Goal: Task Accomplishment & Management: Complete application form

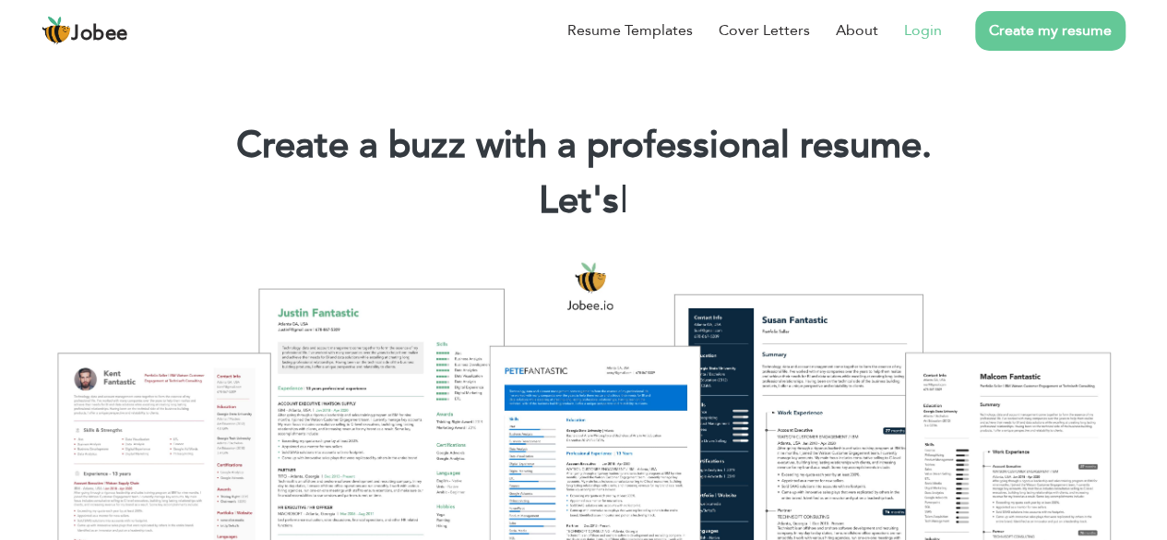
click at [915, 37] on link "Login" at bounding box center [923, 30] width 38 height 22
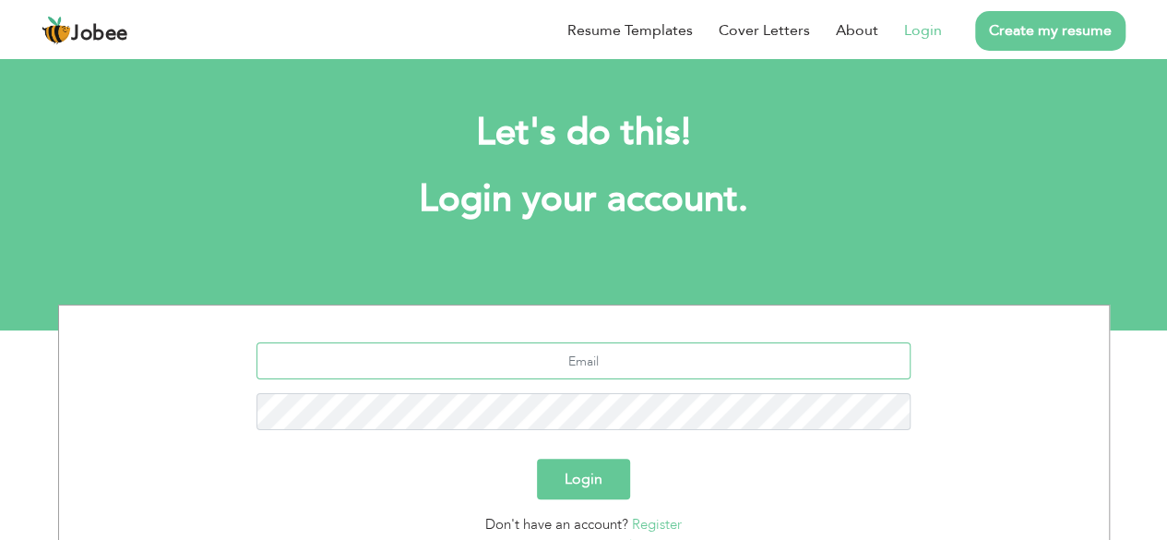
click at [564, 350] on input "text" at bounding box center [584, 360] width 654 height 37
type input "[EMAIL_ADDRESS][DOMAIN_NAME]"
click at [860, 497] on div "Login" at bounding box center [584, 479] width 1022 height 41
click at [611, 481] on button "Login" at bounding box center [583, 479] width 93 height 41
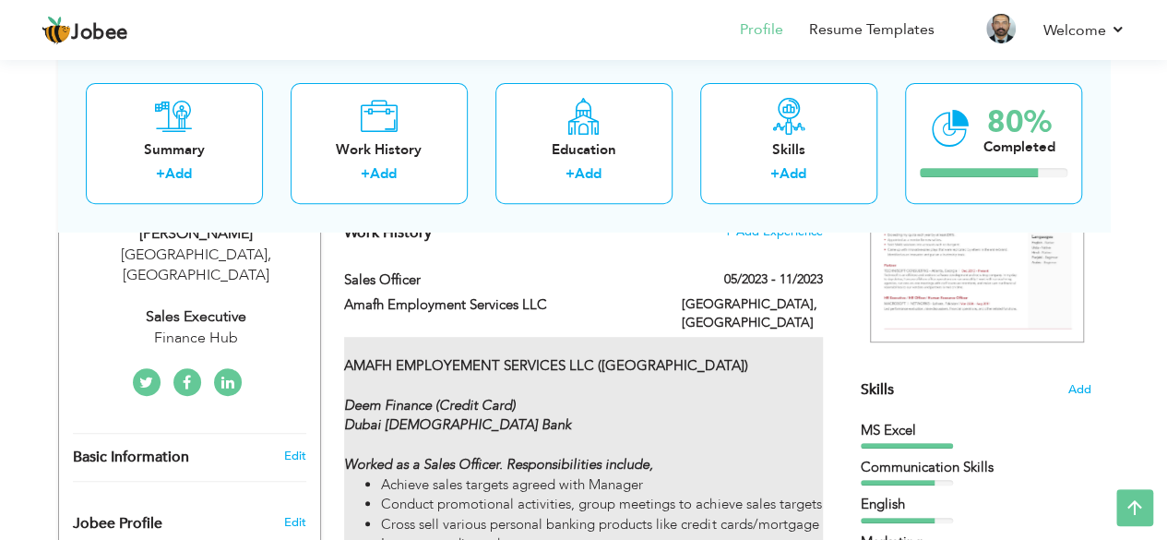
scroll to position [277, 0]
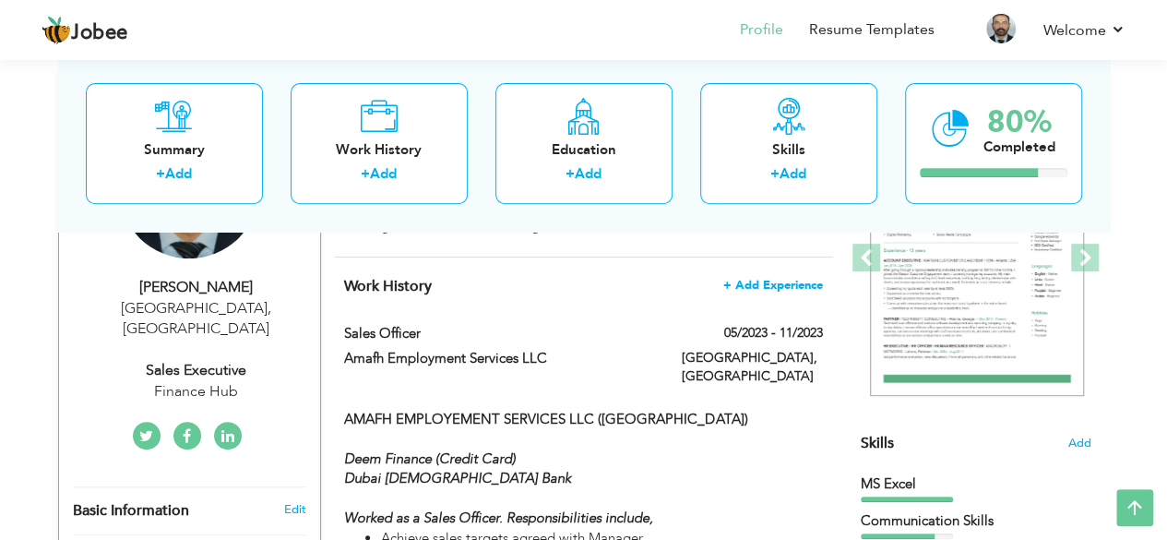
click at [749, 281] on span "+ Add Experience" at bounding box center [773, 285] width 100 height 13
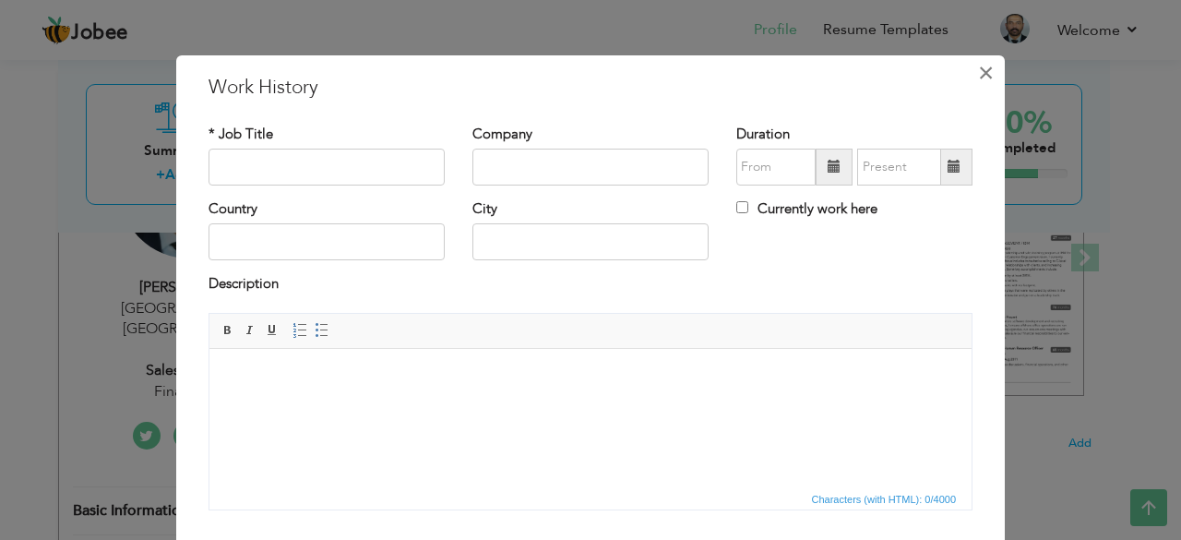
click at [978, 75] on span "×" at bounding box center [986, 72] width 16 height 33
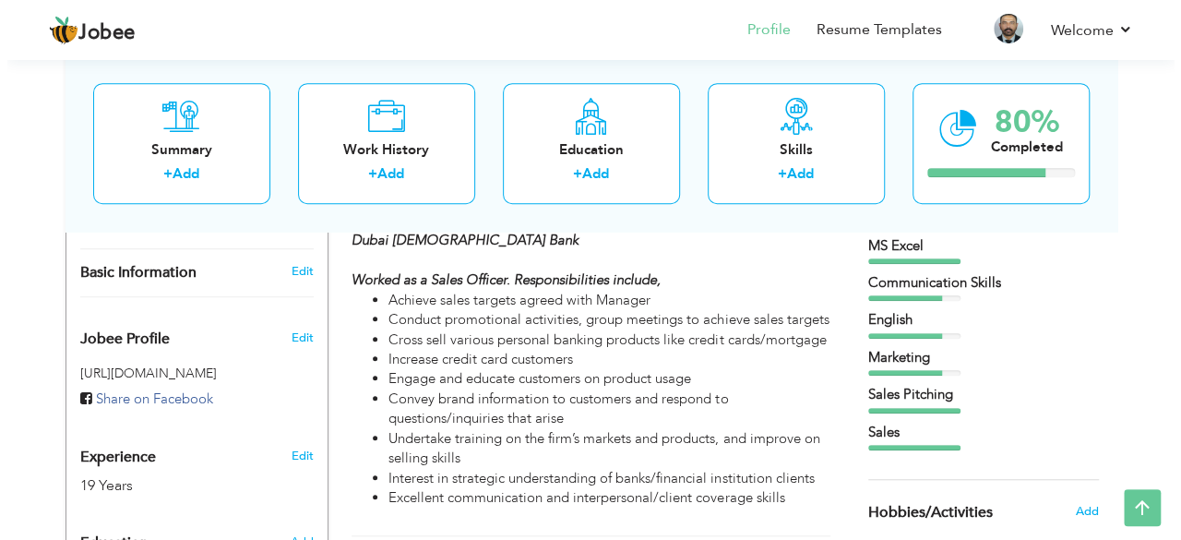
scroll to position [554, 0]
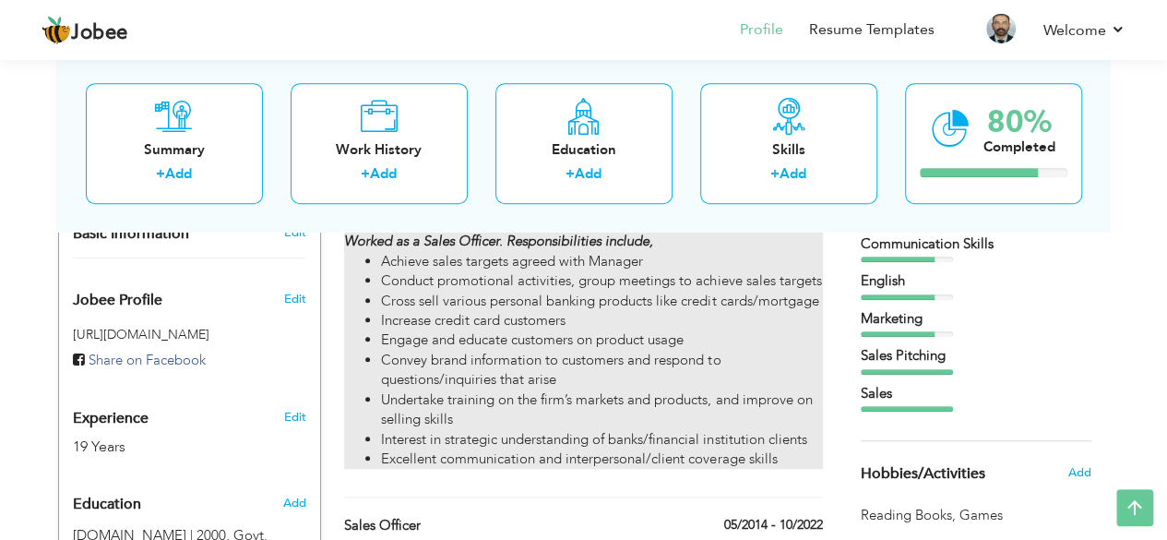
drag, startPoint x: 387, startPoint y: 263, endPoint x: 380, endPoint y: 335, distance: 72.3
click at [380, 335] on ul "Achieve sales targets agreed with Manager Conduct promotional activities, group…" at bounding box center [583, 361] width 478 height 218
type input "Sales Officer"
type input "Amafh Employment Services LLC"
type input "05/2023"
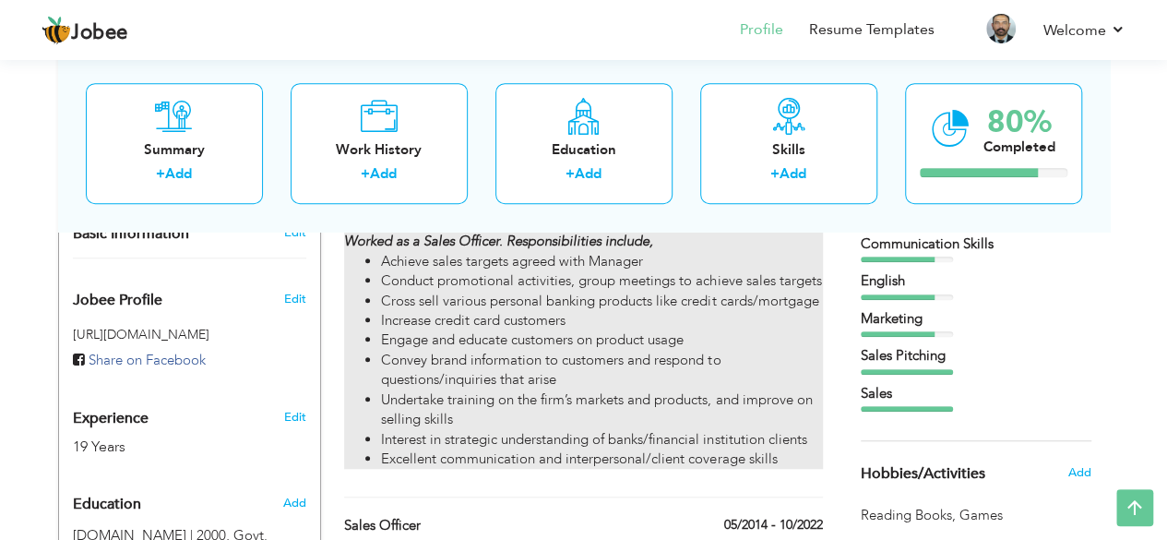
type input "11/2023"
type input "[GEOGRAPHIC_DATA]"
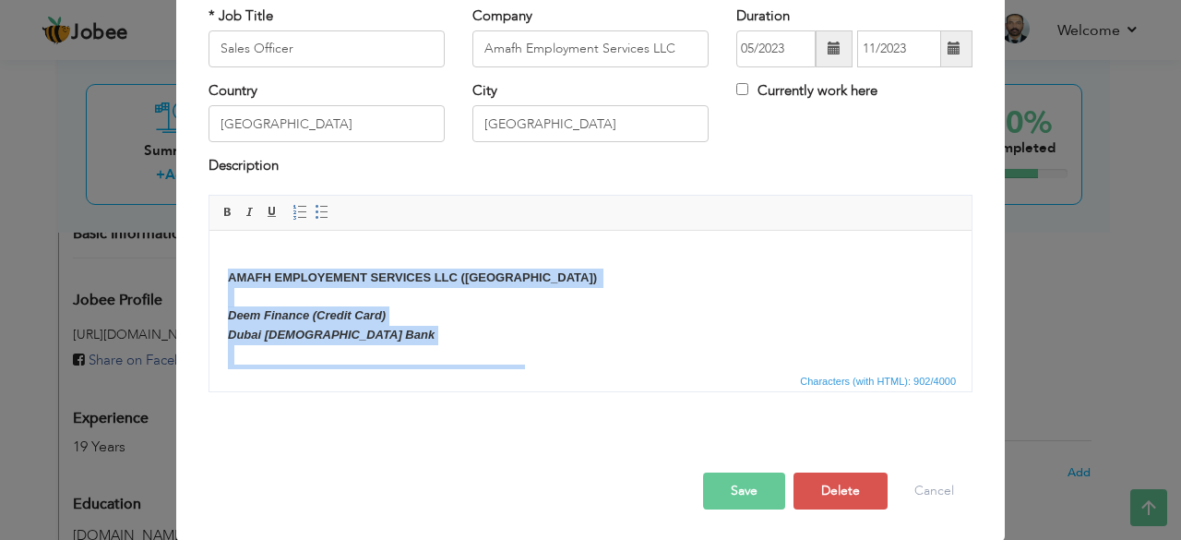
scroll to position [218, 0]
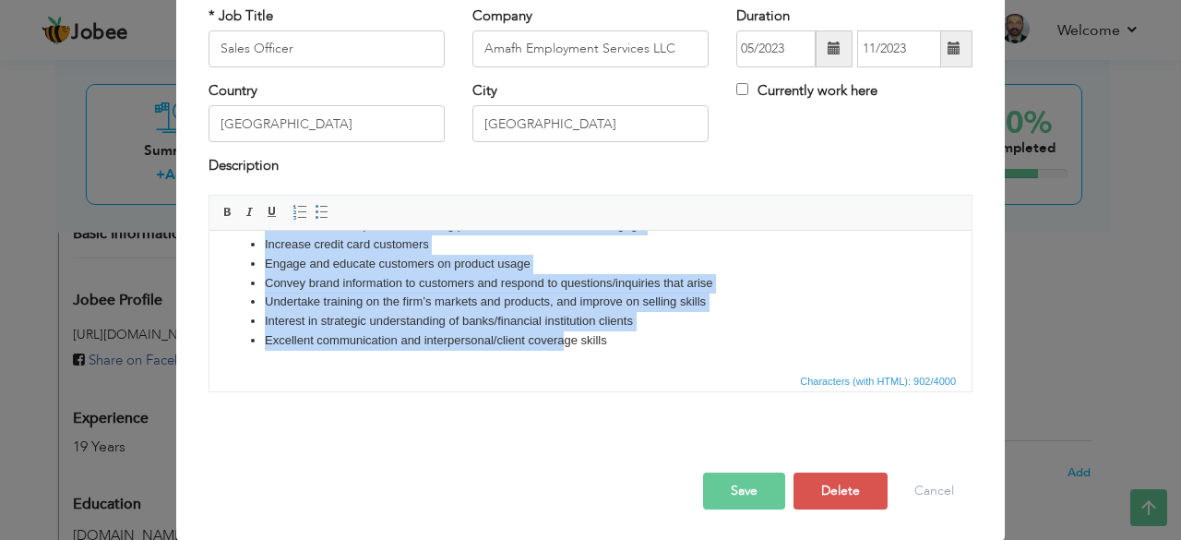
drag, startPoint x: 230, startPoint y: 277, endPoint x: 765, endPoint y: 627, distance: 639.8
click at [564, 368] on html "AMAFH EMPLOYEMENT SERVICES LLC (DUBAI) Deem Finance (Credit Card) Dubai Islamic…" at bounding box center [590, 190] width 762 height 356
click at [484, 322] on li "Interest in strategic understanding of banks/financial institution clients" at bounding box center [590, 320] width 651 height 19
drag, startPoint x: 232, startPoint y: 271, endPoint x: 820, endPoint y: 613, distance: 680.6
click at [618, 368] on html "AMAFH EMPLOYEMENT SERVICES LLC (DUBAI) Deem Finance (Credit Card) Dubai Islamic…" at bounding box center [590, 190] width 762 height 356
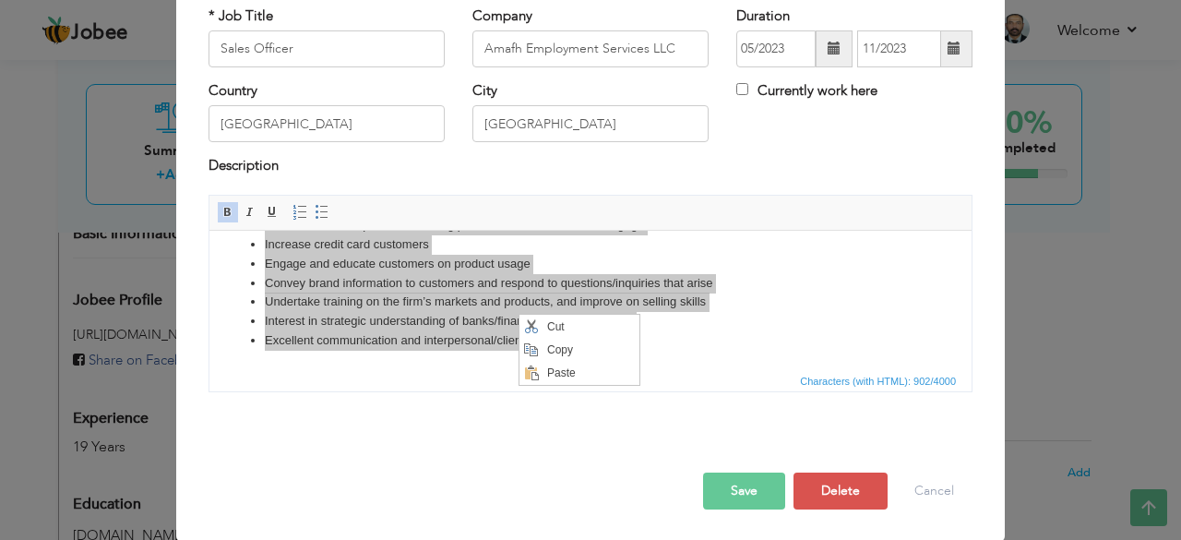
scroll to position [0, 0]
click at [550, 352] on span "Copy" at bounding box center [590, 350] width 96 height 22
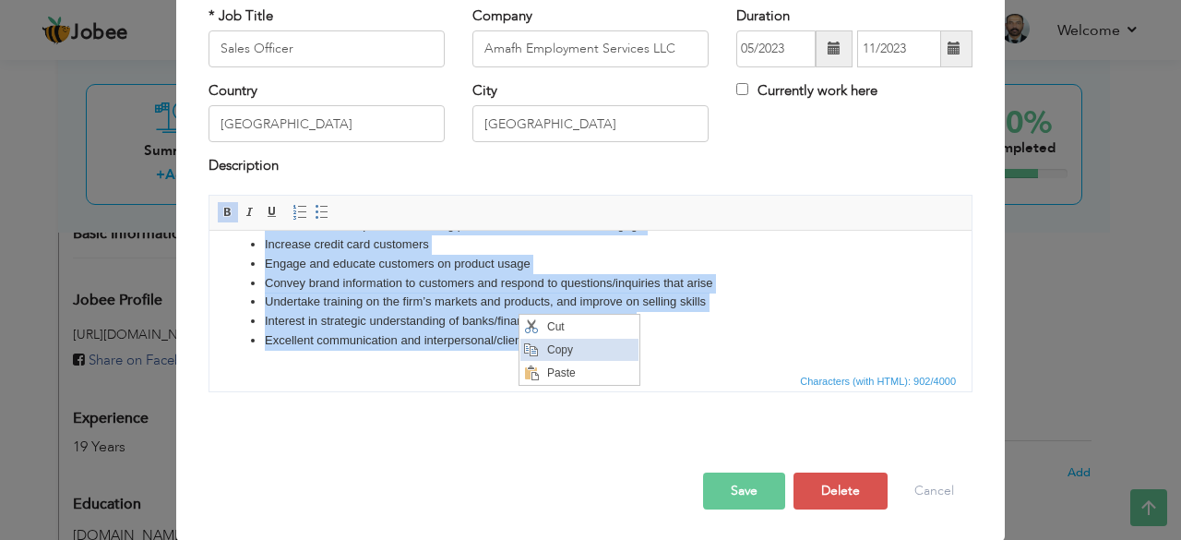
copy body "AMAFH EMPLOYEMENT SERVICES LLC (DUBAI) Deem Finance (Credit Card) Dubai Islamic…"
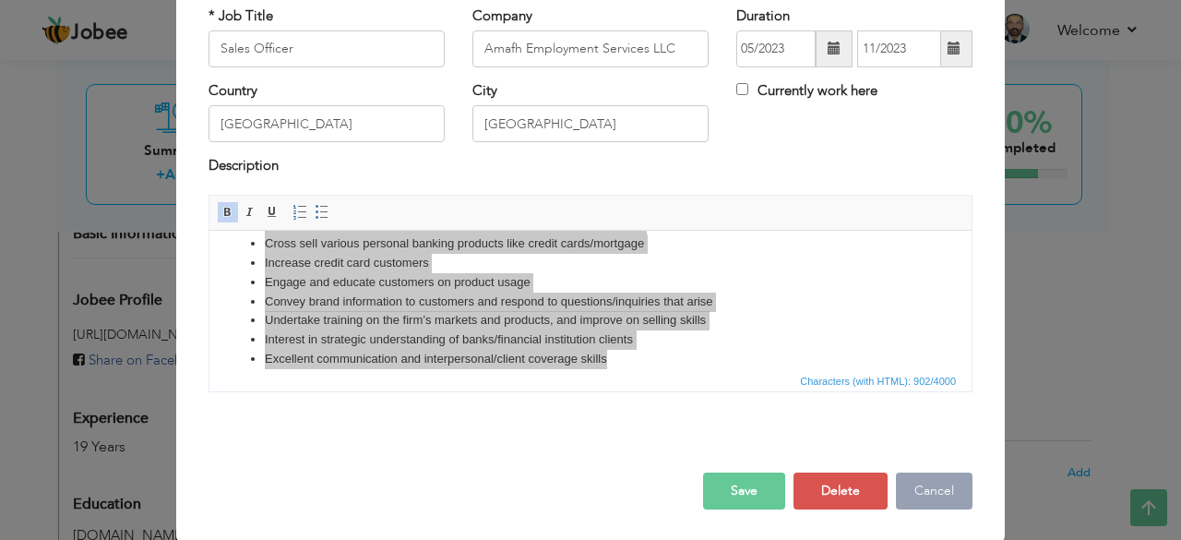
click at [930, 496] on button "Cancel" at bounding box center [934, 490] width 77 height 37
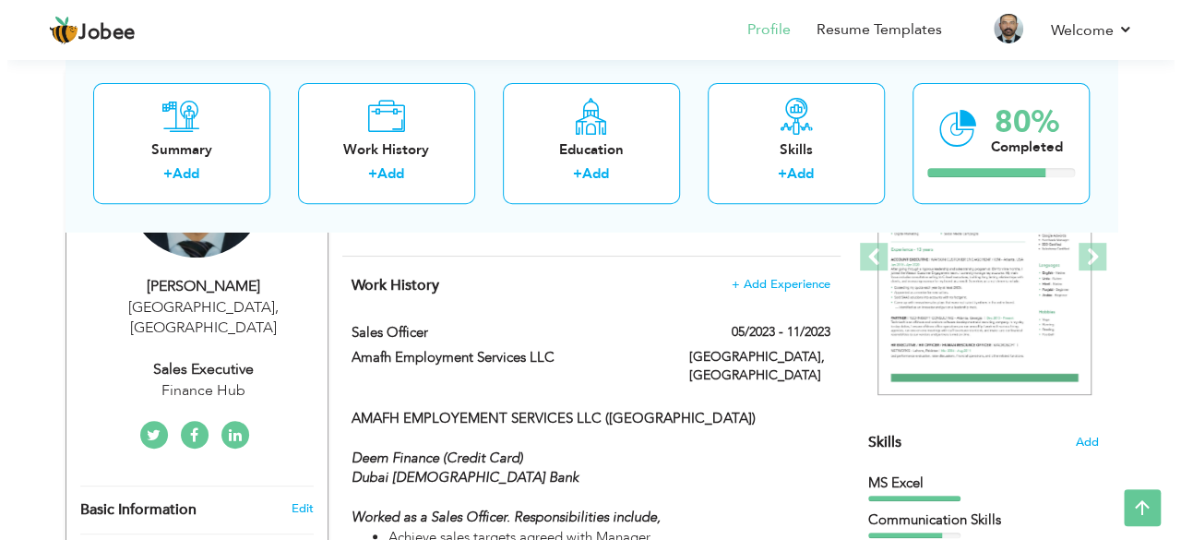
scroll to position [277, 0]
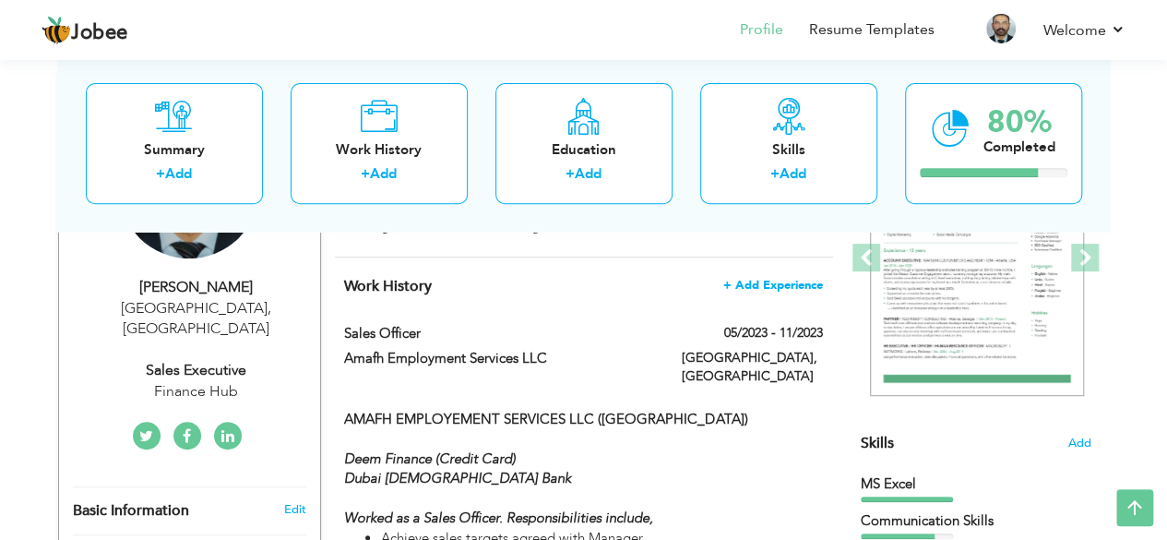
click at [780, 285] on span "+ Add Experience" at bounding box center [773, 285] width 100 height 13
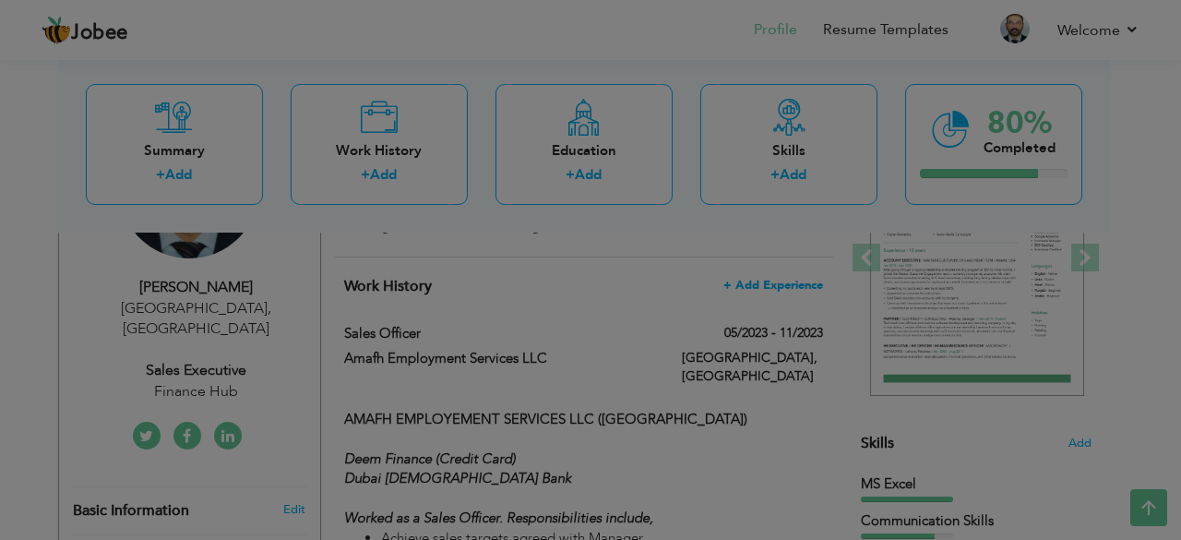
scroll to position [0, 0]
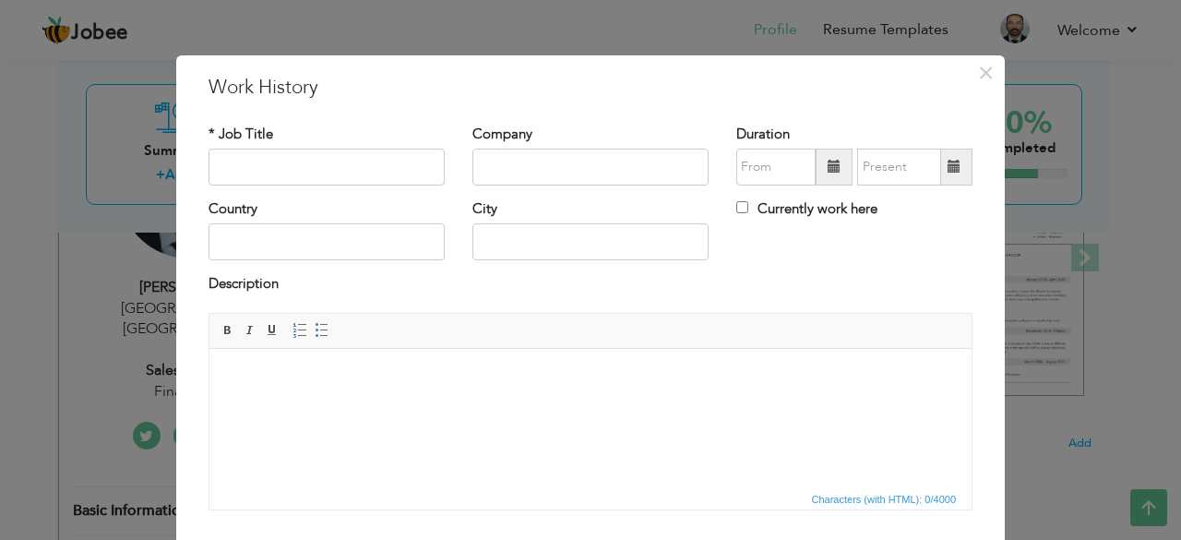
drag, startPoint x: 289, startPoint y: 392, endPoint x: 269, endPoint y: 381, distance: 23.1
click at [269, 381] on body at bounding box center [590, 375] width 725 height 19
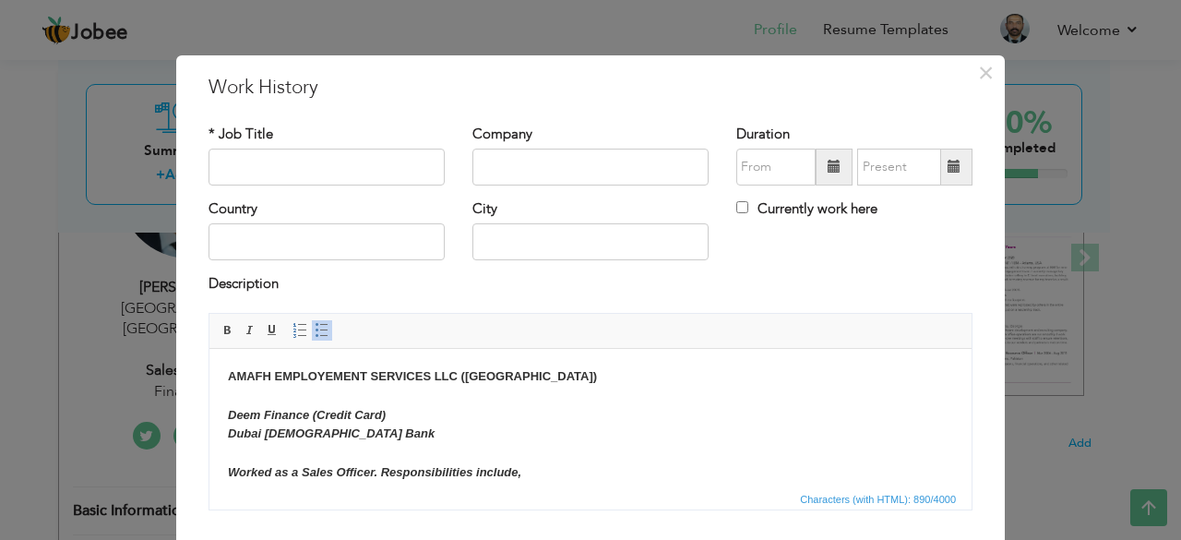
click at [834, 161] on span at bounding box center [834, 167] width 37 height 37
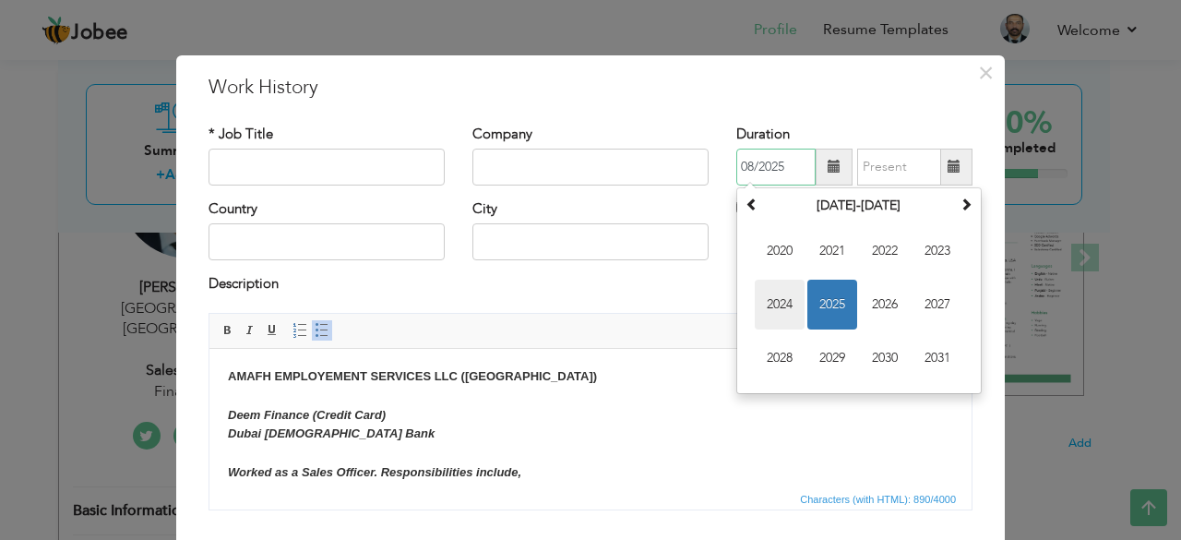
click at [784, 300] on span "2024" at bounding box center [780, 305] width 50 height 50
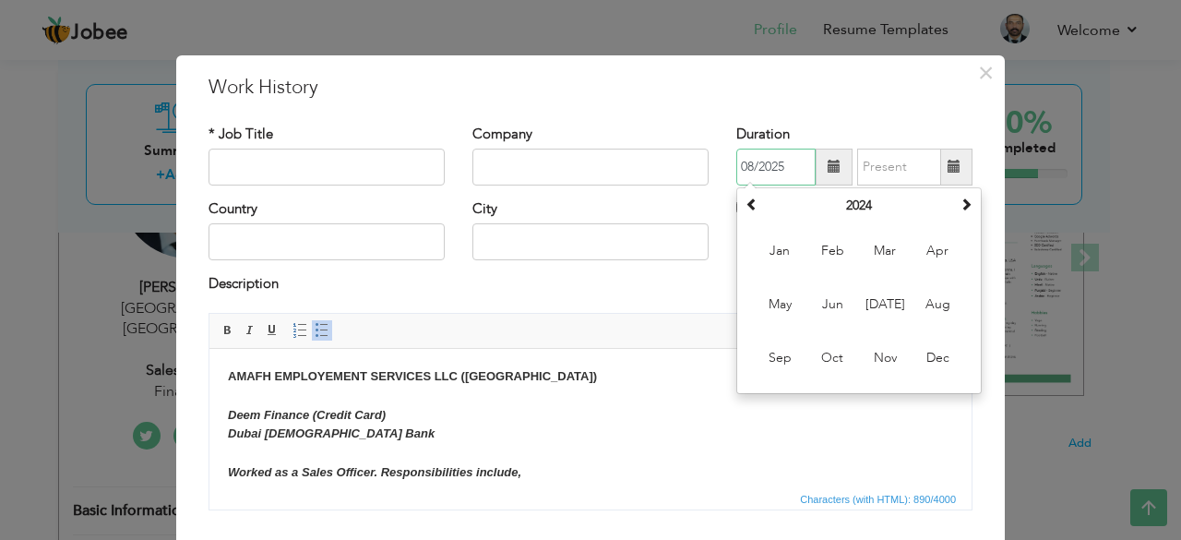
click at [784, 300] on span "May" at bounding box center [780, 305] width 50 height 50
type input "05/2024"
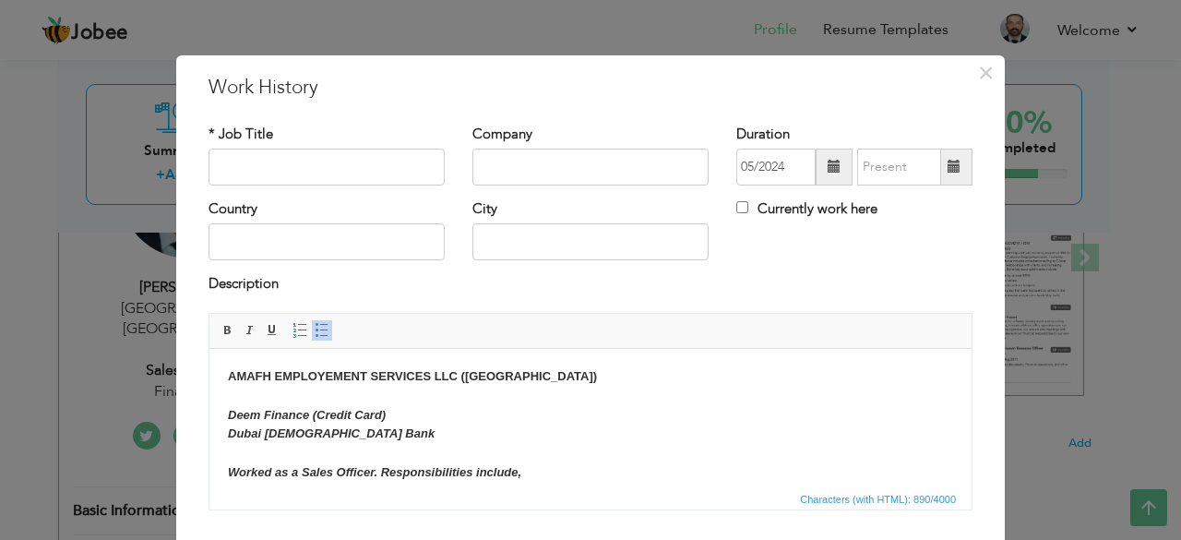
click at [941, 174] on span at bounding box center [955, 167] width 36 height 37
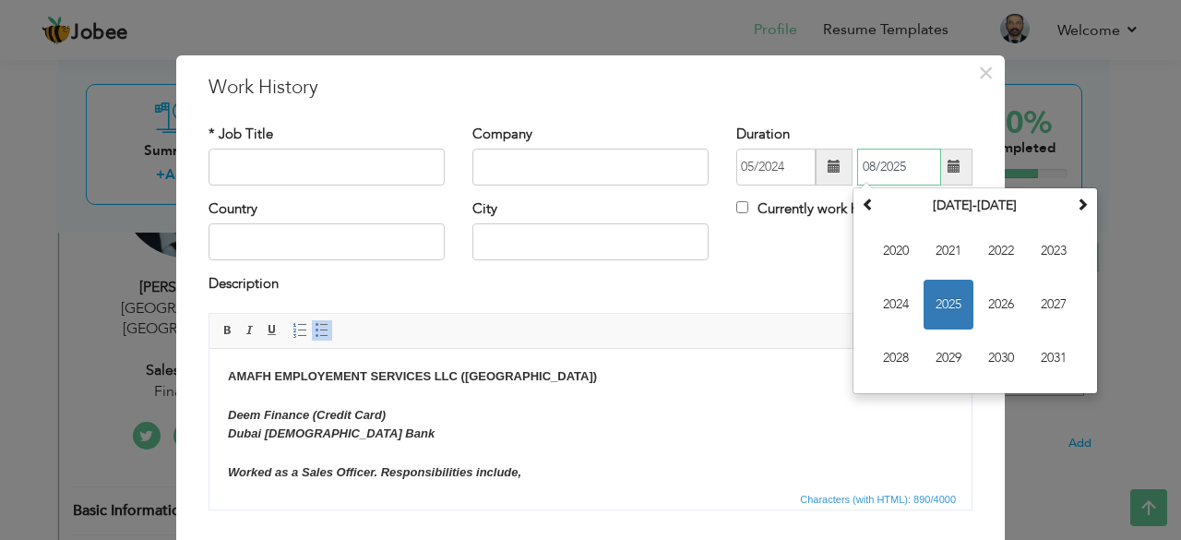
click at [936, 305] on span "2025" at bounding box center [949, 305] width 50 height 50
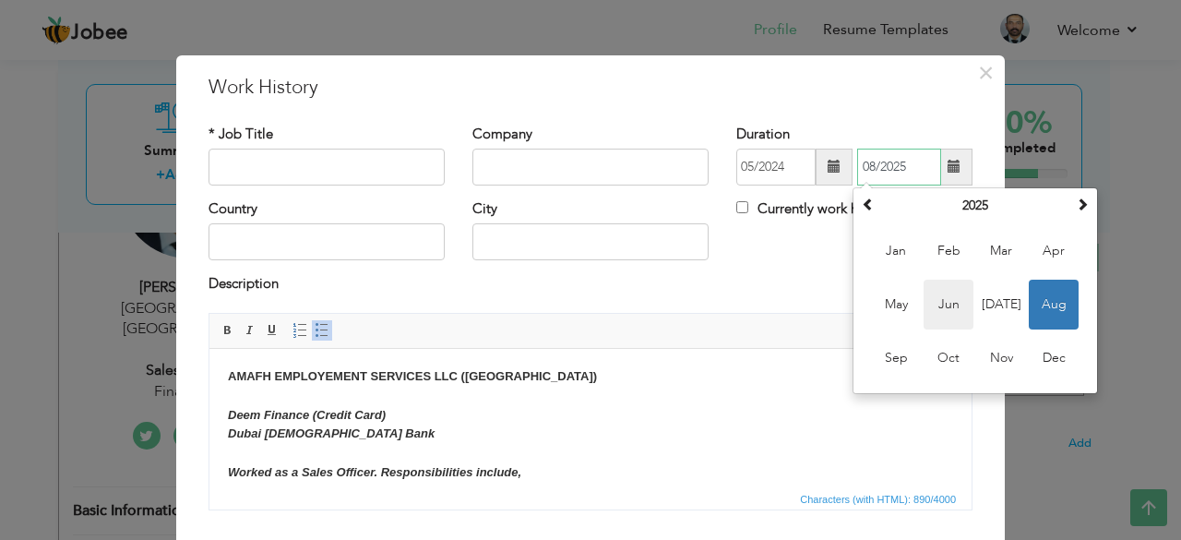
click at [936, 311] on span "Jun" at bounding box center [949, 305] width 50 height 50
type input "06/2025"
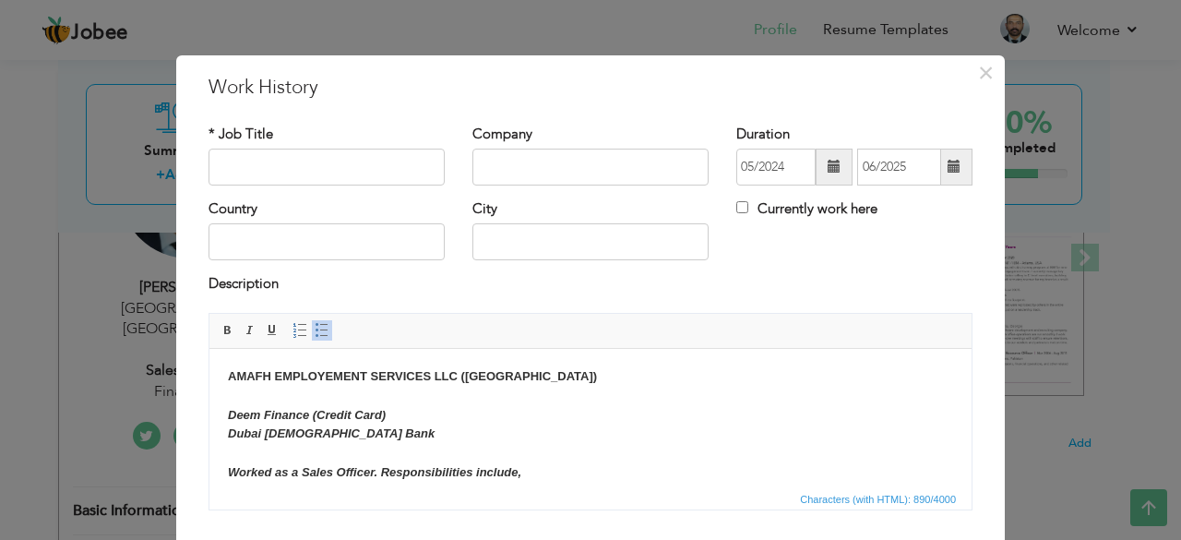
click at [228, 379] on strong "AMAFH EMPLOYEMENT SERVICES LLC (DUBAI)" at bounding box center [412, 375] width 369 height 14
click at [236, 411] on strong "Deem Finance (Credit Card) Dubai Islamic Bank Worked as a Sales Officer. Respon…" at bounding box center [374, 442] width 293 height 71
click at [230, 412] on strong "Deem Finance (Credit Card) Dubai Islamic Bank Worked as a Sales Officer. Respon…" at bounding box center [374, 442] width 293 height 71
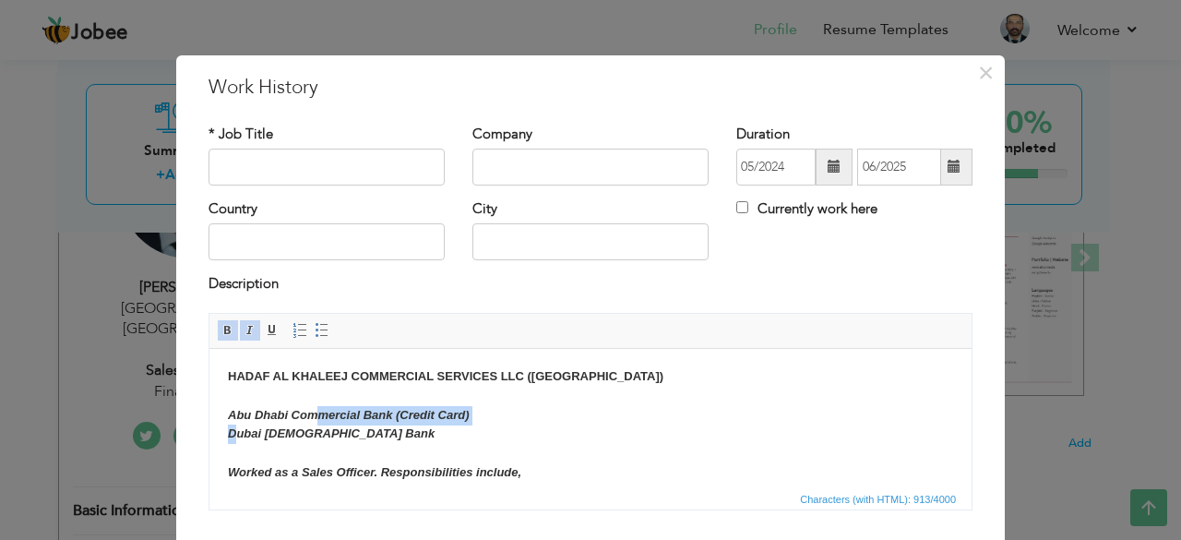
drag, startPoint x: 233, startPoint y: 432, endPoint x: 313, endPoint y: 416, distance: 80.9
click at [313, 416] on strong "Abu Dhabi Commercial Bank (Credit Card) Dubai Islamic Bank Worked as a Sales Of…" at bounding box center [374, 442] width 293 height 71
click at [297, 416] on strong "Abu Dhabi Commercial Bank (Credit Card) Dubai Islamic Bank Worked as a Sales Of…" at bounding box center [374, 442] width 293 height 71
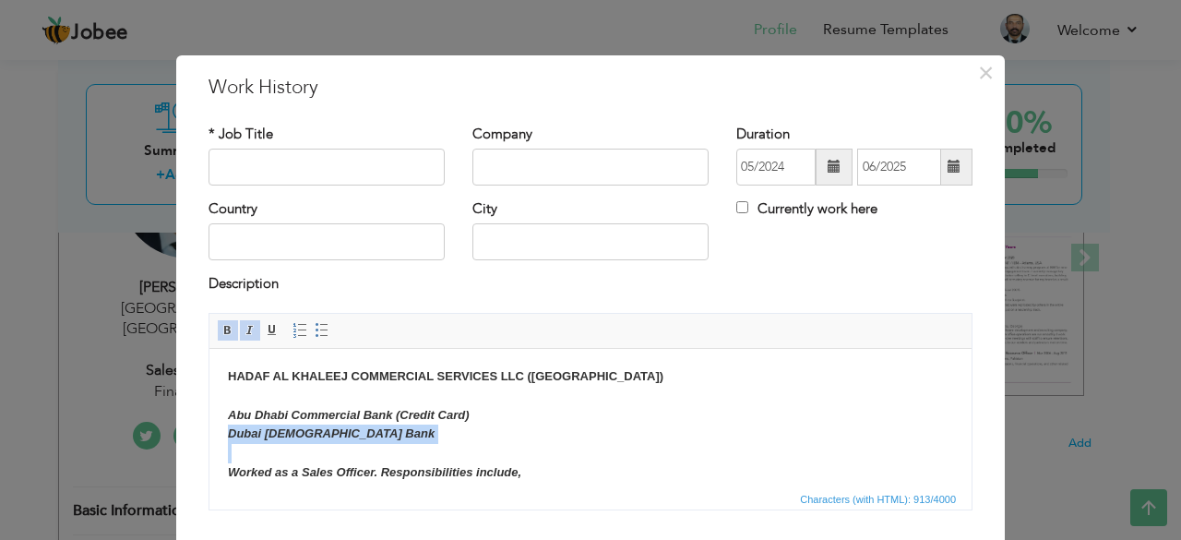
drag, startPoint x: 232, startPoint y: 436, endPoint x: 333, endPoint y: 443, distance: 101.8
click at [333, 443] on body "HADAF AL KHALEEJ COMMERCIAL SERVICES LLC (DUBAI) Abu Dhabi Commercial Bank (Cre…" at bounding box center [590, 516] width 725 height 300
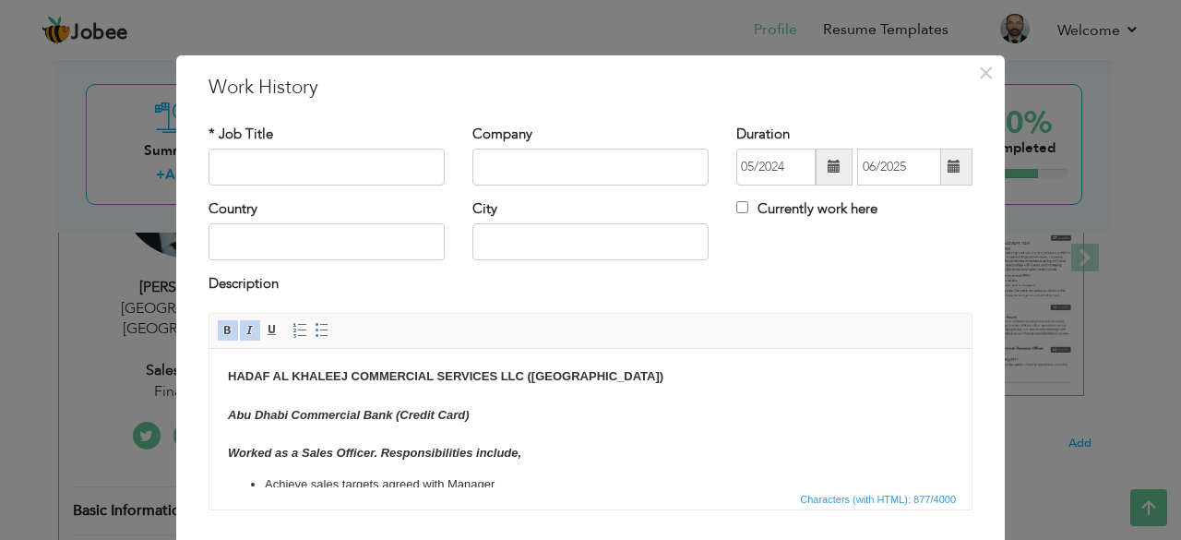
click at [297, 414] on strong "Abu Dhabi Commercial Bank (Credit Card) Worked as a Sales Officer. Responsibili…" at bounding box center [374, 433] width 293 height 53
drag, startPoint x: 293, startPoint y: 412, endPoint x: 466, endPoint y: 420, distance: 173.6
click at [466, 420] on strong "Abu Dhabi Commercial Bank (Credit Card) Worked as a Sales Officer. Responsibili…" at bounding box center [374, 433] width 293 height 53
click at [468, 420] on strong "Abu Dhabi Commercial Bank (Credit Card) Worked as a Sales Officer. Responsibili…" at bounding box center [374, 433] width 293 height 53
click at [367, 414] on strong "Abu Dhabi Commercial Bank (Credit Card) Worked as a Sales Officer. Responsibili…" at bounding box center [374, 433] width 293 height 53
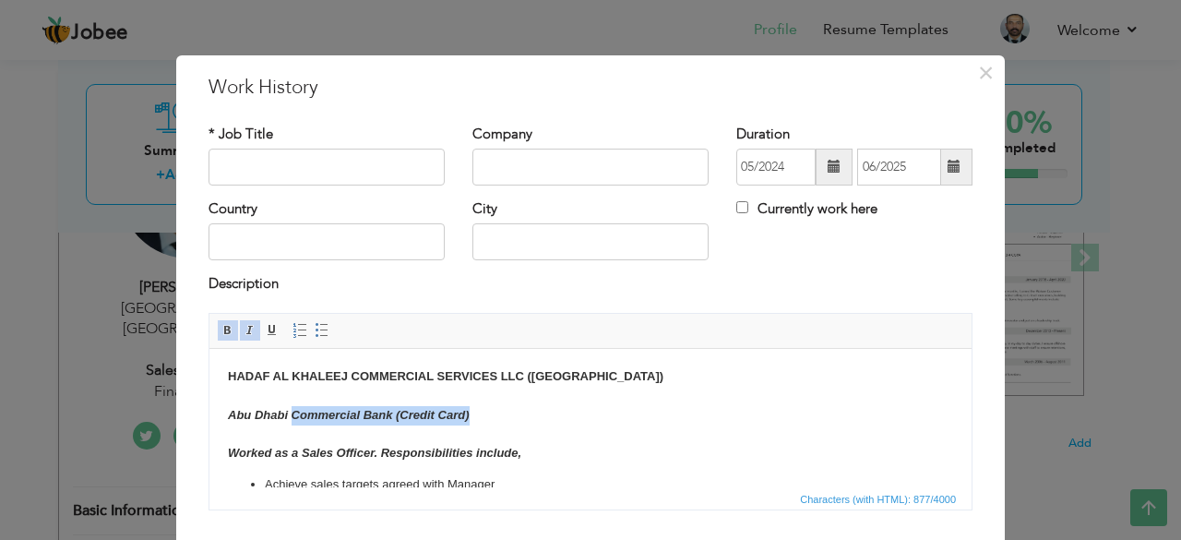
drag, startPoint x: 291, startPoint y: 420, endPoint x: 475, endPoint y: 422, distance: 184.6
click at [475, 422] on body "HADAF AL KHALEEJ COMMERCIAL SERVICES LLC (DUBAI) Abu Dhabi Commercial Bank (Cre…" at bounding box center [590, 506] width 725 height 281
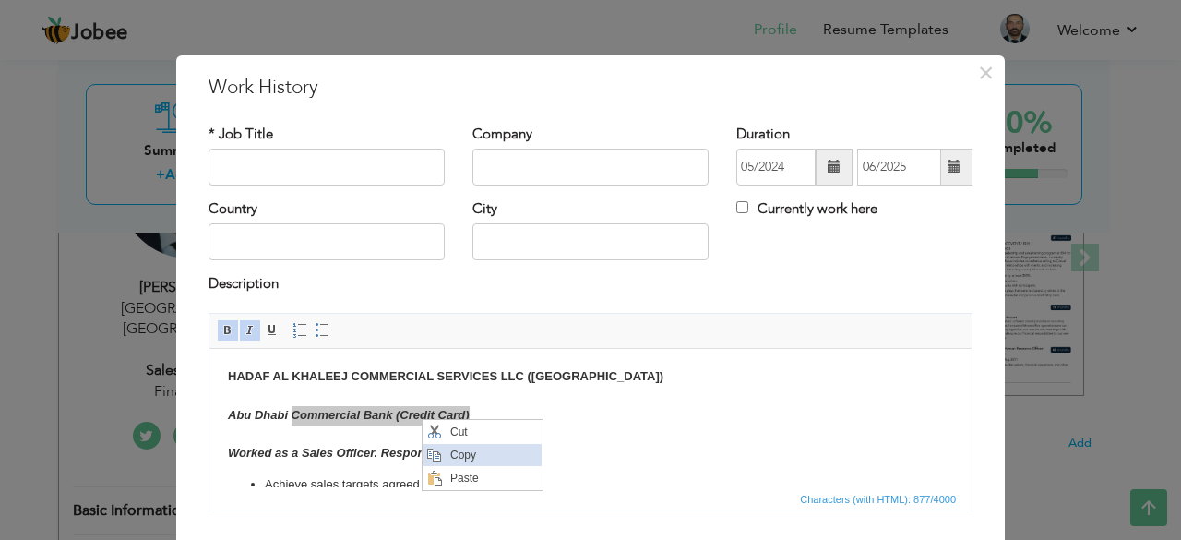
click at [448, 451] on span "Copy" at bounding box center [493, 455] width 96 height 22
copy strong "Commercial Bank (Credit Card)"
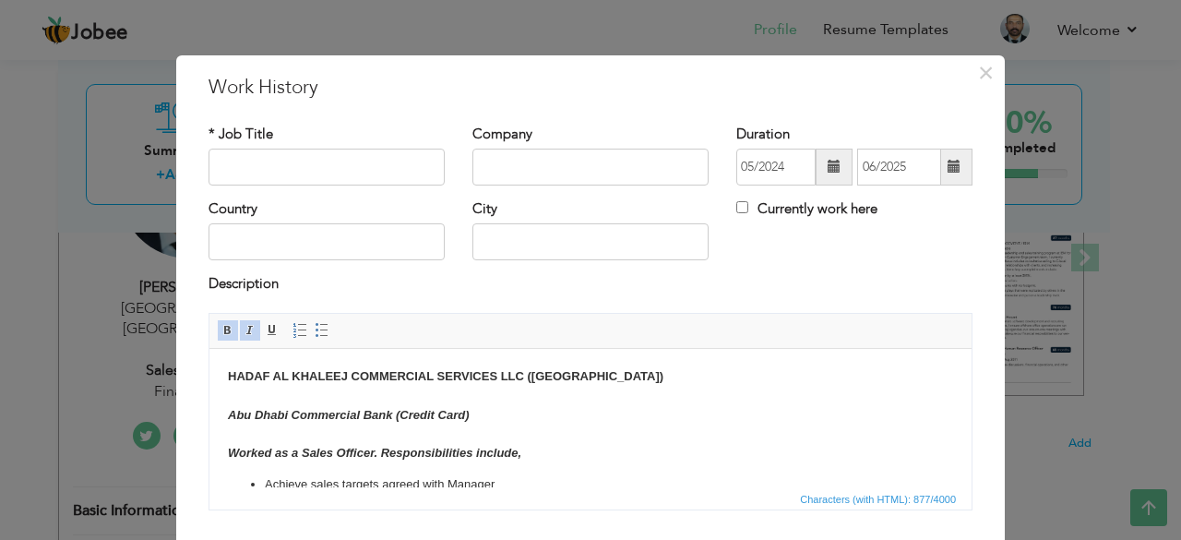
click at [254, 435] on body "HADAF AL KHALEEJ COMMERCIAL SERVICES LLC (DUBAI) Abu Dhabi Commercial Bank (Cre…" at bounding box center [590, 506] width 725 height 281
click at [263, 449] on span "Context Menu Options" at bounding box center [258, 446] width 15 height 15
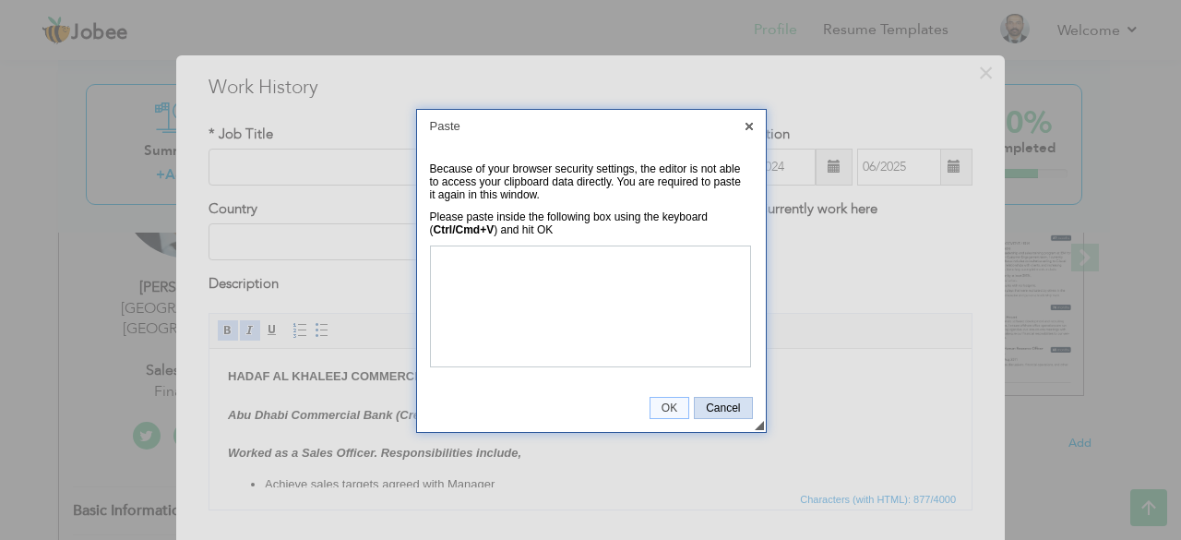
click at [721, 416] on link "Cancel" at bounding box center [723, 408] width 58 height 22
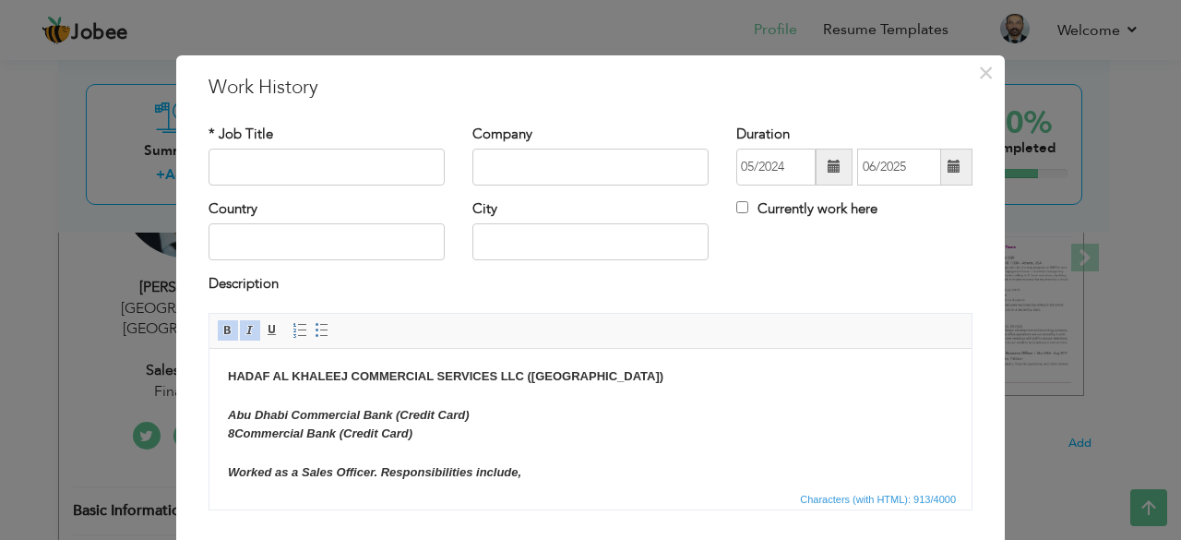
click at [233, 433] on strong "Abu Dhabi Commercial Bank (Credit Card) 8 Commercial Bank (Credit Card) ​​​​​​​…" at bounding box center [374, 442] width 293 height 71
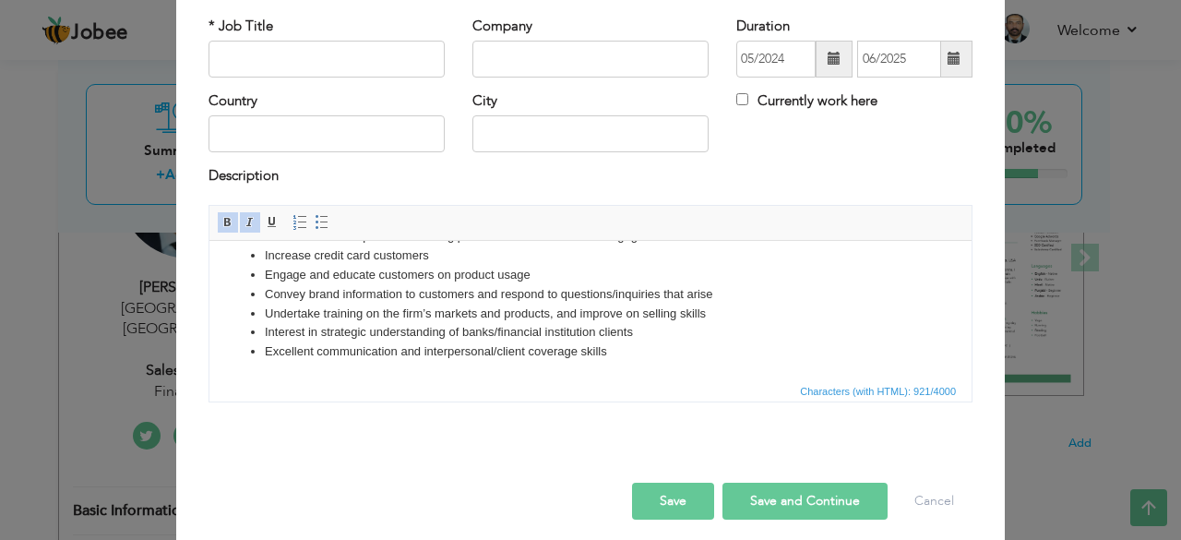
scroll to position [118, 0]
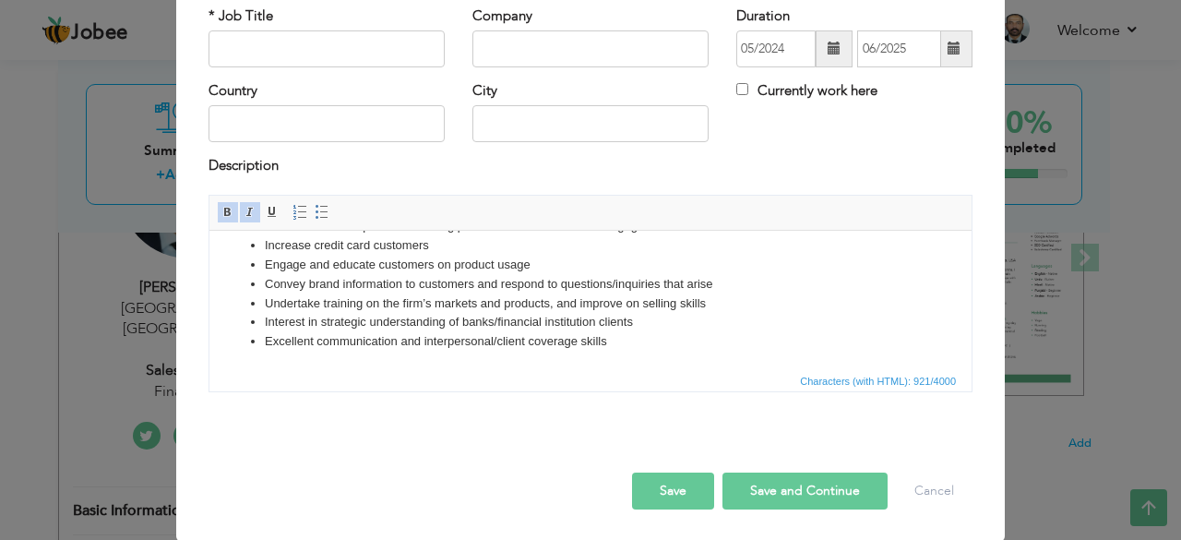
click at [632, 496] on button "Save" at bounding box center [673, 490] width 82 height 37
click at [651, 491] on button "Save" at bounding box center [673, 490] width 82 height 37
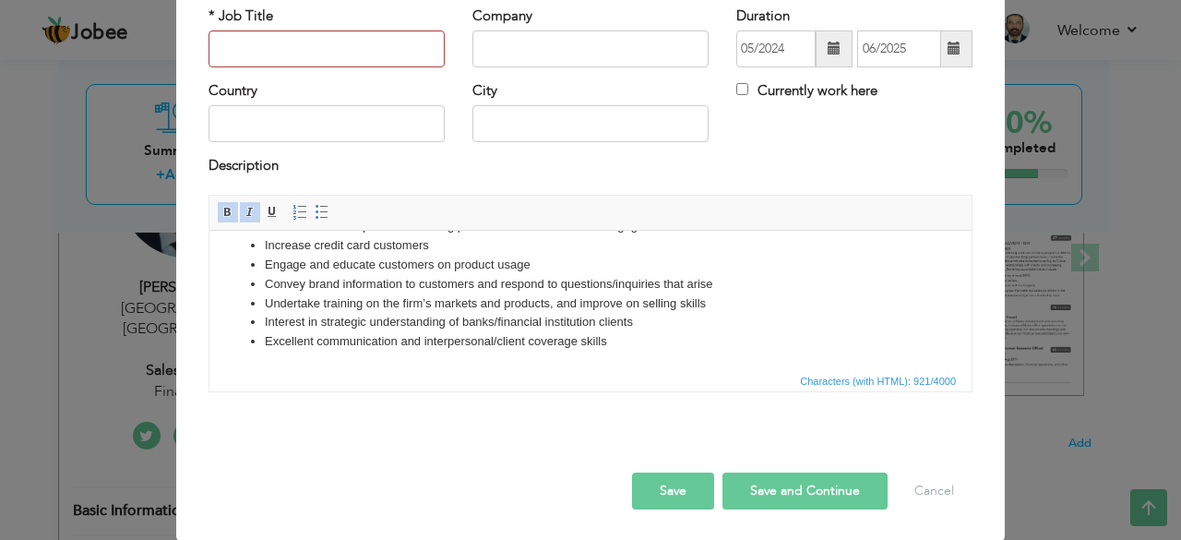
click at [651, 491] on button "Save" at bounding box center [673, 490] width 82 height 37
click at [777, 492] on button "Save and Continue" at bounding box center [805, 490] width 165 height 37
click at [293, 53] on input "text" at bounding box center [327, 48] width 236 height 37
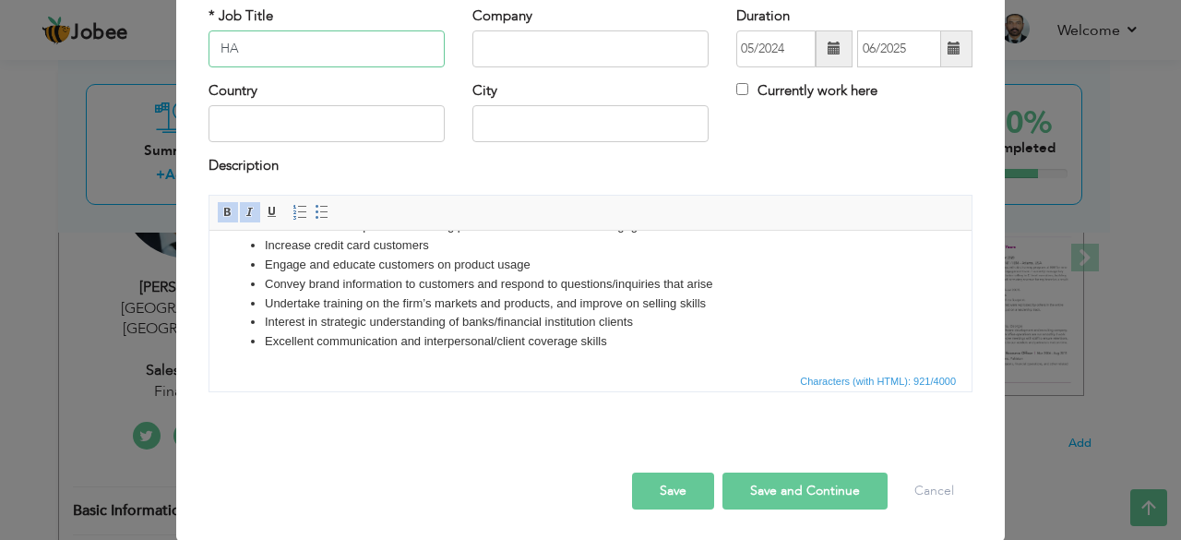
type input "H"
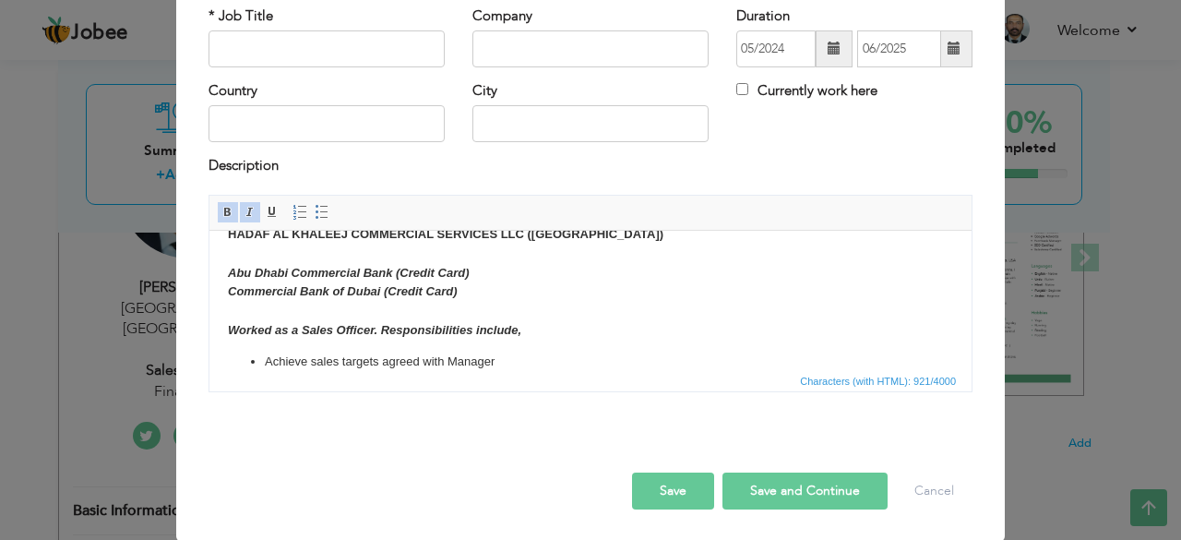
scroll to position [0, 0]
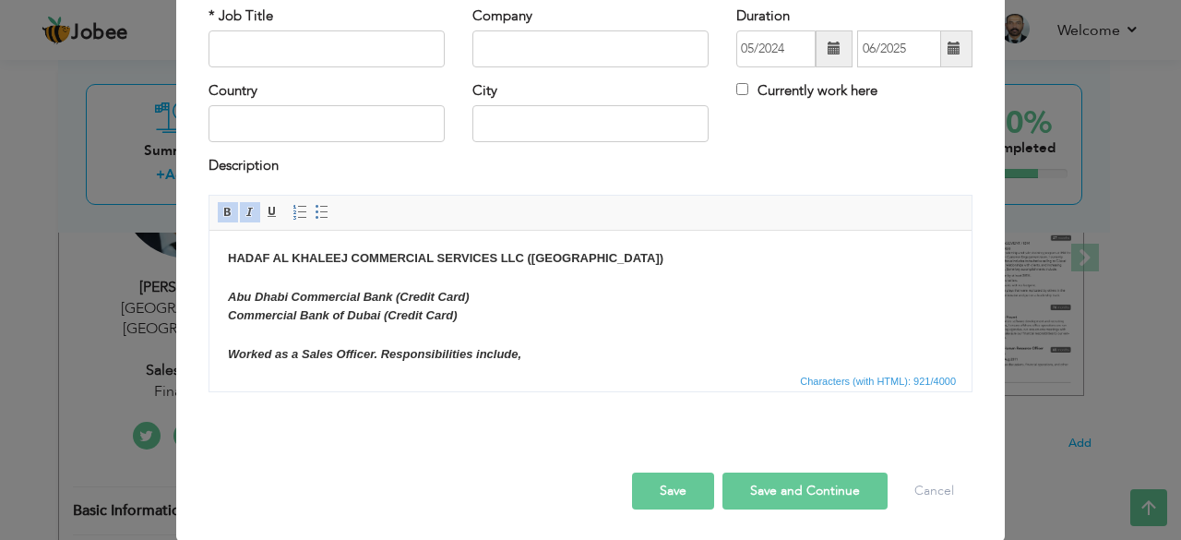
drag, startPoint x: 965, startPoint y: 334, endPoint x: 801, endPoint y: 442, distance: 196.6
drag, startPoint x: 230, startPoint y: 252, endPoint x: 574, endPoint y: 261, distance: 344.3
click at [574, 261] on body "HADAF AL KHALEEJ COMMERCIAL SERVICES LLC (DUBAI) Abu Dhabi Commercial Bank (Cre…" at bounding box center [590, 398] width 725 height 300
drag, startPoint x: 230, startPoint y: 257, endPoint x: 496, endPoint y: 260, distance: 265.8
click at [496, 260] on strong "HADAF AL KHALEEJ COMMERCIAL SERVICES LLC (DUBAI)" at bounding box center [446, 257] width 436 height 14
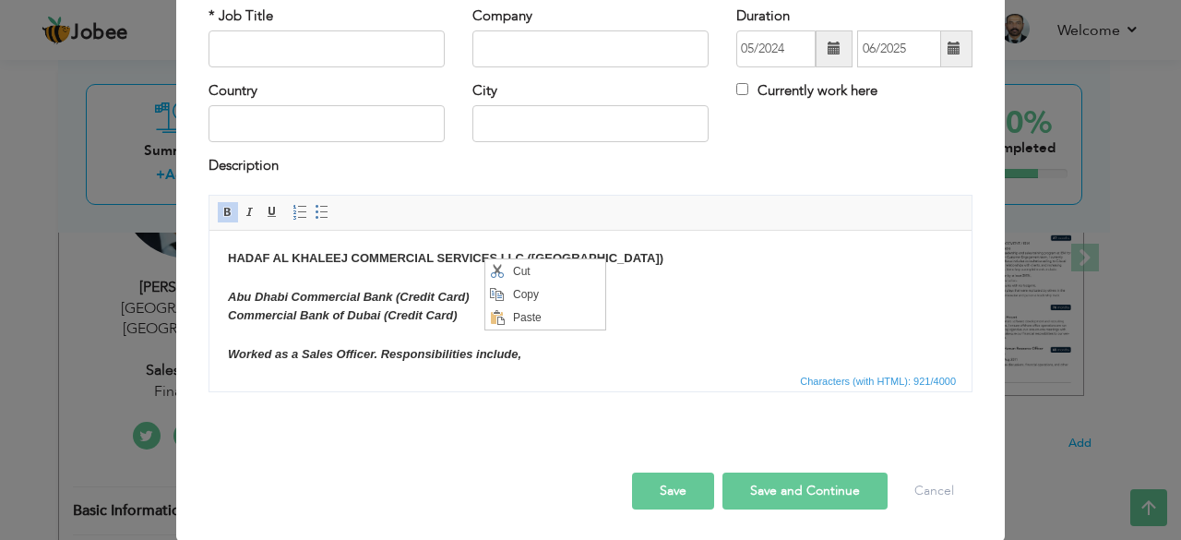
click at [694, 359] on body "HADAF AL KHALEEJ COMMERCIAL SERVICES LLC (DUBAI) Abu Dhabi Commercial Bank (Cre…" at bounding box center [590, 398] width 725 height 300
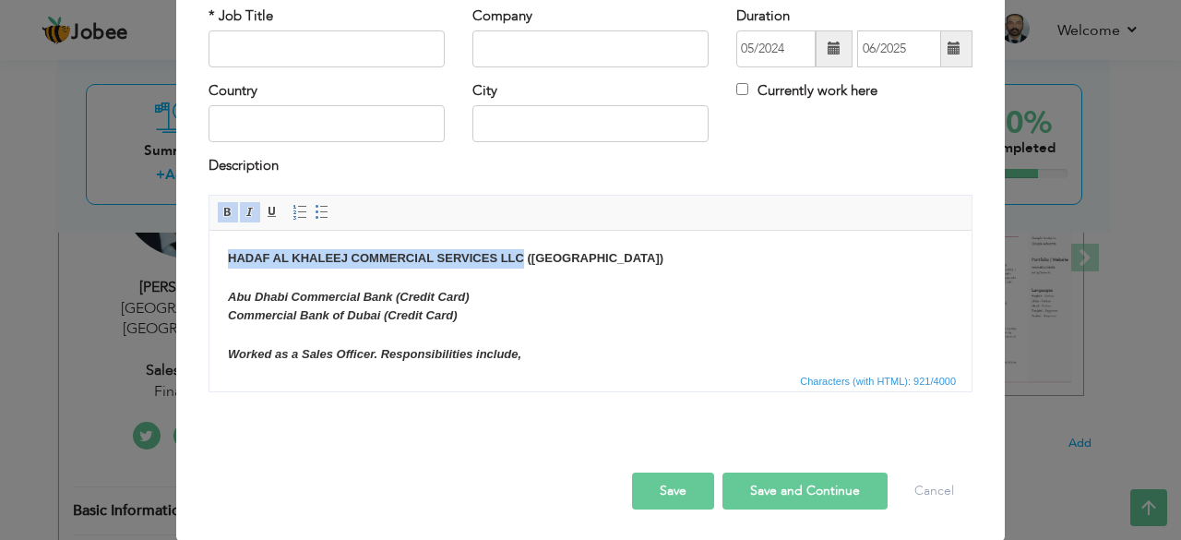
drag, startPoint x: 228, startPoint y: 263, endPoint x: 523, endPoint y: 256, distance: 295.4
click at [523, 256] on strong "HADAF AL KHALEEJ COMMERCIAL SERVICES LLC (DUBAI)" at bounding box center [446, 257] width 436 height 14
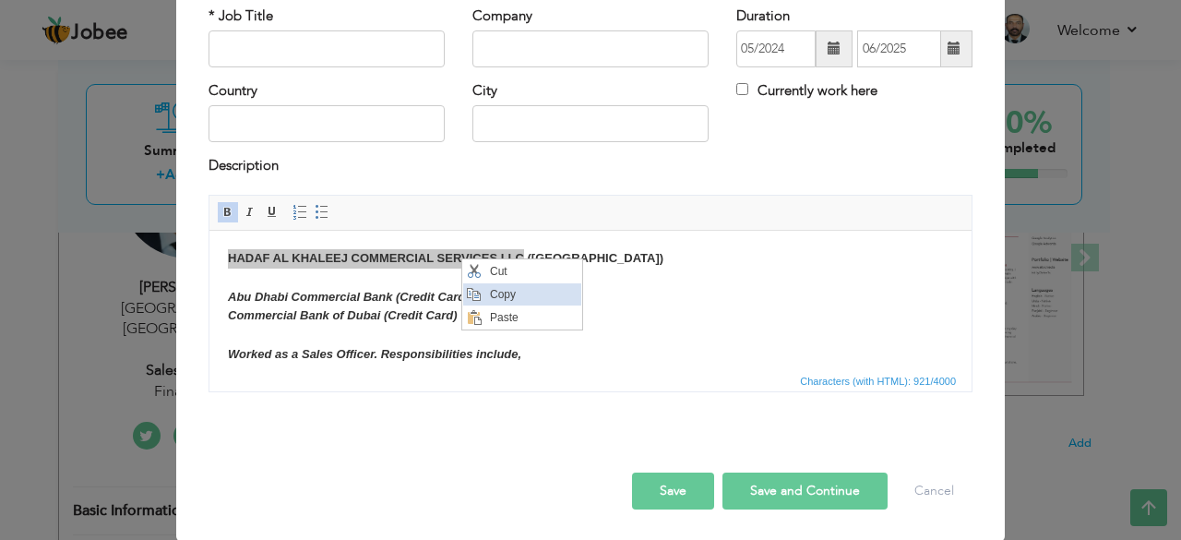
click at [480, 288] on span "Context Menu Options" at bounding box center [473, 294] width 15 height 15
copy strong "HADAF AL KHALEEJ COMMERCIAL SERVICES LLC"
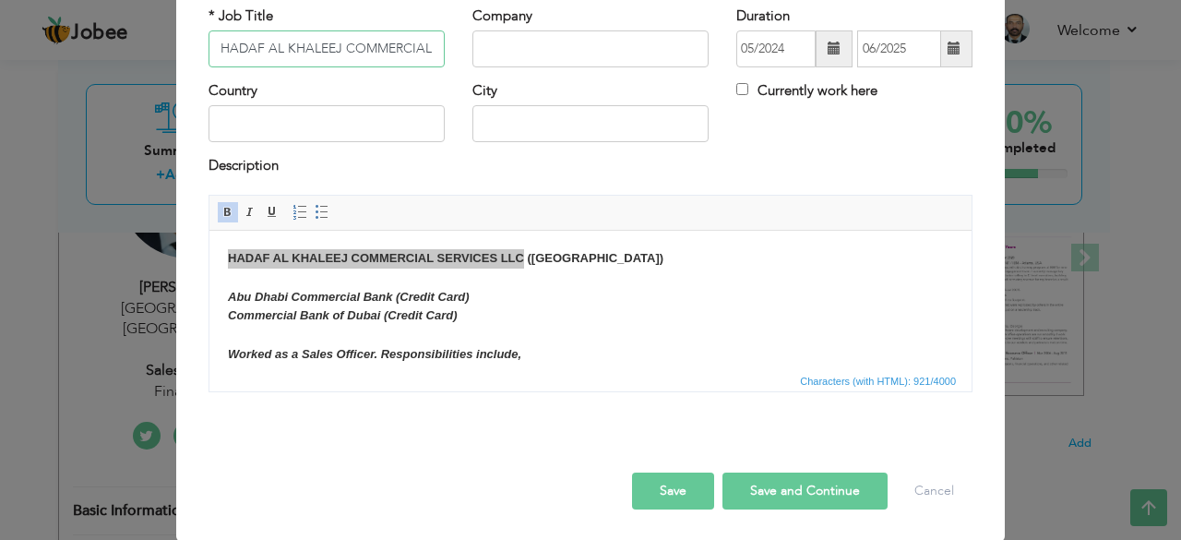
scroll to position [0, 82]
type input "HADAF AL KHALEEJ COMMERCIAL SERVICES LLC"
click at [500, 137] on input "text" at bounding box center [590, 123] width 236 height 37
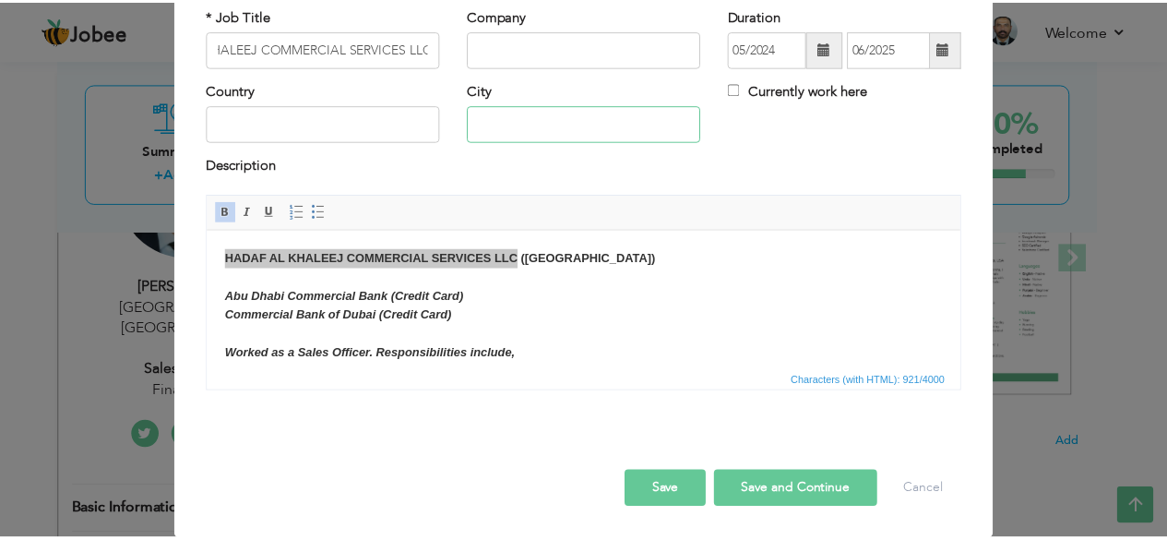
scroll to position [0, 0]
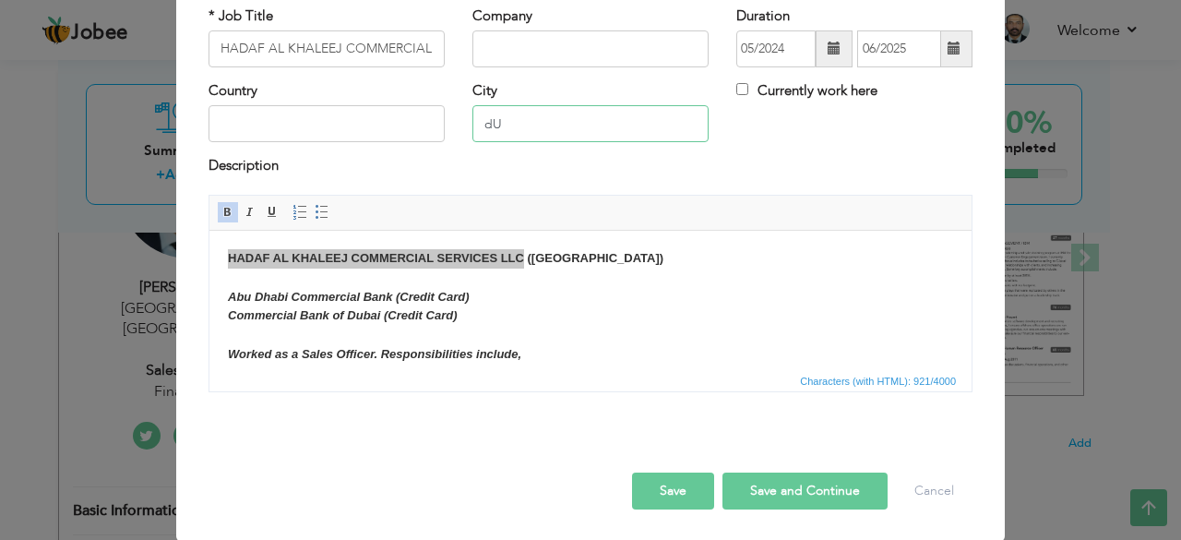
type input "d"
type input "[GEOGRAPHIC_DATA]"
click at [680, 482] on button "Save" at bounding box center [673, 490] width 82 height 37
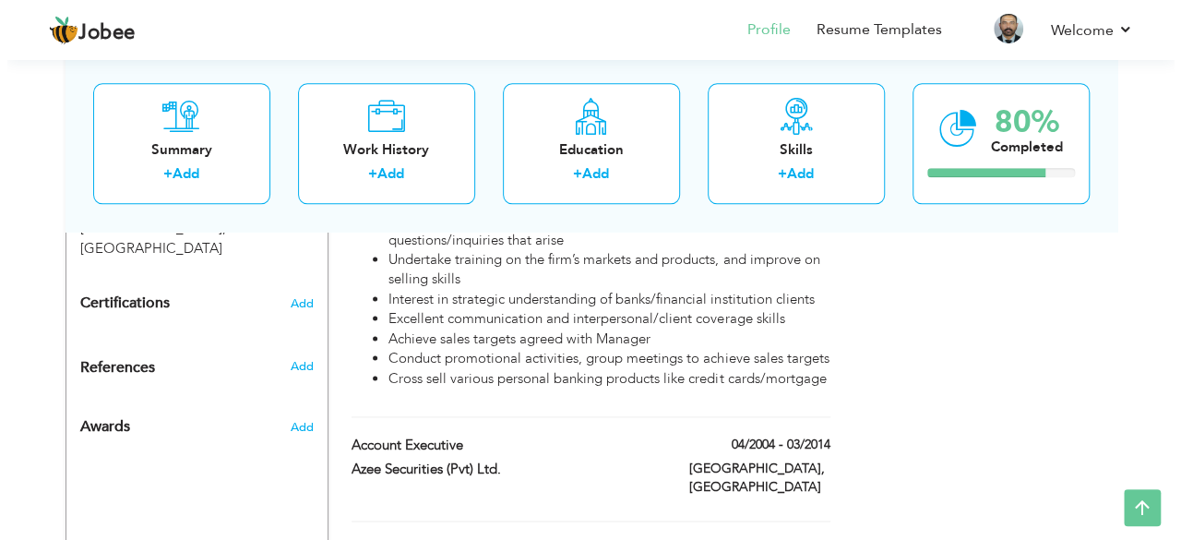
scroll to position [1015, 0]
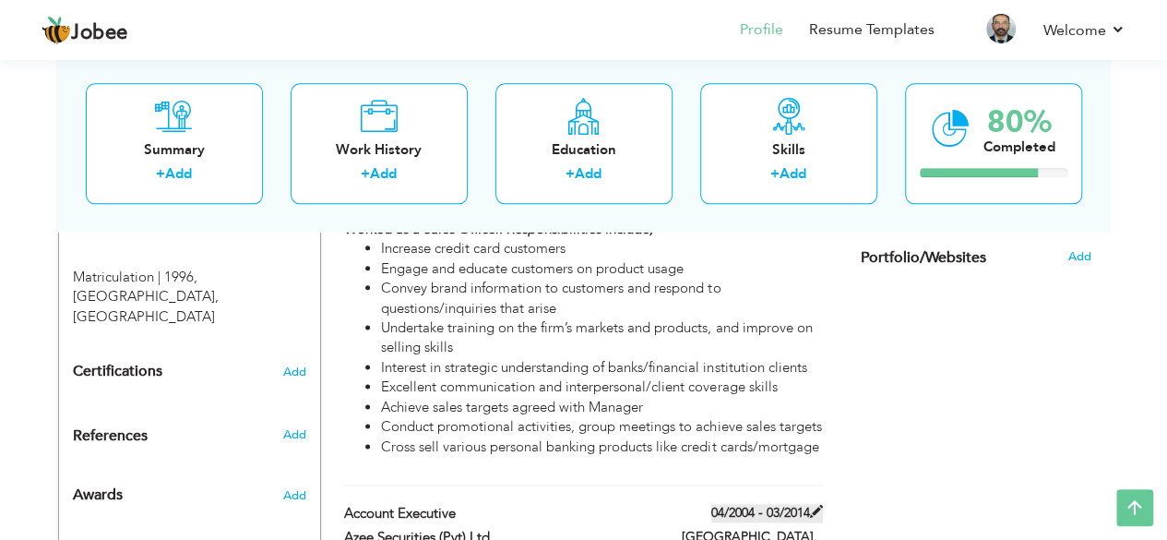
click at [815, 505] on span at bounding box center [816, 511] width 13 height 13
type input "Account Executive"
type input "Azee Securities (Pvt) Ltd."
type input "04/2004"
type input "03/2014"
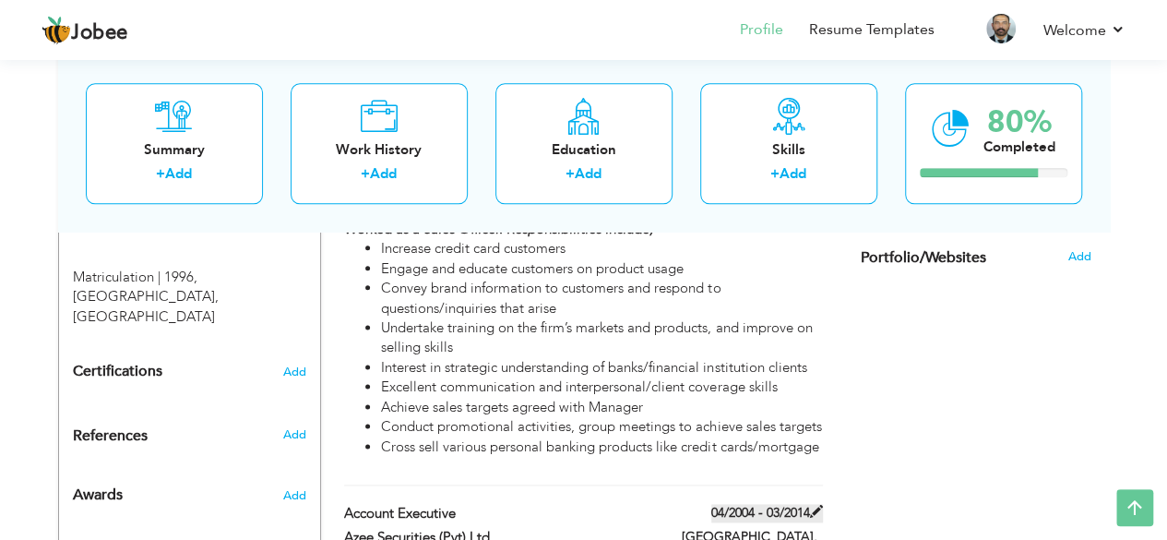
type input "[GEOGRAPHIC_DATA]"
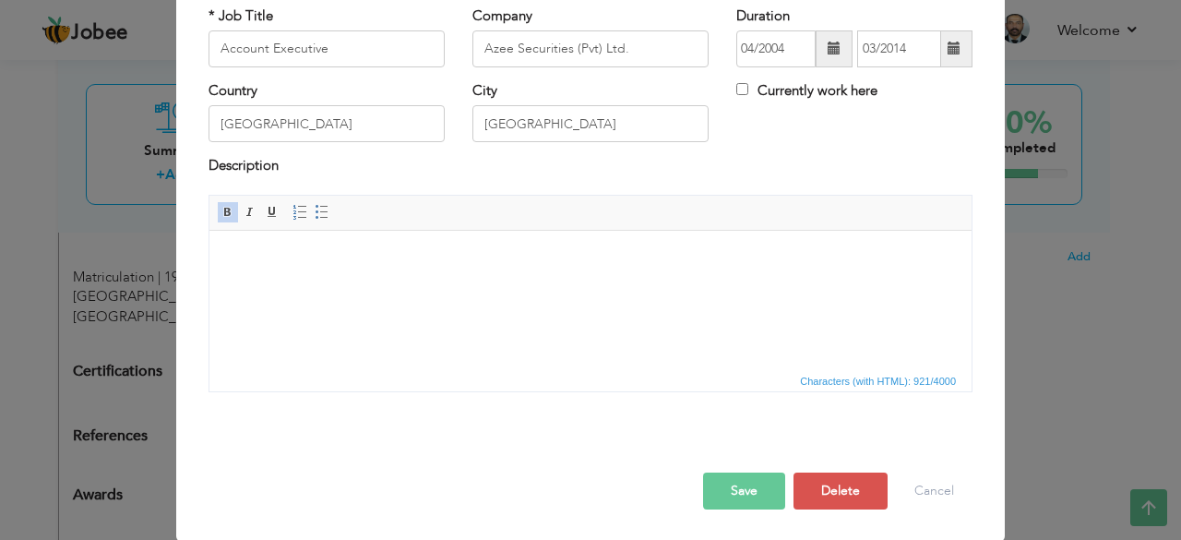
scroll to position [0, 0]
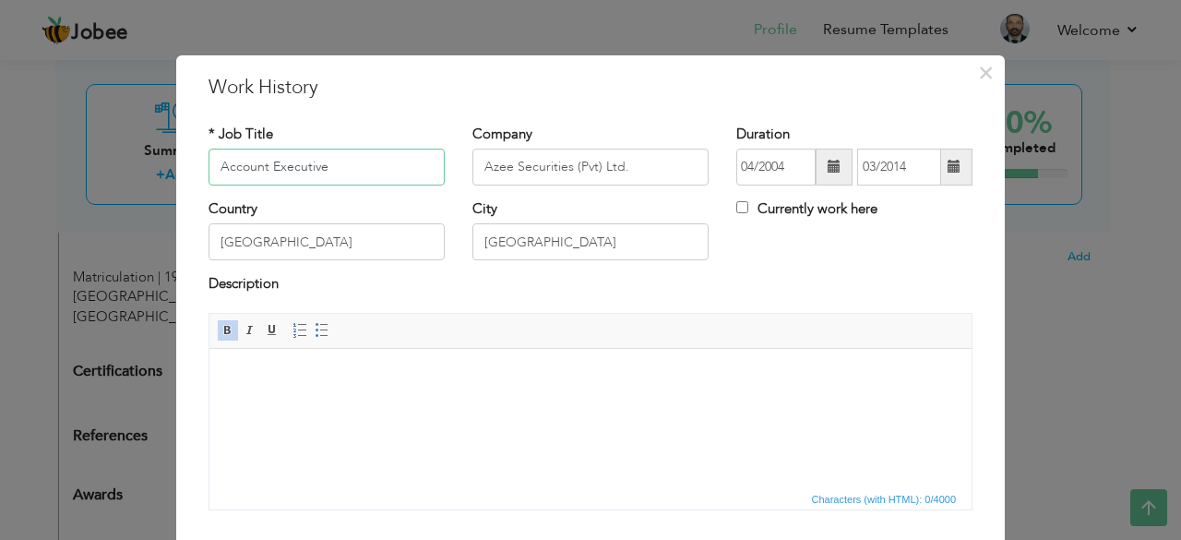
drag, startPoint x: 356, startPoint y: 167, endPoint x: 151, endPoint y: 164, distance: 204.9
click at [151, 164] on div "× Work History * Job Title Account Executive Company Azee Securities (Pvt) Ltd.…" at bounding box center [590, 270] width 1181 height 540
drag, startPoint x: 474, startPoint y: 165, endPoint x: 627, endPoint y: 178, distance: 153.7
click at [627, 178] on input "Azee Securities (Pvt) Ltd." at bounding box center [590, 167] width 236 height 37
click at [744, 208] on label "Currently work here" at bounding box center [806, 208] width 141 height 19
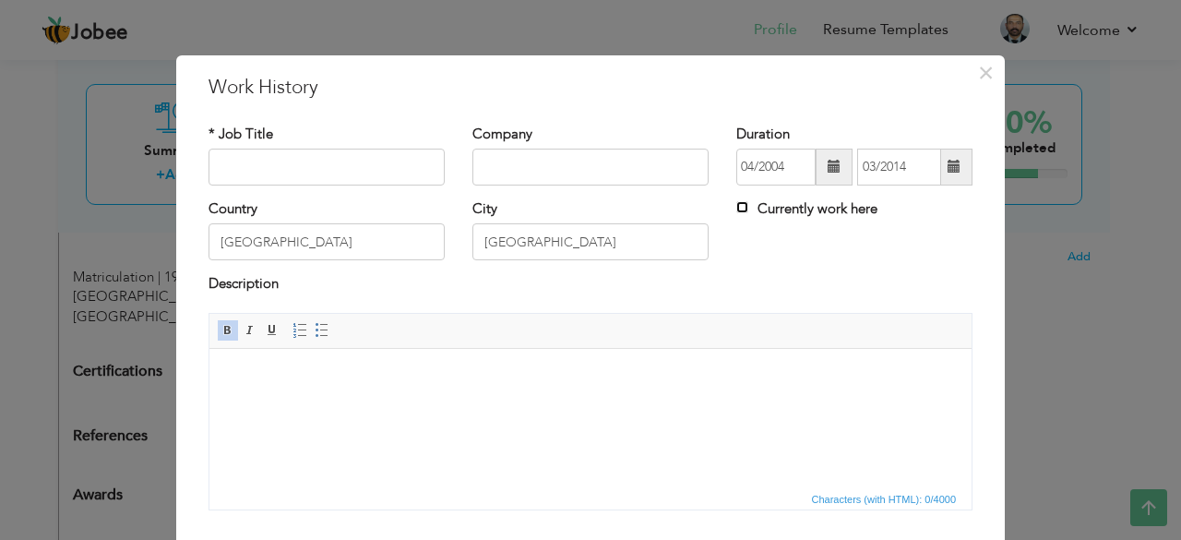
click at [744, 208] on input "Currently work here" at bounding box center [742, 207] width 12 height 12
checkbox input "true"
click at [723, 212] on div "Currently work here" at bounding box center [855, 218] width 264 height 38
click at [736, 206] on input "Currently work here" at bounding box center [742, 207] width 12 height 12
checkbox input "false"
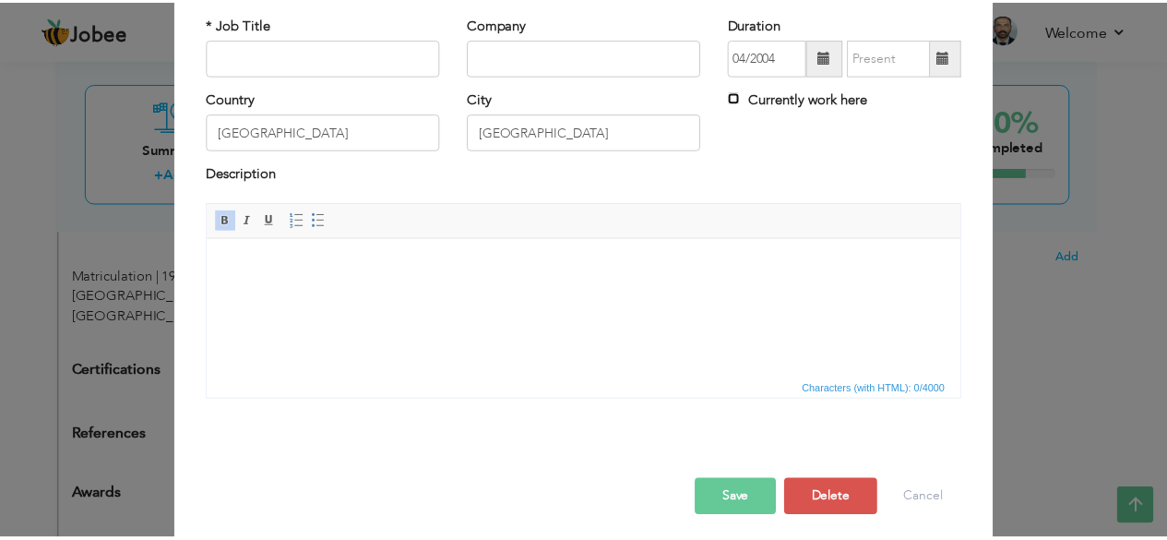
scroll to position [118, 0]
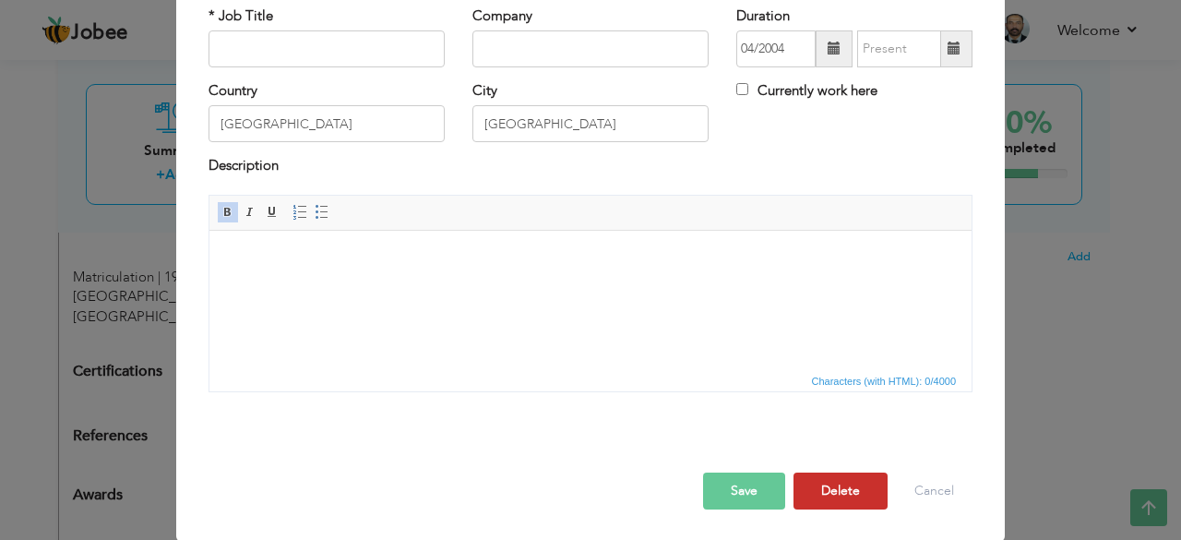
click at [813, 490] on button "Delete" at bounding box center [841, 490] width 94 height 37
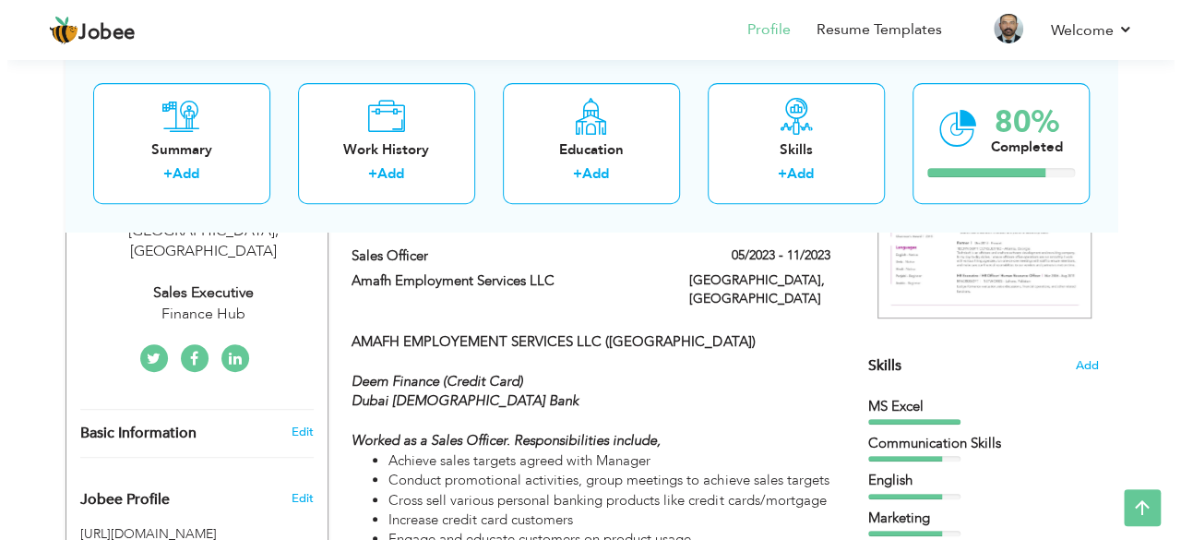
scroll to position [305, 0]
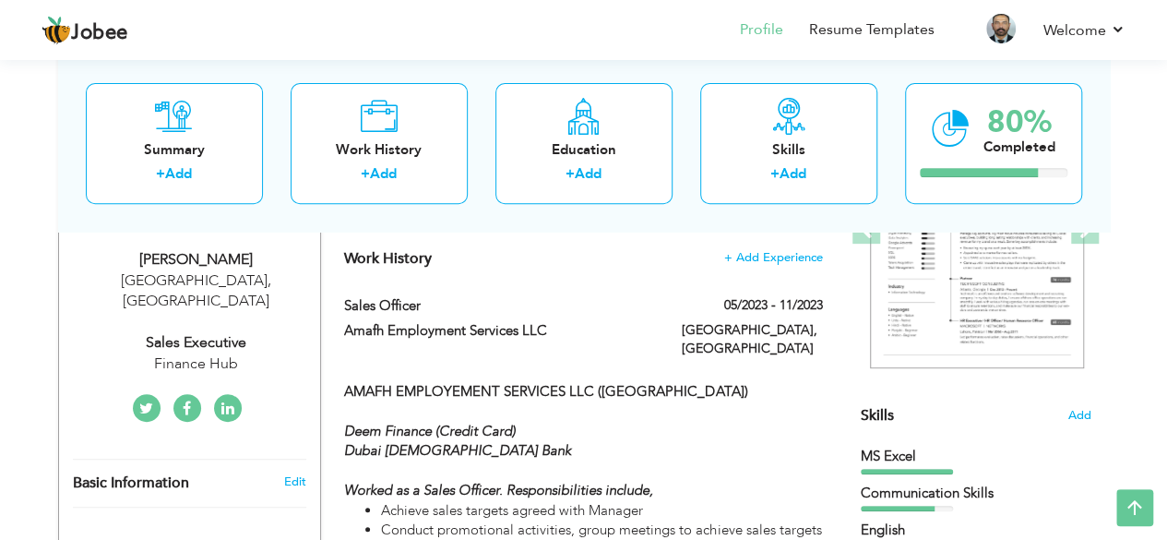
click at [188, 353] on div "Finance Hub" at bounding box center [196, 363] width 247 height 21
type input "Atif"
type input "[PERSON_NAME]"
type input "+971553907761"
select select "number:228"
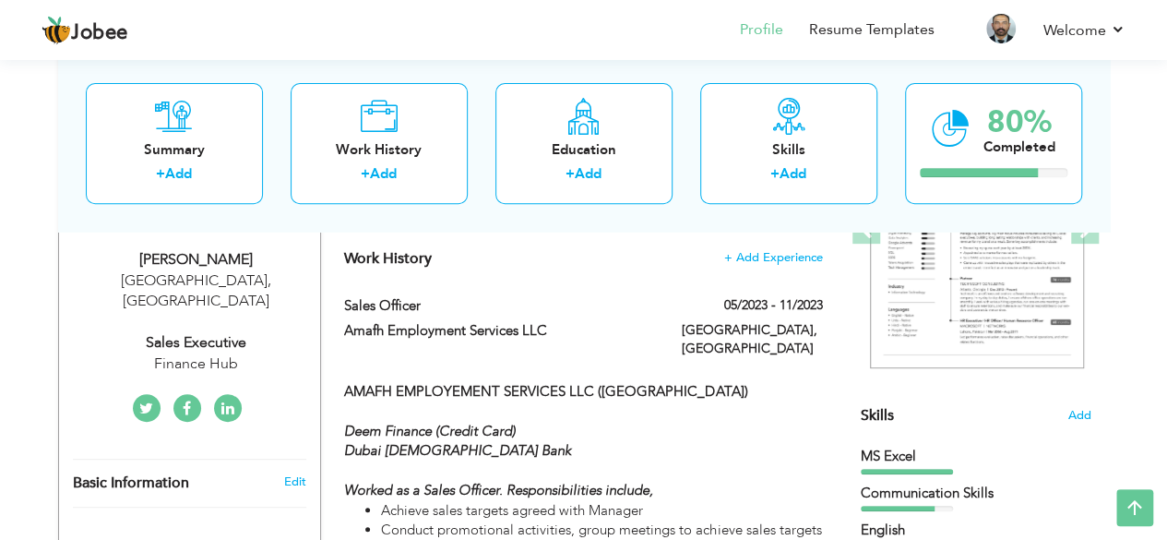
type input "[GEOGRAPHIC_DATA]"
select select "number:21"
type input "Finance Hub"
type input "Sales Executive"
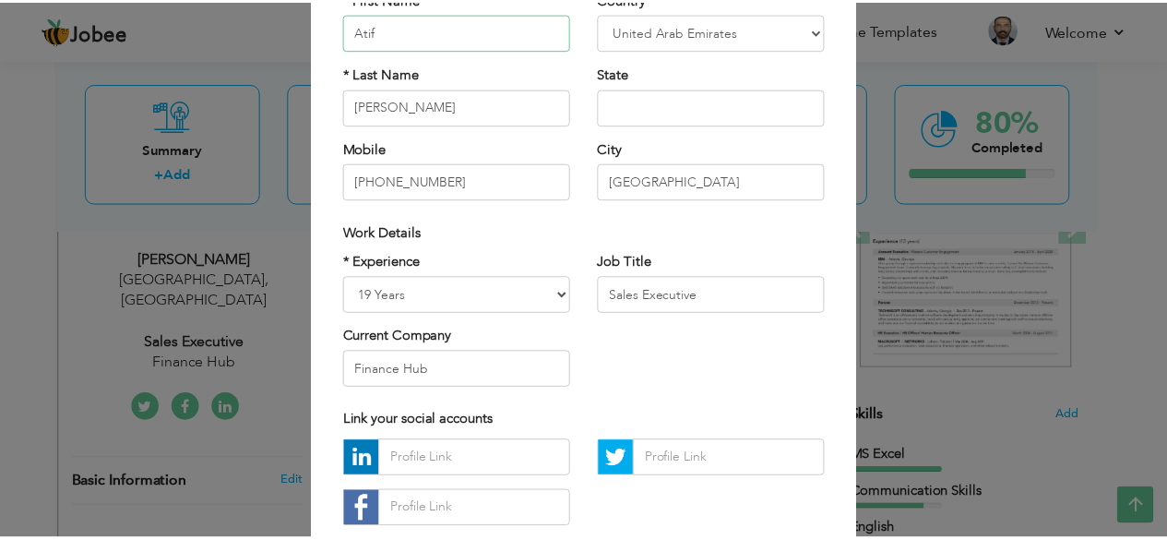
scroll to position [277, 0]
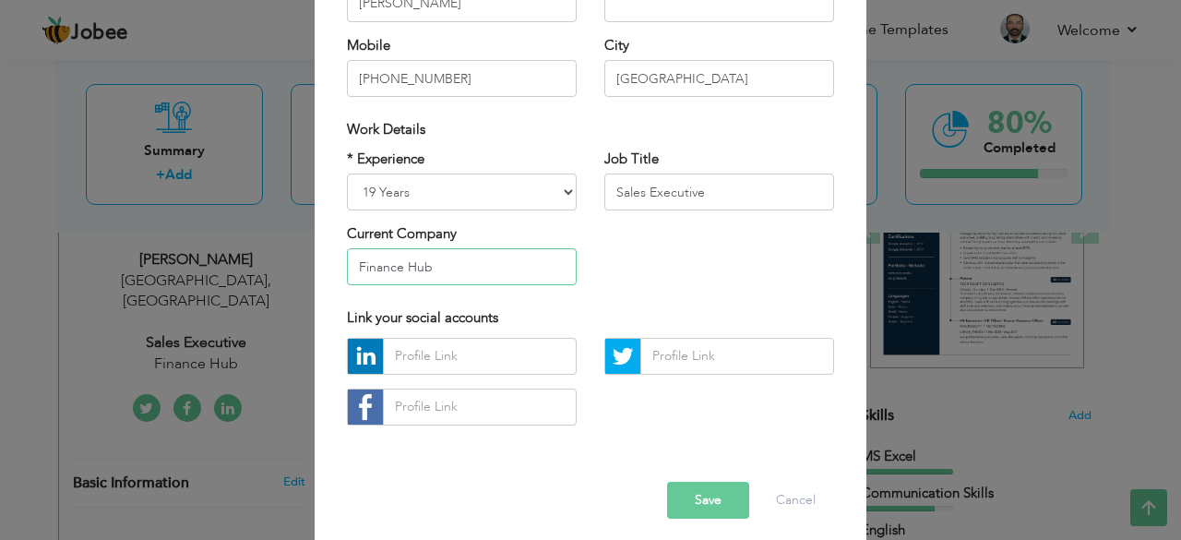
drag, startPoint x: 440, startPoint y: 269, endPoint x: 337, endPoint y: 272, distance: 103.4
click at [337, 272] on div "* Experience Entry Level Less than 1 Year 1 Year 2 Years 3 Years 4 Years 5 Year…" at bounding box center [461, 224] width 257 height 150
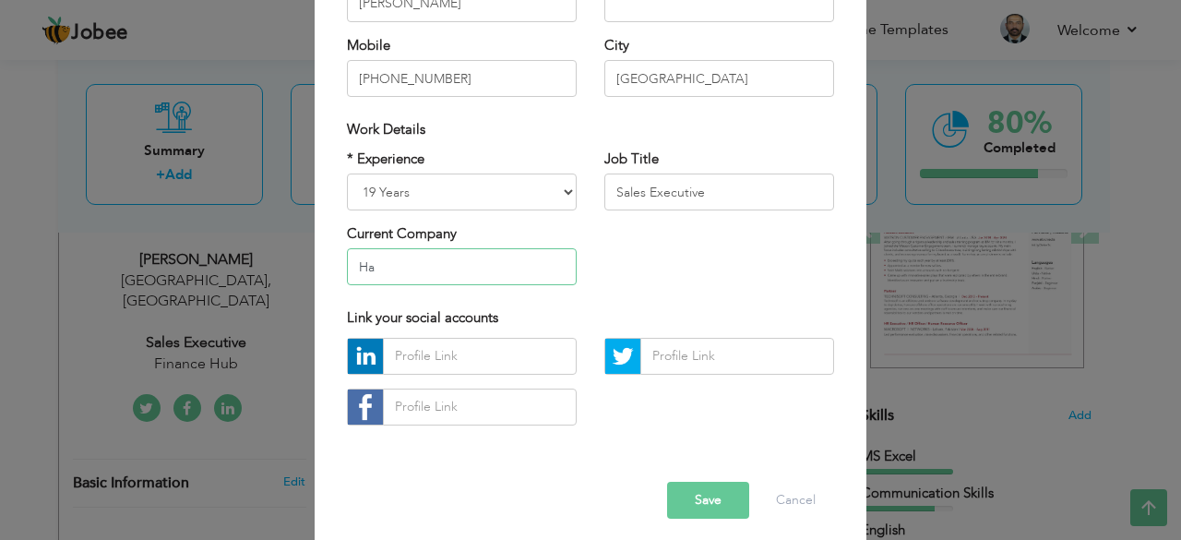
type input "H"
click at [460, 86] on input "+971553907761" at bounding box center [462, 78] width 230 height 37
type input "[PHONE_NUMBER]"
click at [513, 190] on select "Entry Level Less than 1 Year 1 Year 2 Years 3 Years 4 Years 5 Years 6 Years 7 Y…" at bounding box center [462, 191] width 230 height 37
select select "number:13"
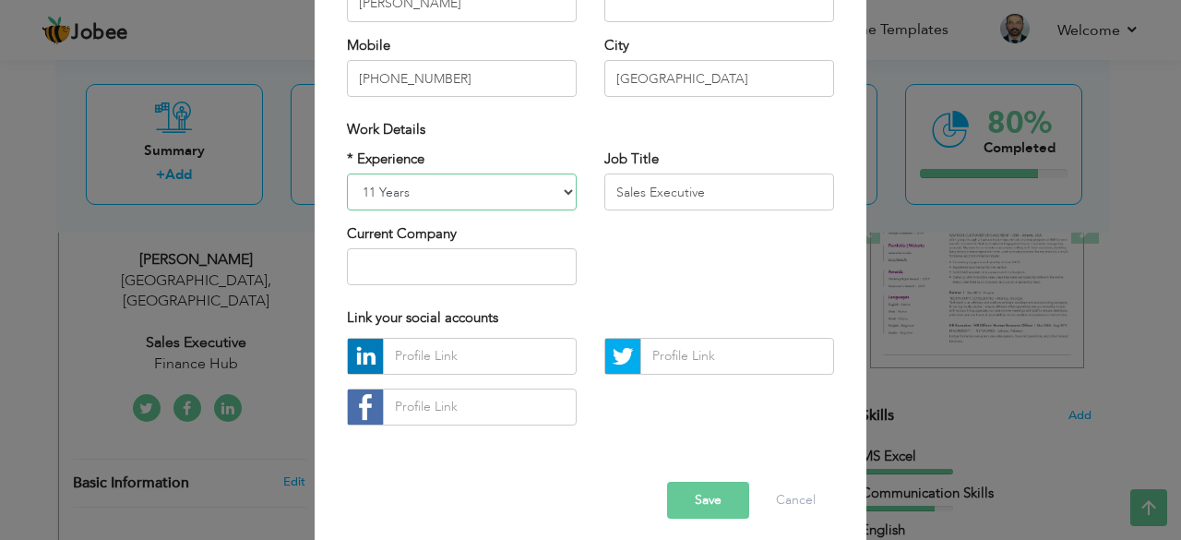
click at [347, 173] on select "Entry Level Less than 1 Year 1 Year 2 Years 3 Years 4 Years 5 Years 6 Years 7 Y…" at bounding box center [462, 191] width 230 height 37
click at [701, 503] on button "Save" at bounding box center [708, 500] width 82 height 37
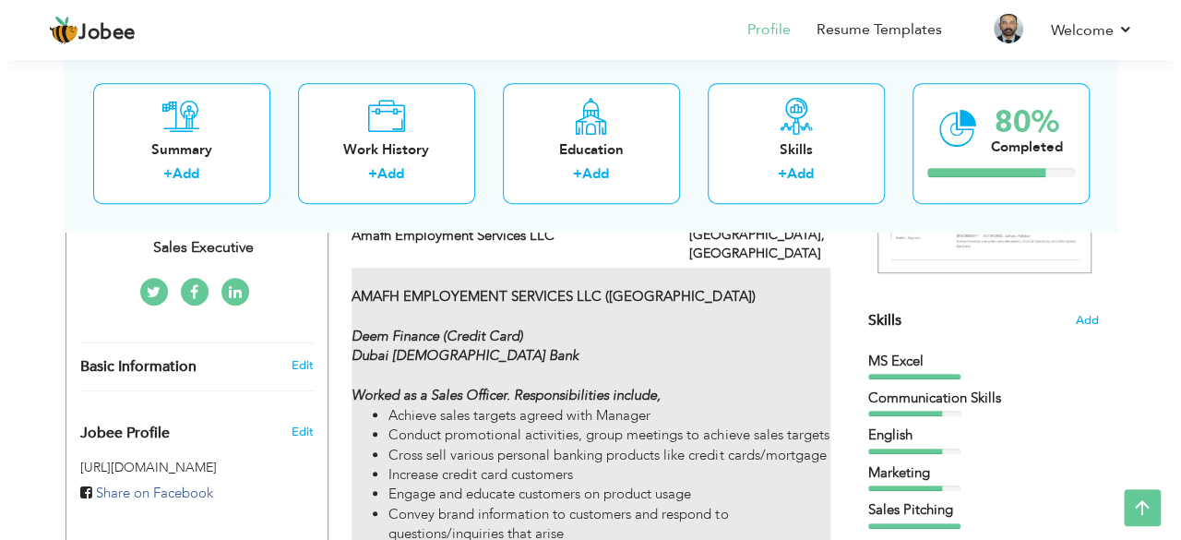
scroll to position [397, 0]
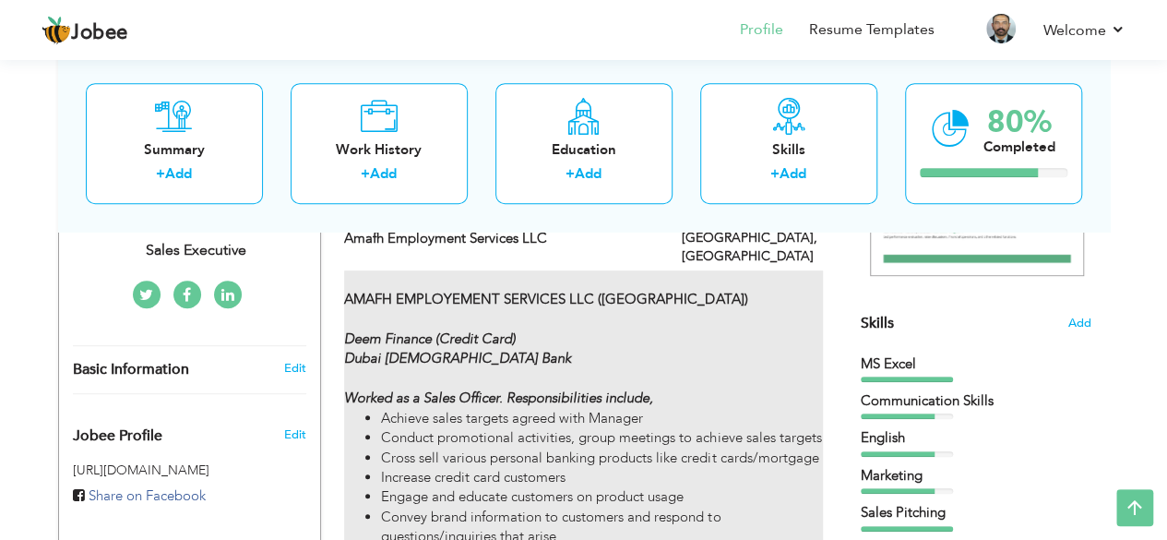
click at [440, 340] on strong "Deem Finance (Credit Card) Dubai Islamic Bank Worked as a Sales Officer. Respon…" at bounding box center [498, 368] width 309 height 78
type input "Sales Officer"
type input "Amafh Employment Services LLC"
type input "05/2023"
type input "11/2023"
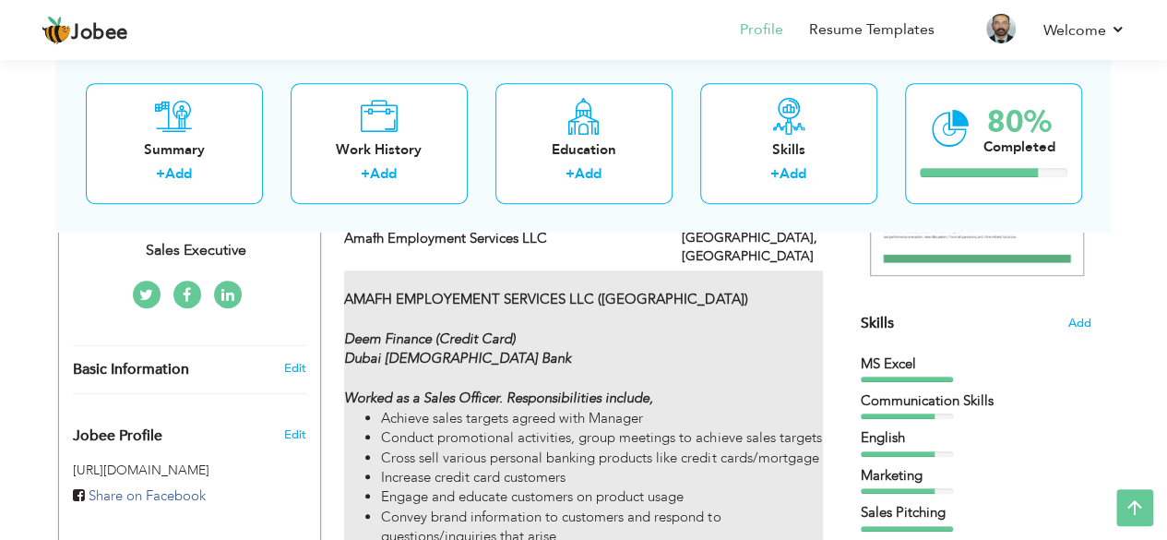
type input "[GEOGRAPHIC_DATA]"
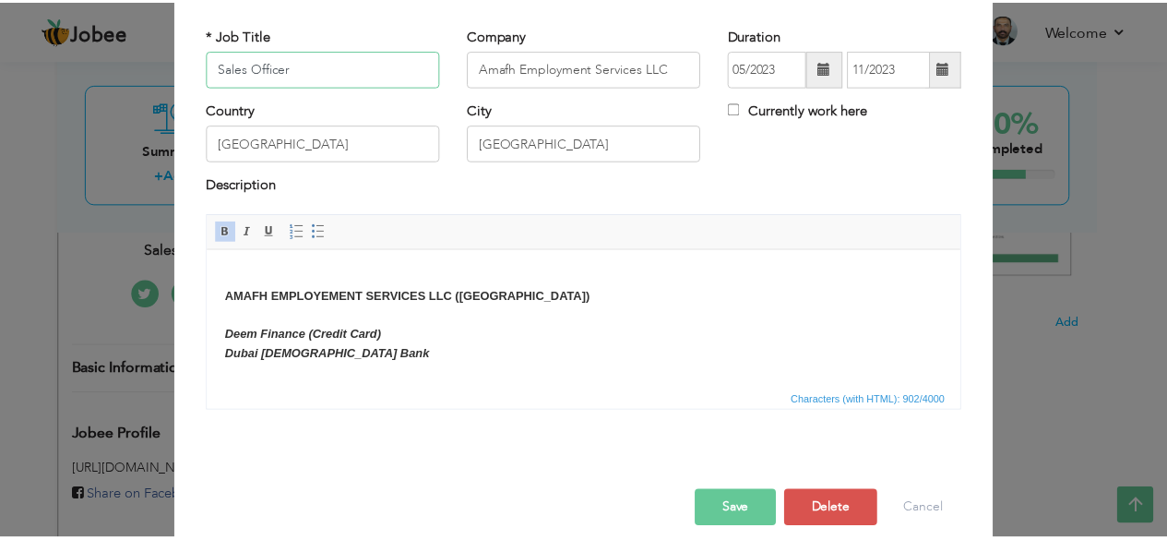
scroll to position [118, 0]
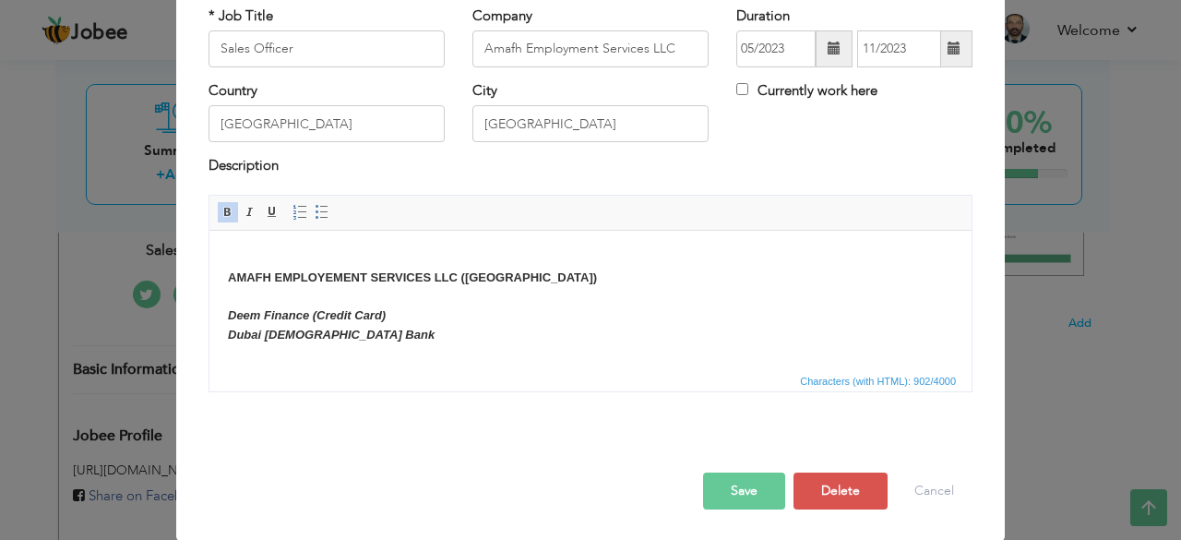
click at [377, 333] on body "AMAFH EMPLOYEMENT SERVICES LLC (DUBAI) Deem Finance (Credit Card) Dubai Islamic…" at bounding box center [590, 407] width 725 height 319
drag, startPoint x: 313, startPoint y: 311, endPoint x: 386, endPoint y: 317, distance: 73.1
click at [386, 317] on body "AMAFH EMPLOYEMENT SERVICES LLC (DUBAI) Deem Finance (Credit Card) Dubai Islamic…" at bounding box center [590, 407] width 725 height 319
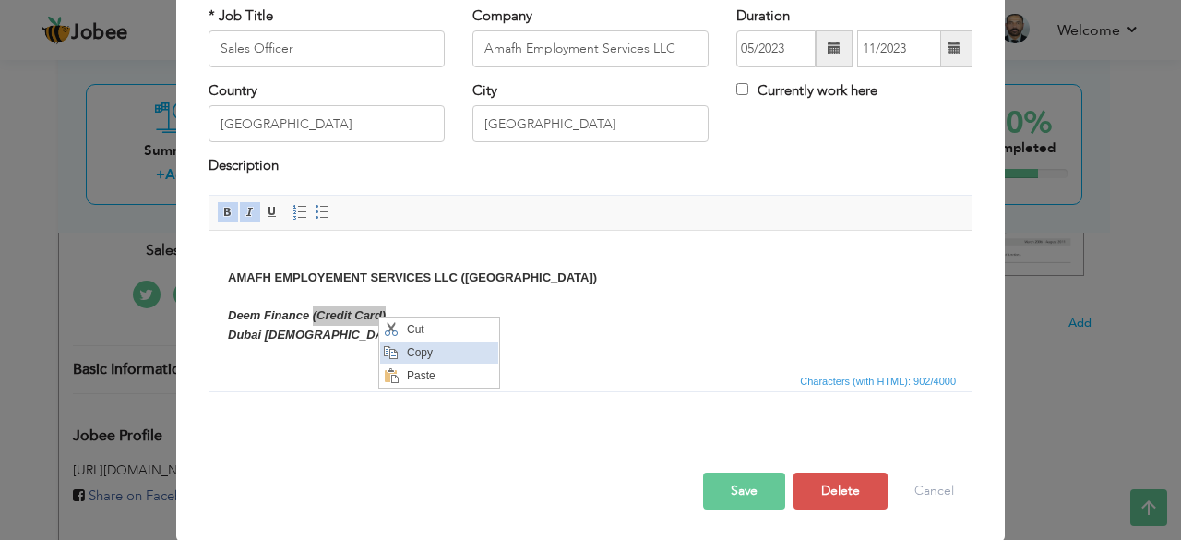
drag, startPoint x: 397, startPoint y: 350, endPoint x: 554, endPoint y: 434, distance: 177.9
click at [397, 350] on span "Context Menu Options" at bounding box center [390, 351] width 15 height 15
copy strong "(Credit Card)"
click at [352, 335] on body "AMAFH EMPLOYEMENT SERVICES LLC (DUBAI) Deem Finance (Credit Card) Dubai Islamic…" at bounding box center [590, 407] width 725 height 319
click at [362, 352] on span "Context Menu Options" at bounding box center [357, 347] width 15 height 15
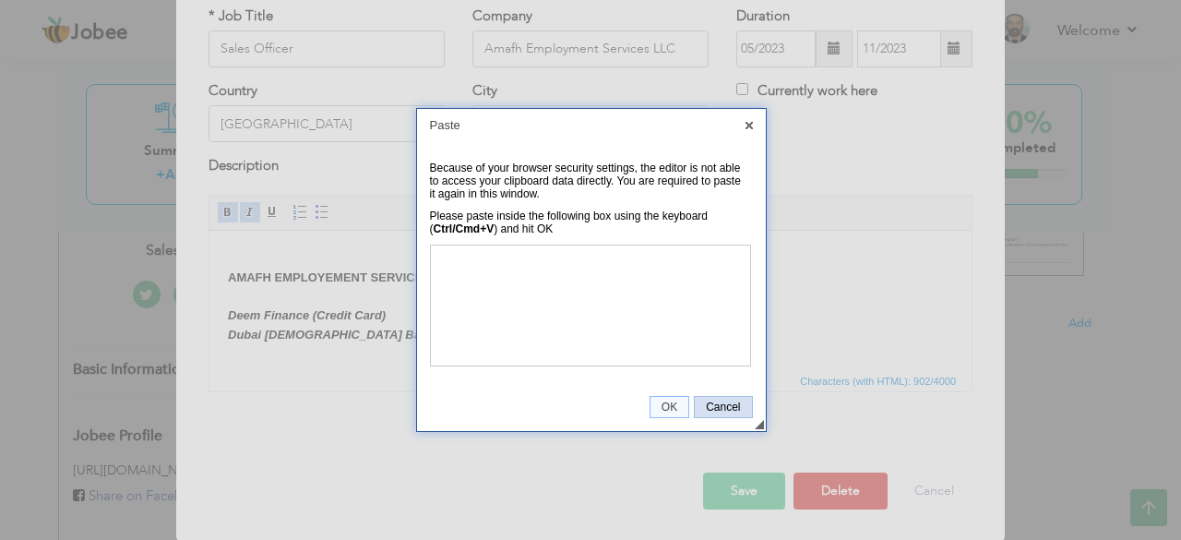
click at [733, 416] on link "Cancel" at bounding box center [723, 407] width 58 height 22
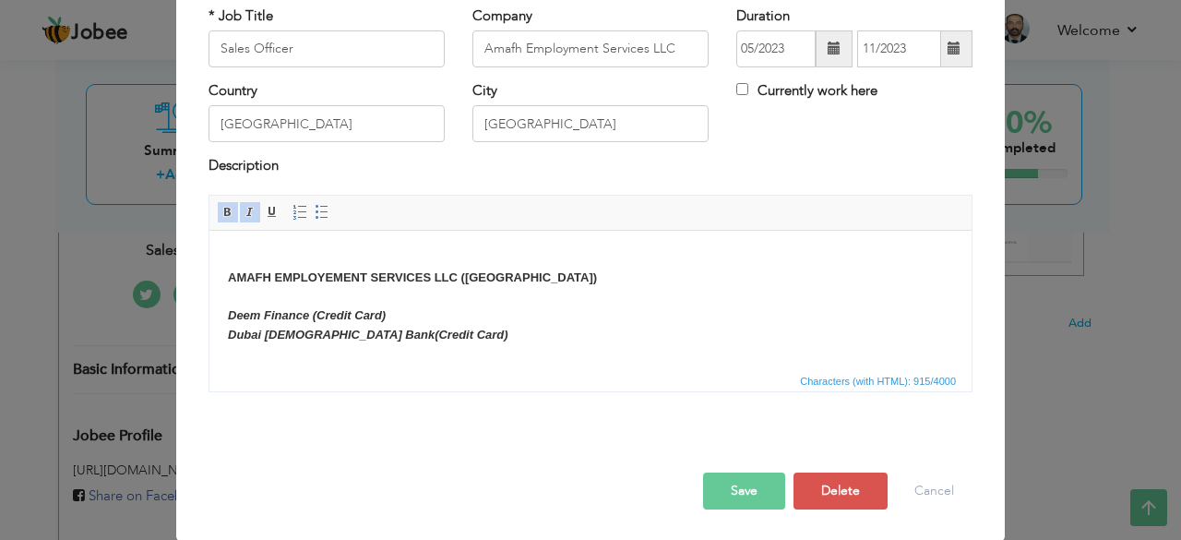
click at [724, 488] on button "Save" at bounding box center [744, 490] width 82 height 37
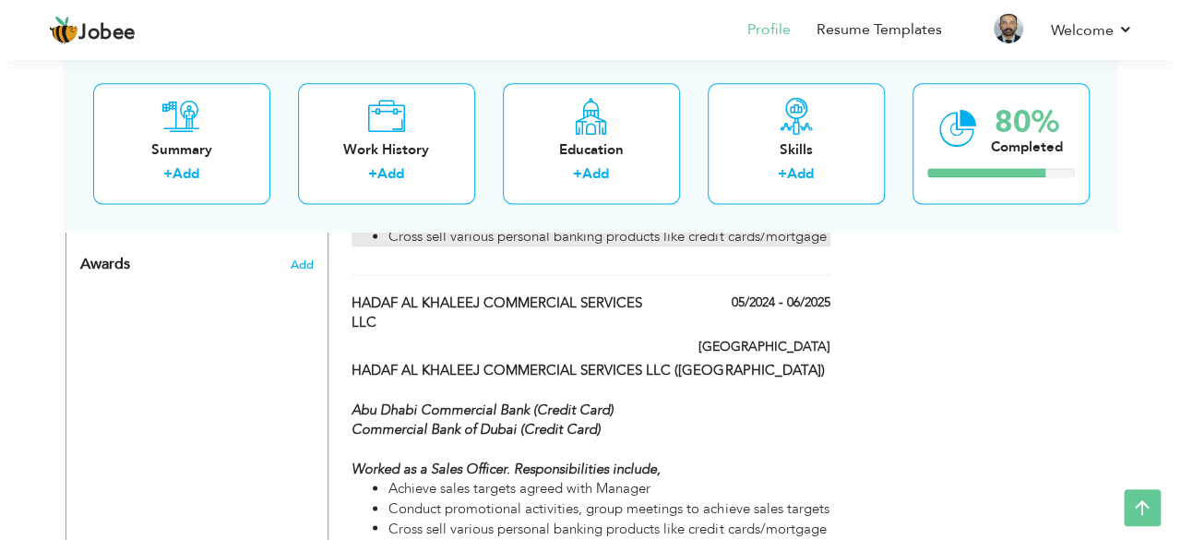
scroll to position [1227, 0]
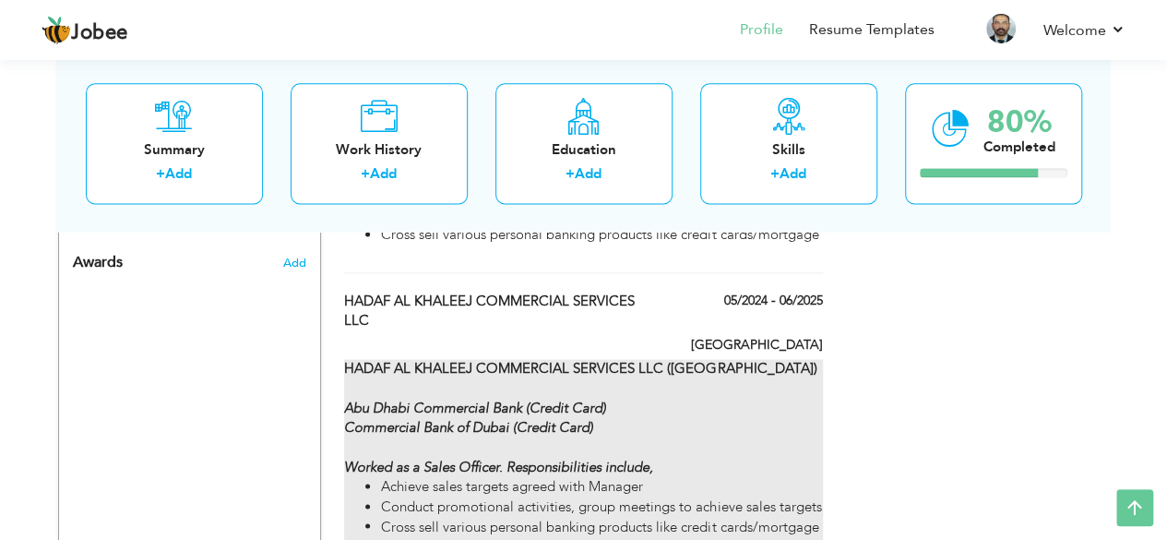
click at [684, 359] on strong "HADAF AL KHALEEJ COMMERCIAL SERVICES LLC (DUBAI)" at bounding box center [580, 368] width 472 height 18
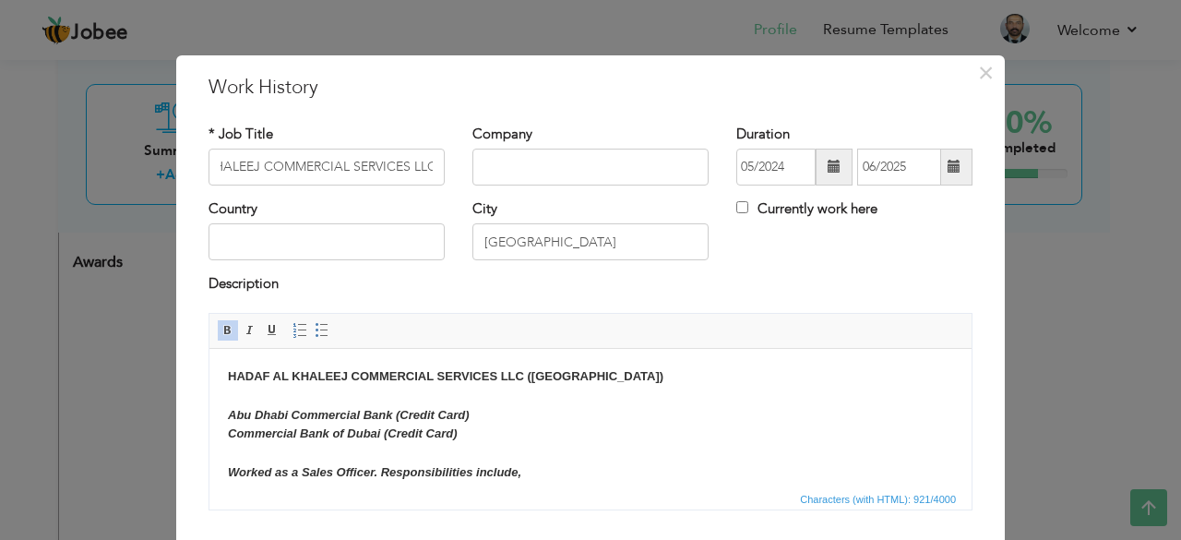
scroll to position [0, 0]
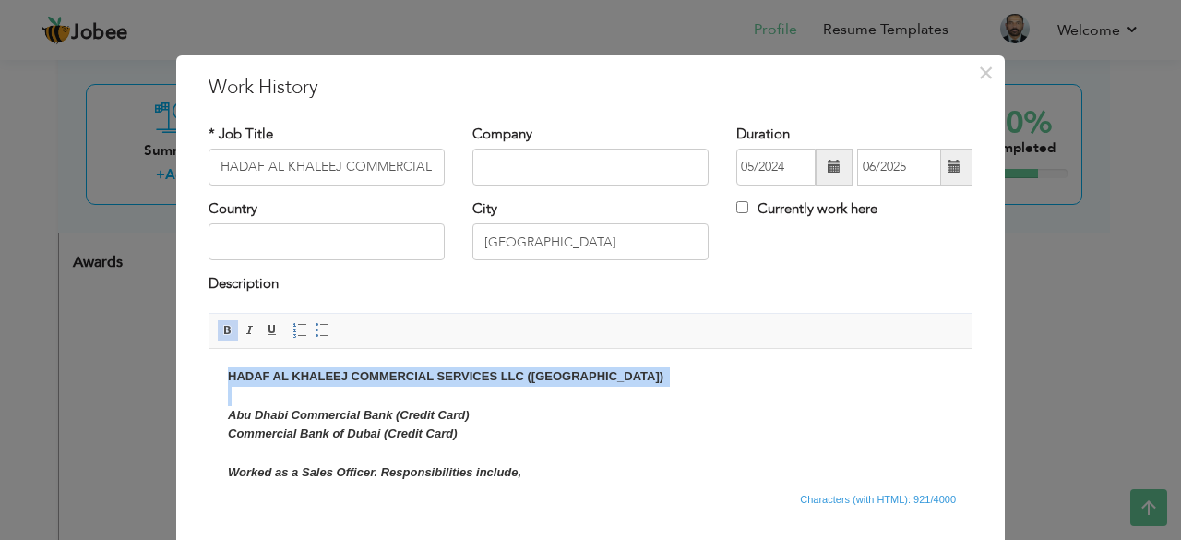
drag, startPoint x: 232, startPoint y: 375, endPoint x: 562, endPoint y: 387, distance: 330.6
click at [562, 387] on body "HADAF AL KHALEEJ COMMERCIAL SERVICES LLC (DUBAI) Abu Dhabi Commercial Bank (Cre…" at bounding box center [590, 516] width 725 height 300
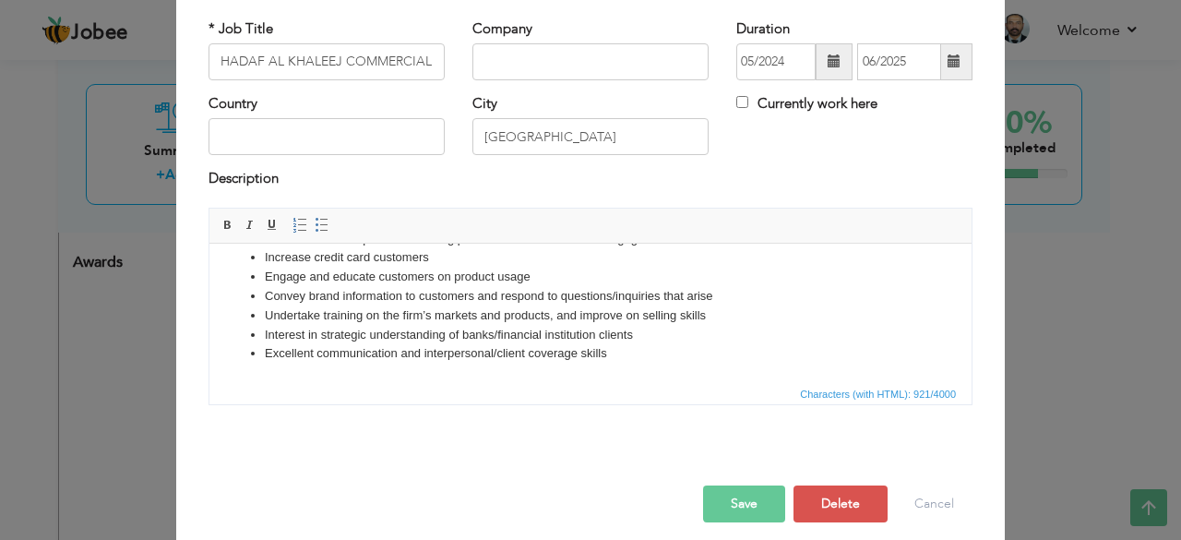
scroll to position [118, 0]
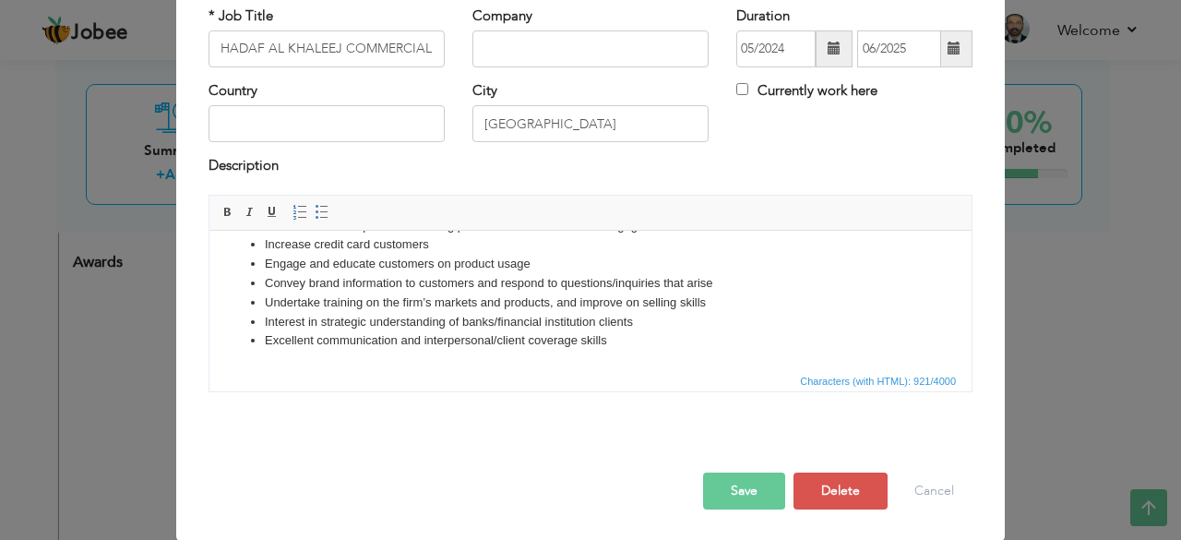
click at [742, 484] on button "Save" at bounding box center [744, 490] width 82 height 37
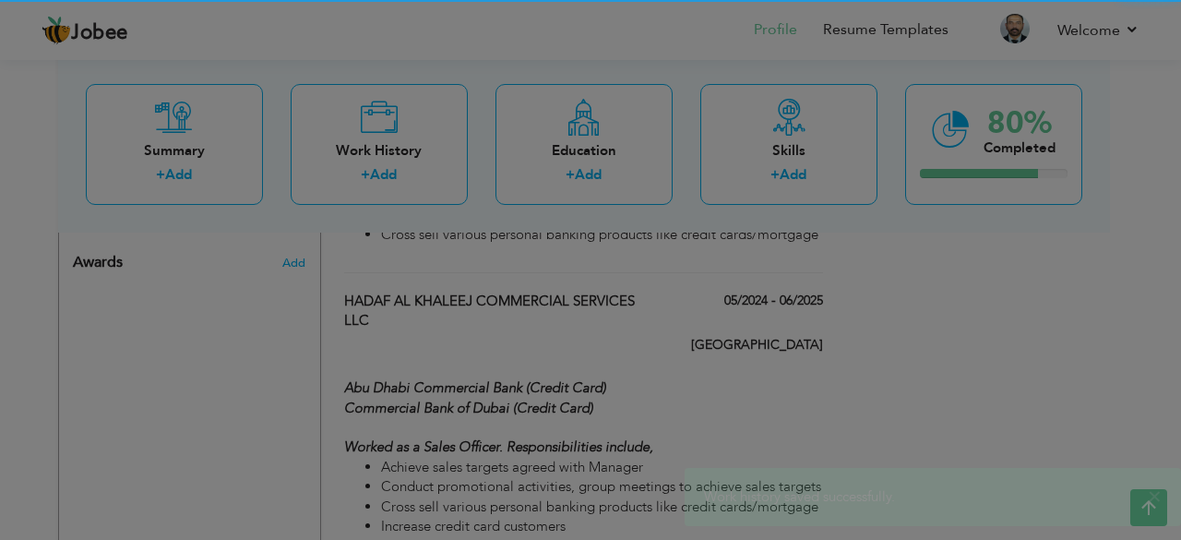
scroll to position [0, 0]
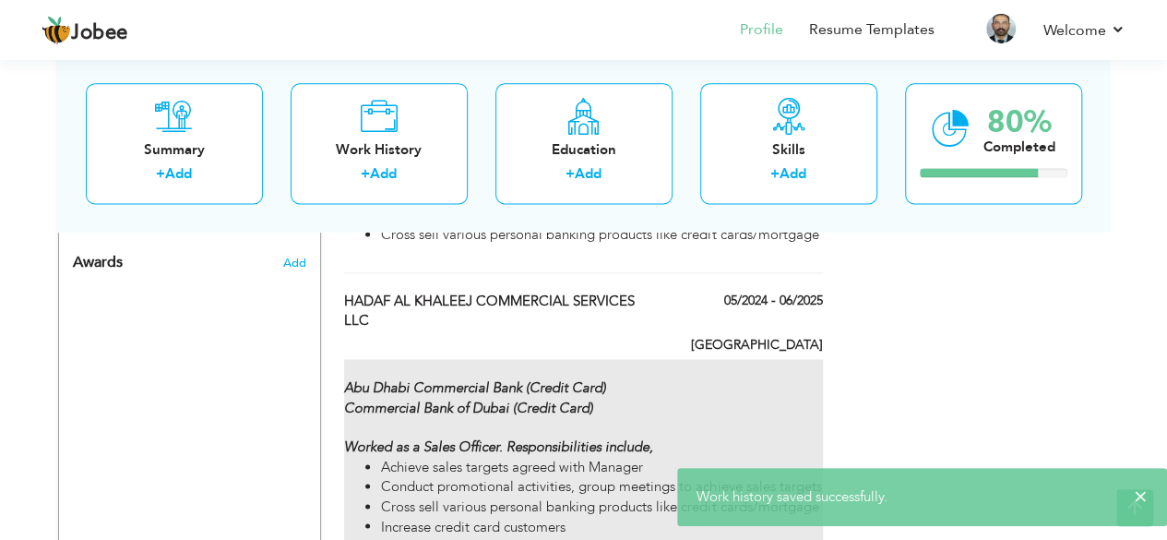
click at [430, 378] on strong "Abu Dhabi Commercial Bank (Credit Card) Commercial Bank of Dubai (Credit Card) …" at bounding box center [498, 417] width 309 height 78
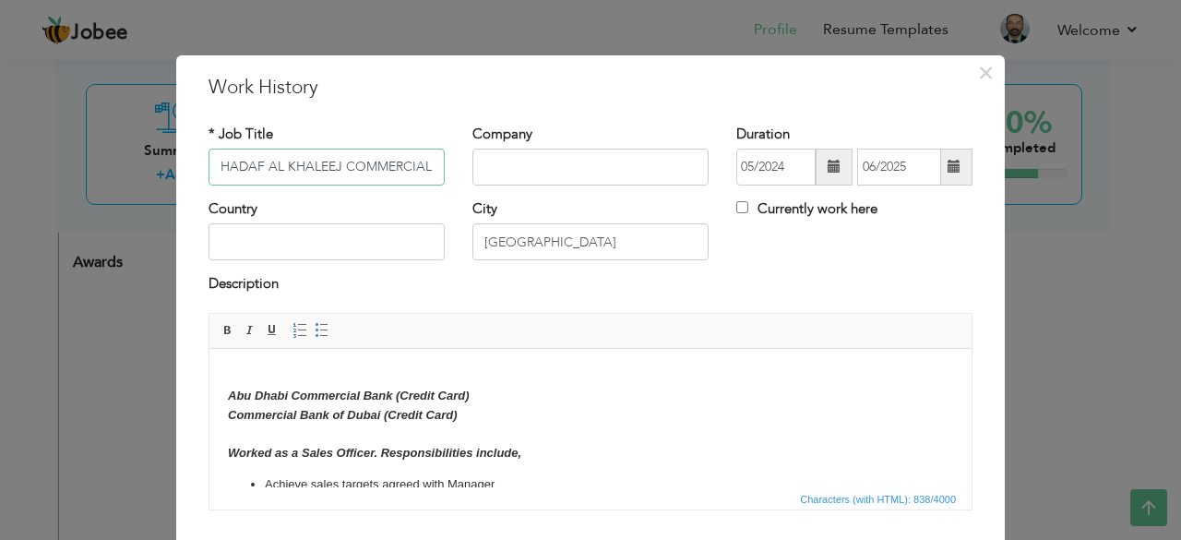
scroll to position [0, 82]
click at [232, 369] on body "Abu Dhabi Commercial Bank (Credit Card) Commercial Bank of Dubai (Credit Card) …" at bounding box center [590, 506] width 725 height 281
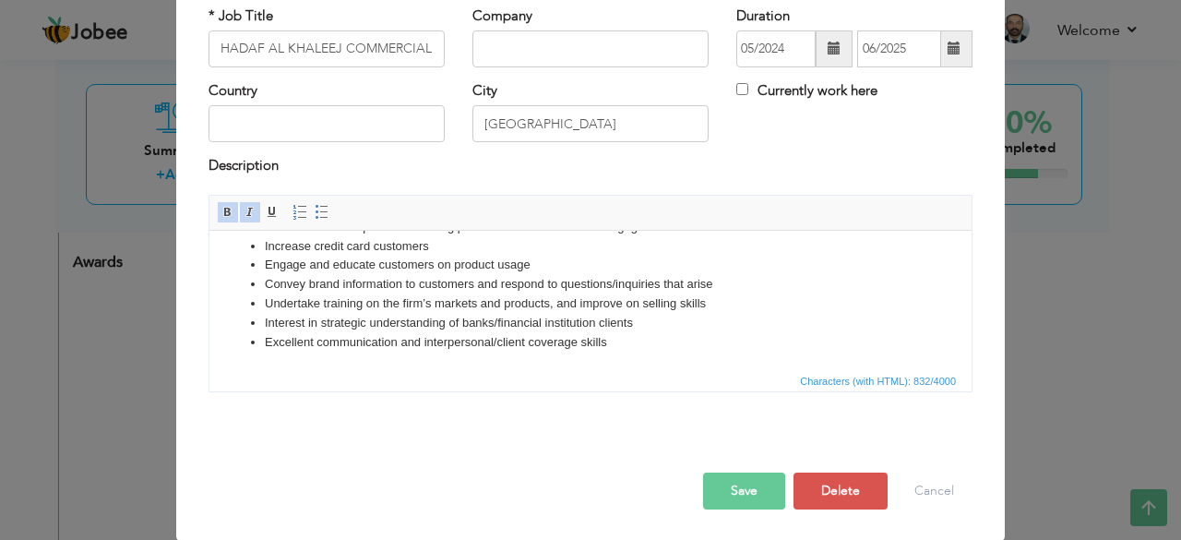
scroll to position [160, 0]
click at [722, 489] on button "Save" at bounding box center [744, 490] width 82 height 37
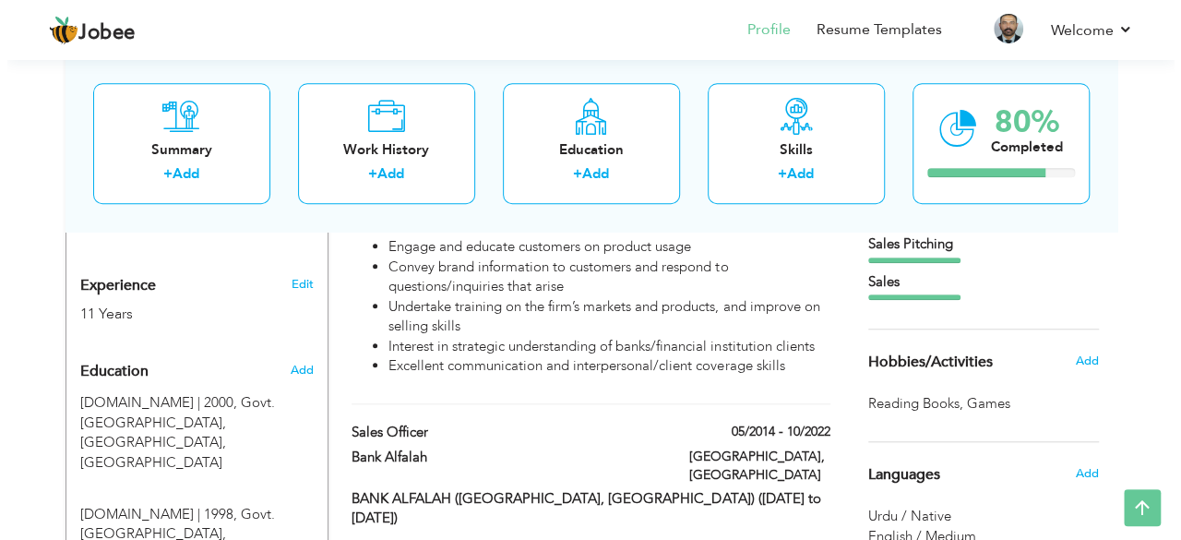
scroll to position [674, 0]
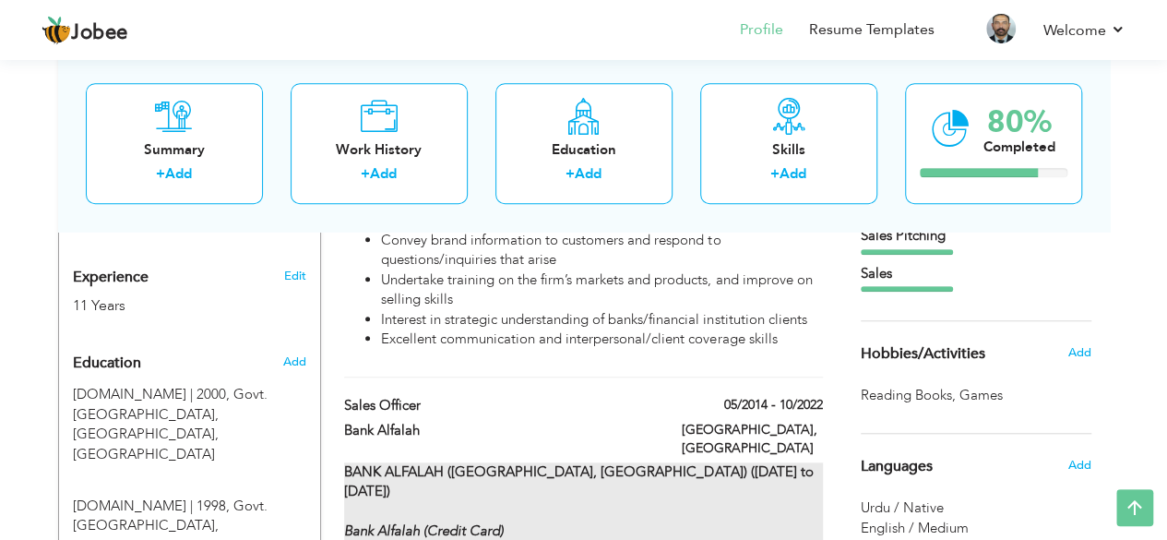
click at [445, 462] on strong "BANK ALFALAH (KARACHI, PAKISTAN) (May.2014 to Oct.2022)" at bounding box center [578, 481] width 469 height 38
type input "Sales Officer"
type input "Bank Alfalah"
type input "05/2014"
type input "10/2022"
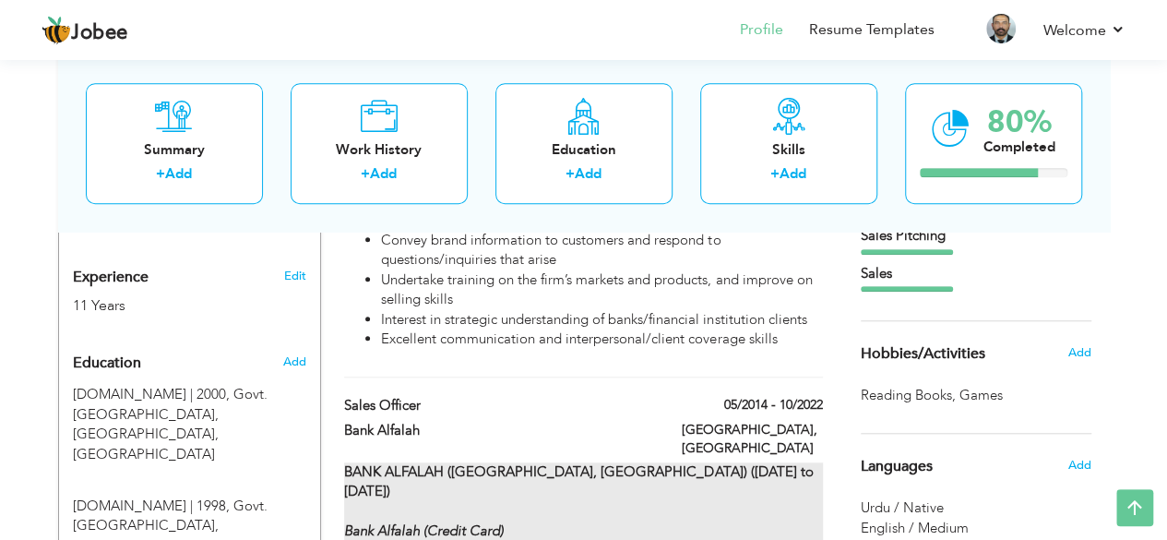
type input "[GEOGRAPHIC_DATA]"
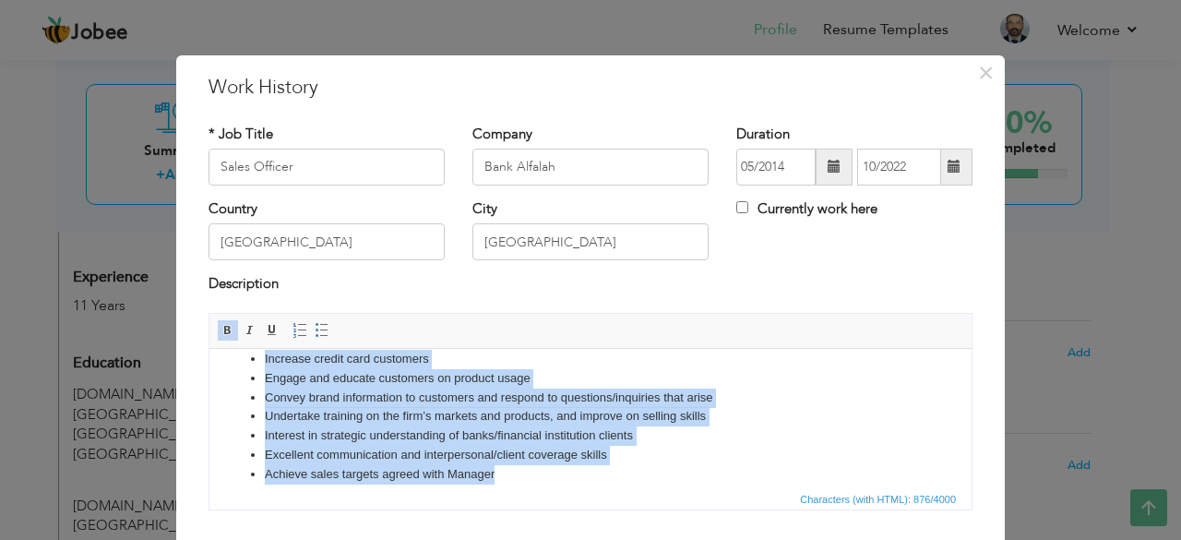
scroll to position [179, 0]
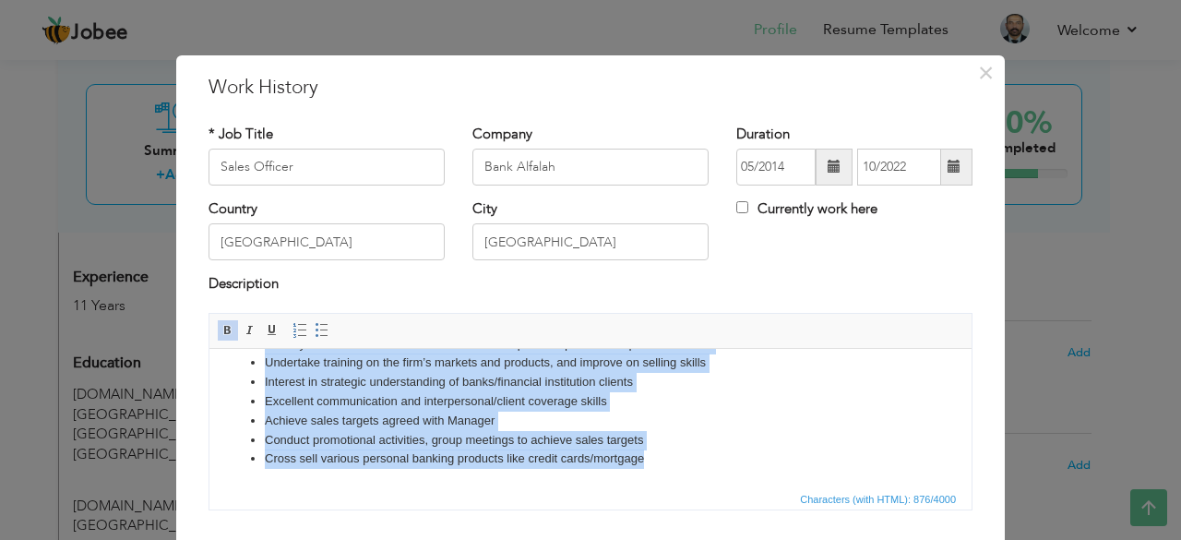
drag, startPoint x: 222, startPoint y: 371, endPoint x: 861, endPoint y: 867, distance: 808.8
click at [661, 486] on html "BANK ALFALAH (KARACHI, PAKISTAN) (May.2014 to Oct.2022) Bank Alfalah (Credit Ca…" at bounding box center [590, 327] width 762 height 317
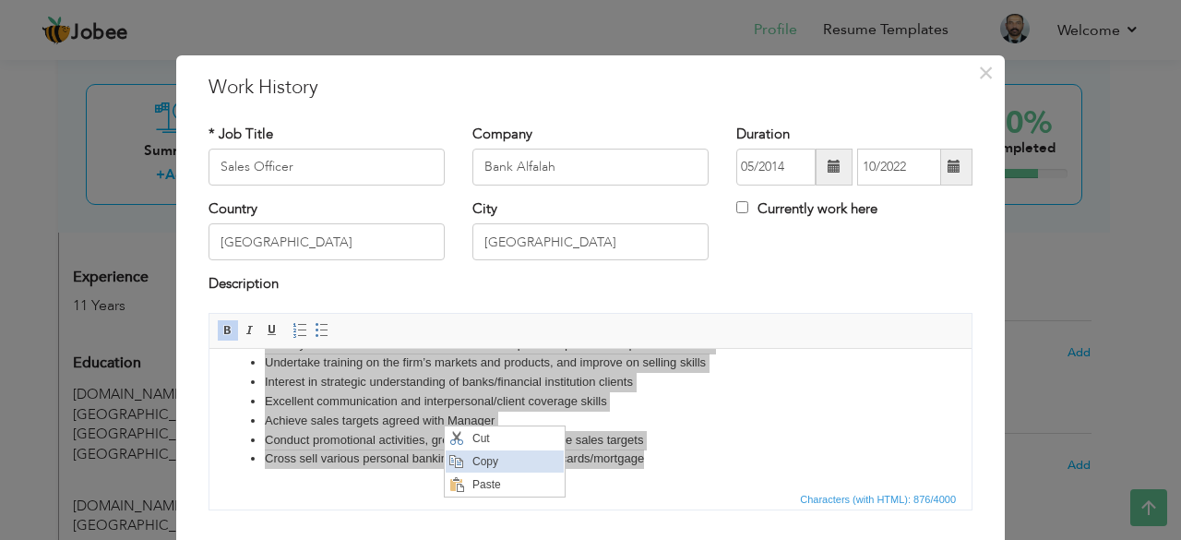
click at [473, 453] on span "Copy" at bounding box center [515, 460] width 96 height 22
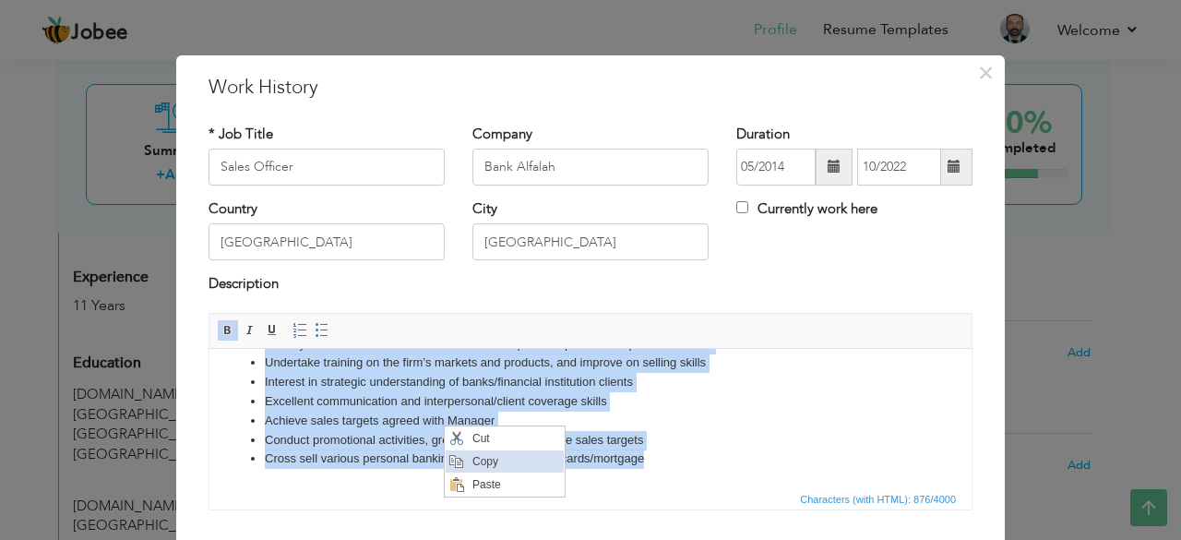
copy body "BANK ALFALAH (KARACHI, PAKISTAN) (May.2014 to Oct.2022) Bank Alfalah (Credit Ca…"
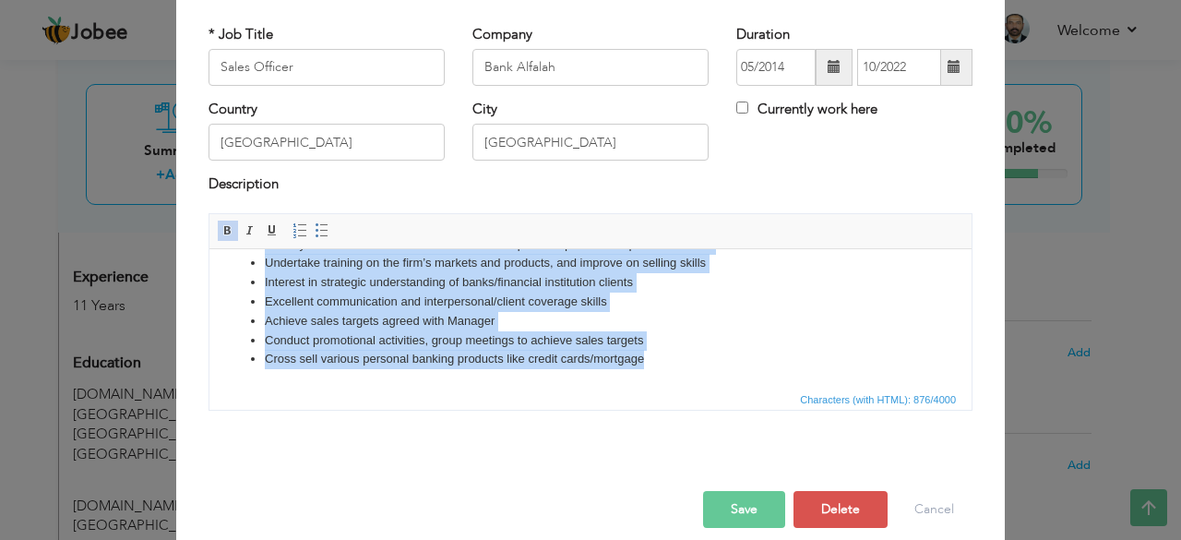
scroll to position [118, 0]
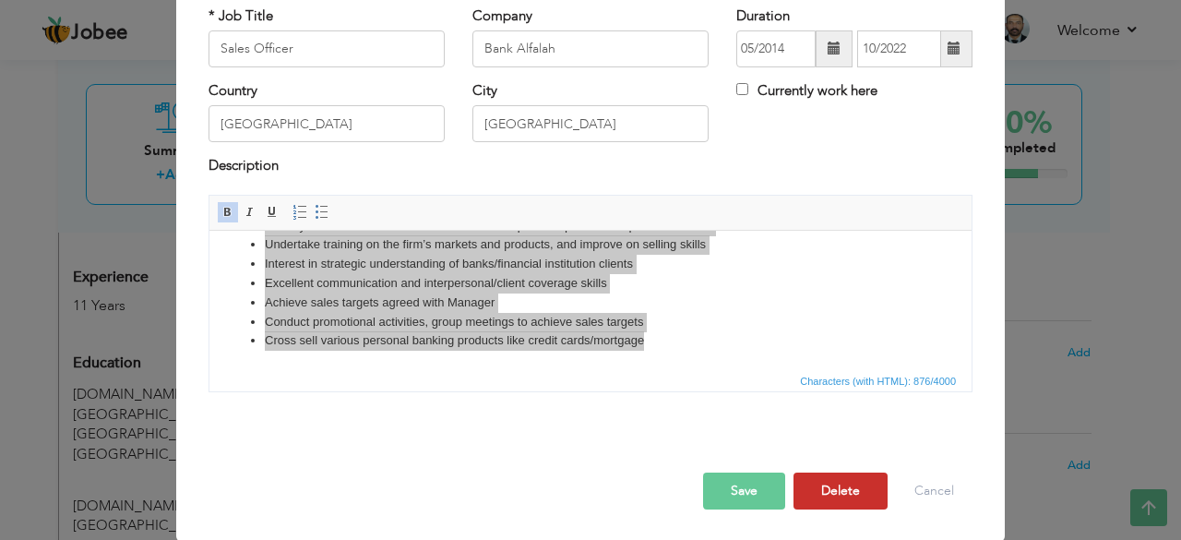
click at [810, 491] on button "Delete" at bounding box center [841, 490] width 94 height 37
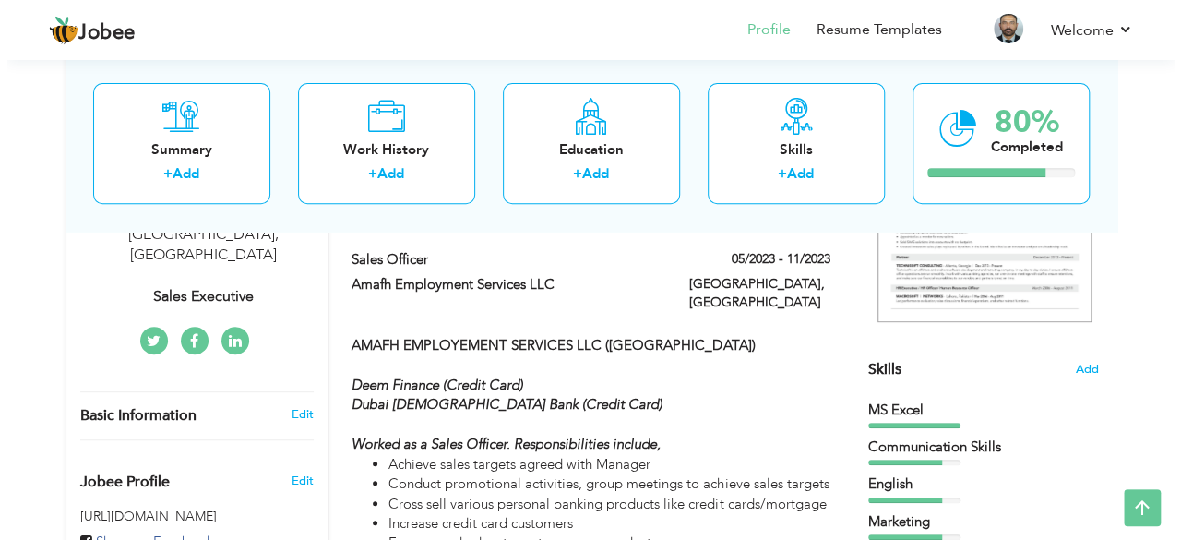
scroll to position [305, 0]
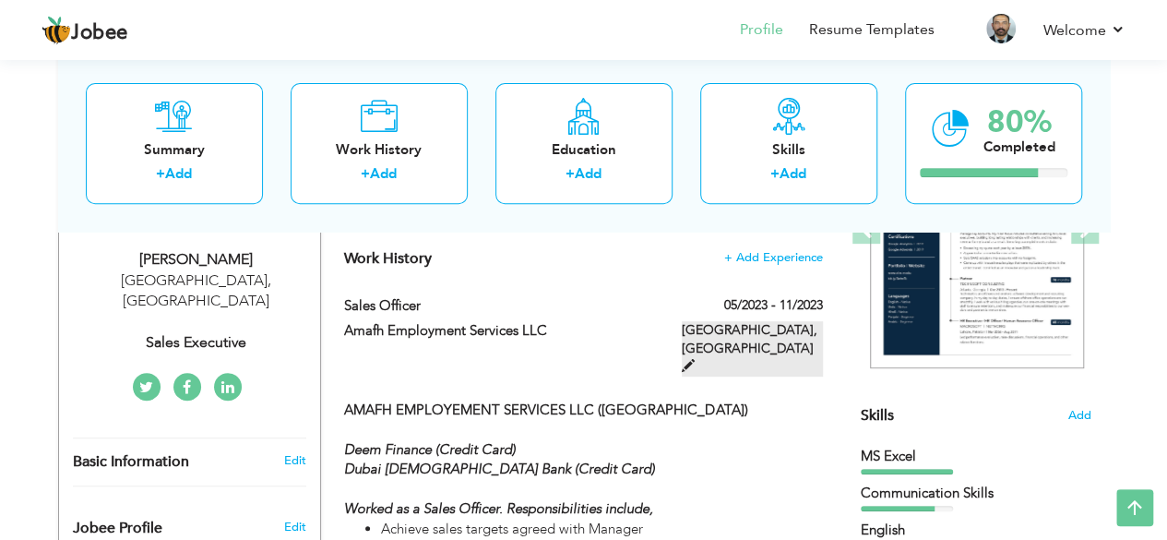
click at [729, 334] on label "Dubai, United Arab Emirates" at bounding box center [752, 348] width 141 height 55
type input "Amafh Employment Services LLC"
type input "05/2023"
type input "11/2023"
type input "[GEOGRAPHIC_DATA]"
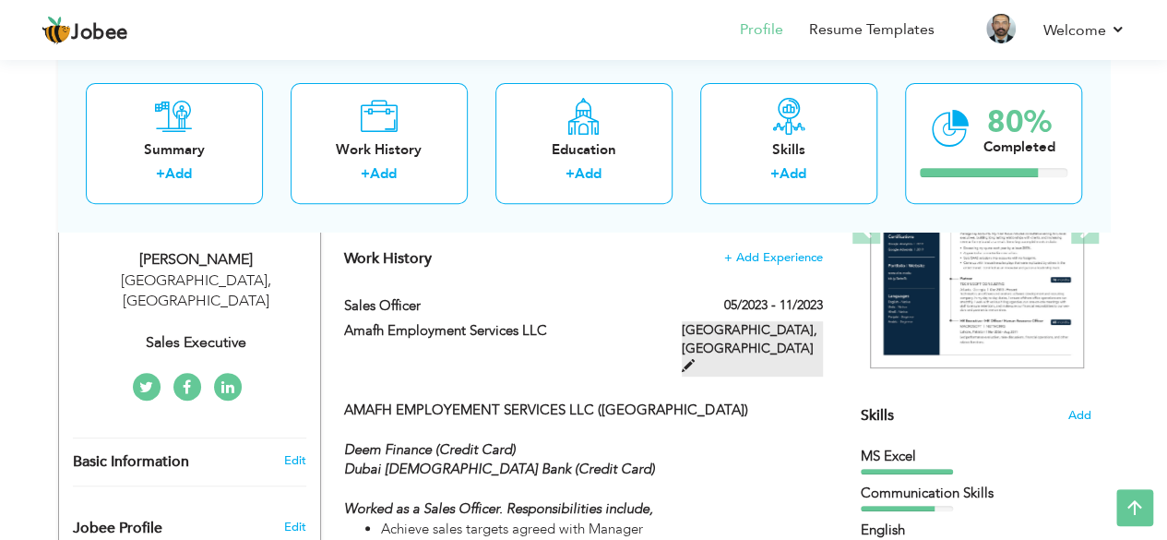
type input "[GEOGRAPHIC_DATA]"
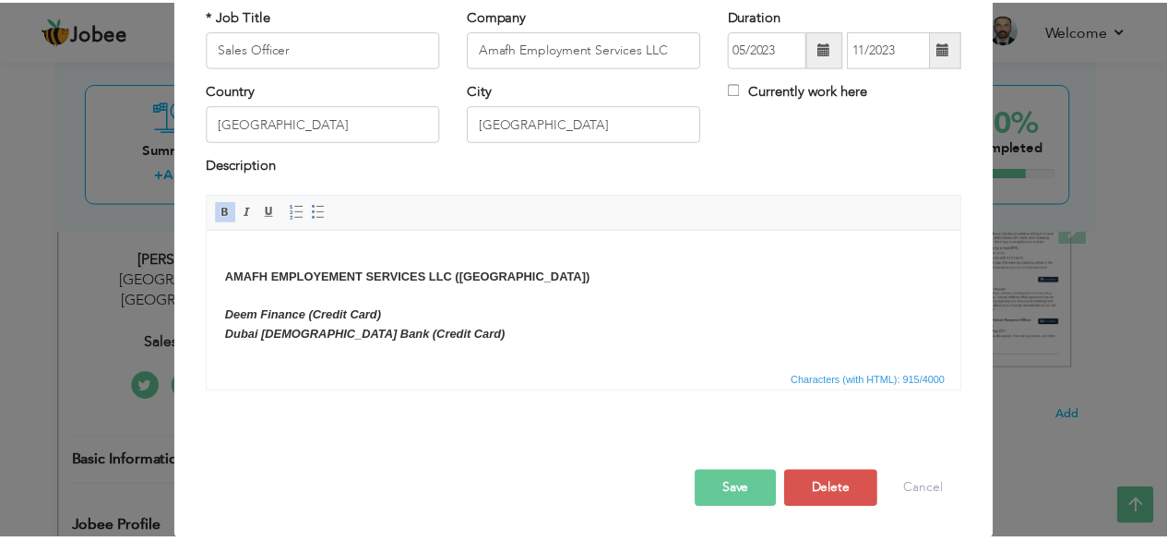
scroll to position [0, 0]
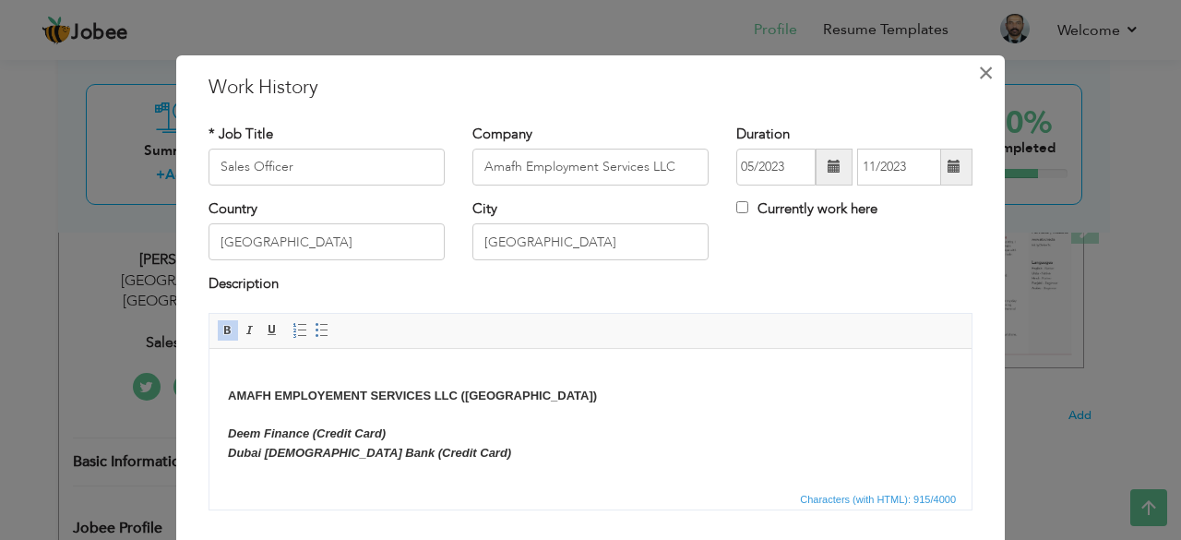
click at [982, 70] on span "×" at bounding box center [986, 72] width 16 height 33
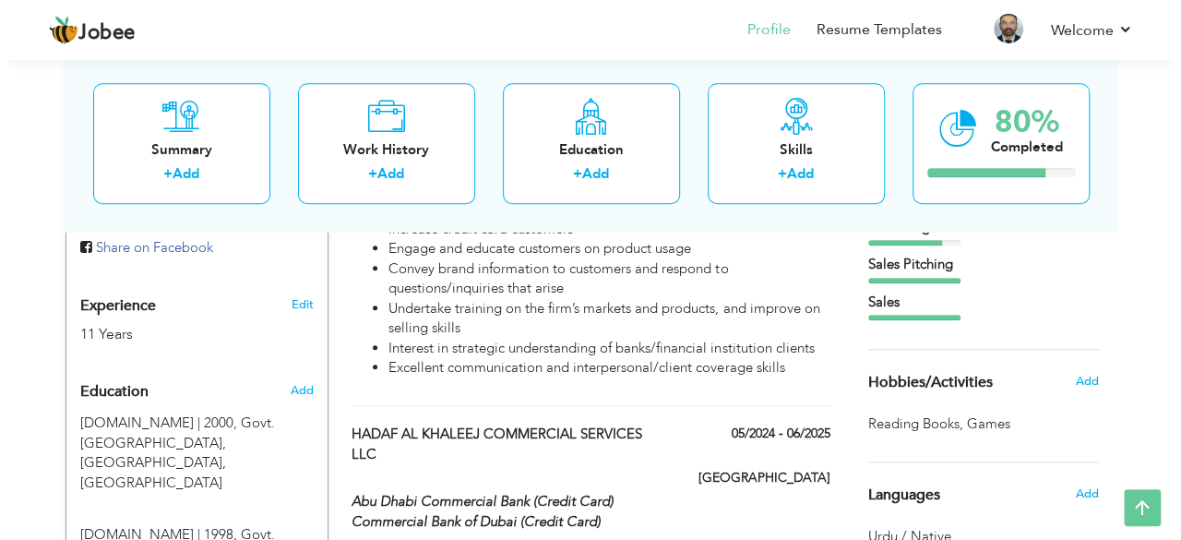
scroll to position [674, 0]
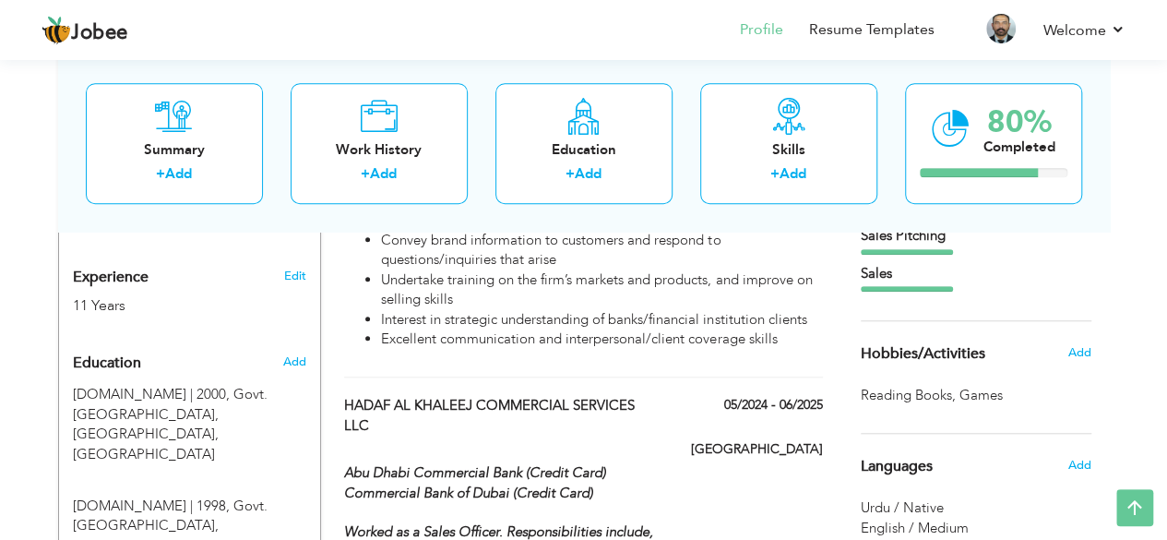
click at [803, 431] on div "HADAF AL KHALEEJ COMMERCIAL SERVICES LLC 05/2024 - 06/2025" at bounding box center [583, 418] width 506 height 44
type input "HADAF AL KHALEEJ COMMERCIAL SERVICES LLC"
type input "05/2024"
type input "06/2025"
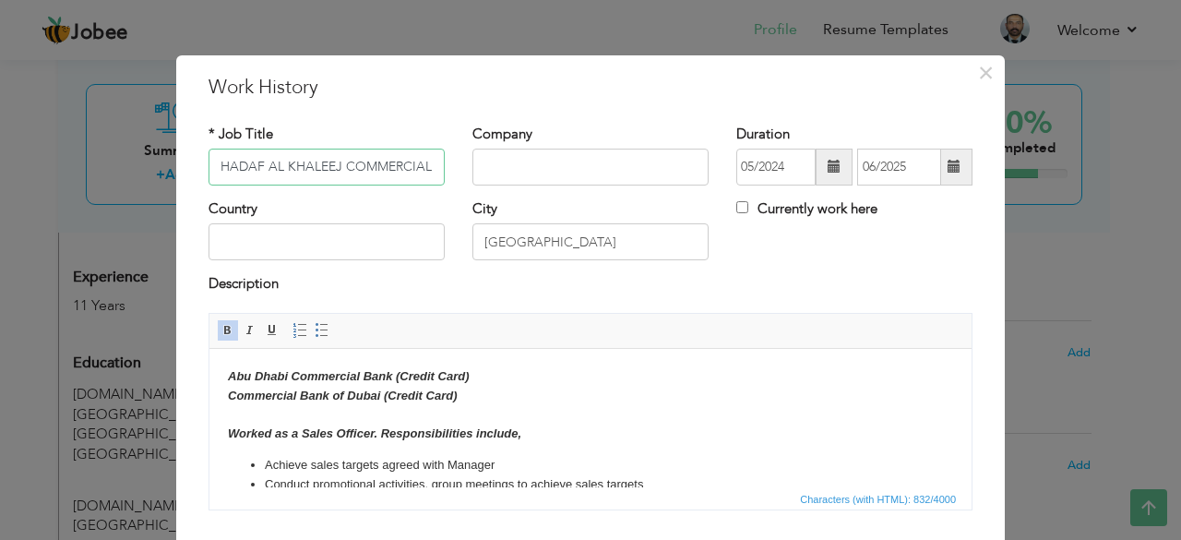
scroll to position [0, 82]
click at [215, 169] on input "HADAF AL KHALEEJ COMMERCIAL SERVICES LLC" at bounding box center [327, 167] width 236 height 37
click at [539, 166] on input "text" at bounding box center [590, 167] width 236 height 37
paste input "HADAF AL KHALEEJ COMMERCIAL SERVICES LLC"
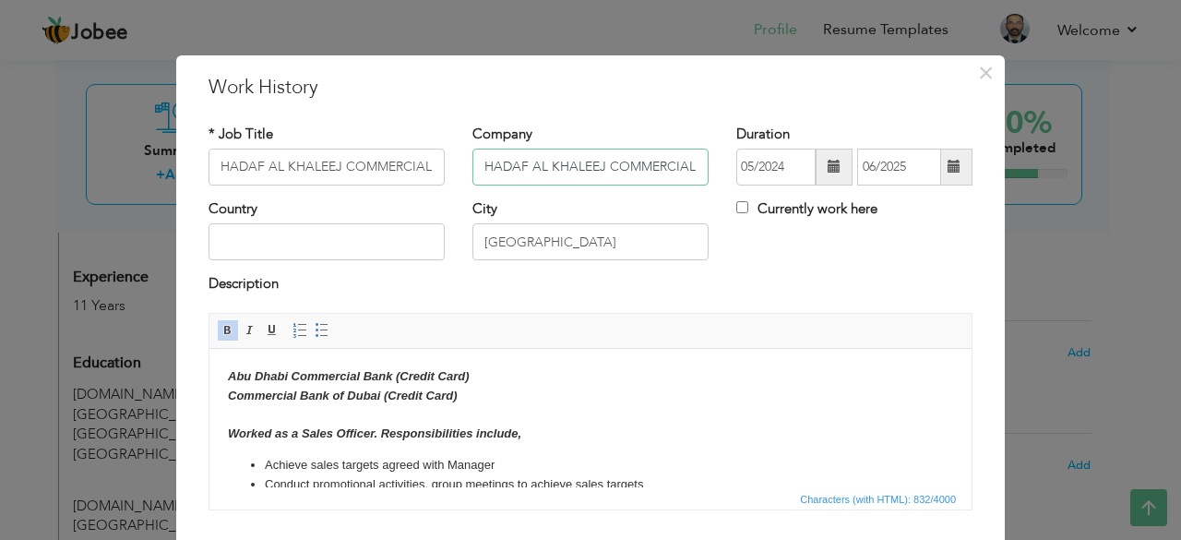
scroll to position [0, 81]
type input "HADAF AL KHALEEJ COMMERCIAL SERVICES LLC"
drag, startPoint x: 212, startPoint y: 164, endPoint x: 443, endPoint y: 168, distance: 230.7
click at [443, 168] on div "* Job Title HADAF AL KHALEEJ COMMERCIAL SERVICES LLC" at bounding box center [327, 162] width 264 height 75
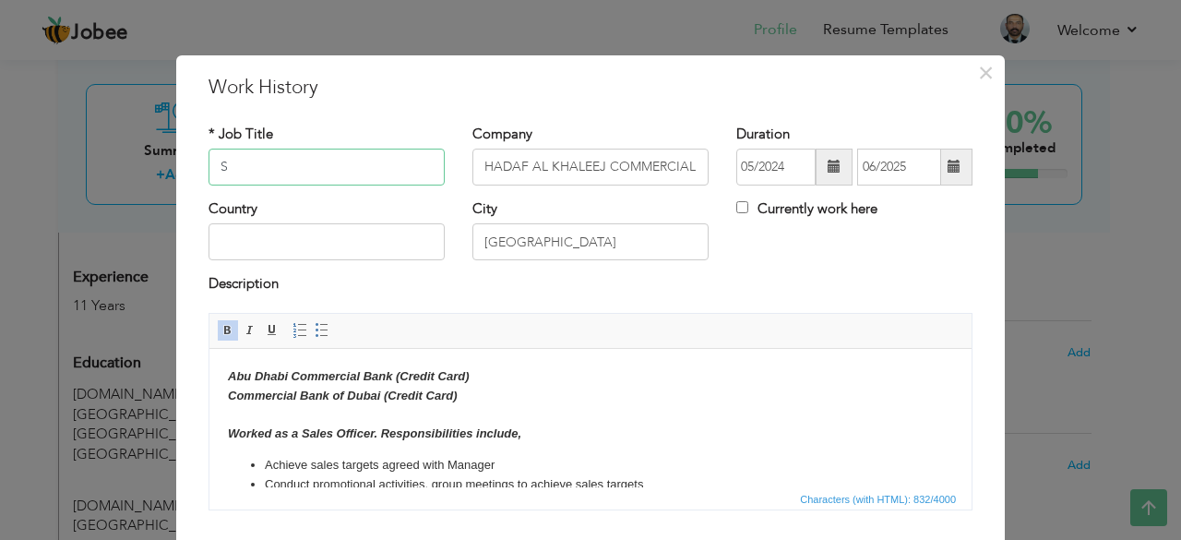
scroll to position [0, 0]
type input "Sales Officer"
click at [387, 255] on input "text" at bounding box center [327, 241] width 236 height 37
type input "U"
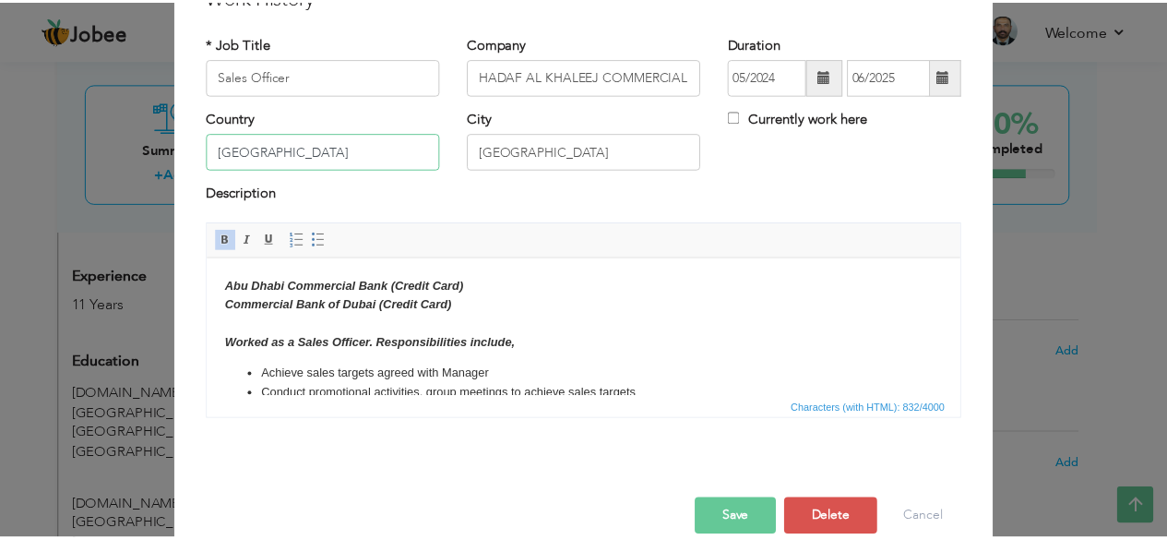
scroll to position [92, 0]
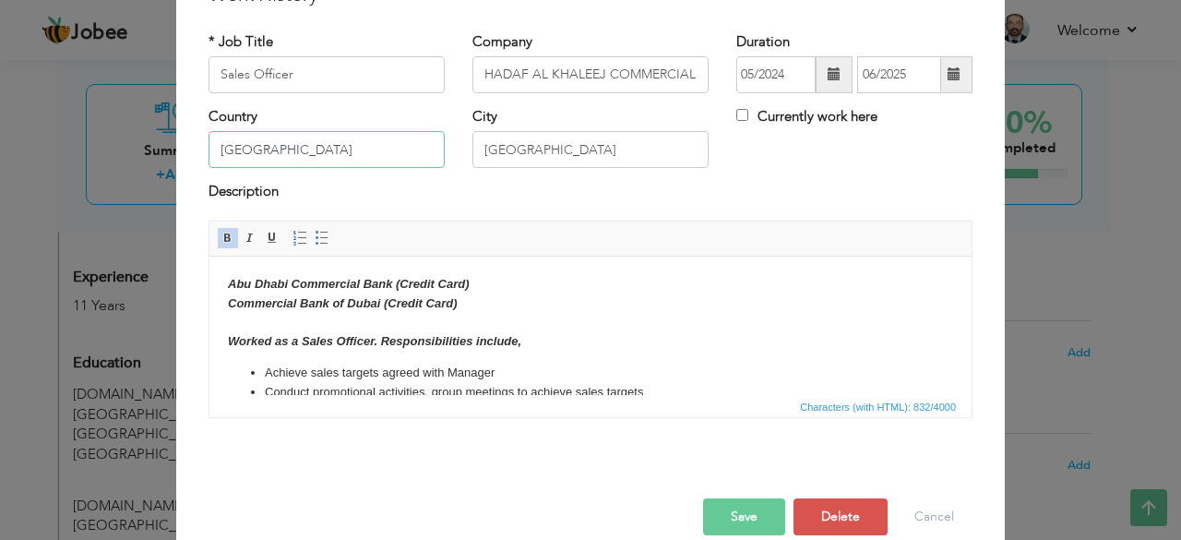
type input "[GEOGRAPHIC_DATA]"
click at [727, 514] on button "Save" at bounding box center [744, 516] width 82 height 37
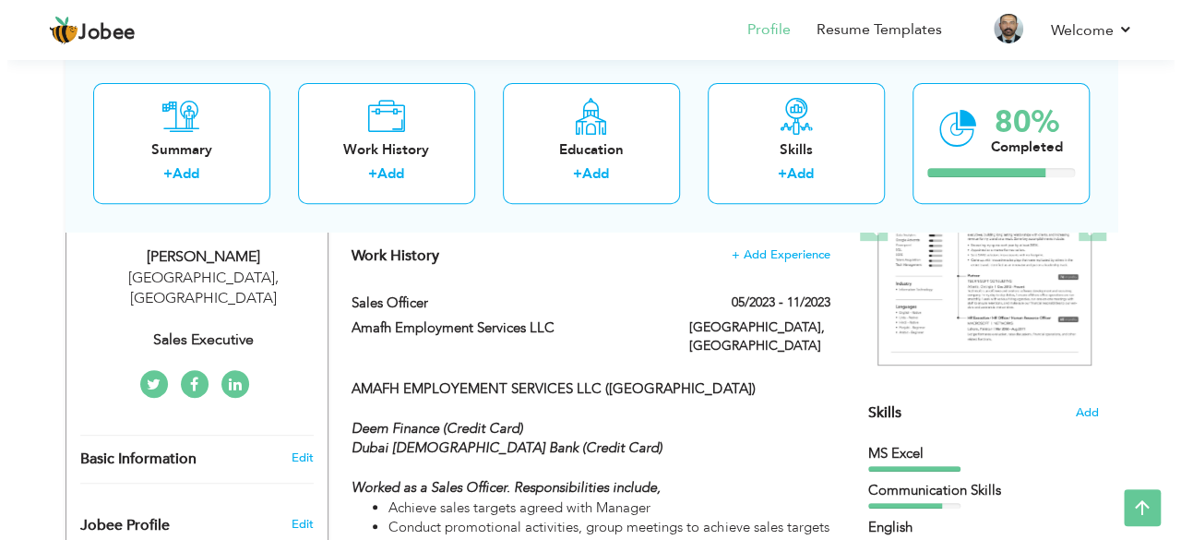
scroll to position [305, 0]
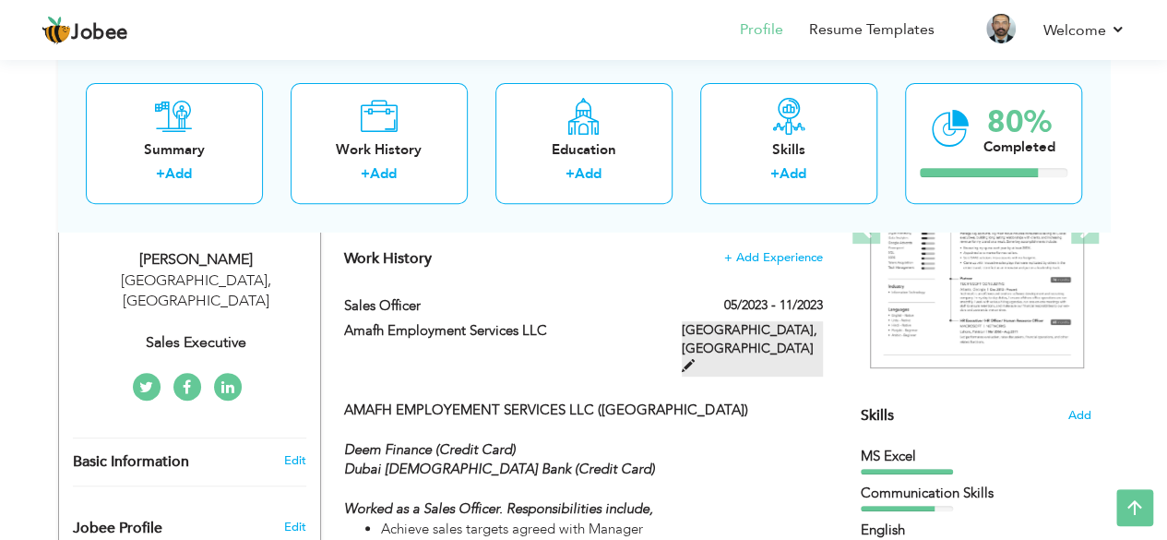
click at [779, 324] on label "Dubai, United Arab Emirates" at bounding box center [752, 348] width 141 height 55
type input "Amafh Employment Services LLC"
type input "05/2023"
type input "11/2023"
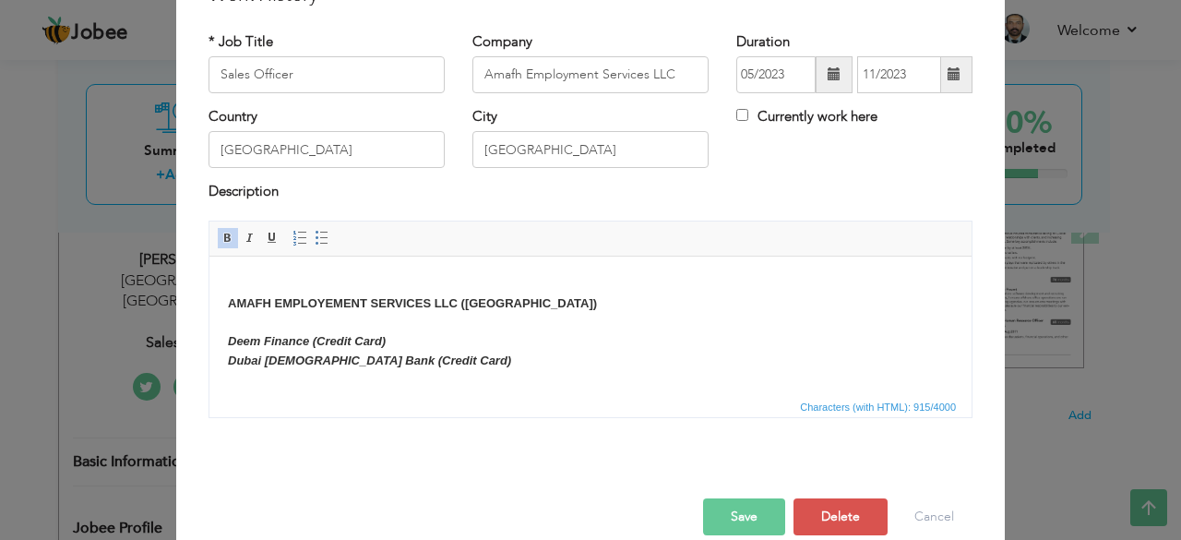
scroll to position [0, 0]
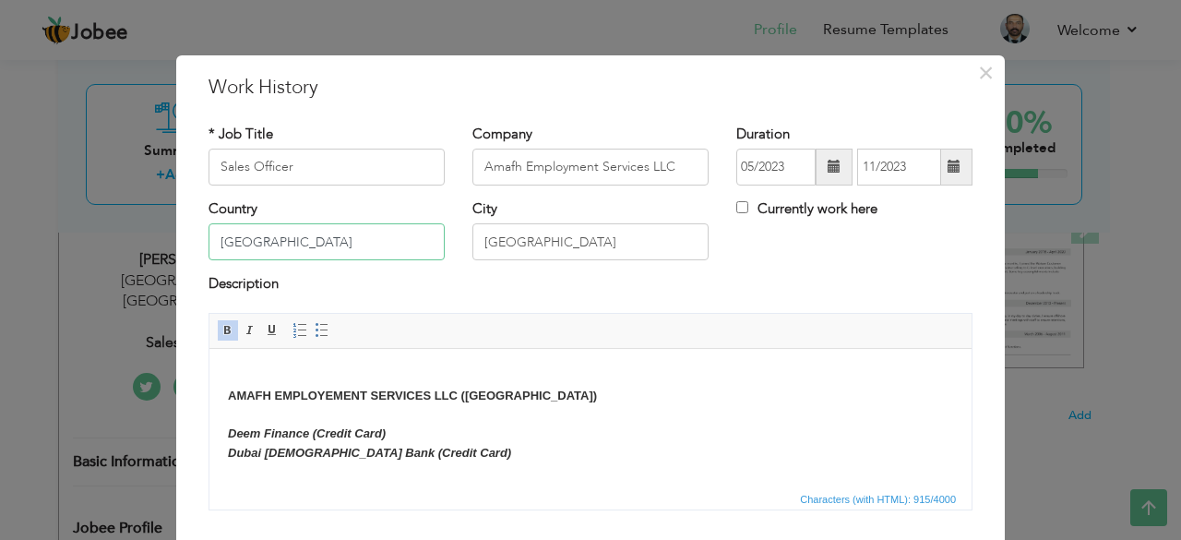
drag, startPoint x: 329, startPoint y: 246, endPoint x: 220, endPoint y: 239, distance: 110.1
click at [220, 239] on input "[GEOGRAPHIC_DATA]" at bounding box center [327, 241] width 236 height 37
drag, startPoint x: 376, startPoint y: 233, endPoint x: 207, endPoint y: 246, distance: 170.3
click at [209, 246] on input "[GEOGRAPHIC_DATA]" at bounding box center [327, 241] width 236 height 37
type input "[GEOGRAPHIC_DATA]"
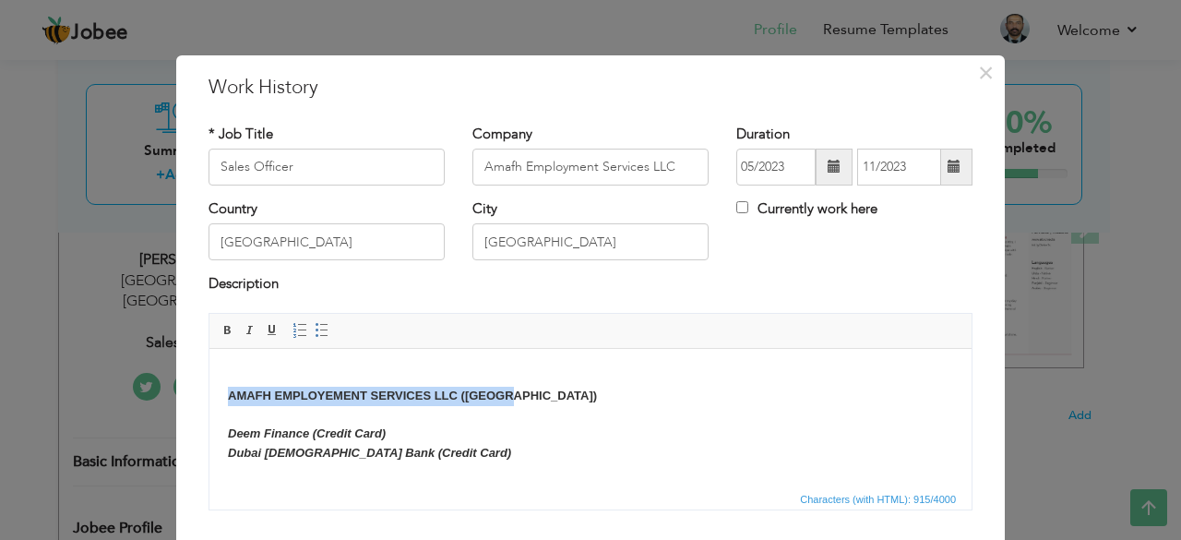
drag, startPoint x: 230, startPoint y: 394, endPoint x: 506, endPoint y: 398, distance: 275.9
click at [506, 398] on strong "AMAFH EMPLOYEMENT SERVICES LLC (DUBAI)" at bounding box center [412, 395] width 369 height 14
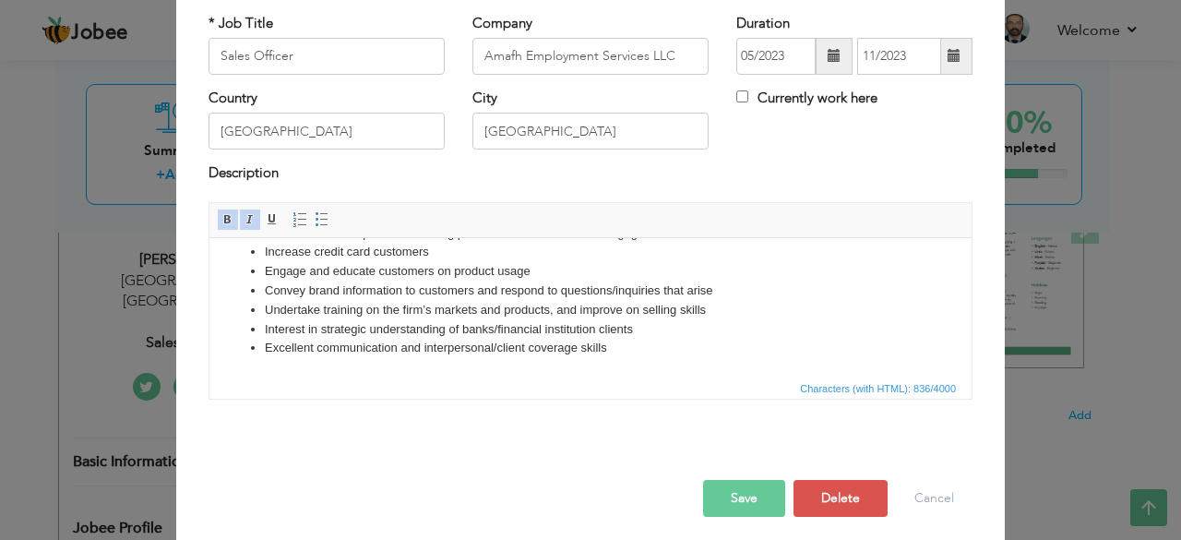
scroll to position [118, 0]
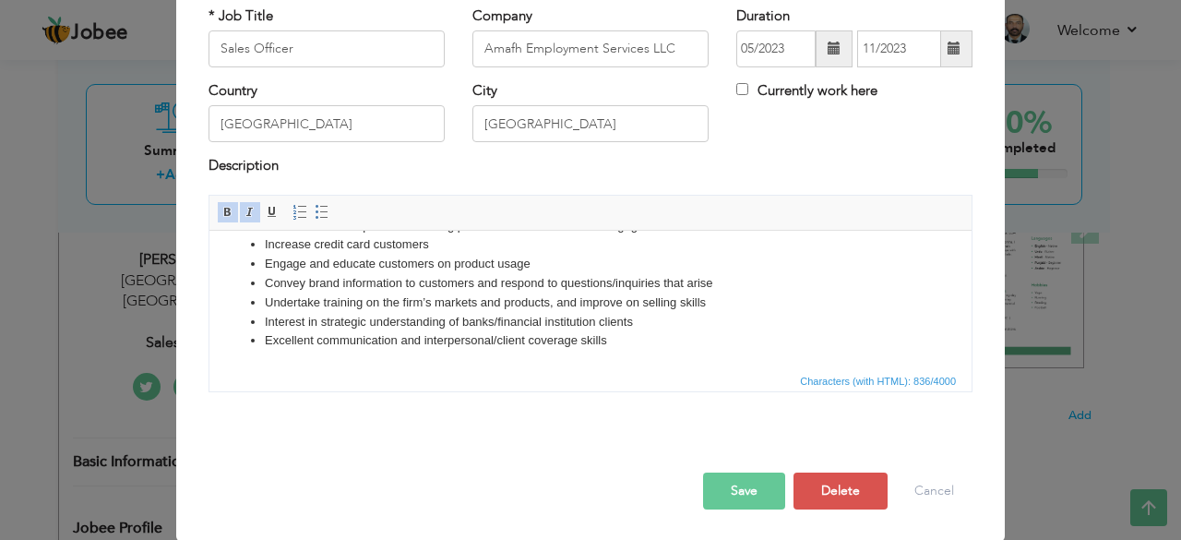
click at [711, 481] on button "Save" at bounding box center [744, 490] width 82 height 37
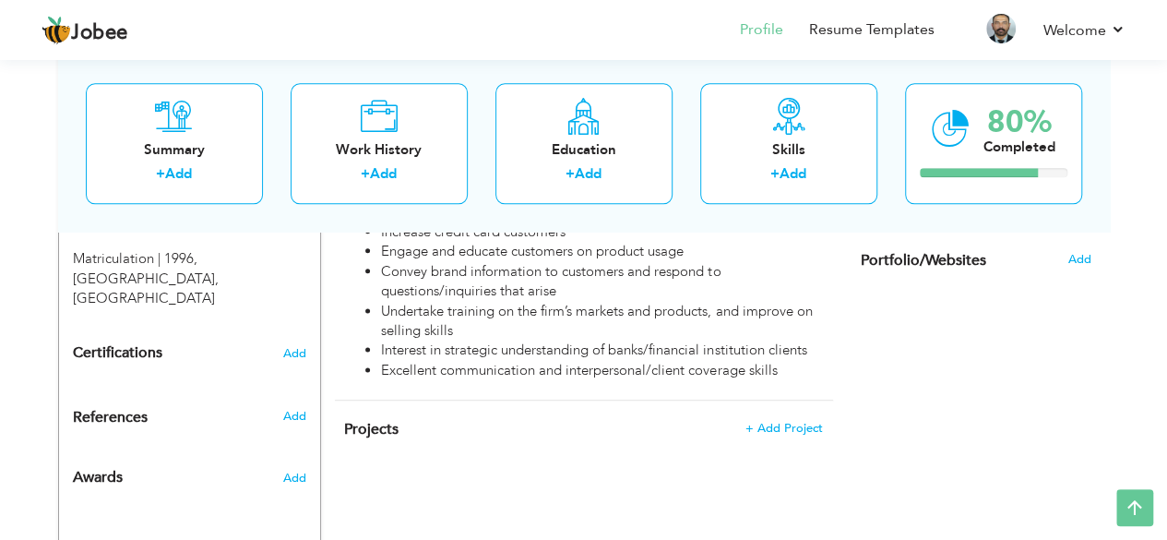
scroll to position [1043, 0]
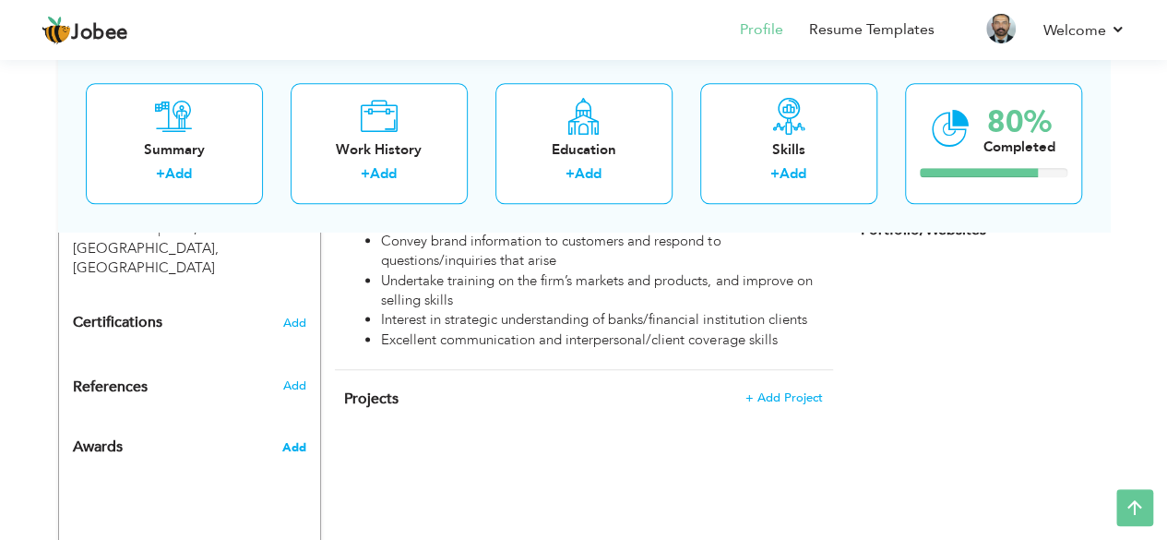
click at [294, 439] on span "Add" at bounding box center [293, 447] width 24 height 17
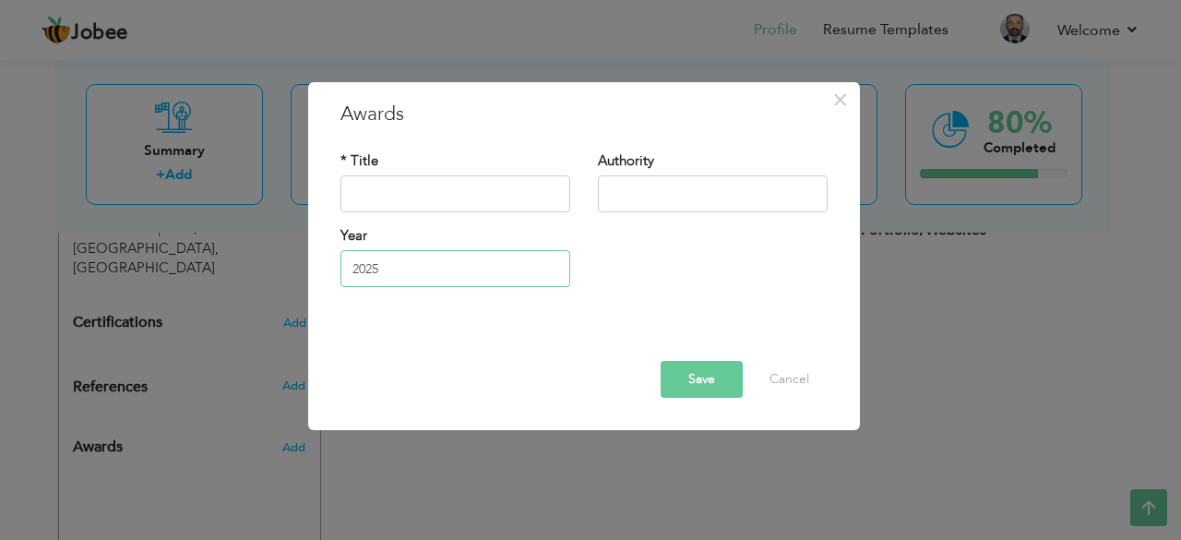
click at [417, 269] on input "2025" at bounding box center [455, 268] width 230 height 37
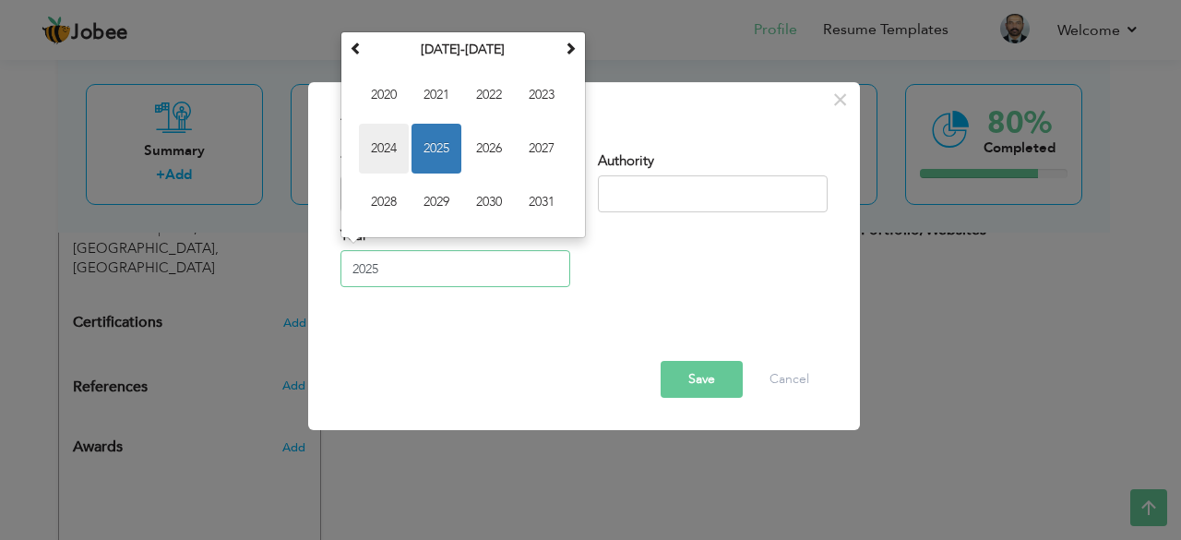
click at [402, 153] on span "2024" at bounding box center [384, 149] width 50 height 50
type input "2024"
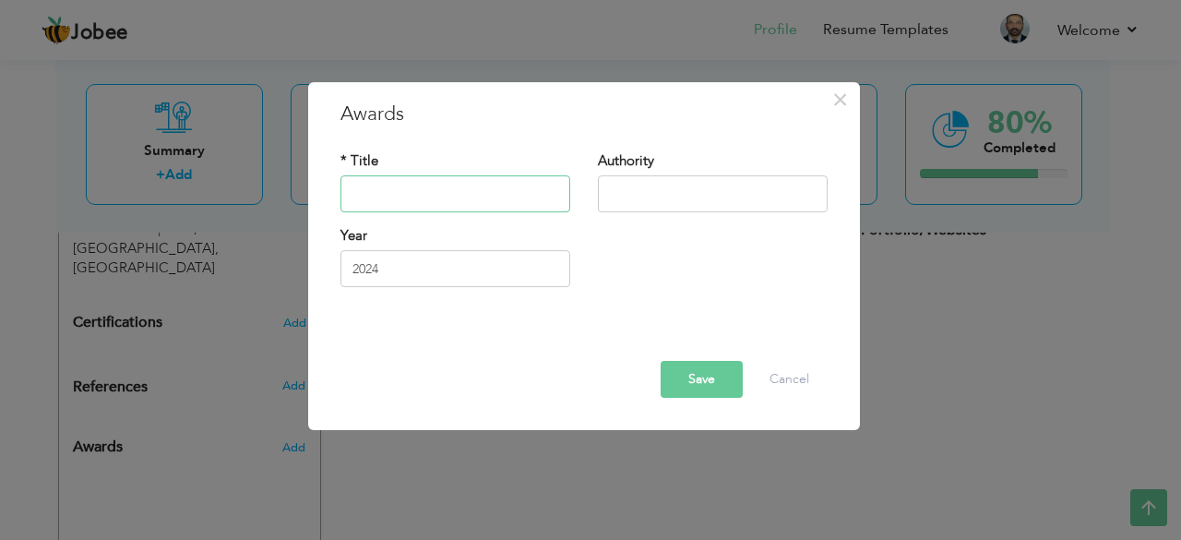
click at [411, 185] on input "text" at bounding box center [455, 193] width 230 height 37
type input "B"
type input "S"
type input "ADCB"
click at [658, 191] on input "text" at bounding box center [713, 193] width 230 height 37
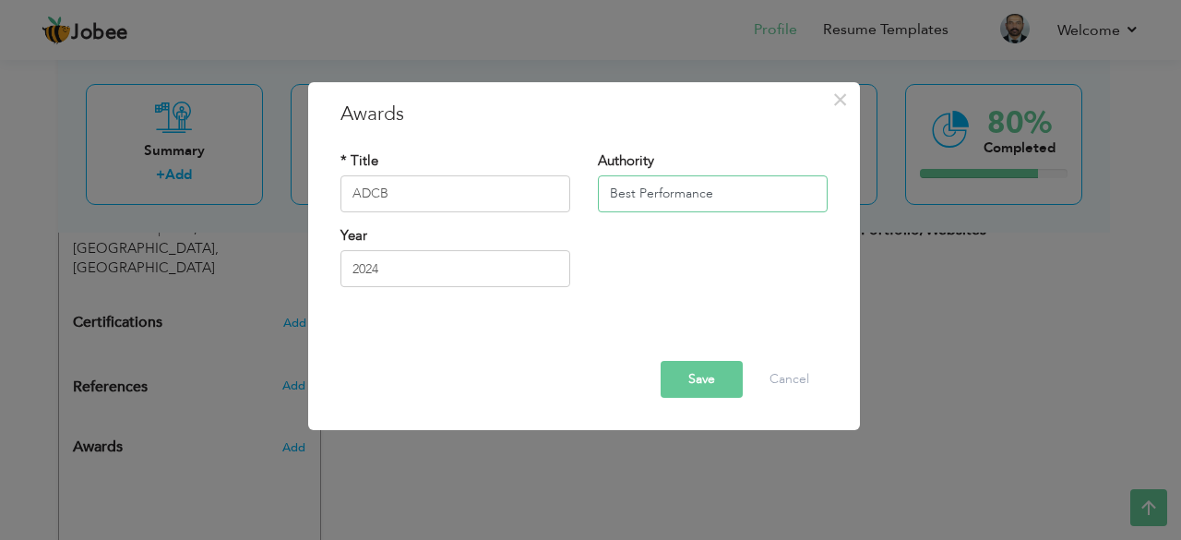
type input "Best Performance"
click at [723, 383] on button "Save" at bounding box center [702, 379] width 82 height 37
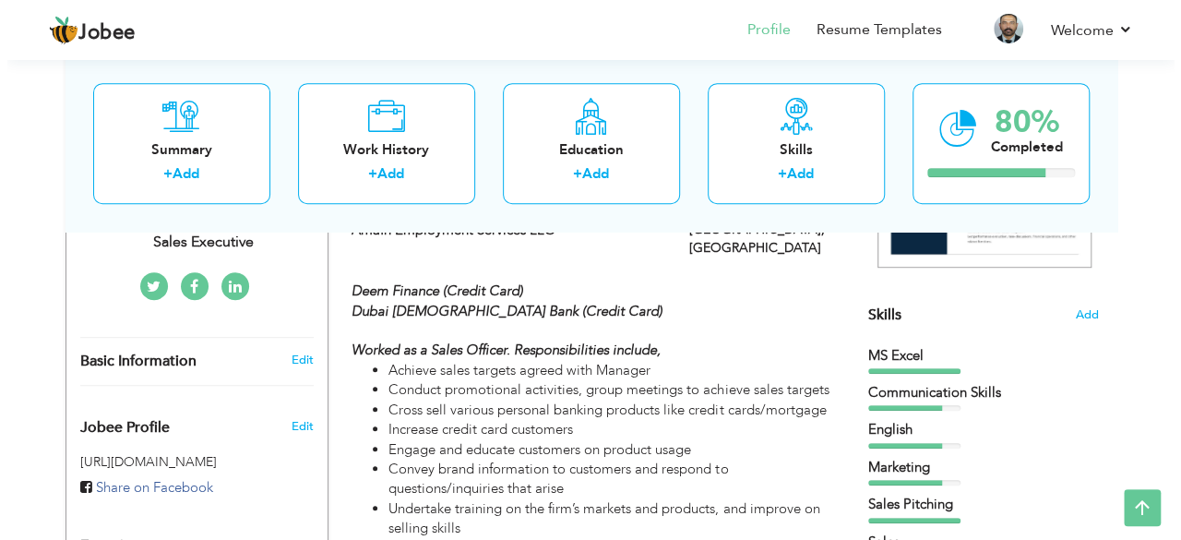
scroll to position [581, 0]
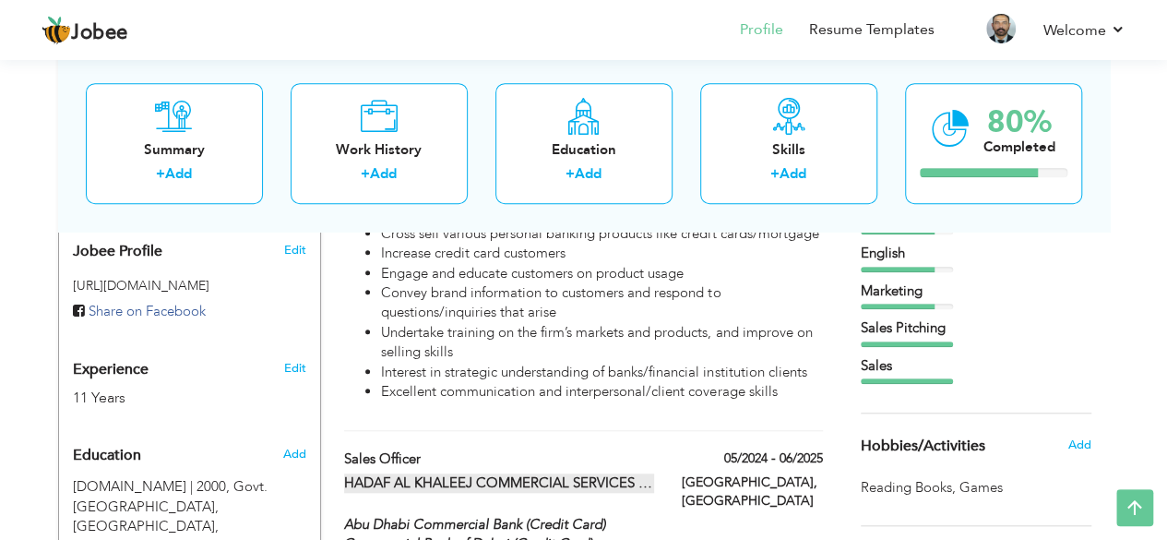
click at [613, 473] on label "HADAF AL KHALEEJ COMMERCIAL SERVICES LLC" at bounding box center [499, 482] width 310 height 19
type input "HADAF AL KHALEEJ COMMERCIAL SERVICES LLC"
type input "05/2024"
type input "06/2025"
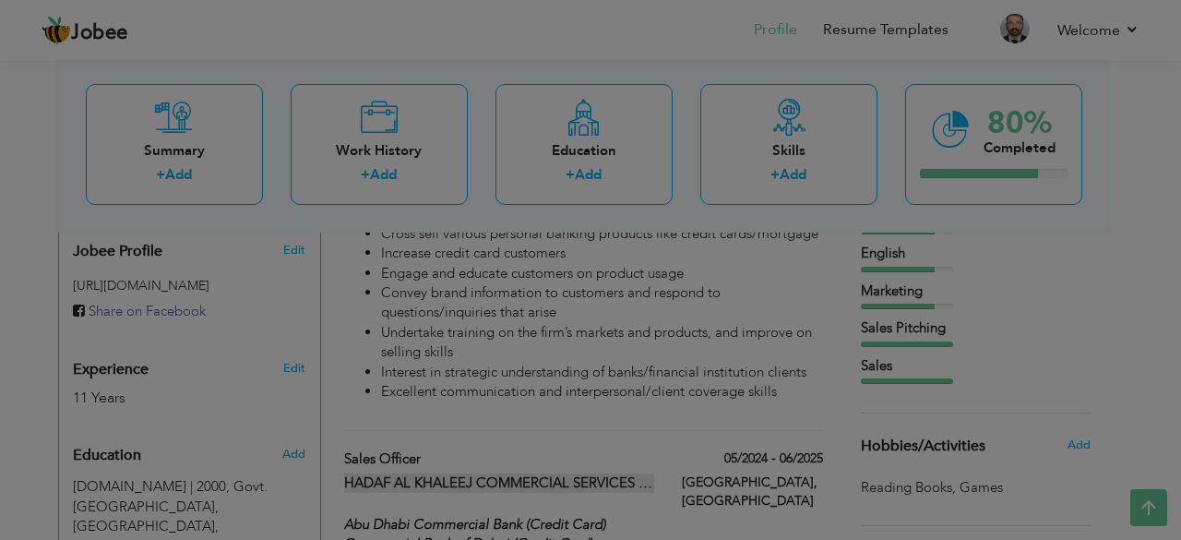
scroll to position [0, 0]
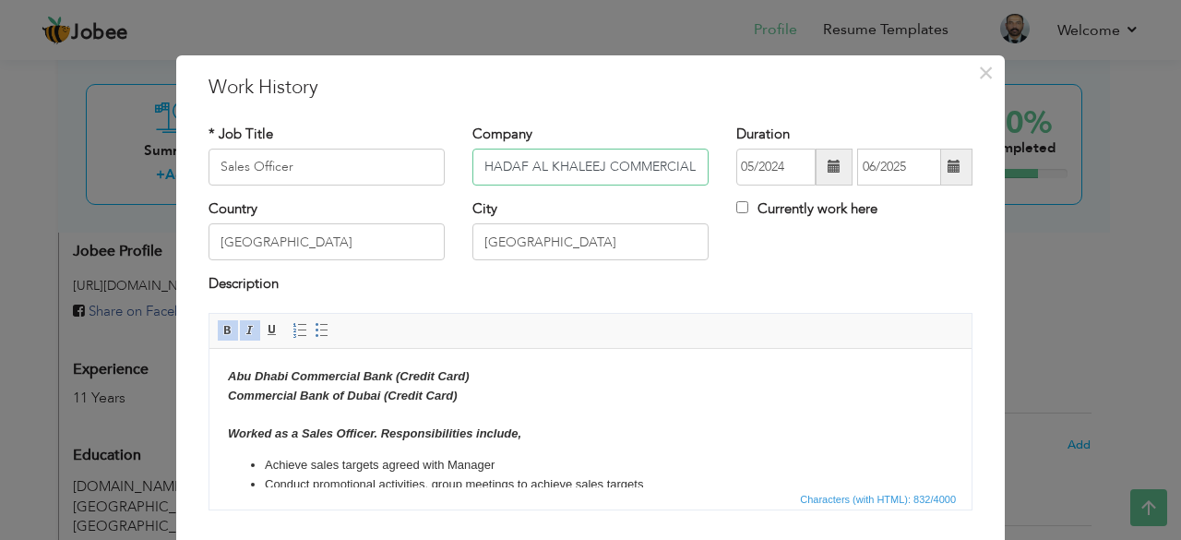
click at [485, 161] on input "HADAF AL KHALEEJ COMMERCIAL SERVICES LLC" at bounding box center [590, 167] width 236 height 37
click at [224, 374] on html "Abu Dhabi Commercial Bank (Credit Card) Commercial Bank of Dubai (Credit Card) …" at bounding box center [590, 497] width 762 height 298
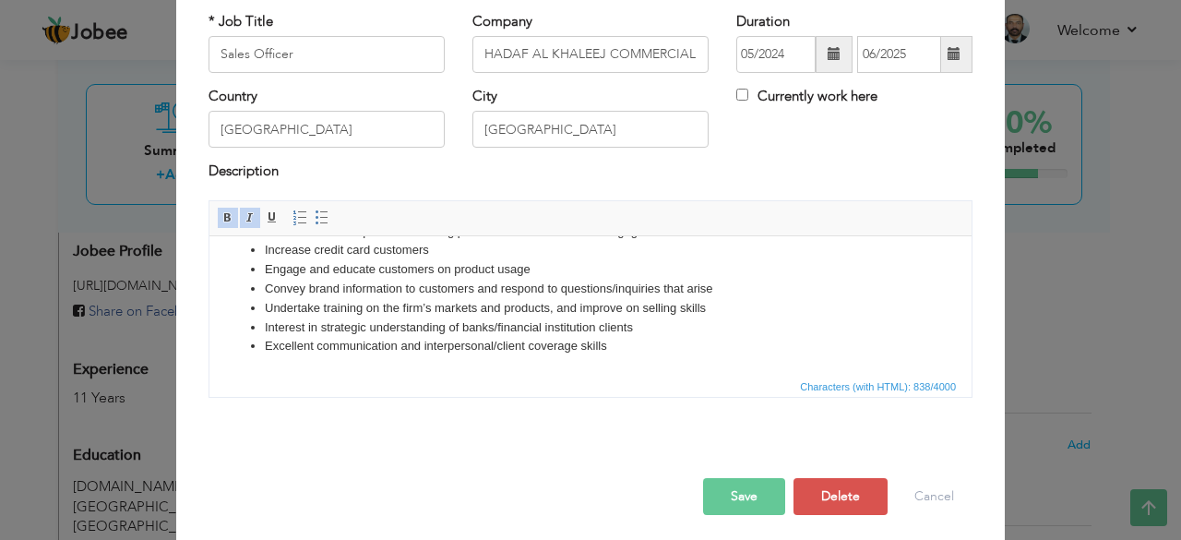
scroll to position [118, 0]
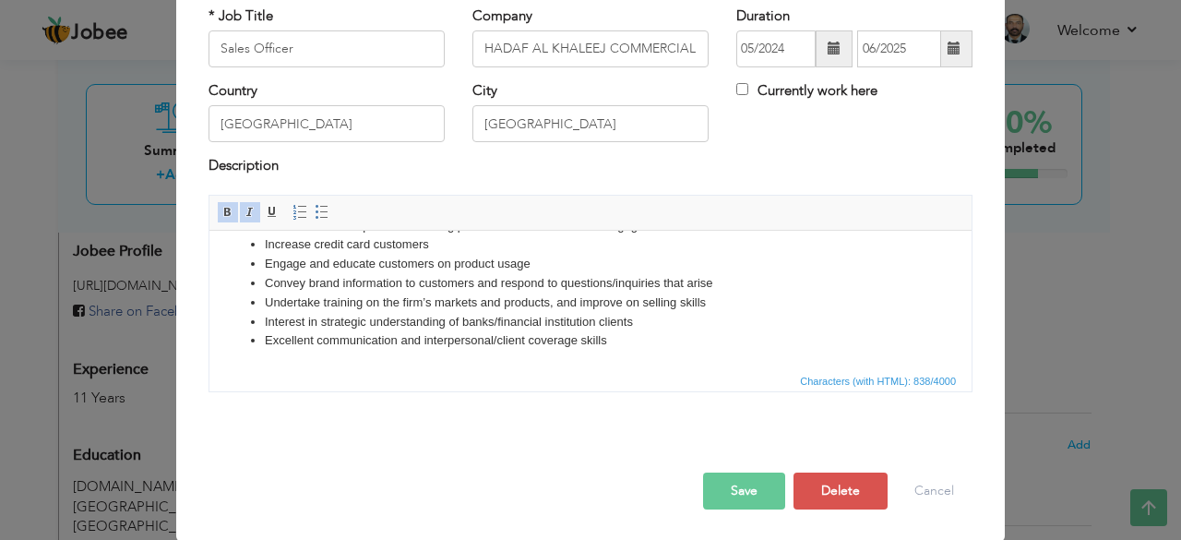
click at [760, 491] on button "Save" at bounding box center [744, 490] width 82 height 37
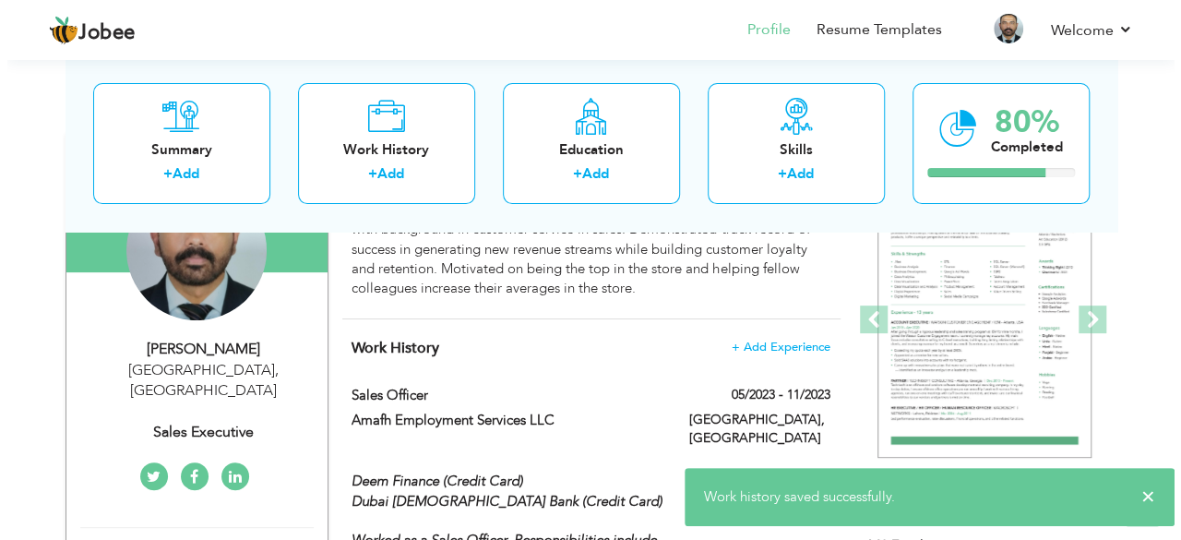
scroll to position [212, 0]
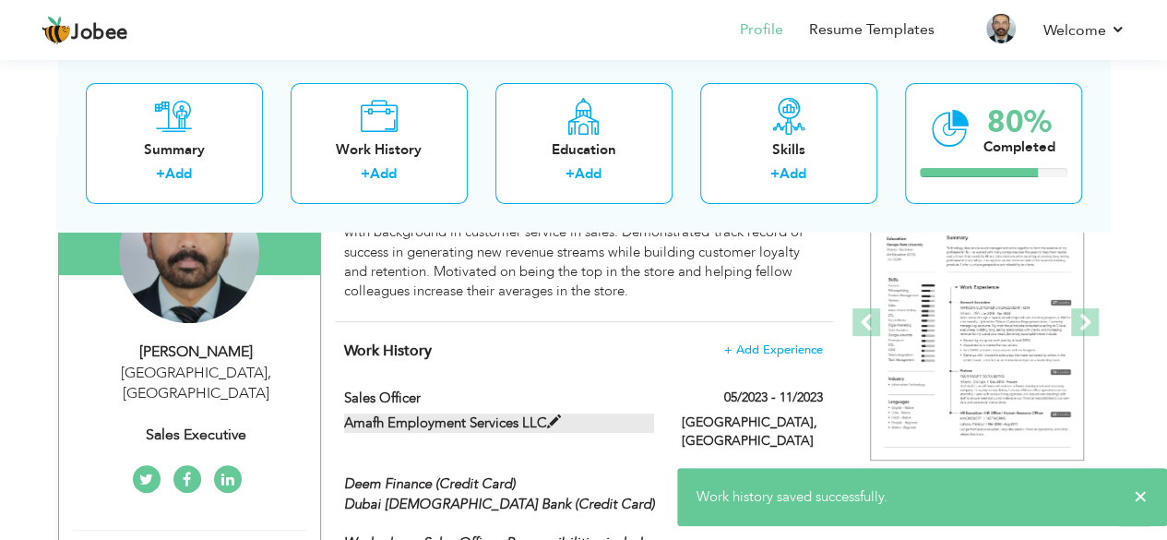
click at [448, 416] on label "Amafh Employment Services LLC" at bounding box center [499, 422] width 310 height 19
type input "Amafh Employment Services LLC"
type input "05/2023"
type input "11/2023"
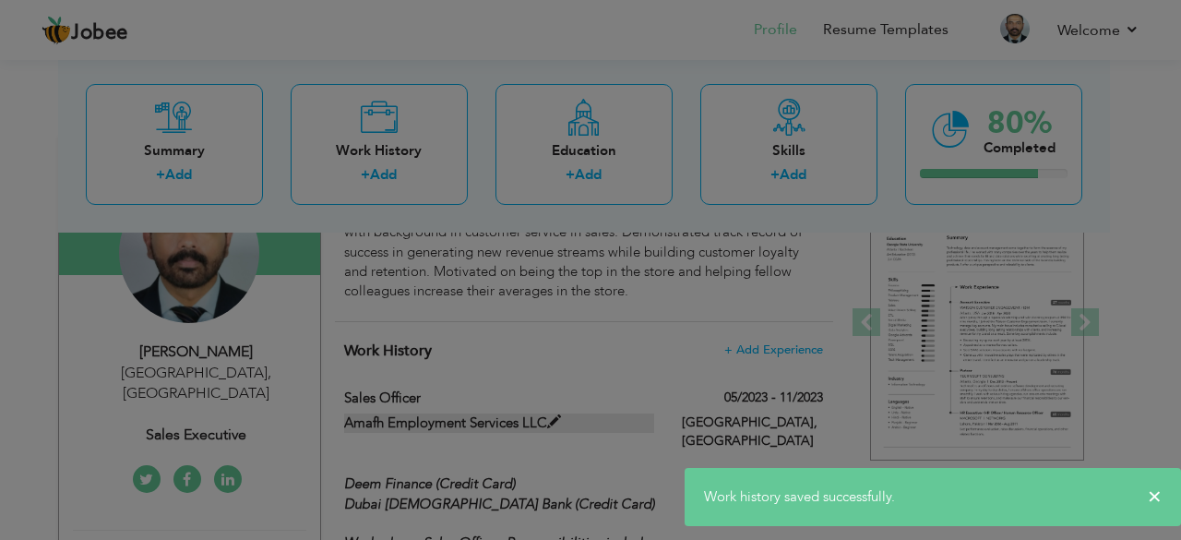
scroll to position [0, 0]
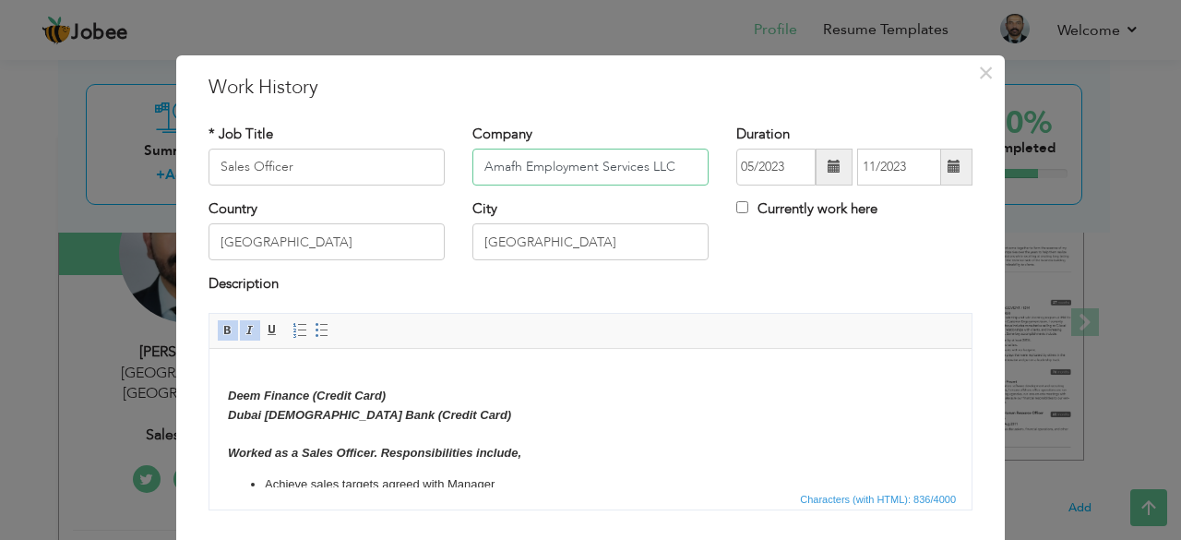
click at [472, 166] on input "Amafh Employment Services LLC" at bounding box center [590, 167] width 236 height 37
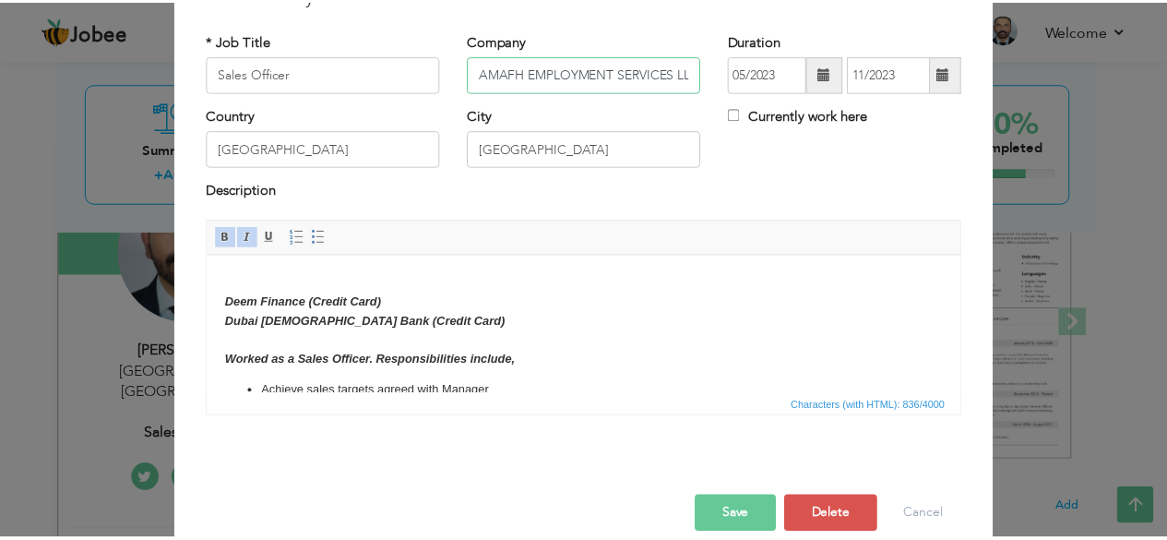
scroll to position [118, 0]
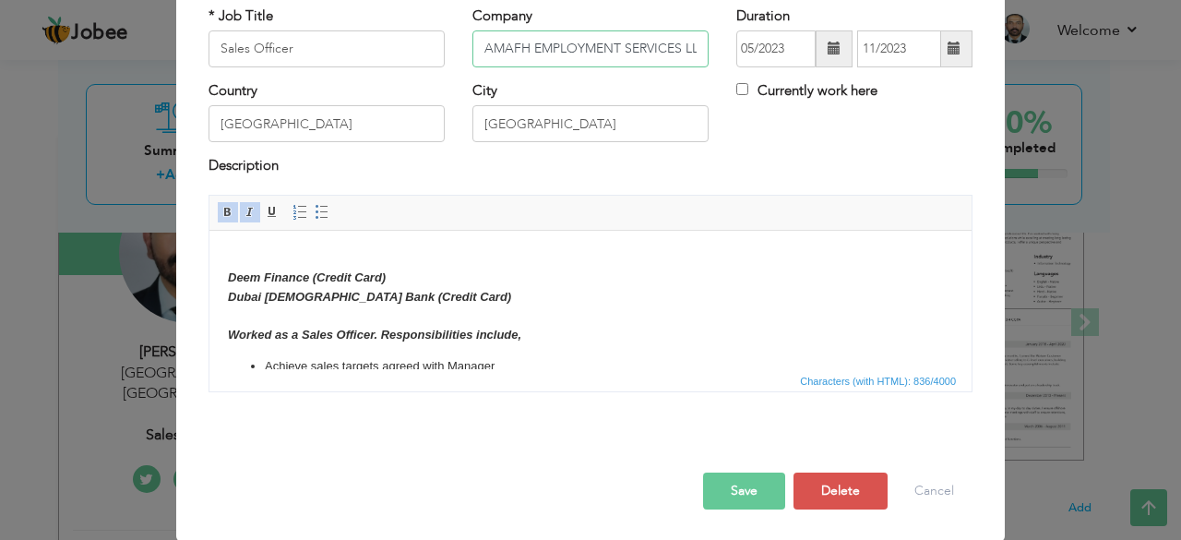
type input "AMAFH EMPLOYMENT SERVICES LLC"
click at [716, 483] on button "Save" at bounding box center [744, 490] width 82 height 37
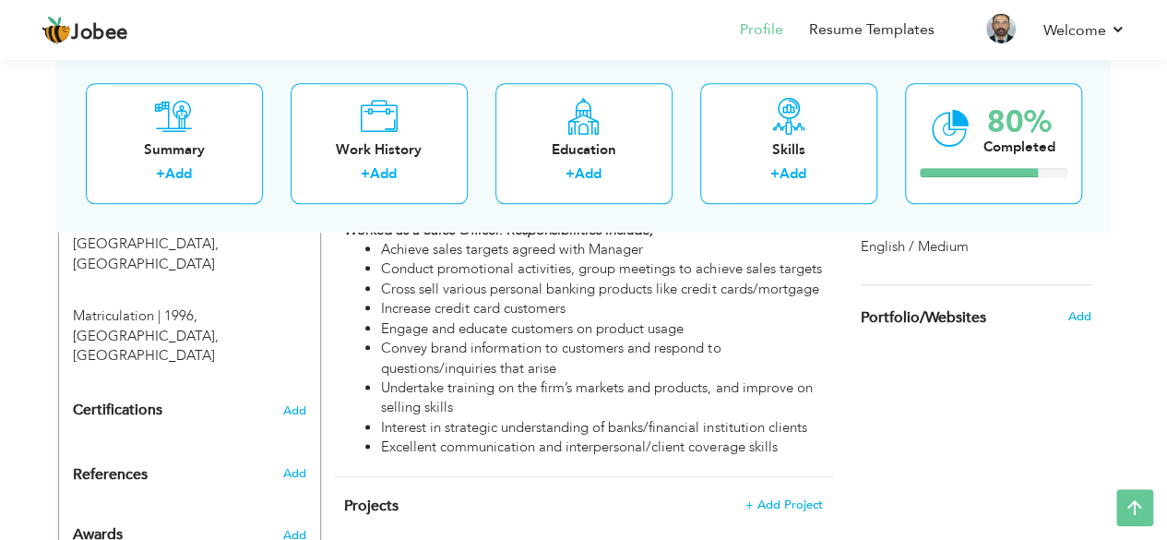
scroll to position [950, 0]
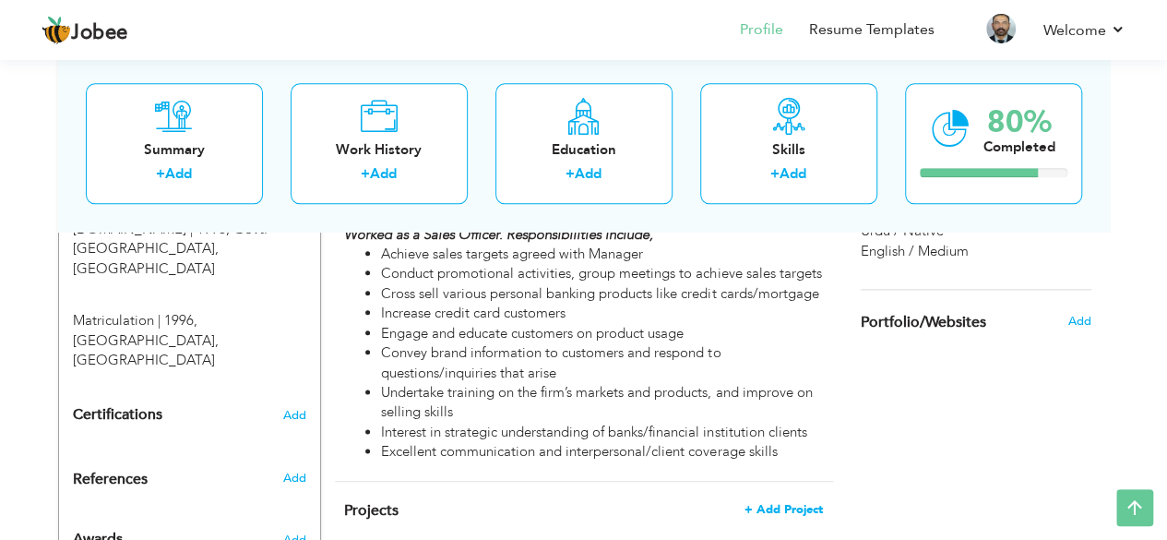
click at [782, 503] on span "+ Add Project" at bounding box center [784, 509] width 78 height 13
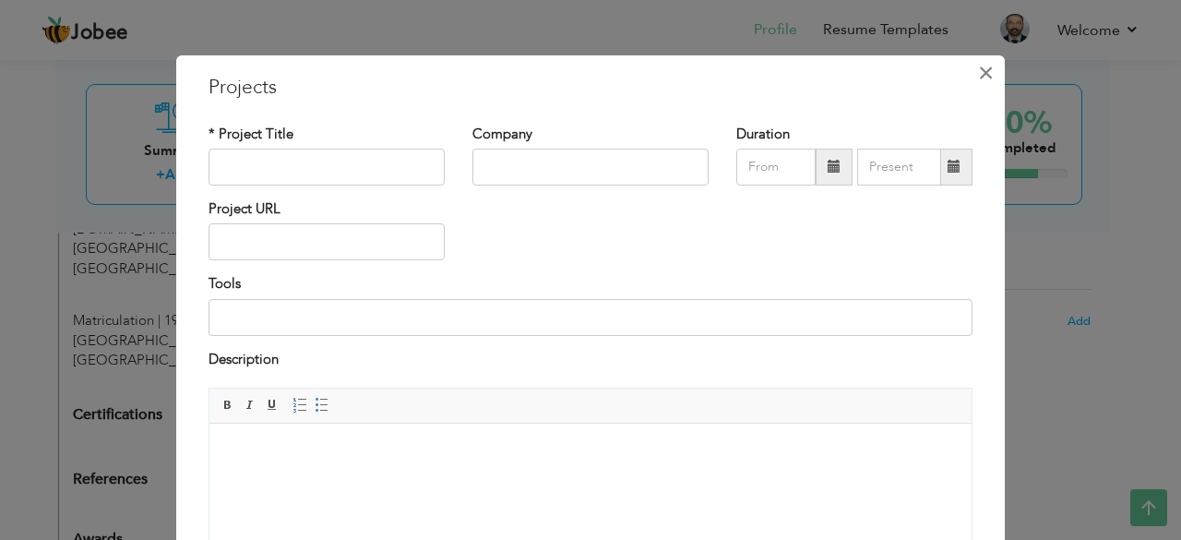
click at [984, 76] on span "×" at bounding box center [986, 72] width 16 height 33
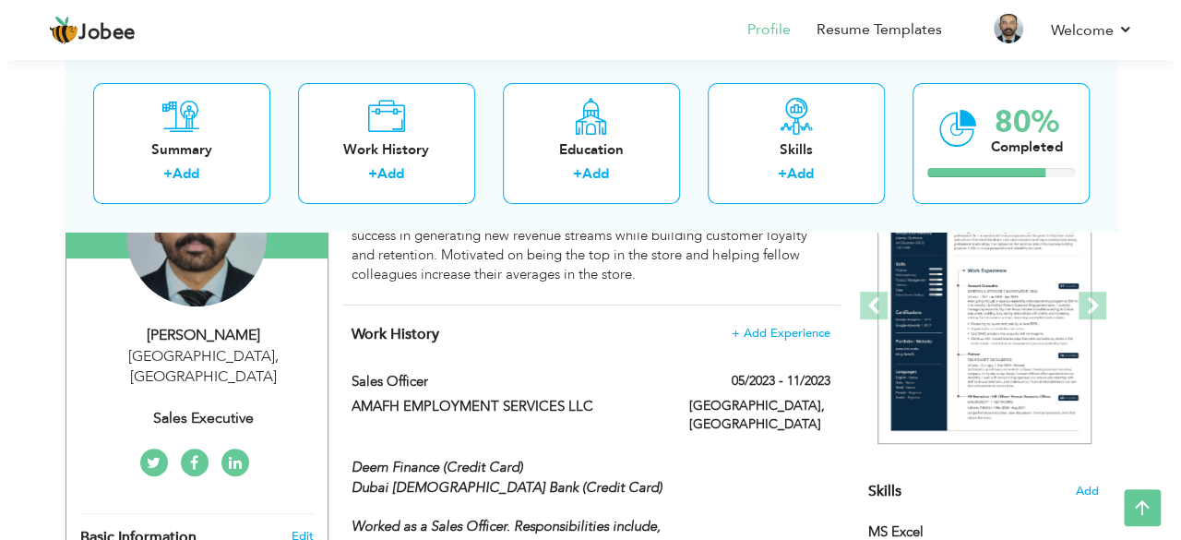
scroll to position [212, 0]
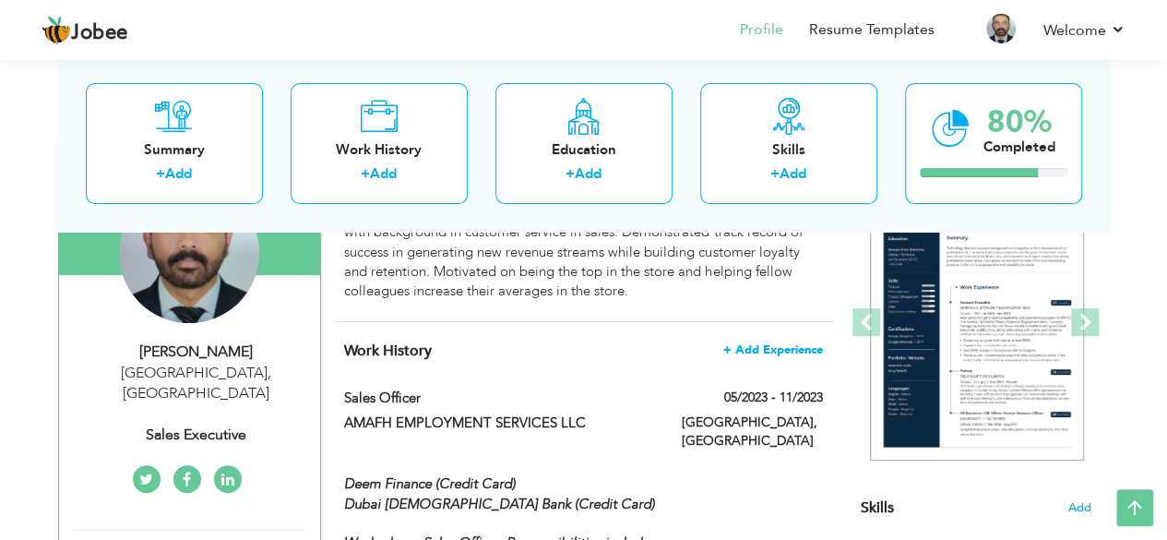
click at [740, 353] on span "+ Add Experience" at bounding box center [773, 349] width 100 height 13
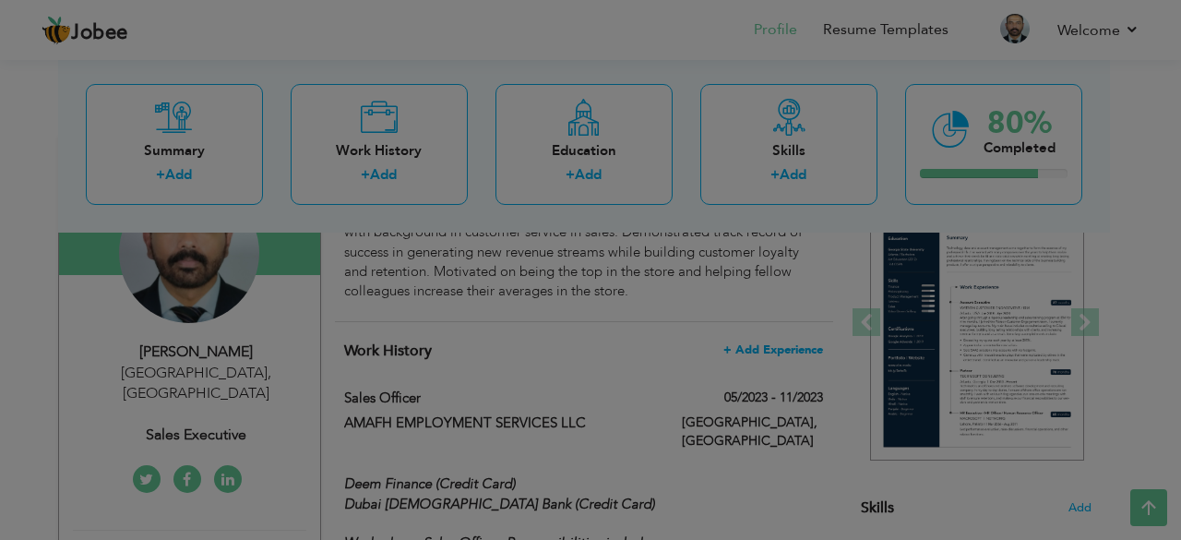
scroll to position [0, 0]
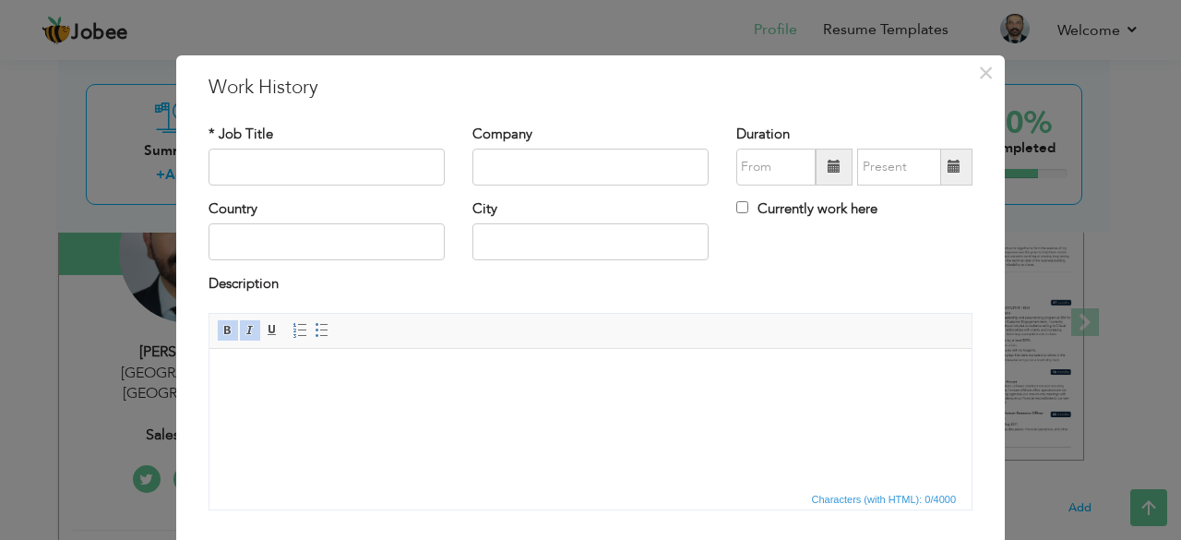
click at [357, 404] on html at bounding box center [590, 376] width 762 height 56
drag, startPoint x: 357, startPoint y: 424, endPoint x: 294, endPoint y: 398, distance: 67.9
drag, startPoint x: 294, startPoint y: 398, endPoint x: 643, endPoint y: 429, distance: 350.2
click at [643, 404] on html at bounding box center [590, 376] width 762 height 56
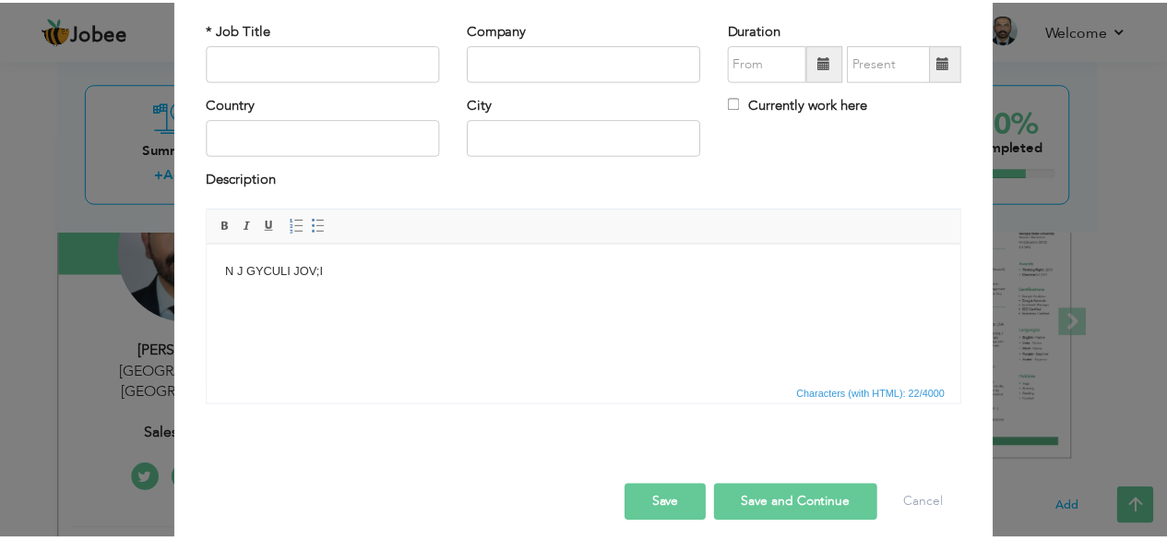
scroll to position [118, 0]
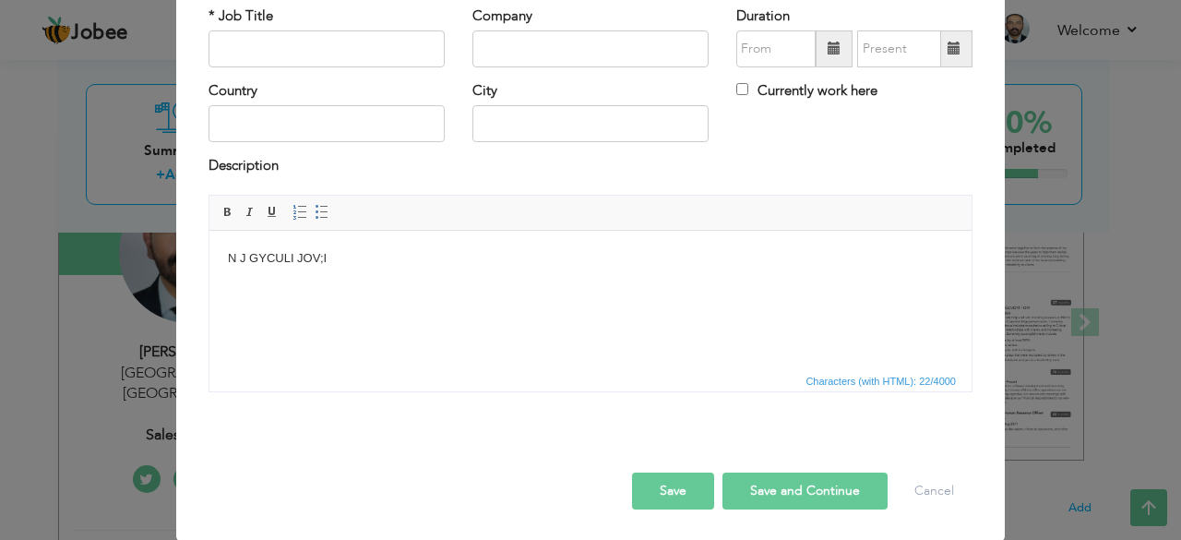
click at [620, 481] on div "Save Save and Continue Delete Cancel" at bounding box center [591, 471] width 792 height 103
click at [624, 483] on div "Save Save and Continue Delete Cancel" at bounding box center [591, 471] width 792 height 103
click at [641, 496] on button "Save" at bounding box center [673, 490] width 82 height 37
click at [641, 490] on button "Save" at bounding box center [673, 490] width 82 height 37
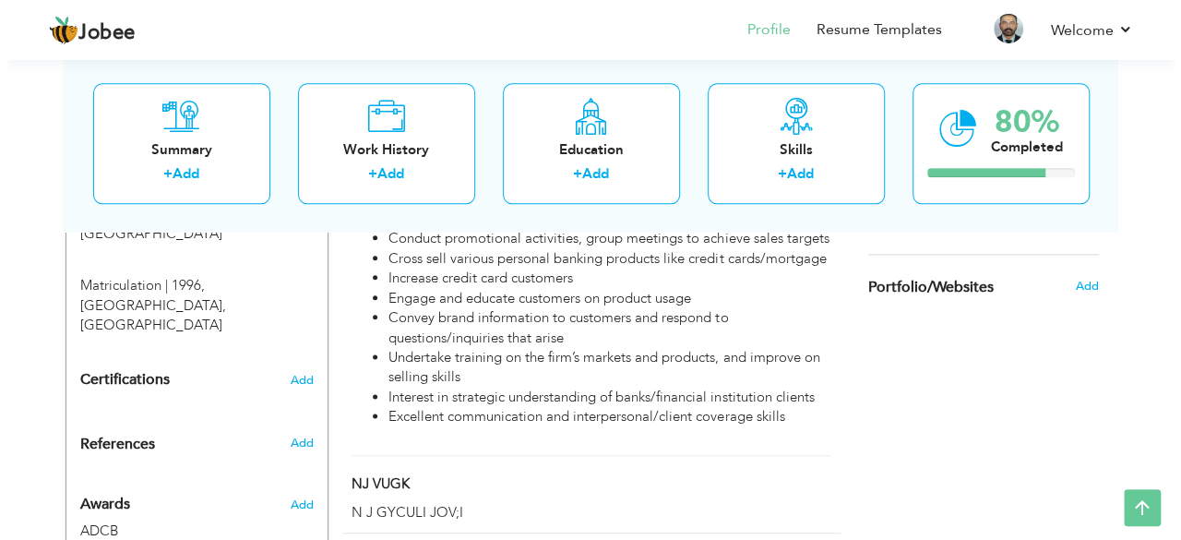
scroll to position [1043, 0]
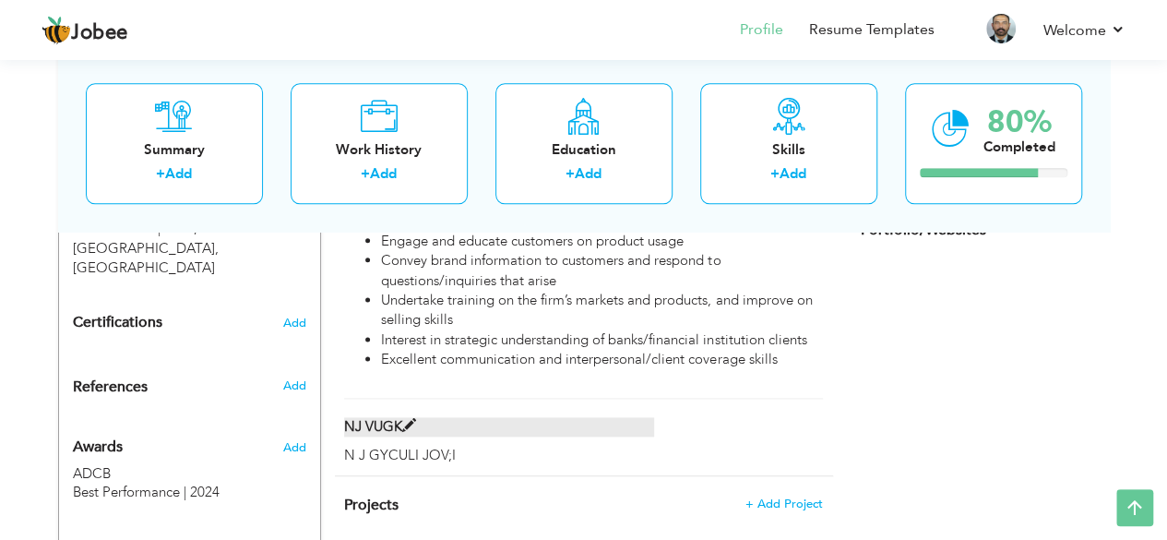
click at [412, 419] on span at bounding box center [409, 426] width 14 height 14
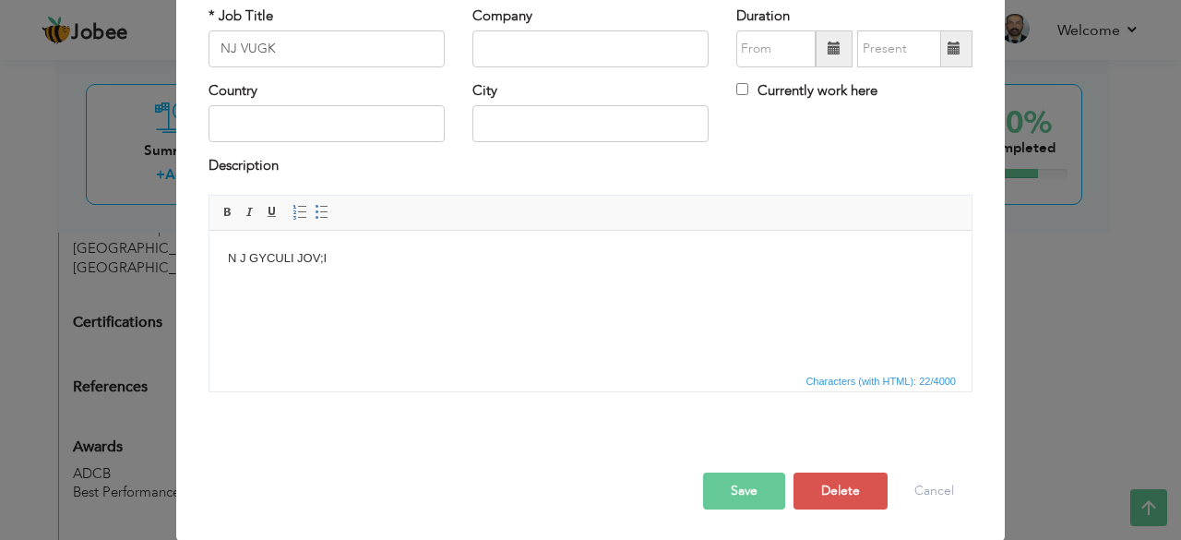
scroll to position [0, 0]
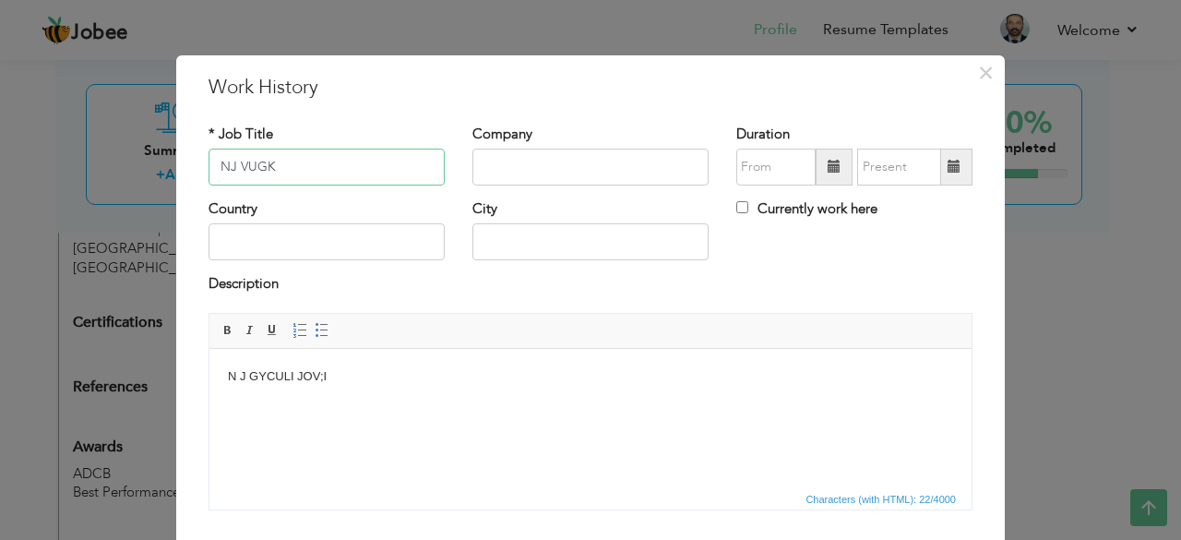
drag, startPoint x: 327, startPoint y: 179, endPoint x: 180, endPoint y: 156, distance: 148.5
click at [180, 156] on div "× Work History * Job Title NJ VUGK Company Duration Currently work here Country…" at bounding box center [590, 357] width 829 height 604
type input "s"
type input "Sales Executive"
click at [516, 174] on input "text" at bounding box center [590, 167] width 236 height 37
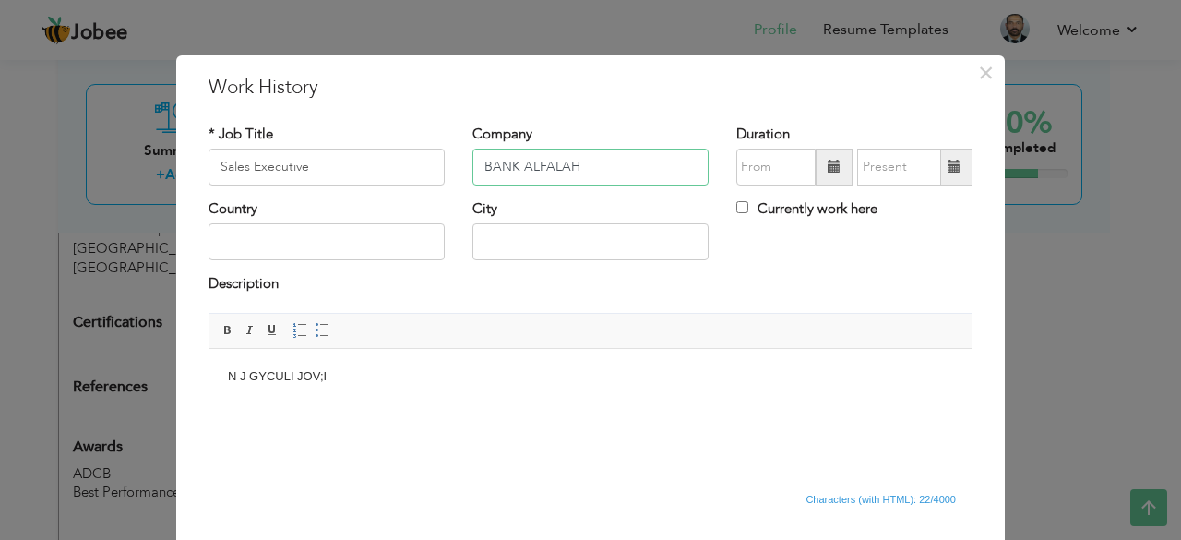
type input "BANK ALFALAH"
click at [365, 240] on input "text" at bounding box center [327, 241] width 236 height 37
type input "p"
type input "[GEOGRAPHIC_DATA]"
click at [528, 242] on input "text" at bounding box center [590, 241] width 236 height 37
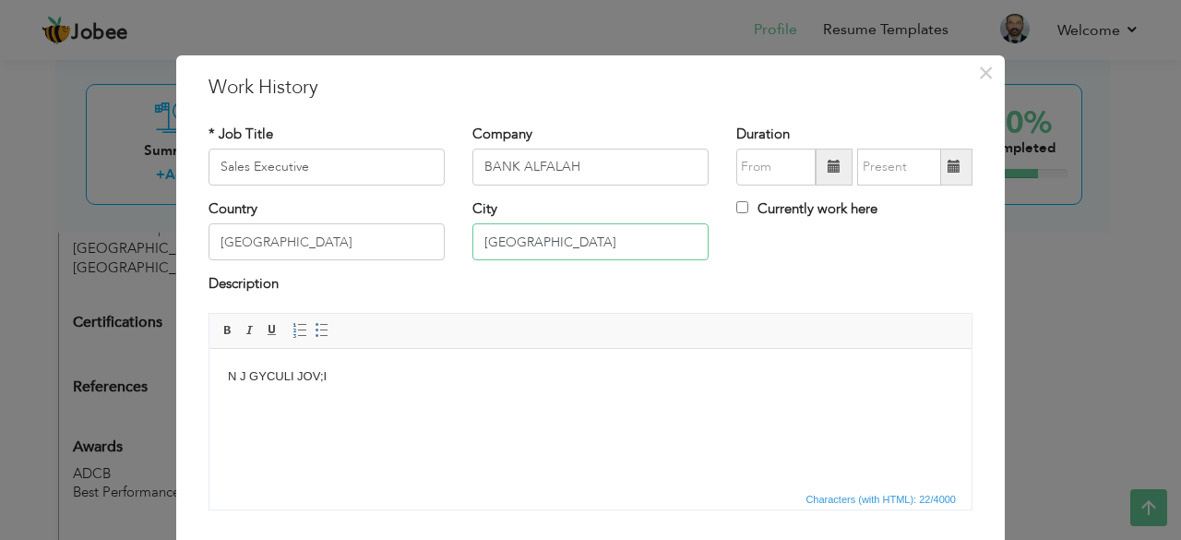
type input "[GEOGRAPHIC_DATA]"
click at [828, 163] on span at bounding box center [834, 166] width 13 height 13
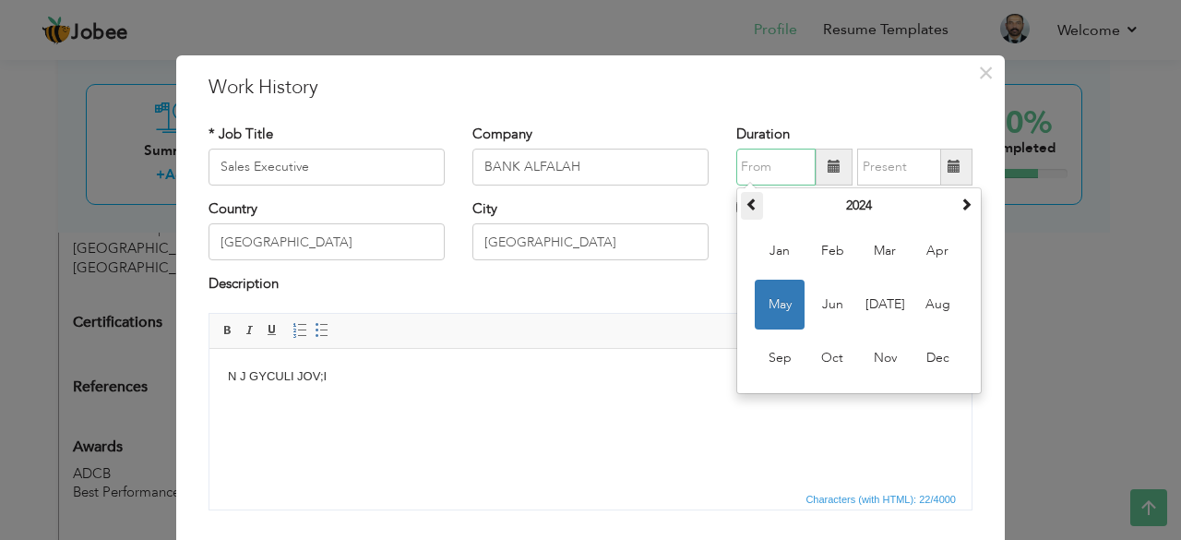
click at [746, 200] on span at bounding box center [752, 203] width 13 height 13
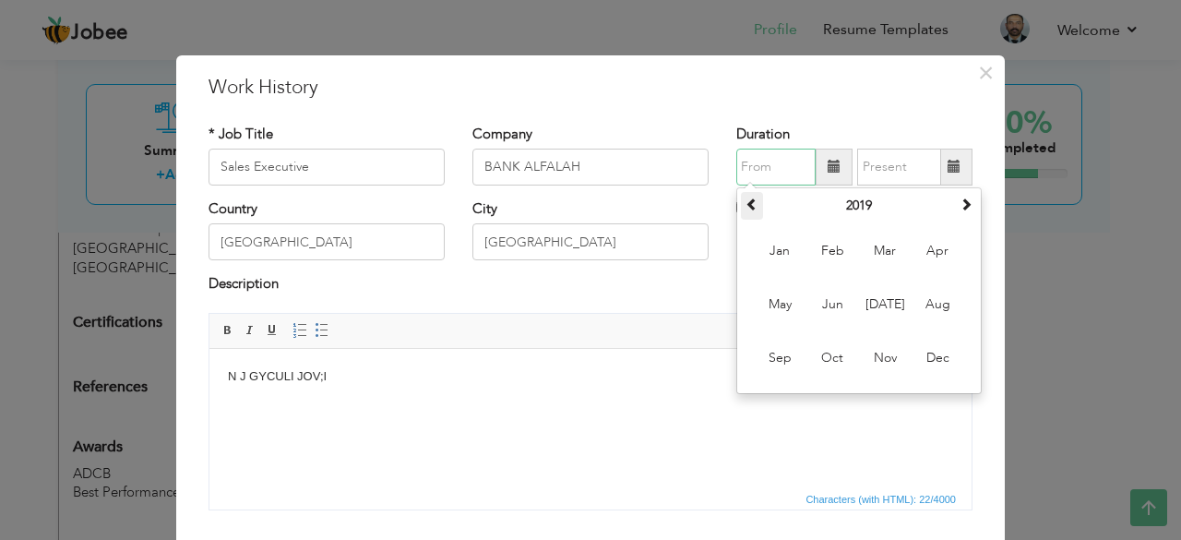
click at [746, 200] on span at bounding box center [752, 203] width 13 height 13
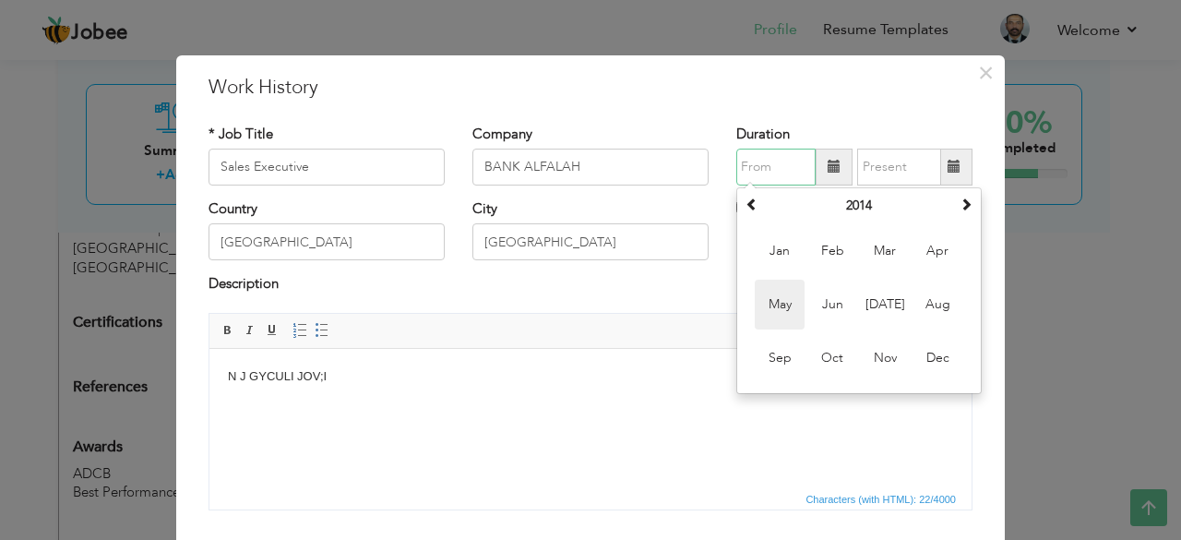
click at [783, 289] on span "May" at bounding box center [780, 305] width 50 height 50
type input "05/2014"
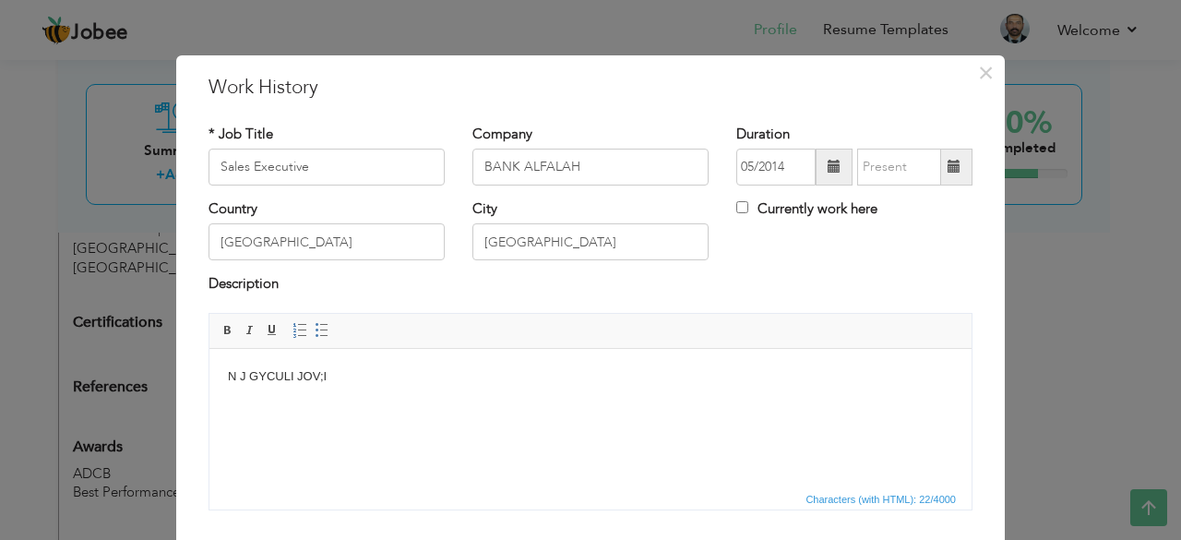
click at [949, 160] on span at bounding box center [954, 166] width 13 height 13
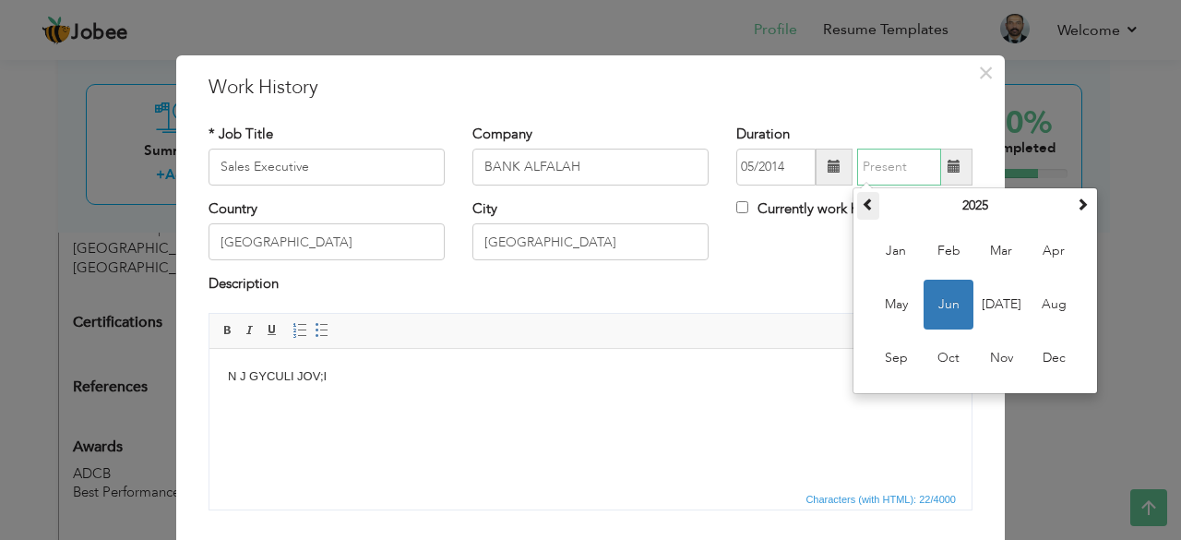
click at [862, 198] on span at bounding box center [868, 203] width 13 height 13
click at [980, 355] on span "Nov" at bounding box center [1001, 358] width 50 height 50
type input "11/2022"
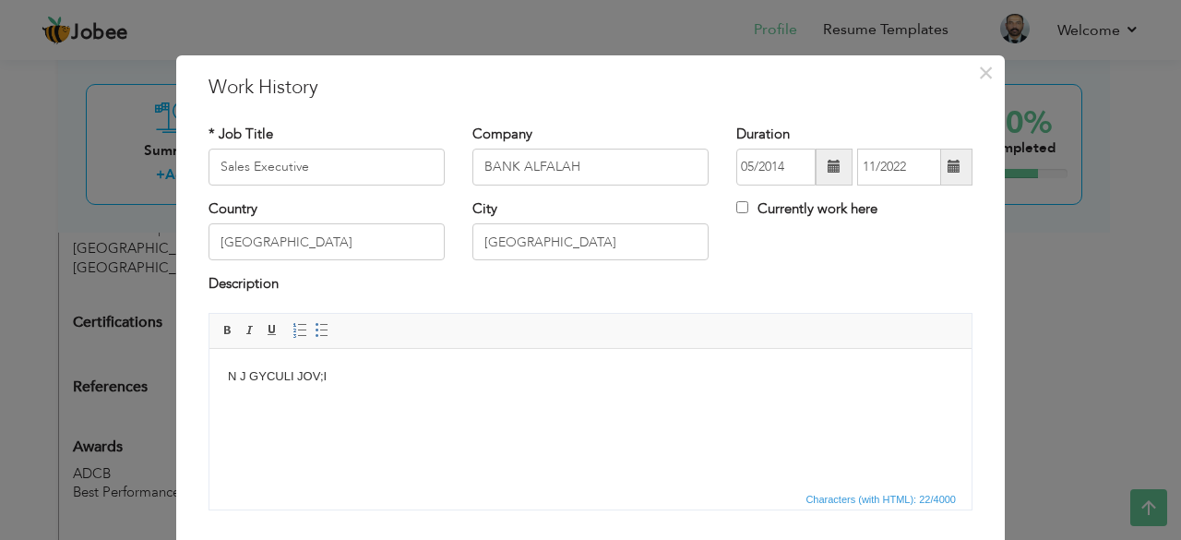
drag, startPoint x: 376, startPoint y: 370, endPoint x: 406, endPoint y: 731, distance: 362.1
click at [209, 384] on html "N J GYCULI JOV;I" at bounding box center [590, 376] width 762 height 56
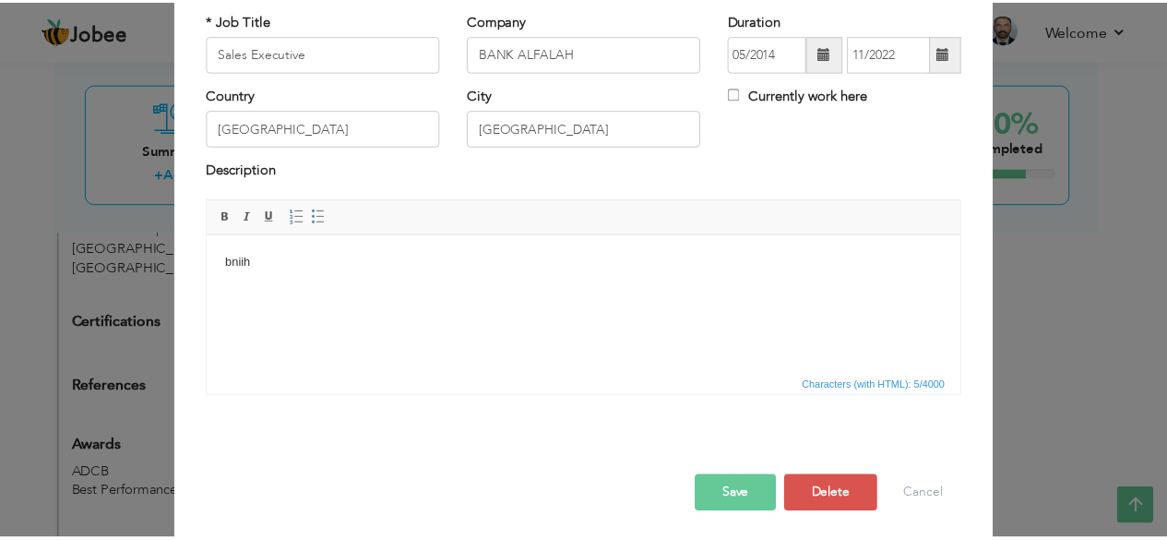
scroll to position [118, 0]
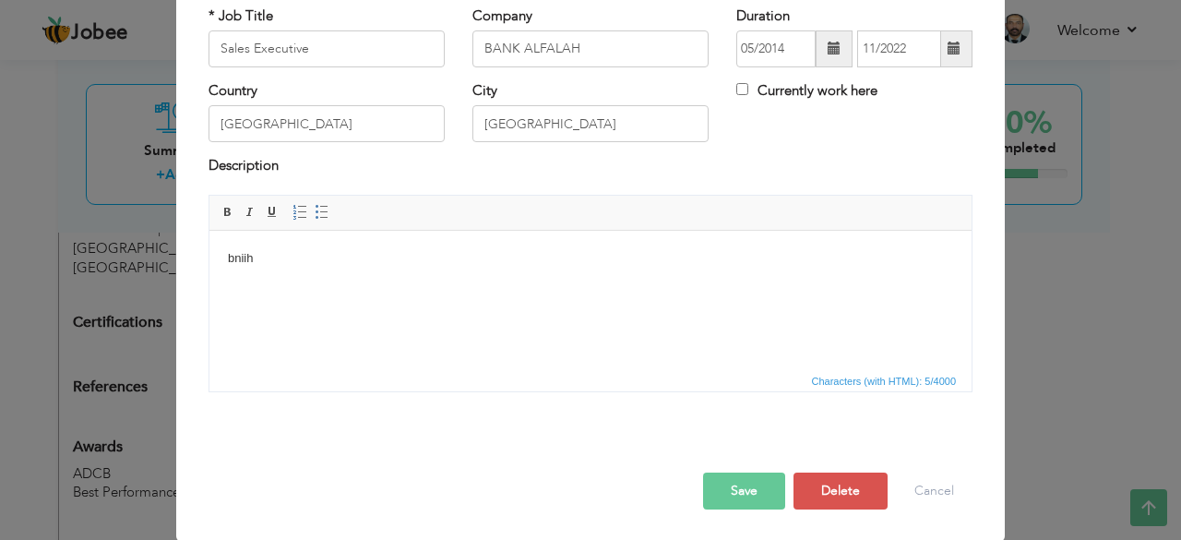
click at [729, 484] on button "Save" at bounding box center [744, 490] width 82 height 37
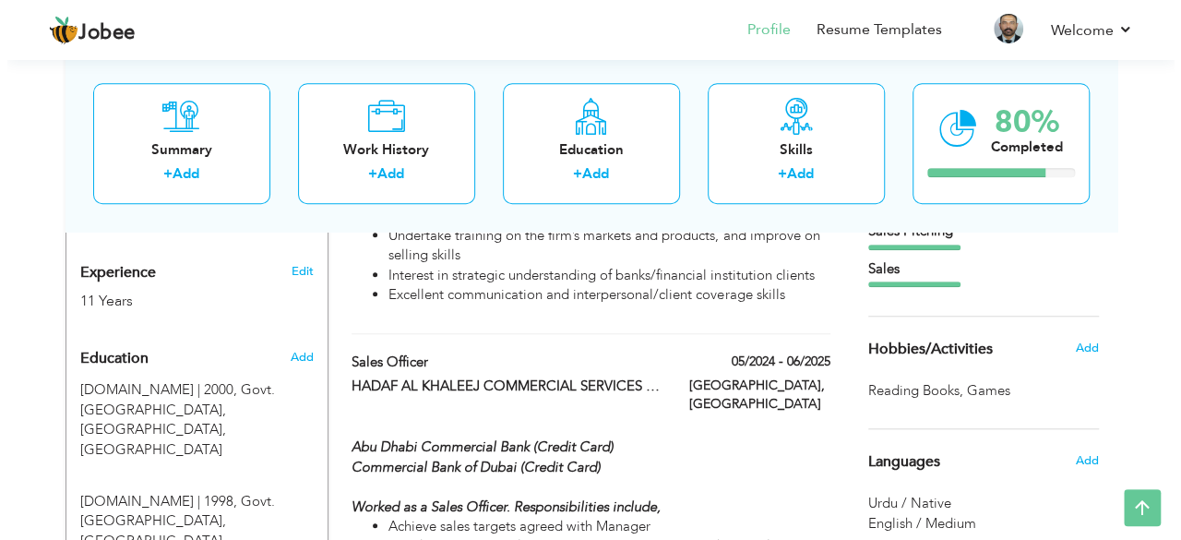
scroll to position [674, 0]
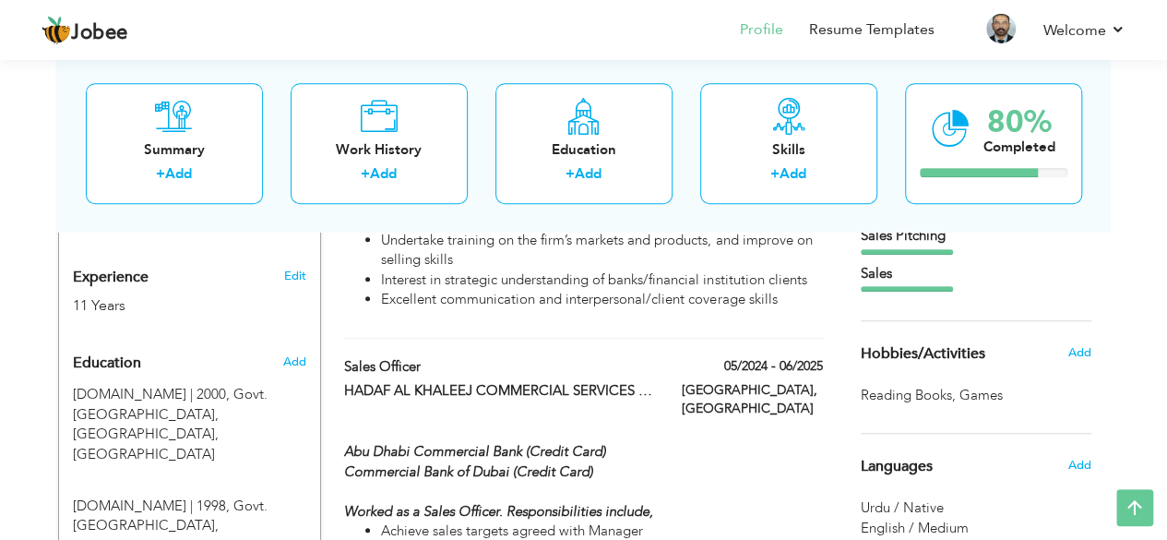
type input "Sales Officer"
type input "HADAF AL KHALEEJ COMMERCIAL SERVICES LLC"
type input "05/2024"
type input "06/2025"
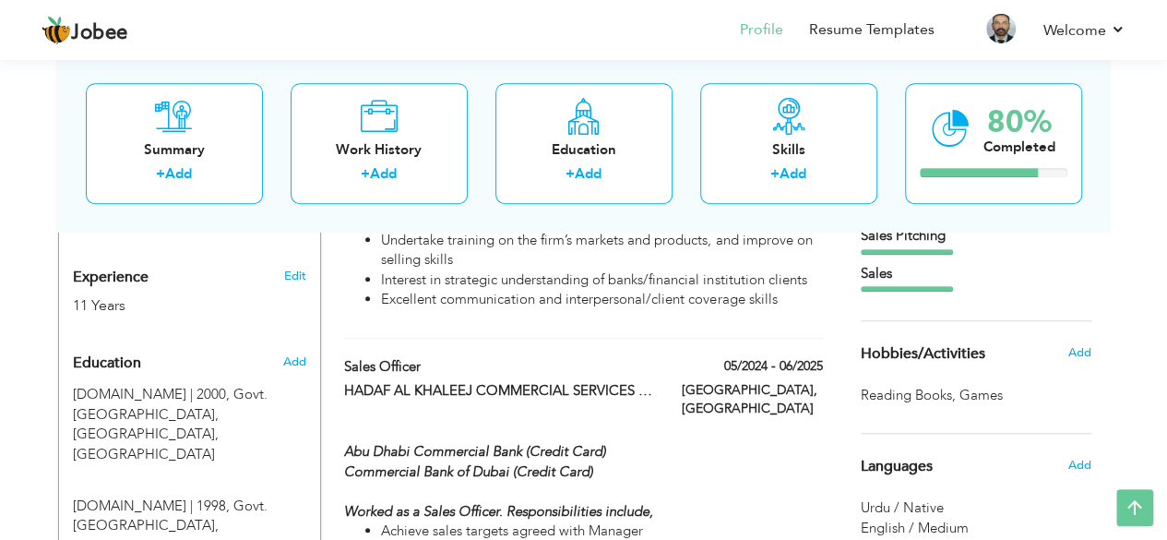
type input "[GEOGRAPHIC_DATA]"
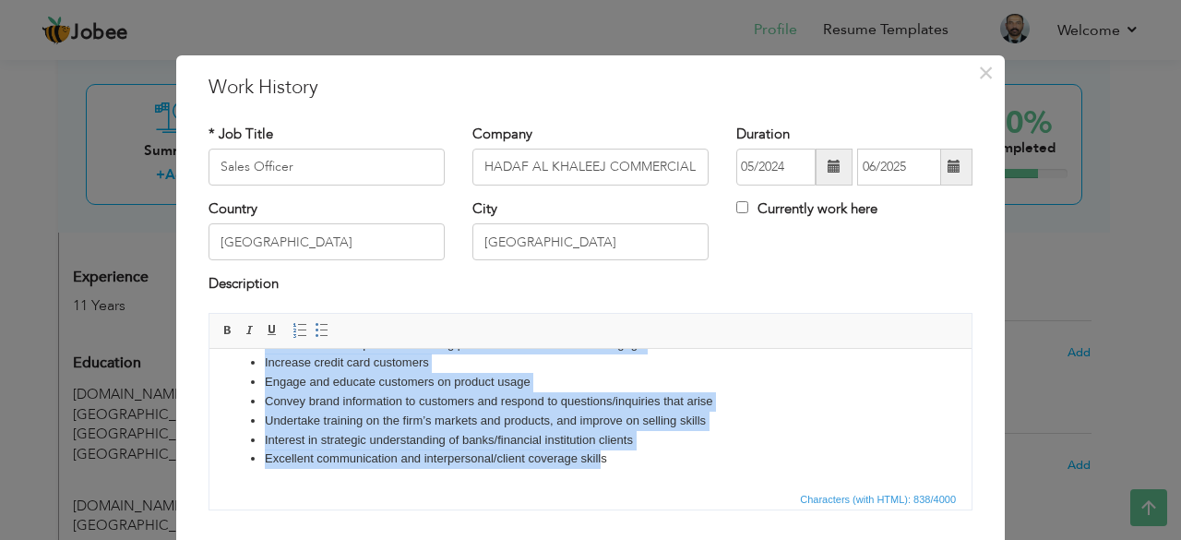
scroll to position [118, 0]
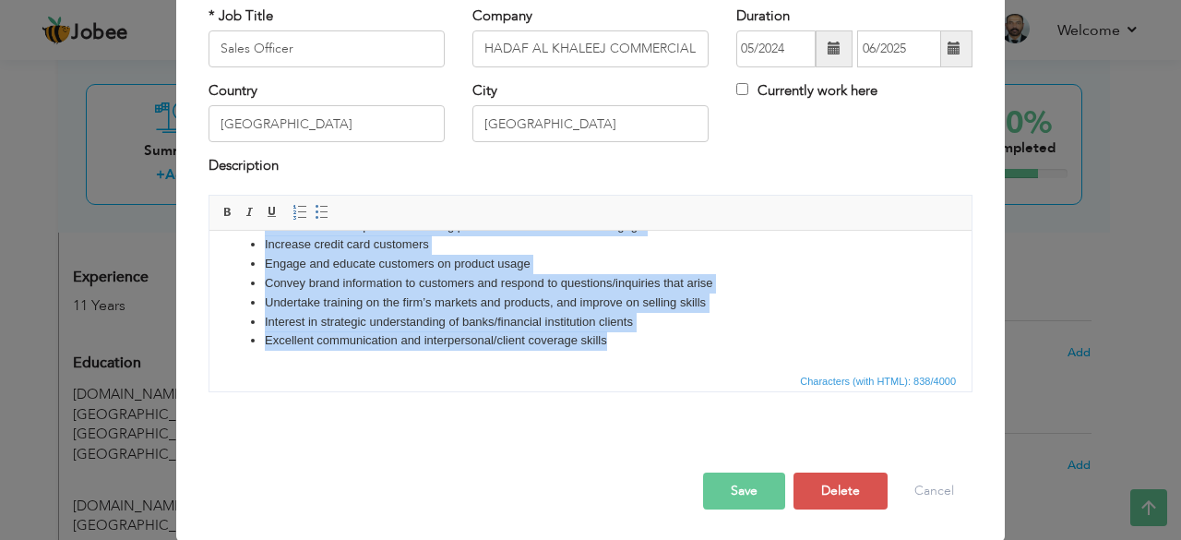
drag, startPoint x: 231, startPoint y: 292, endPoint x: 926, endPoint y: 646, distance: 780.0
click at [723, 368] on html "Abu Dhabi Commercial Bank (Credit Card) Commercial Bank of Dubai (Credit Card) …" at bounding box center [590, 209] width 762 height 317
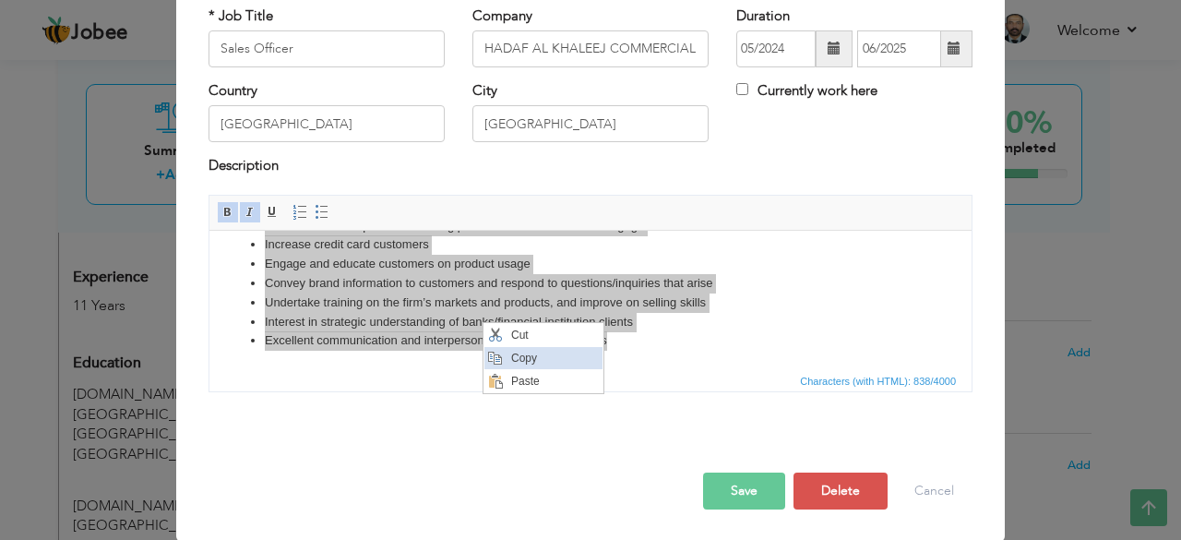
click at [507, 352] on span "Copy" at bounding box center [554, 357] width 96 height 22
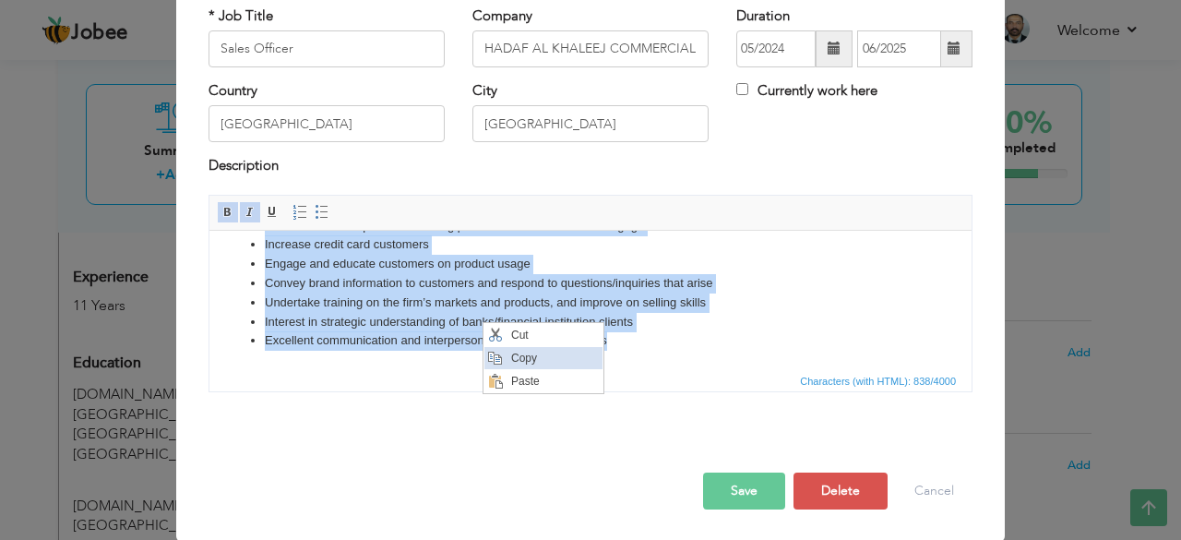
copy body "Commercial Bank of Dubai (Credit Card) Worked as a Sales Officer. Responsibilit…"
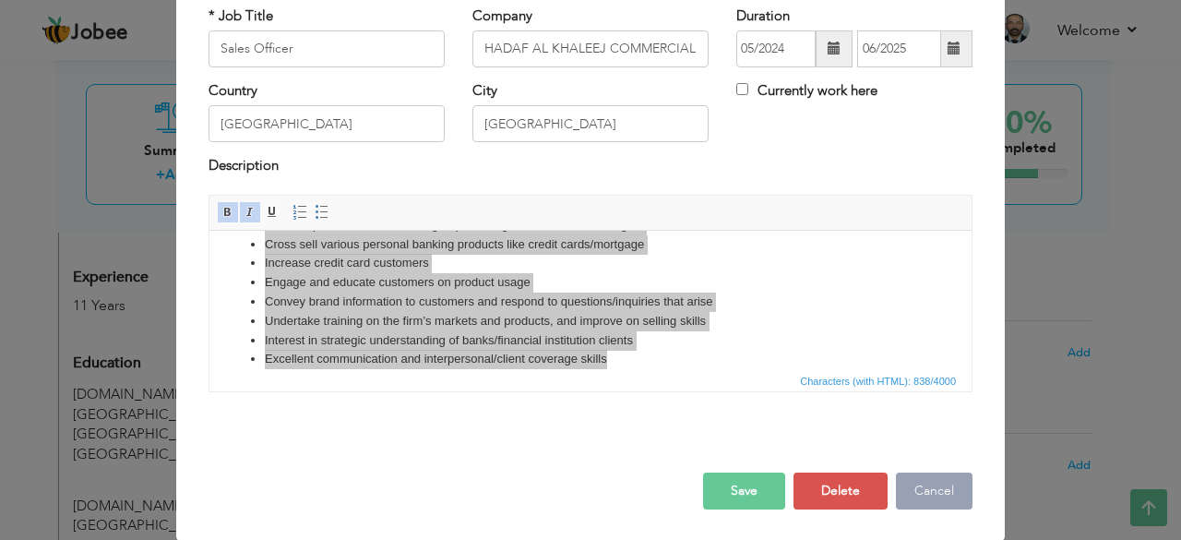
click at [896, 481] on button "Cancel" at bounding box center [934, 490] width 77 height 37
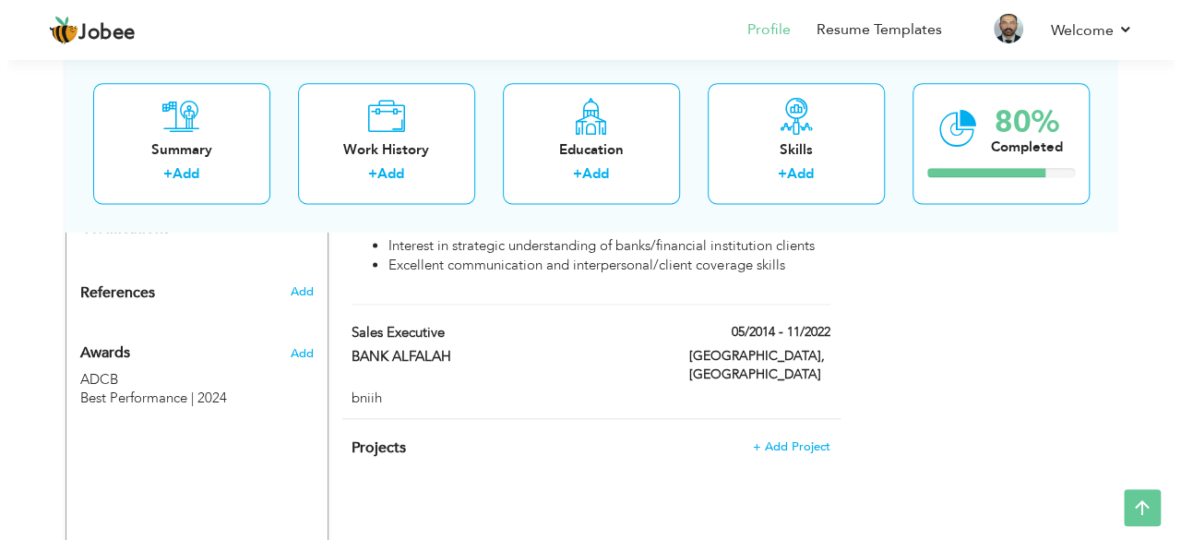
scroll to position [1135, 0]
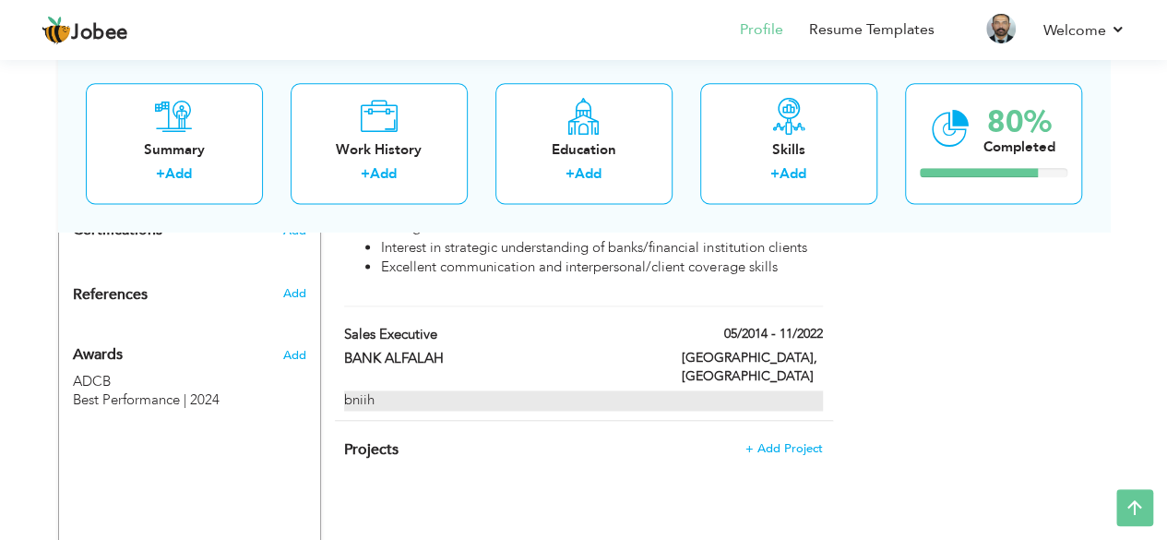
click at [376, 390] on div "bniih" at bounding box center [583, 399] width 478 height 19
type input "Sales Executive"
type input "BANK ALFALAH"
type input "05/2014"
type input "11/2022"
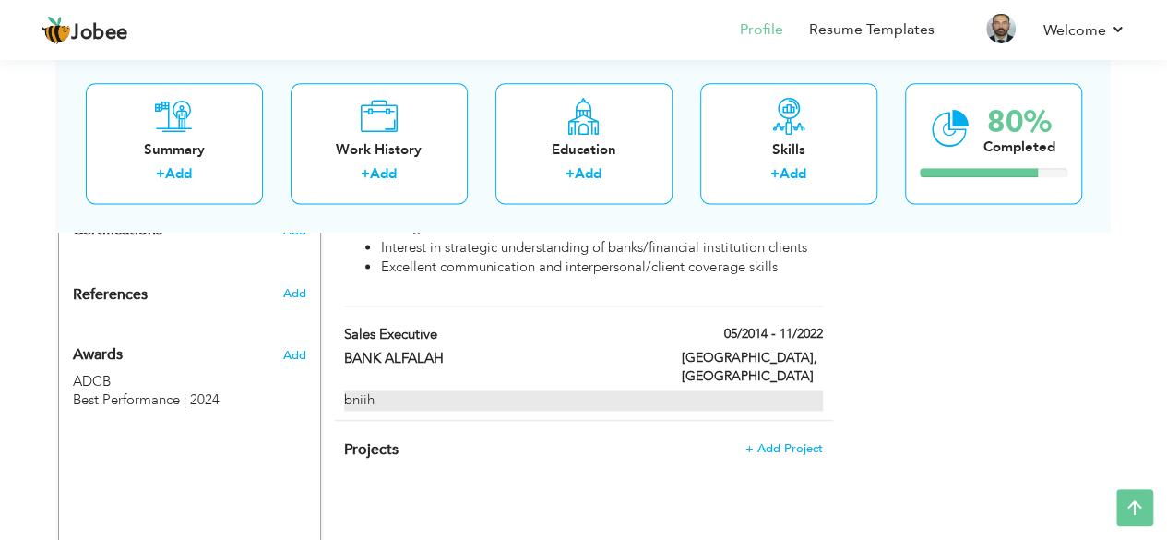
type input "[GEOGRAPHIC_DATA]"
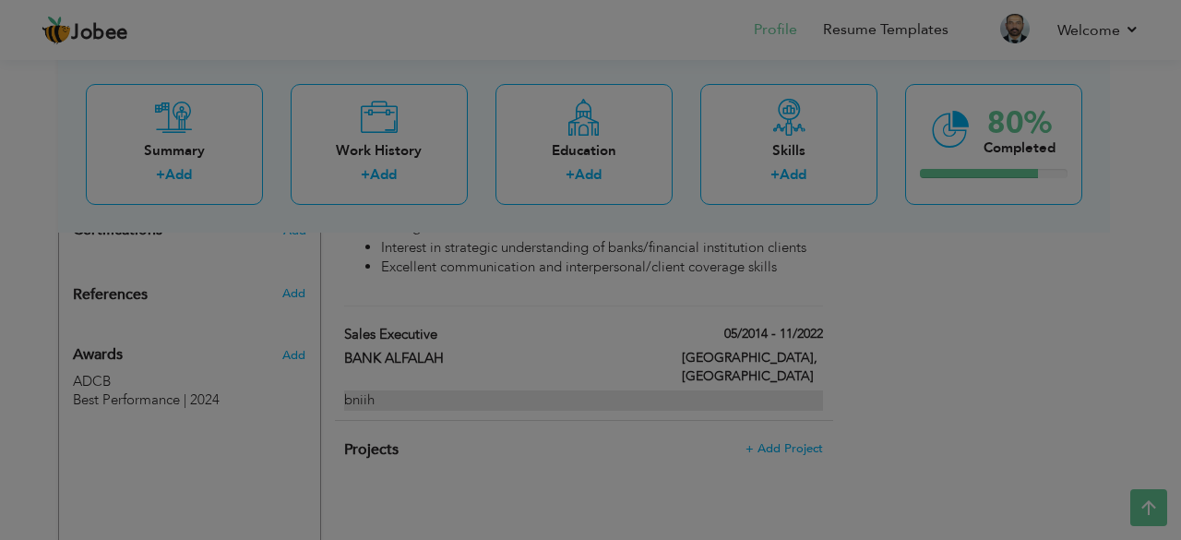
scroll to position [0, 0]
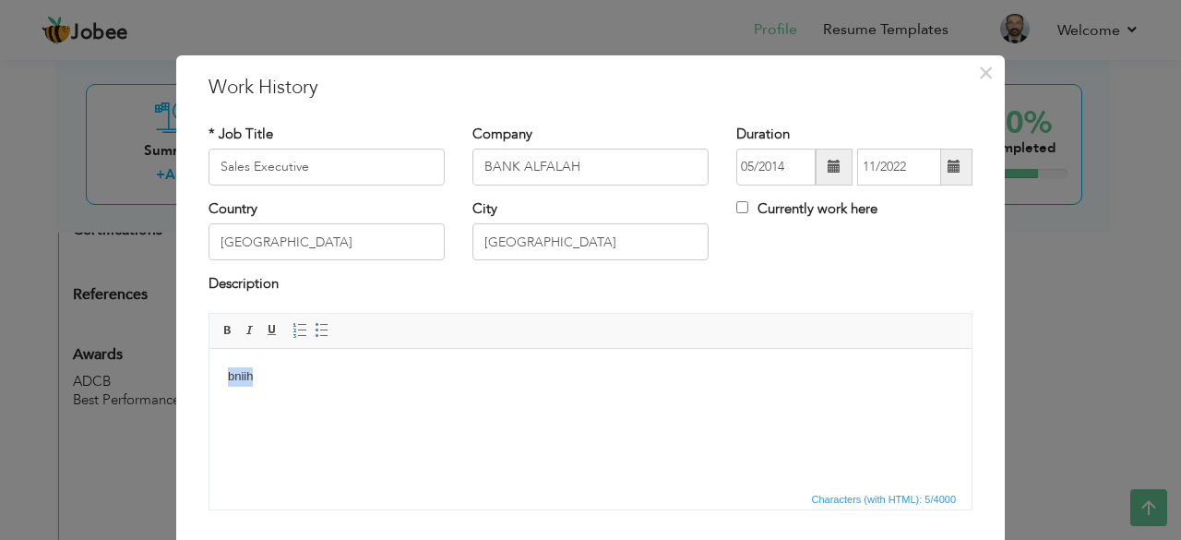
drag, startPoint x: 256, startPoint y: 377, endPoint x: 222, endPoint y: 377, distance: 33.2
click at [222, 377] on html "bniih" at bounding box center [590, 376] width 762 height 56
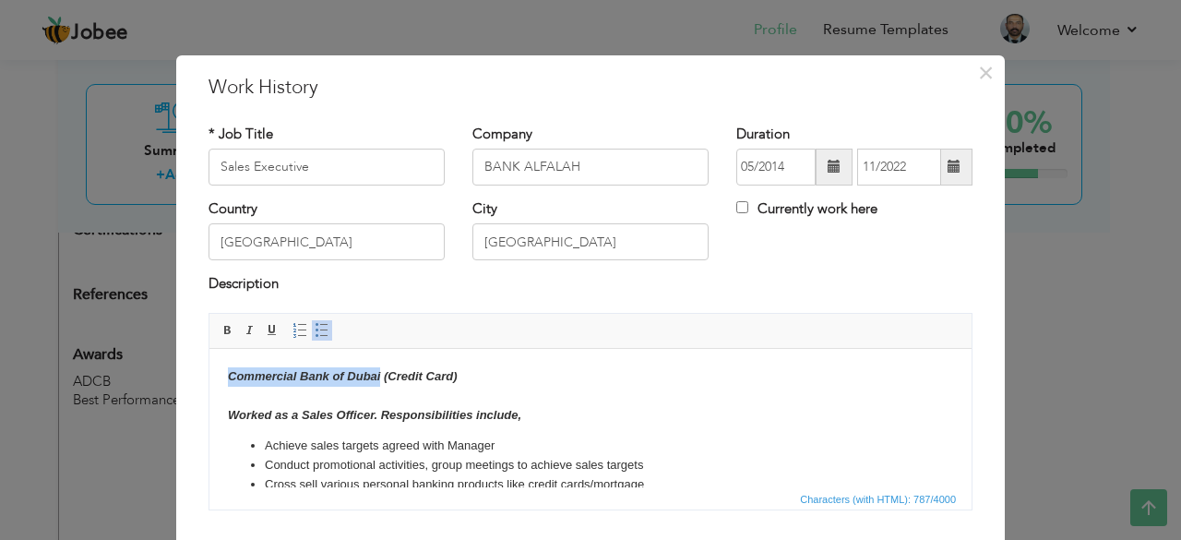
drag, startPoint x: 230, startPoint y: 372, endPoint x: 381, endPoint y: 371, distance: 151.3
click at [381, 371] on strong "Commercial Bank of Dubai (Credit Card) Worked as a Sales Officer. Responsibilit…" at bounding box center [374, 394] width 293 height 53
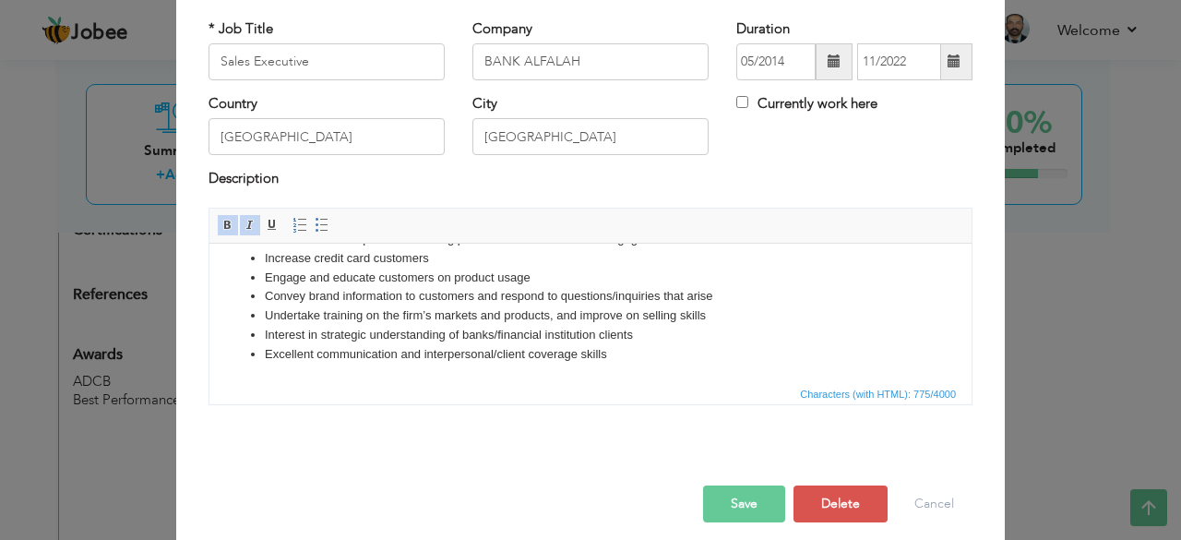
scroll to position [118, 0]
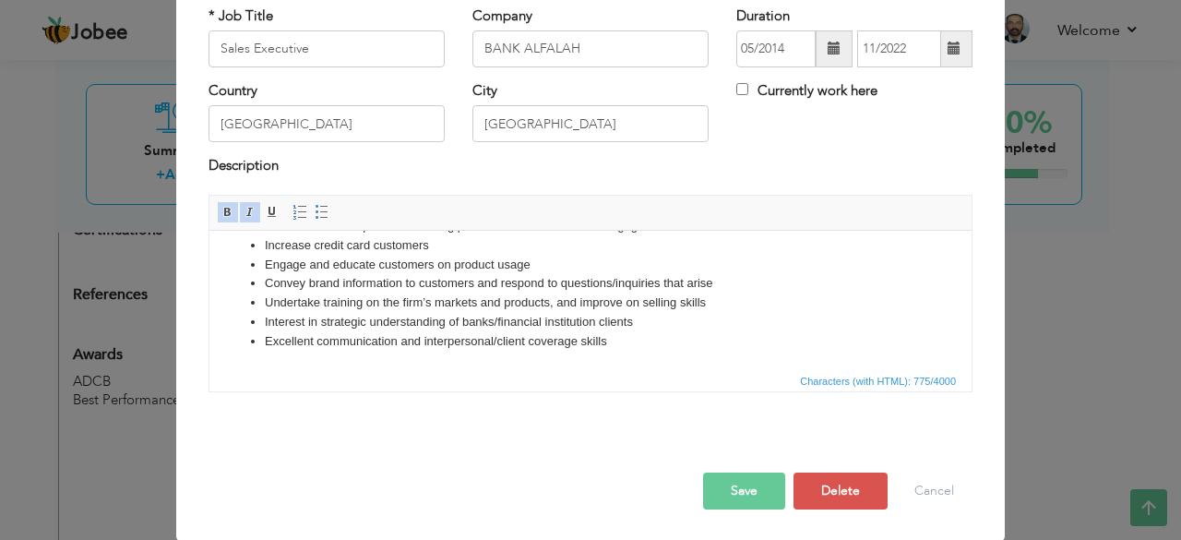
click at [705, 481] on button "Save" at bounding box center [744, 490] width 82 height 37
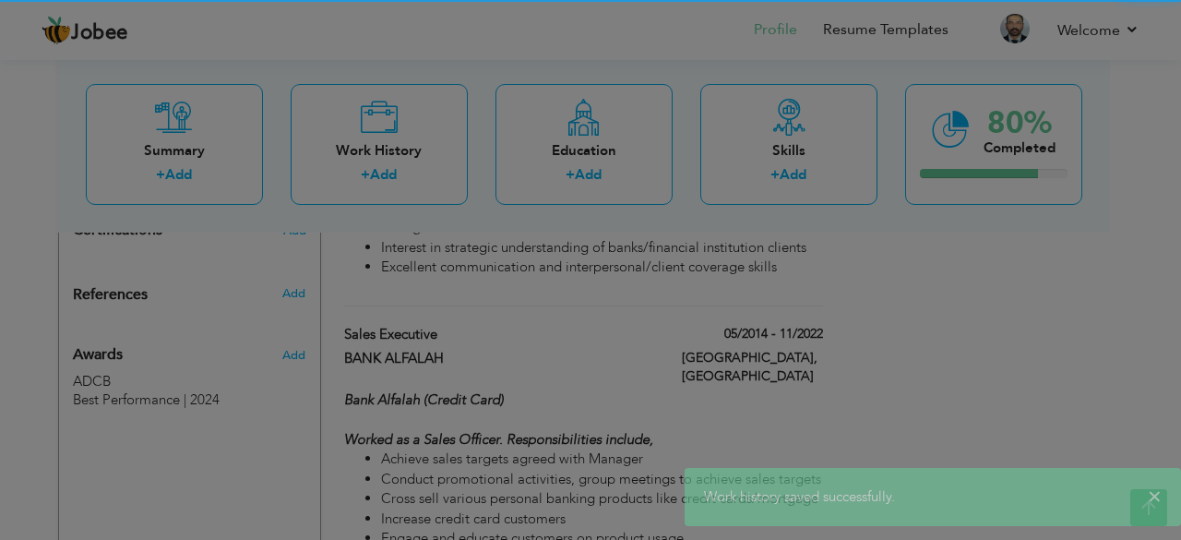
scroll to position [0, 0]
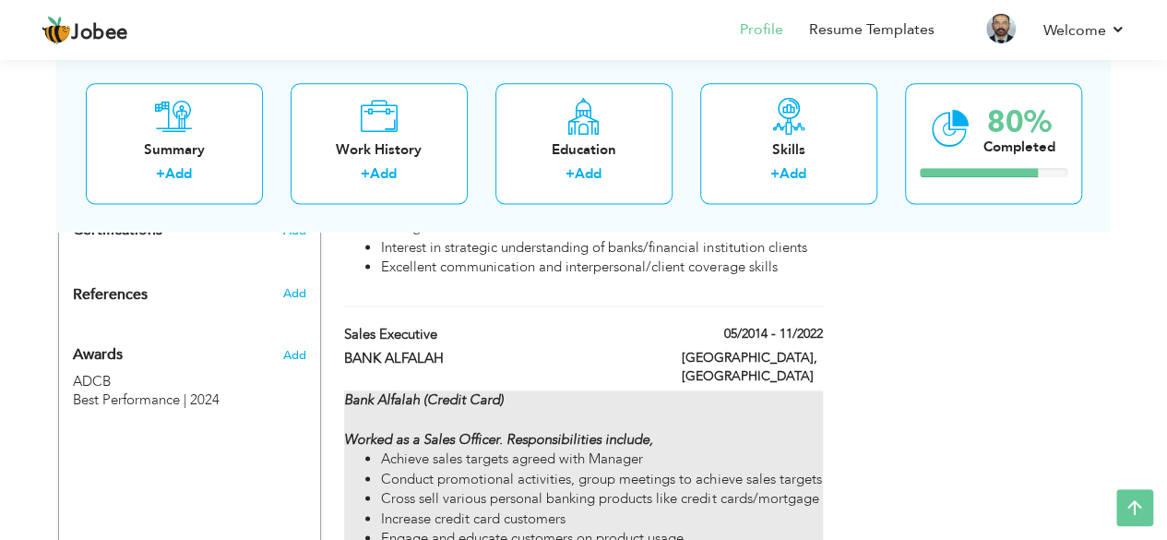
click at [388, 390] on div "Bank Alfalah (Credit Card) Worked as a Sales Officer. Responsibilities include,…" at bounding box center [583, 528] width 478 height 277
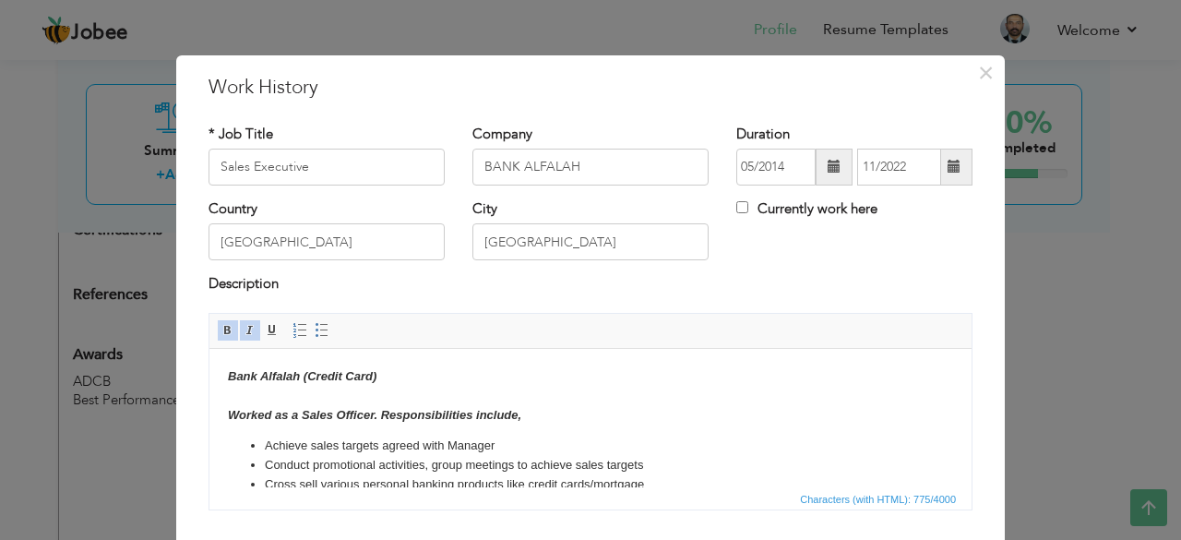
click at [224, 372] on html "Bank Alfalah (Credit Card) Worked as a Sales Officer. Responsibilities include,…" at bounding box center [590, 488] width 762 height 280
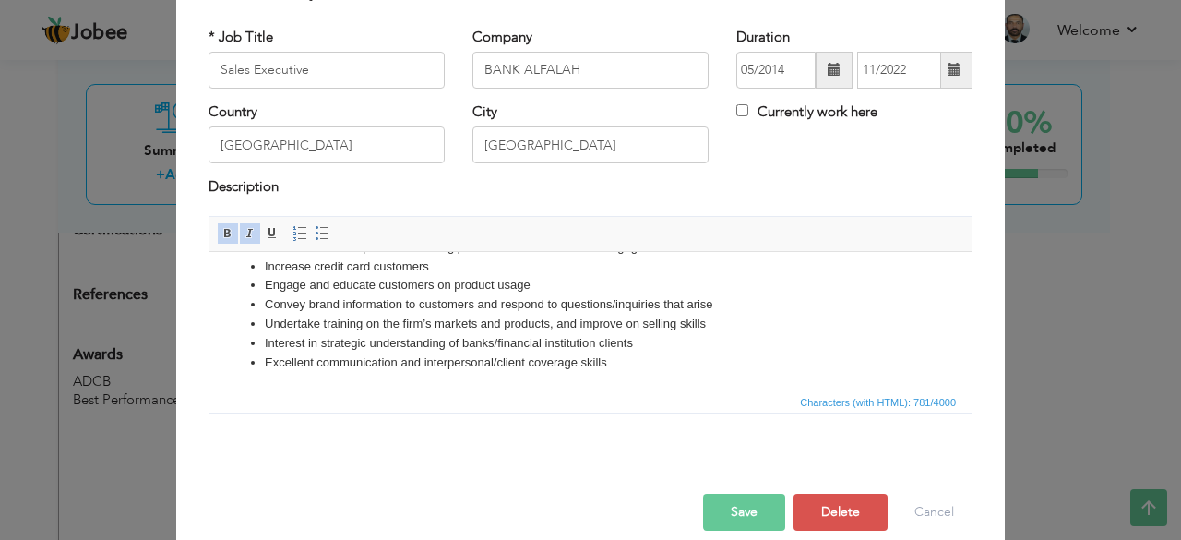
scroll to position [118, 0]
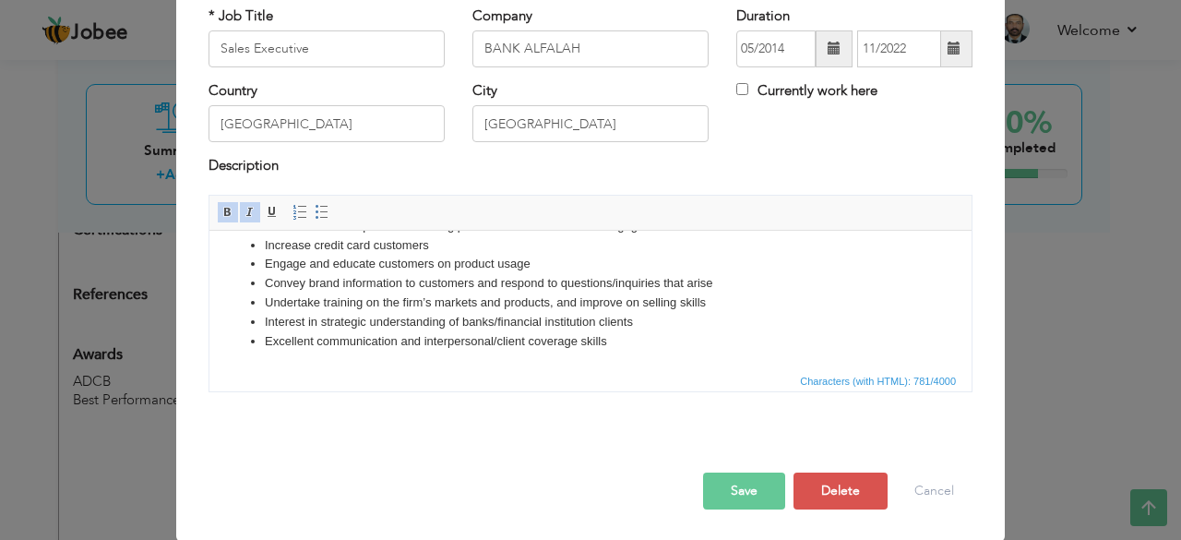
click at [731, 489] on button "Save" at bounding box center [744, 490] width 82 height 37
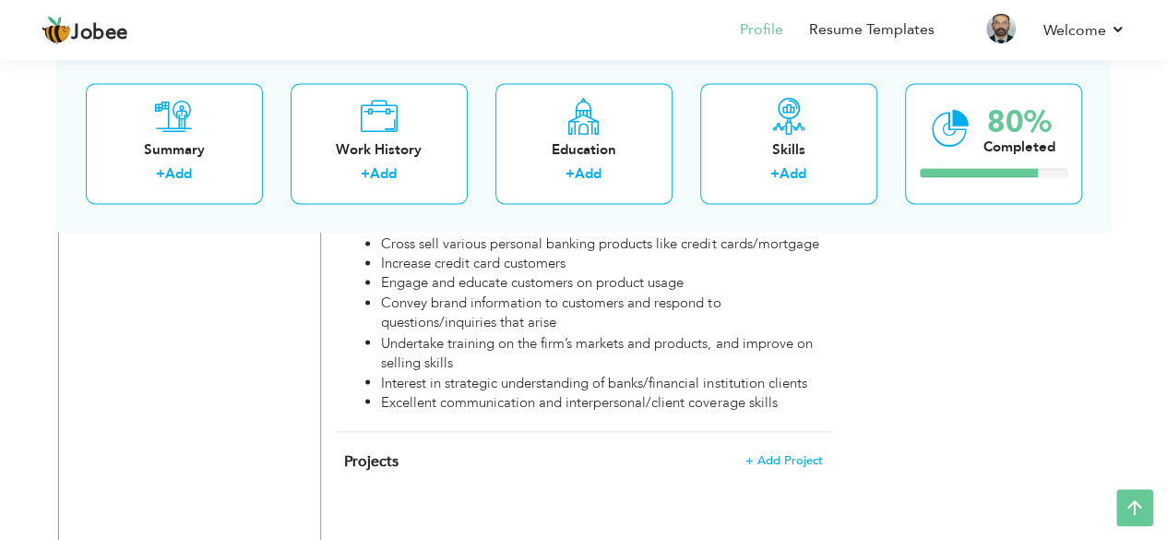
scroll to position [1412, 0]
click at [830, 29] on link "Resume Templates" at bounding box center [871, 29] width 125 height 21
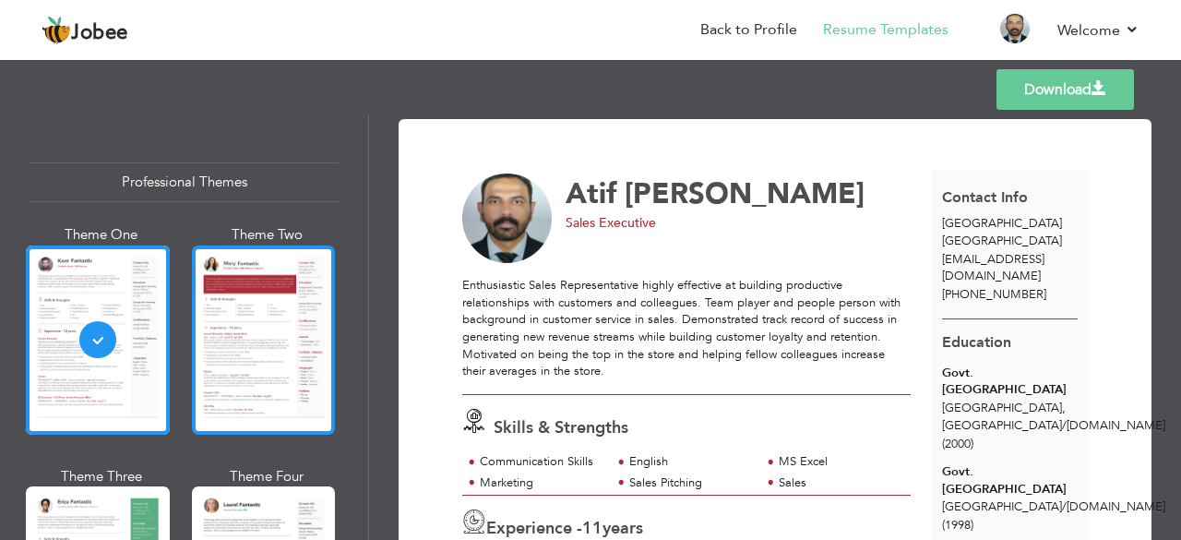
click at [196, 294] on div at bounding box center [264, 339] width 144 height 189
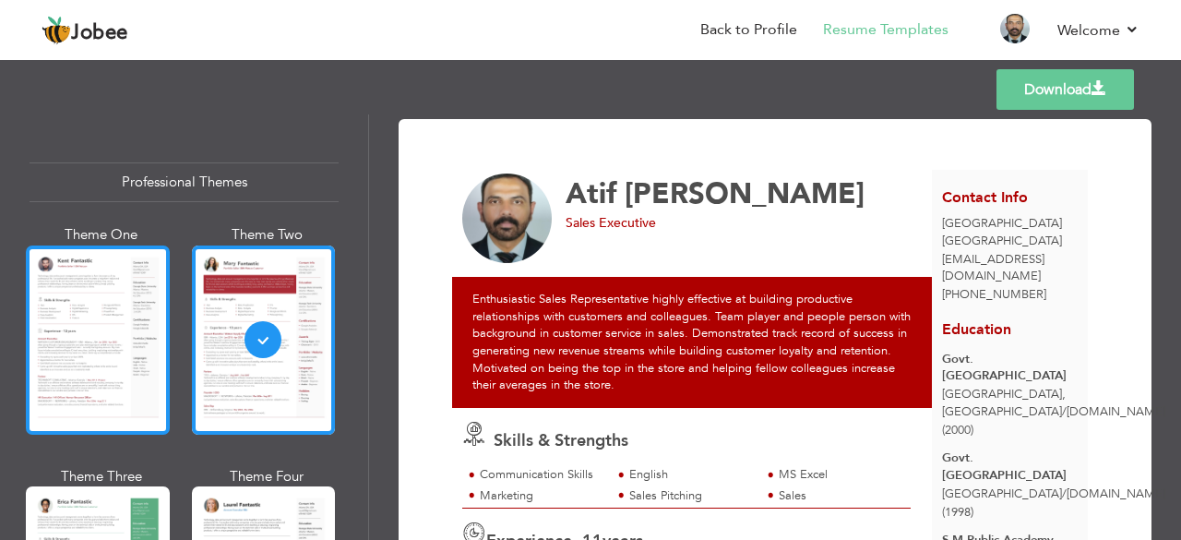
click at [118, 338] on div at bounding box center [98, 339] width 144 height 189
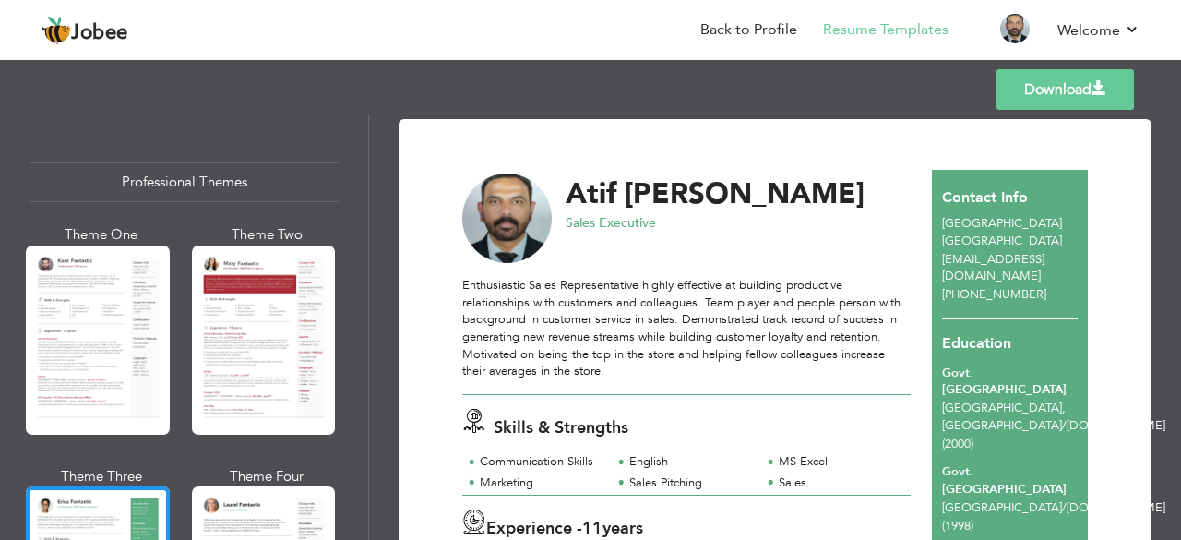
scroll to position [277, 0]
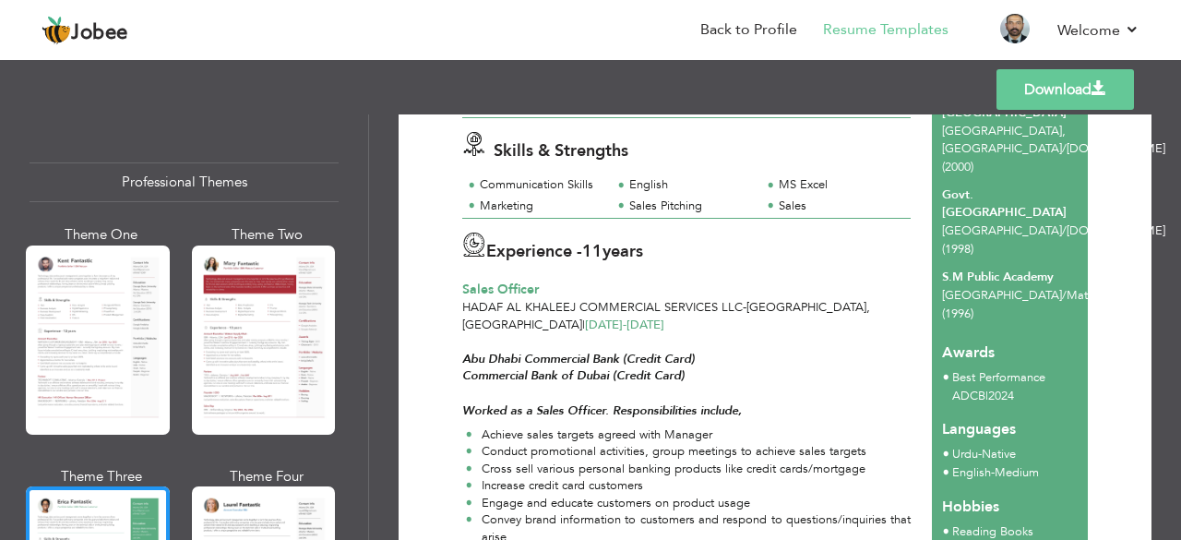
click at [515, 293] on span "Sales Officer" at bounding box center [500, 290] width 77 height 18
click at [762, 30] on link "Back to Profile" at bounding box center [748, 29] width 97 height 21
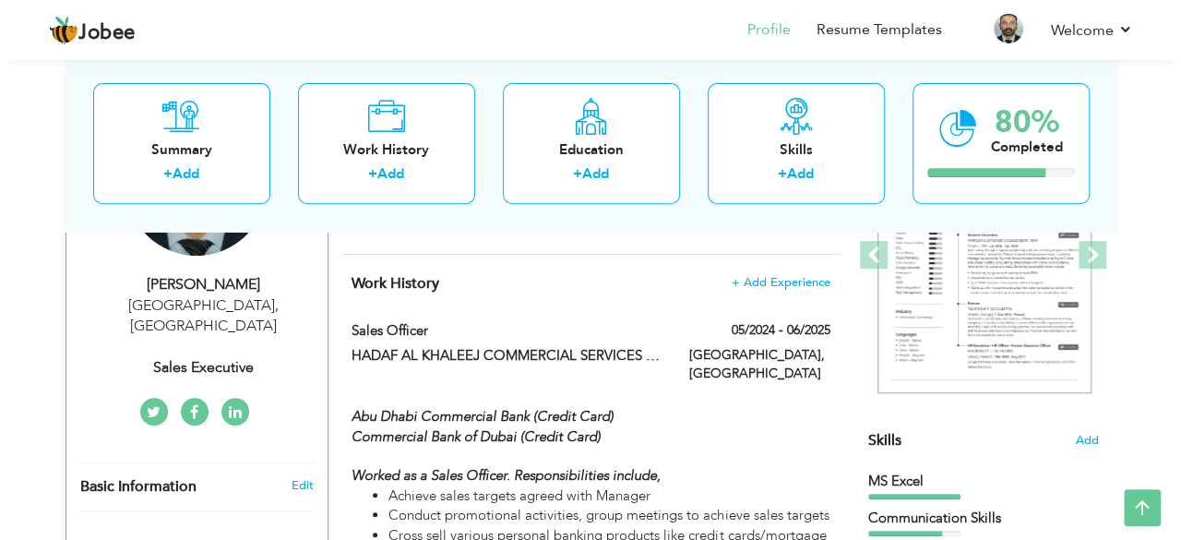
scroll to position [277, 0]
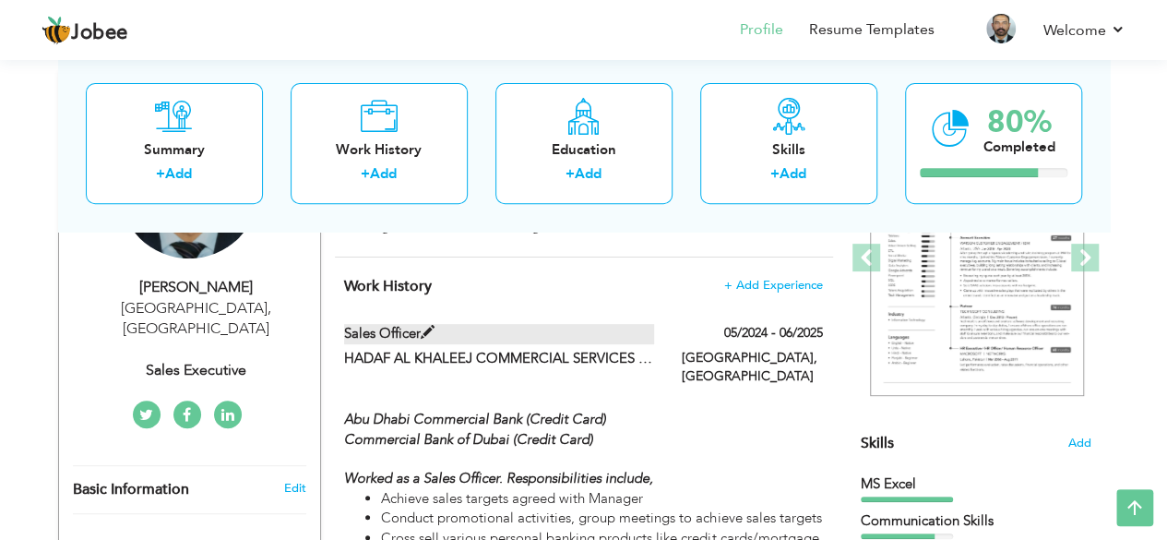
click at [409, 332] on label "Sales Officer" at bounding box center [499, 333] width 310 height 19
type input "Sales Officer"
type input "HADAF AL KHALEEJ COMMERCIAL SERVICES LLC"
type input "05/2024"
type input "06/2025"
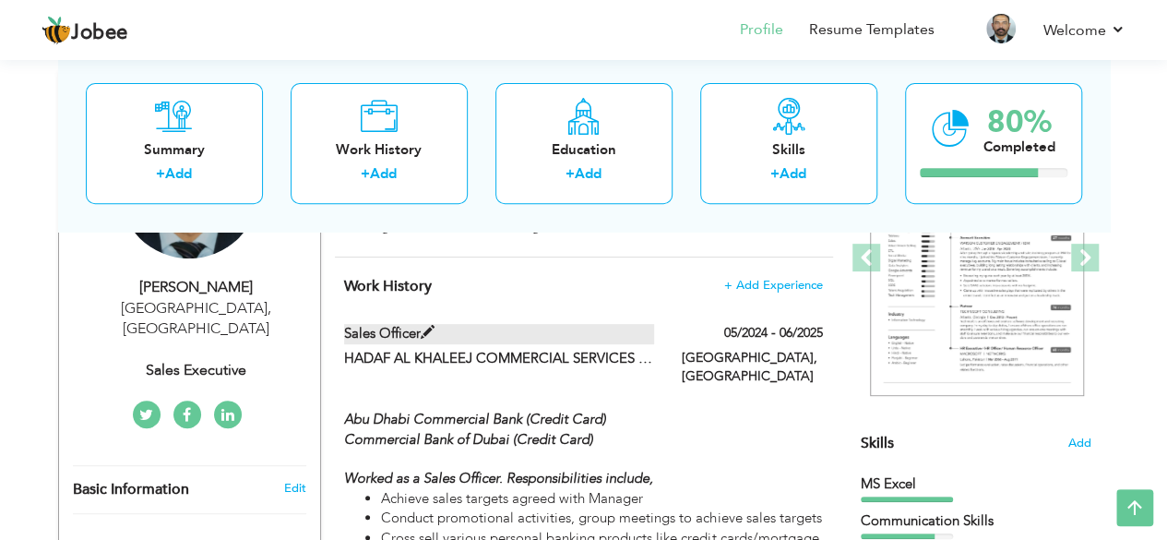
type input "[GEOGRAPHIC_DATA]"
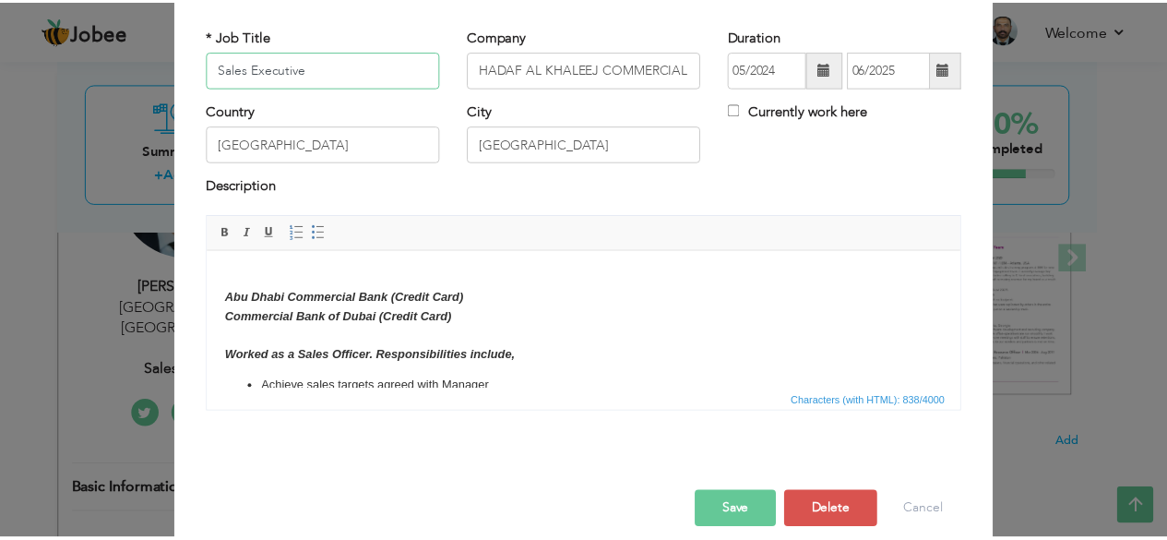
scroll to position [118, 0]
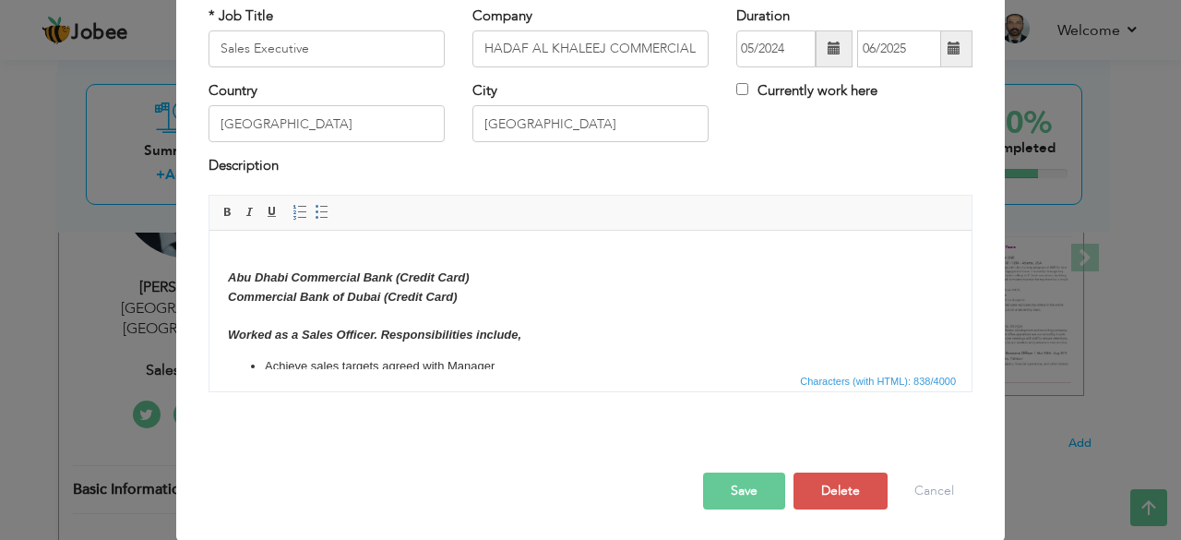
click at [703, 483] on button "Save" at bounding box center [744, 490] width 82 height 37
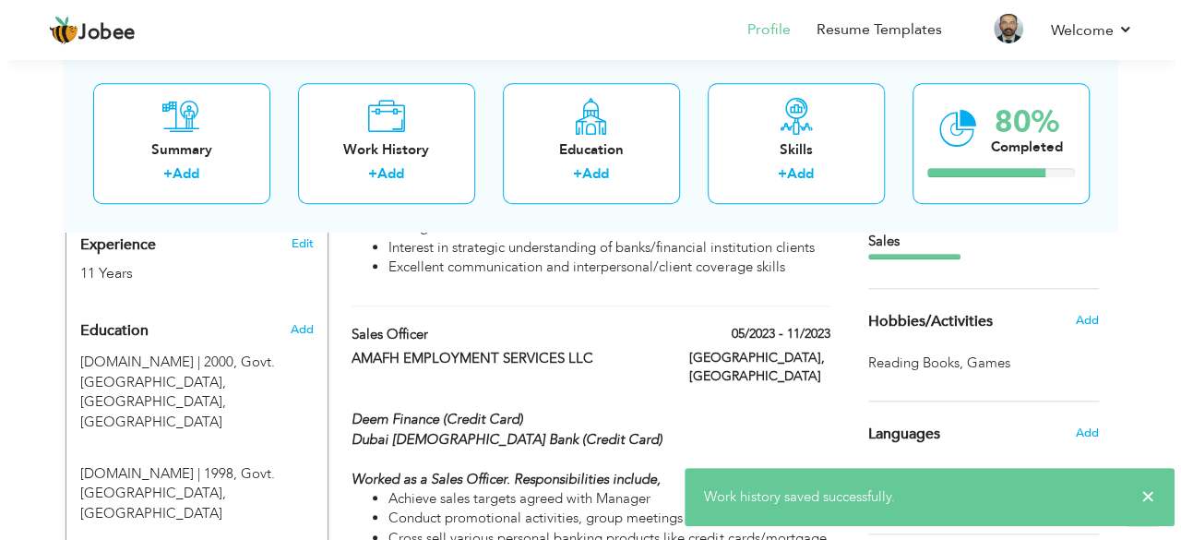
scroll to position [738, 0]
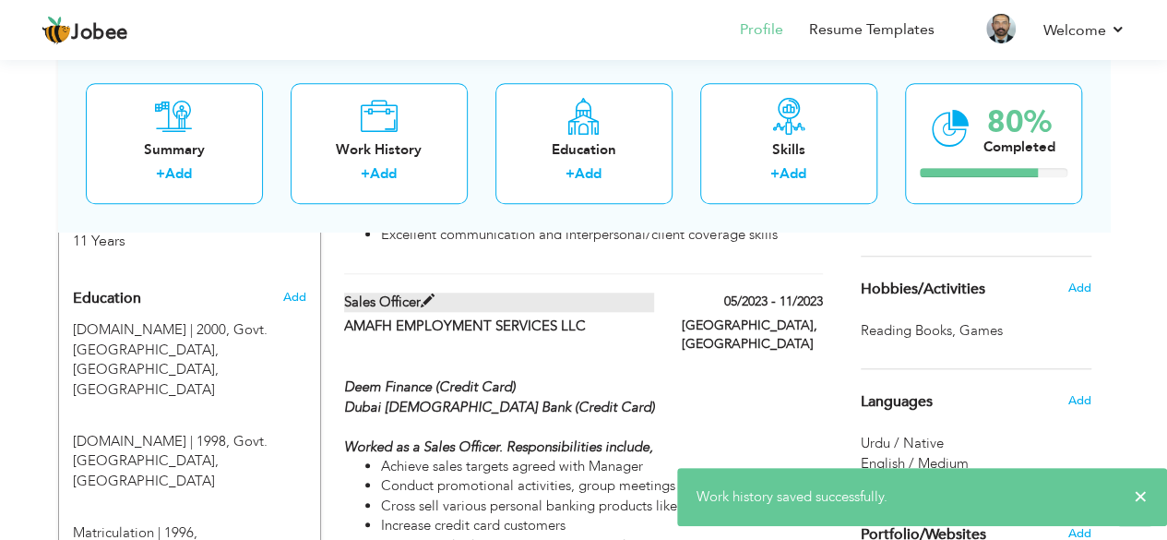
click at [376, 293] on label "Sales Officer" at bounding box center [499, 302] width 310 height 19
type input "Sales Officer"
type input "AMAFH EMPLOYMENT SERVICES LLC"
type input "05/2023"
type input "11/2023"
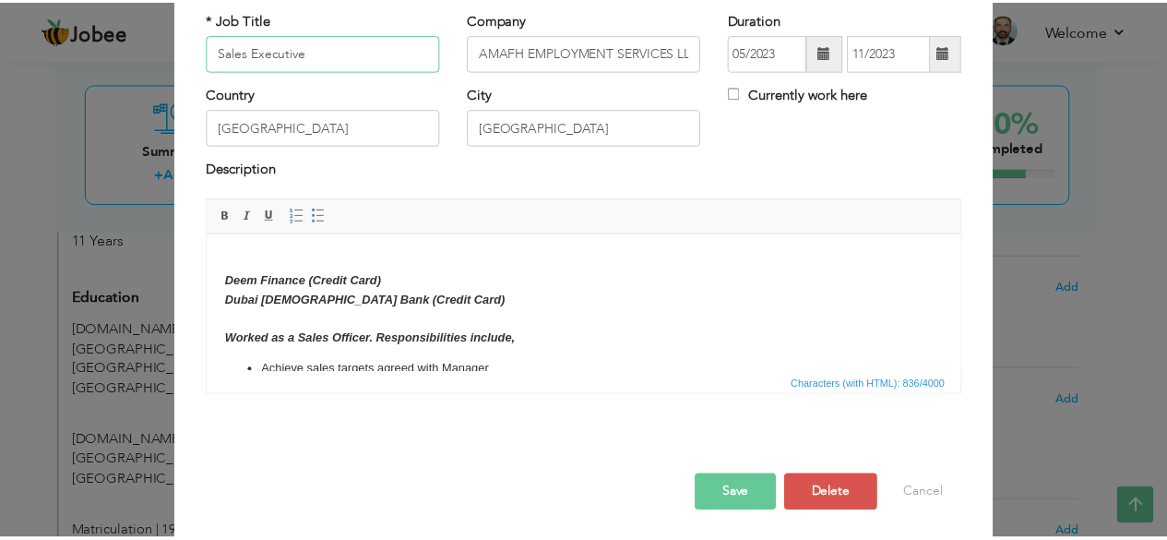
scroll to position [118, 0]
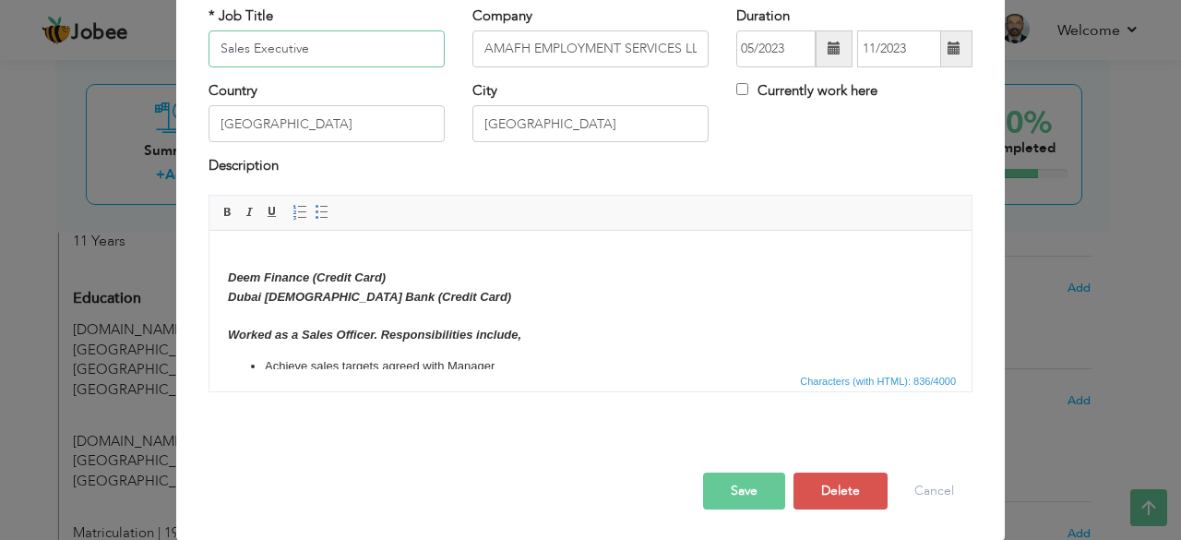
type input "Sales Executive"
click at [753, 489] on button "Save" at bounding box center [744, 490] width 82 height 37
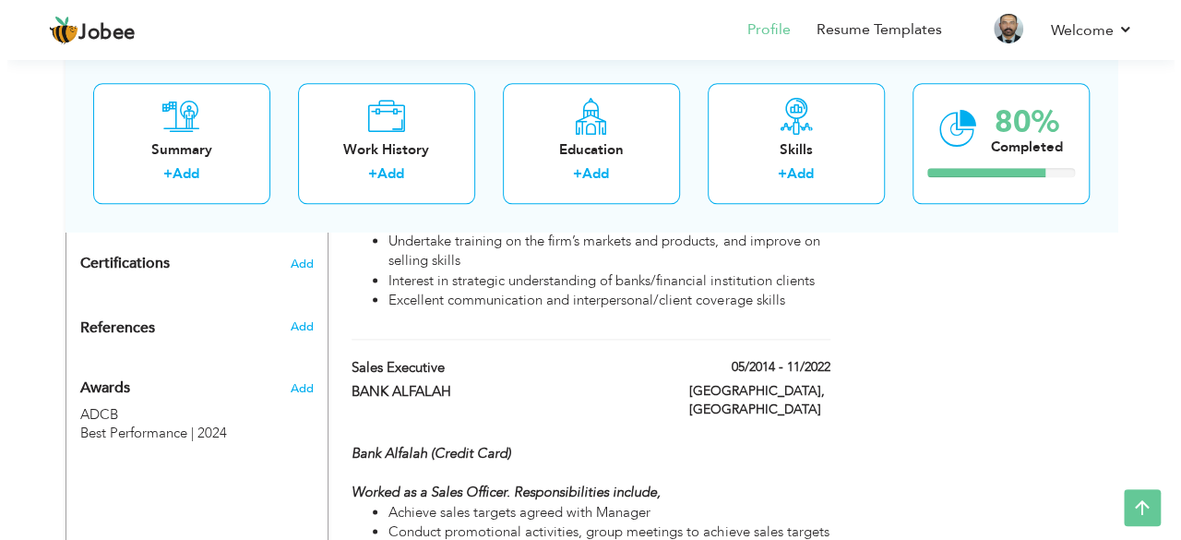
scroll to position [1107, 0]
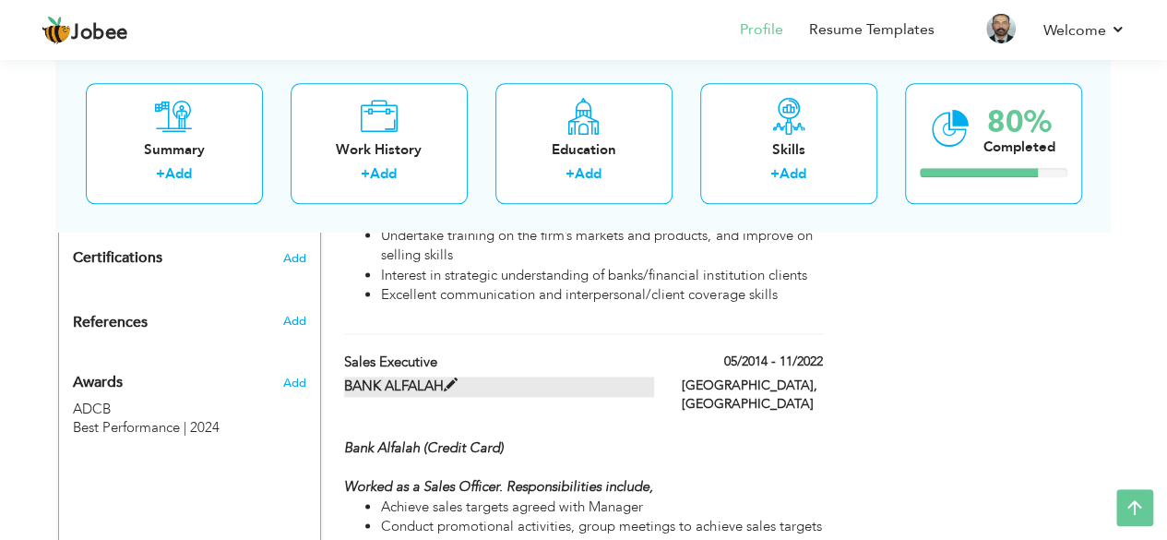
click at [416, 376] on label "BANK ALFALAH" at bounding box center [499, 385] width 310 height 19
type input "BANK ALFALAH"
type input "05/2014"
type input "11/2022"
type input "[GEOGRAPHIC_DATA]"
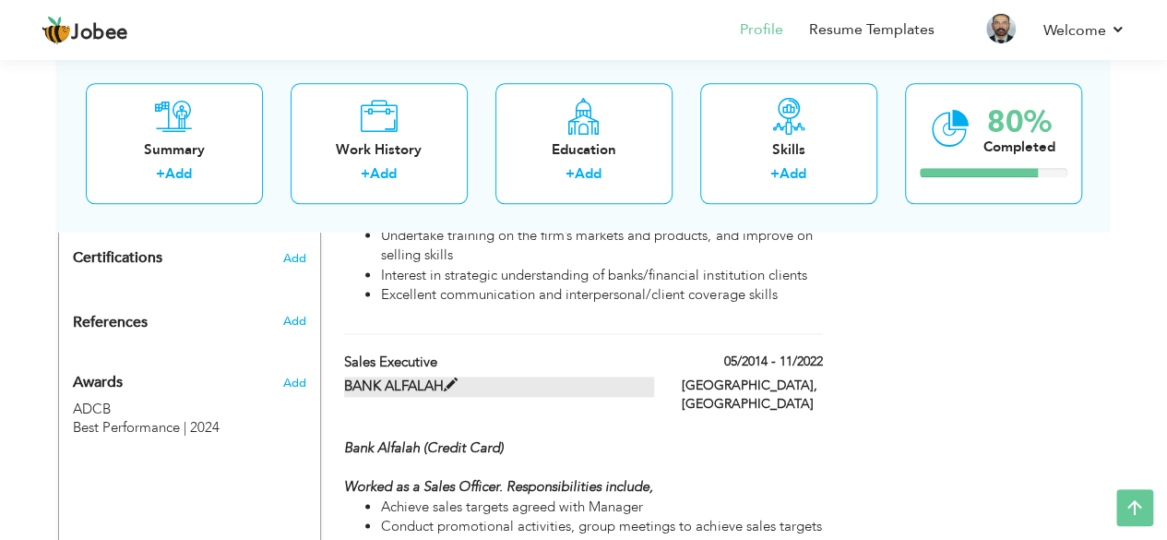
type input "[GEOGRAPHIC_DATA]"
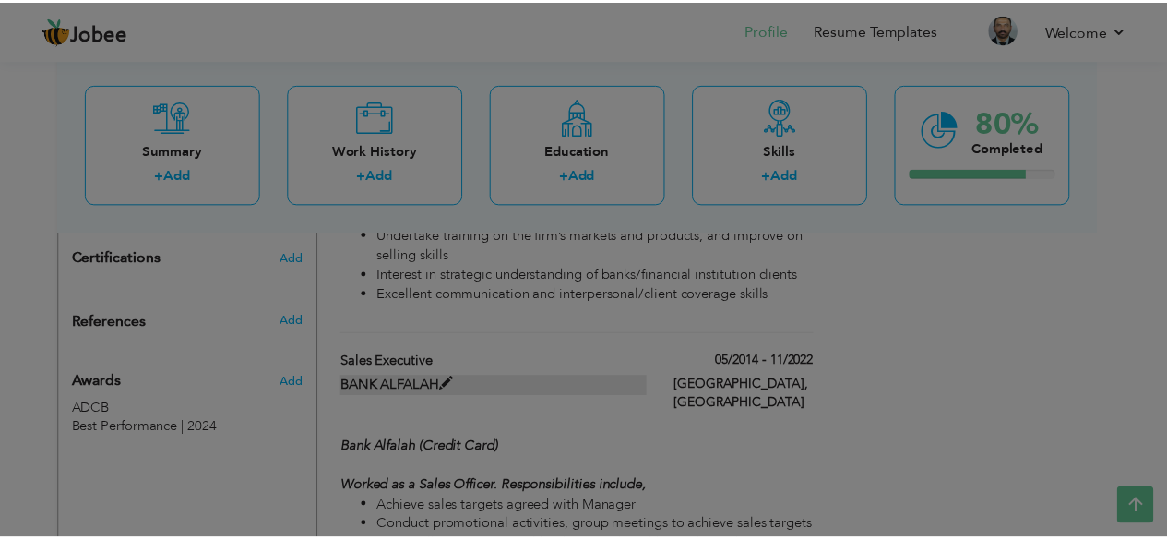
scroll to position [0, 0]
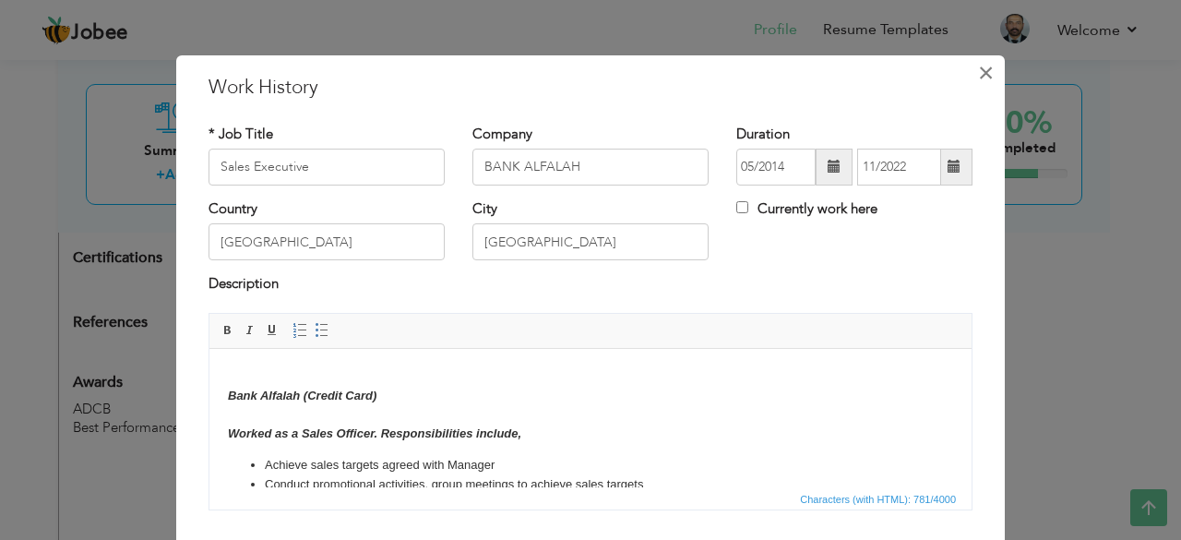
click at [981, 80] on span "×" at bounding box center [986, 72] width 16 height 33
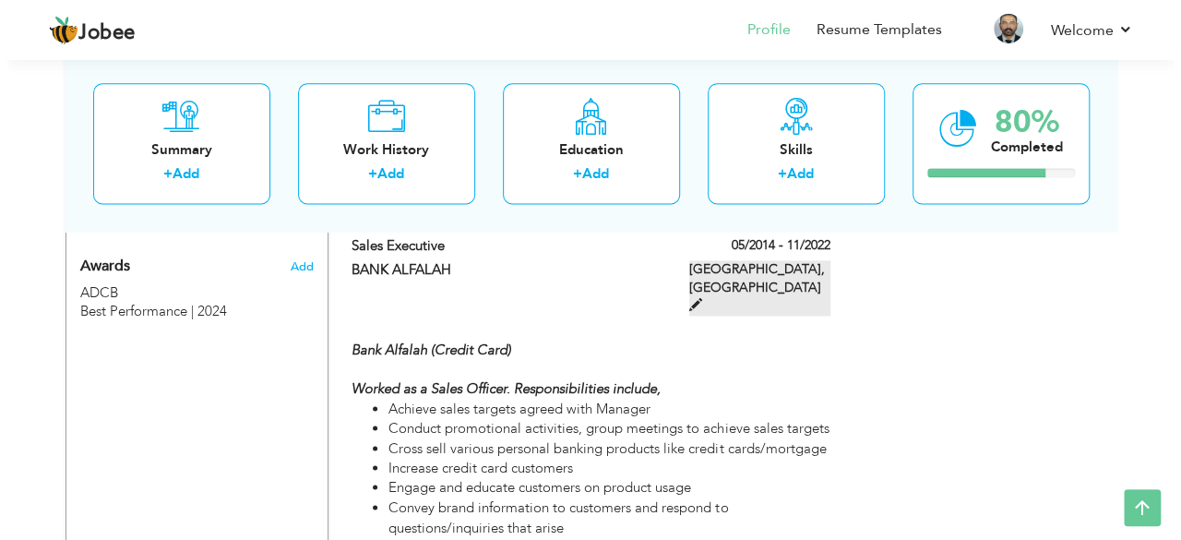
scroll to position [1211, 0]
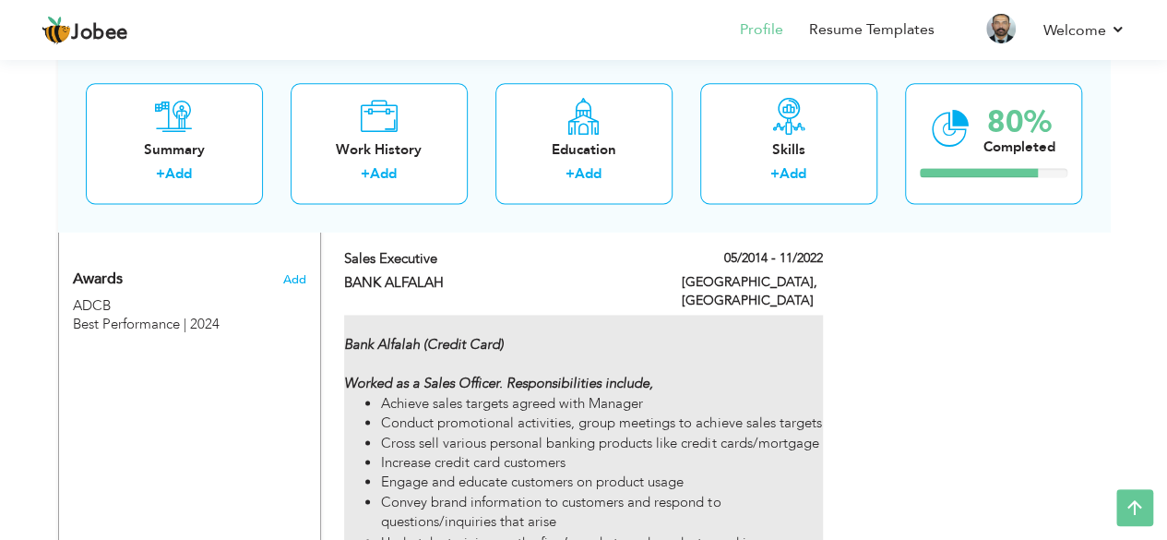
click at [476, 394] on li "Achieve sales targets agreed with Manager" at bounding box center [601, 403] width 441 height 19
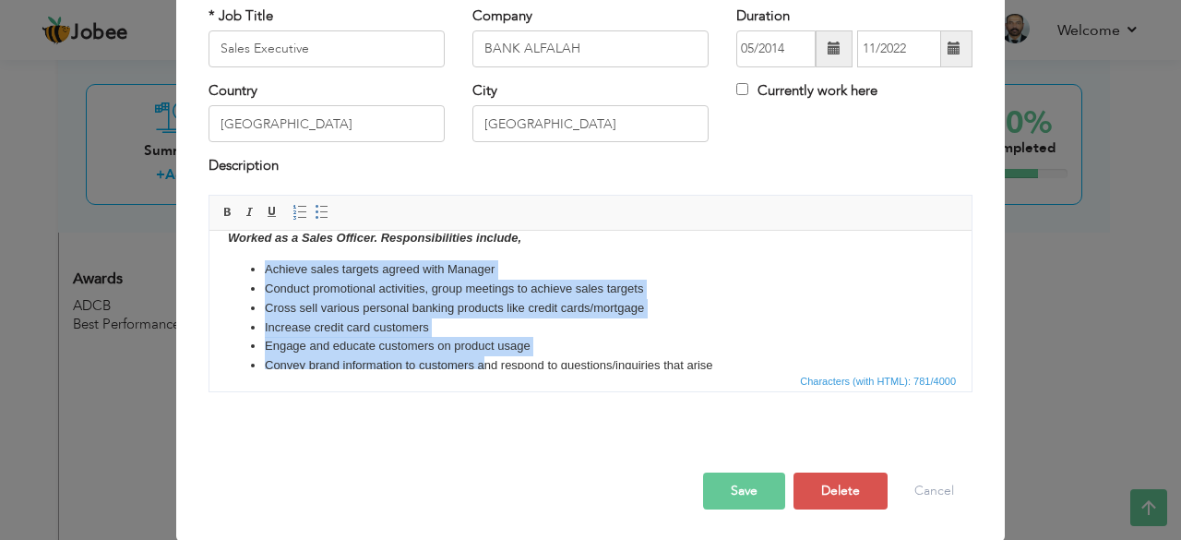
scroll to position [89, 0]
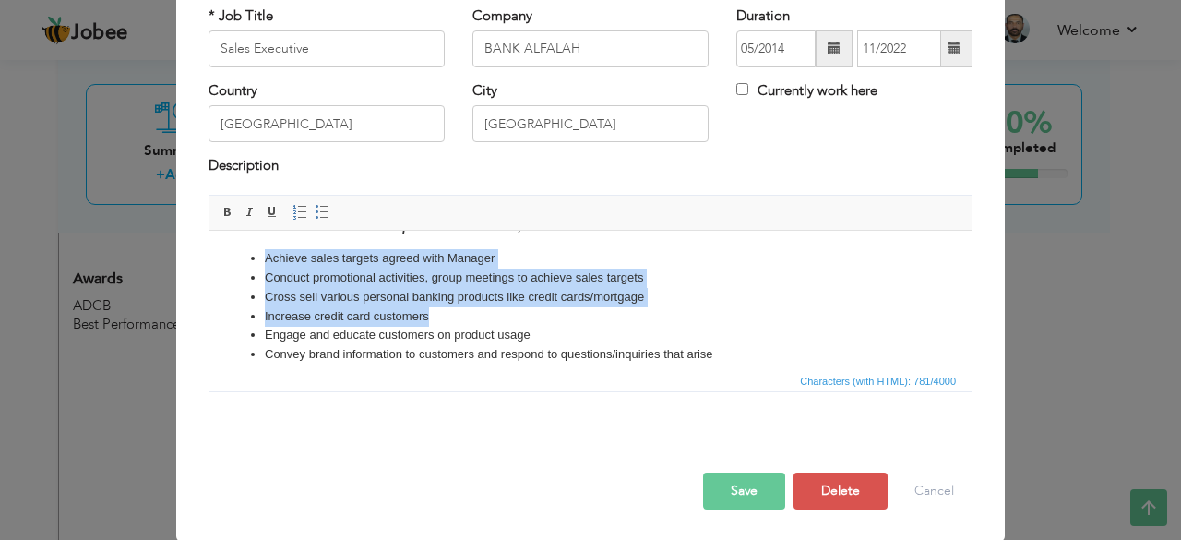
drag, startPoint x: 250, startPoint y: 339, endPoint x: 530, endPoint y: 310, distance: 281.1
click at [530, 310] on ul "Achieve sales targets agreed with Manager Conduct promotional activities, group…" at bounding box center [590, 334] width 725 height 173
click at [412, 274] on li "Conduct promotional activities, group meetings to achieve sales targets" at bounding box center [590, 277] width 651 height 19
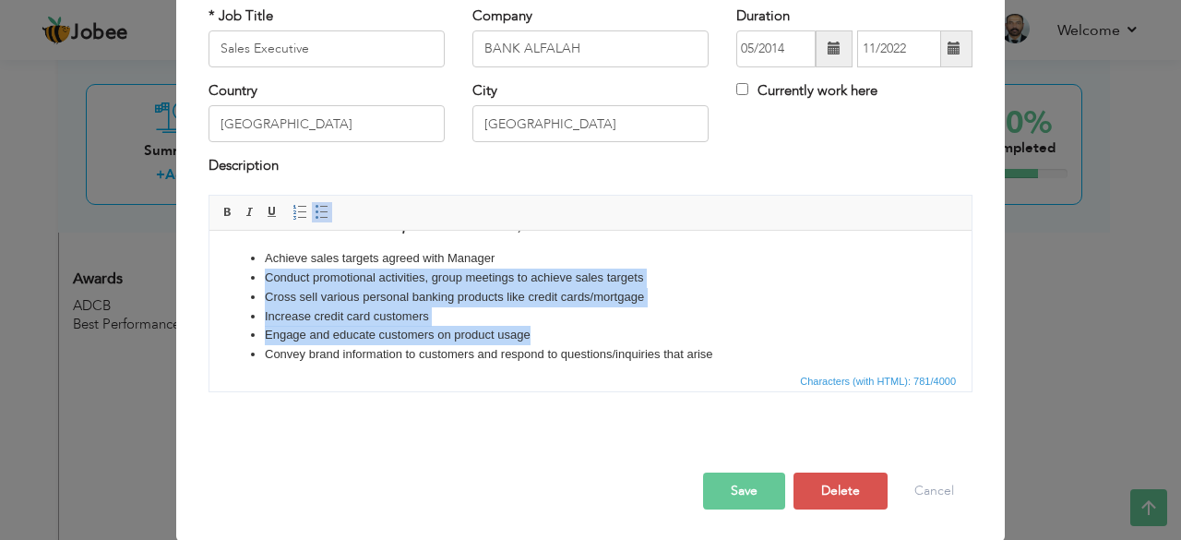
drag, startPoint x: 253, startPoint y: 277, endPoint x: 548, endPoint y: 333, distance: 300.6
click at [548, 333] on ul "Achieve sales targets agreed with Manager Conduct promotional activities, group…" at bounding box center [590, 334] width 725 height 173
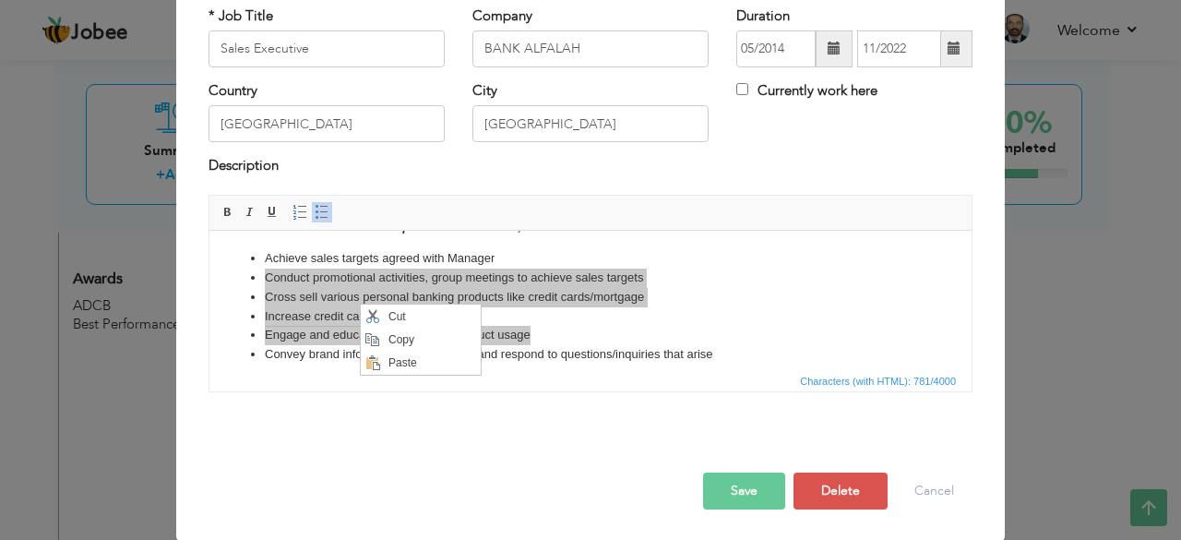
scroll to position [0, 0]
click at [383, 337] on span "Copy" at bounding box center [431, 339] width 96 height 22
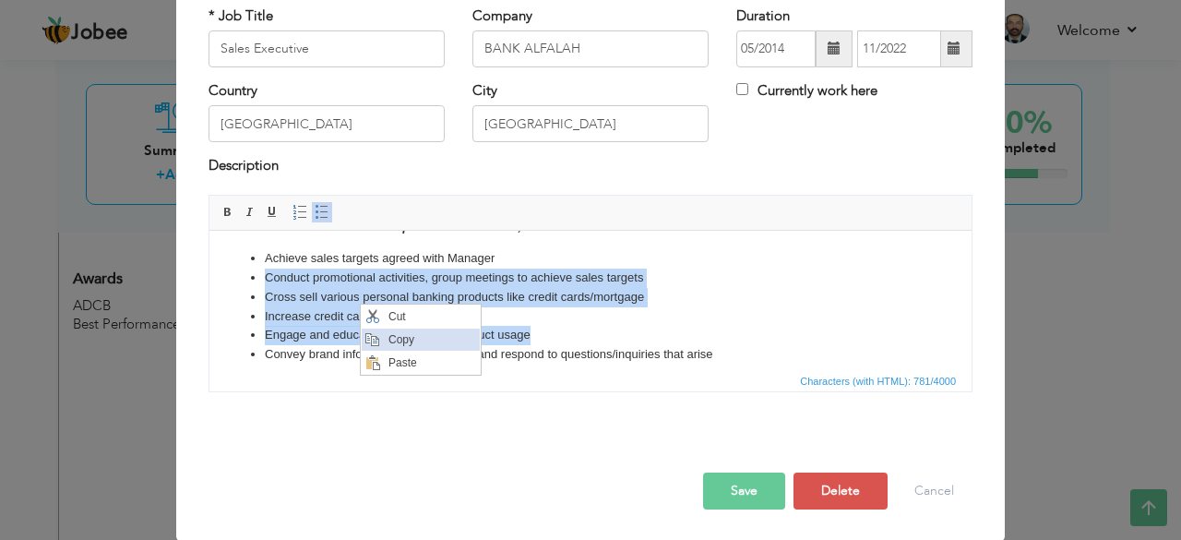
copy ul "Conduct promotional activities, group meetings to achieve sales targets Cross s…"
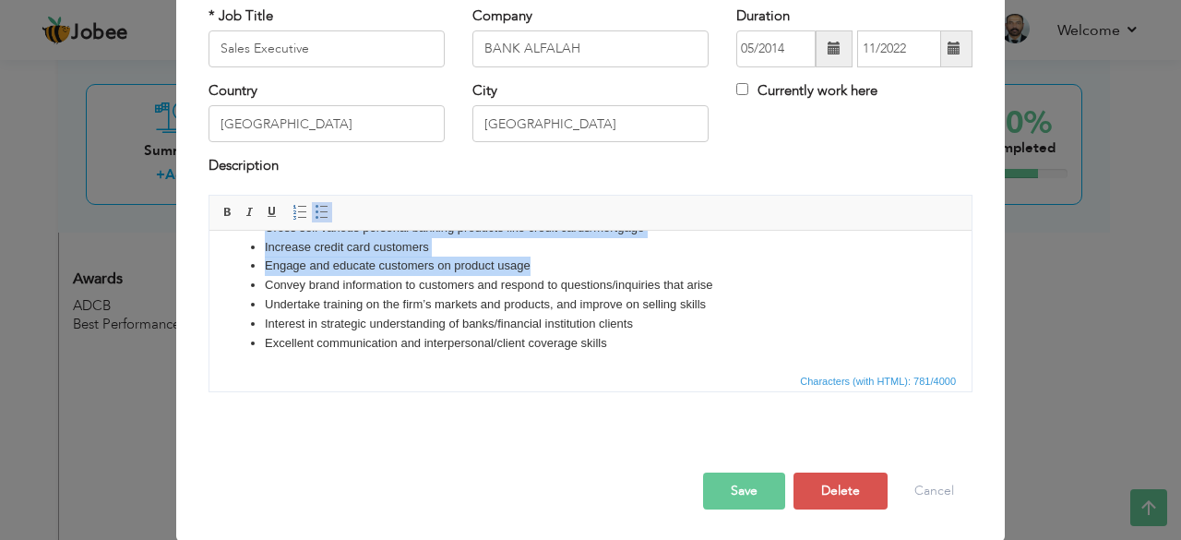
scroll to position [160, 0]
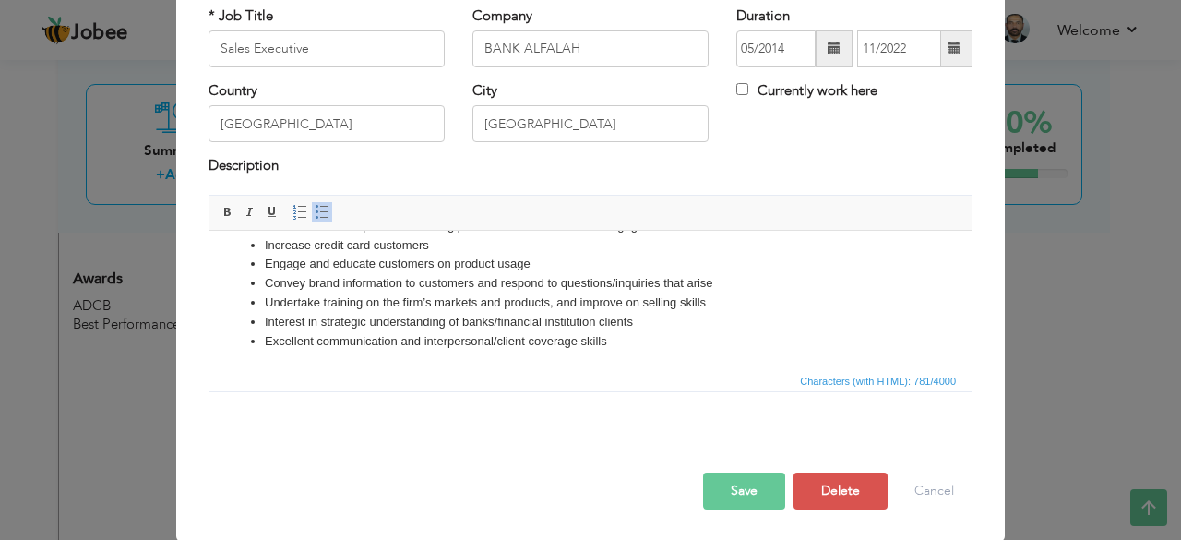
click at [629, 339] on li "Excellent communication and interpersonal/client coverage skills" at bounding box center [590, 340] width 651 height 19
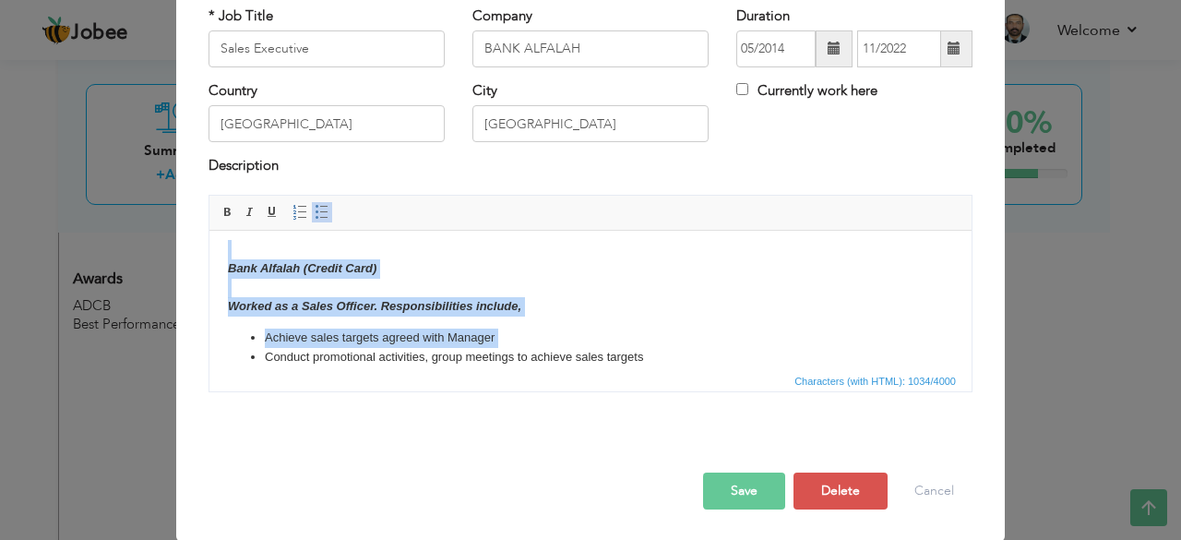
scroll to position [0, 0]
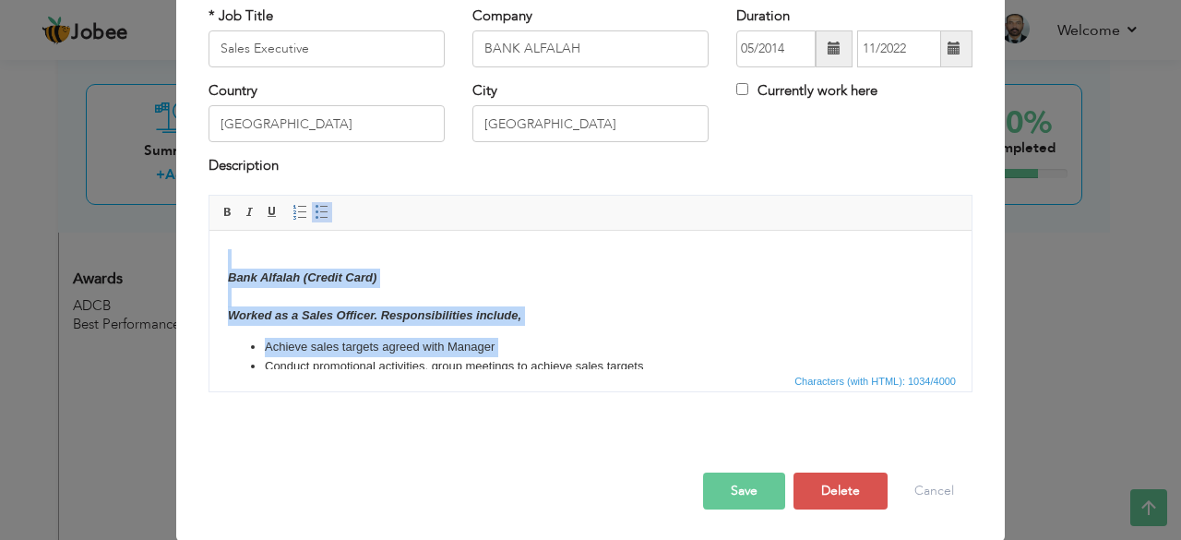
drag, startPoint x: 263, startPoint y: 338, endPoint x: 667, endPoint y: 254, distance: 412.8
click at [667, 254] on body "Bank Alfalah (Credit Card) Worked as a Sales Officer. Responsibilities include,…" at bounding box center [590, 417] width 725 height 339
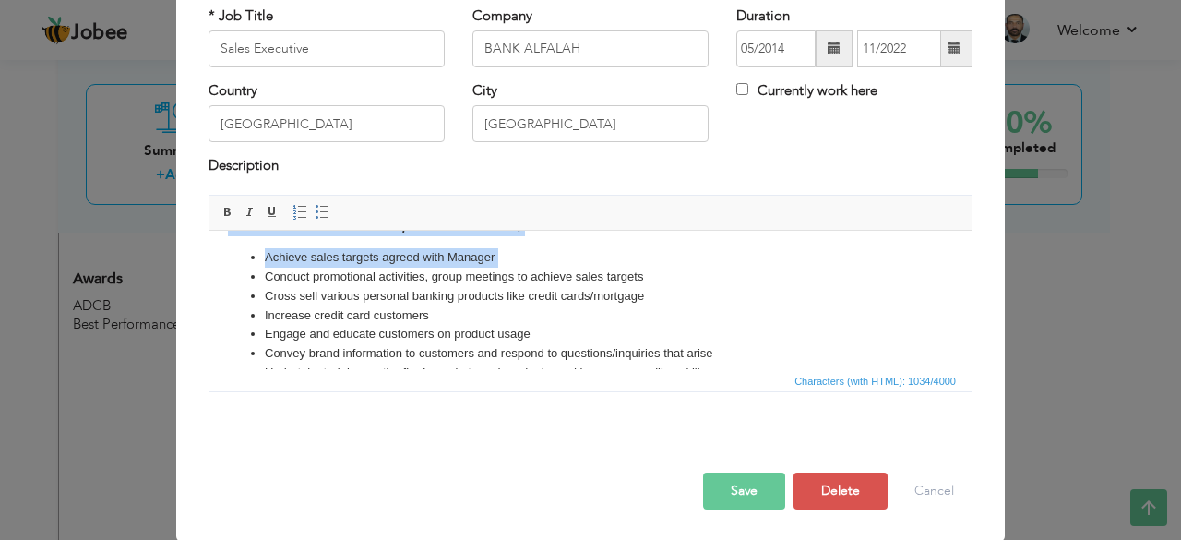
scroll to position [92, 0]
click at [265, 270] on li "Conduct promotional activities, group meetings to achieve sales targets" at bounding box center [590, 273] width 651 height 19
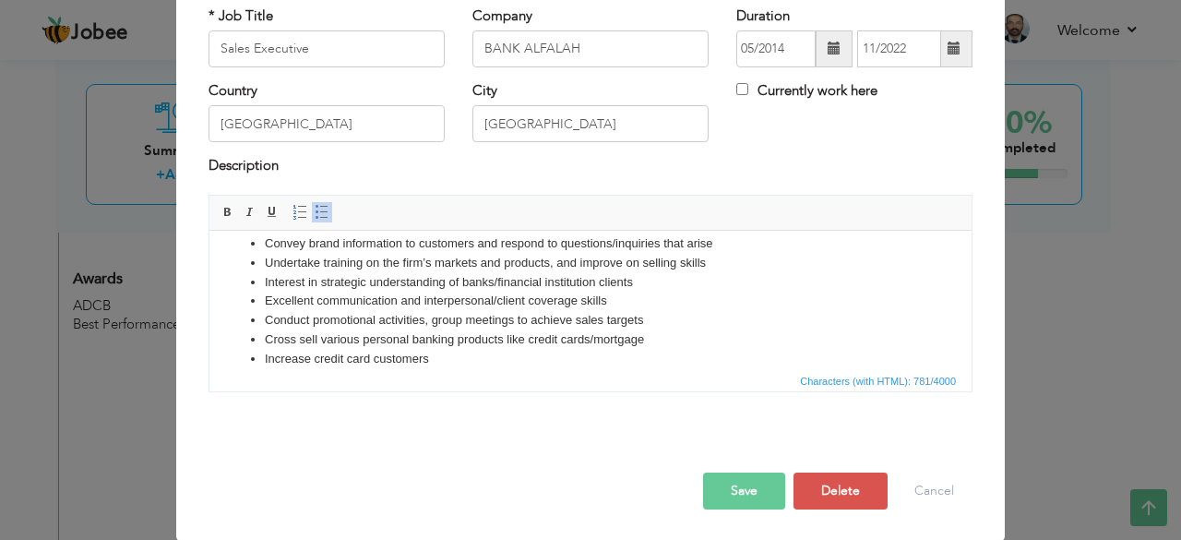
scroll to position [160, 0]
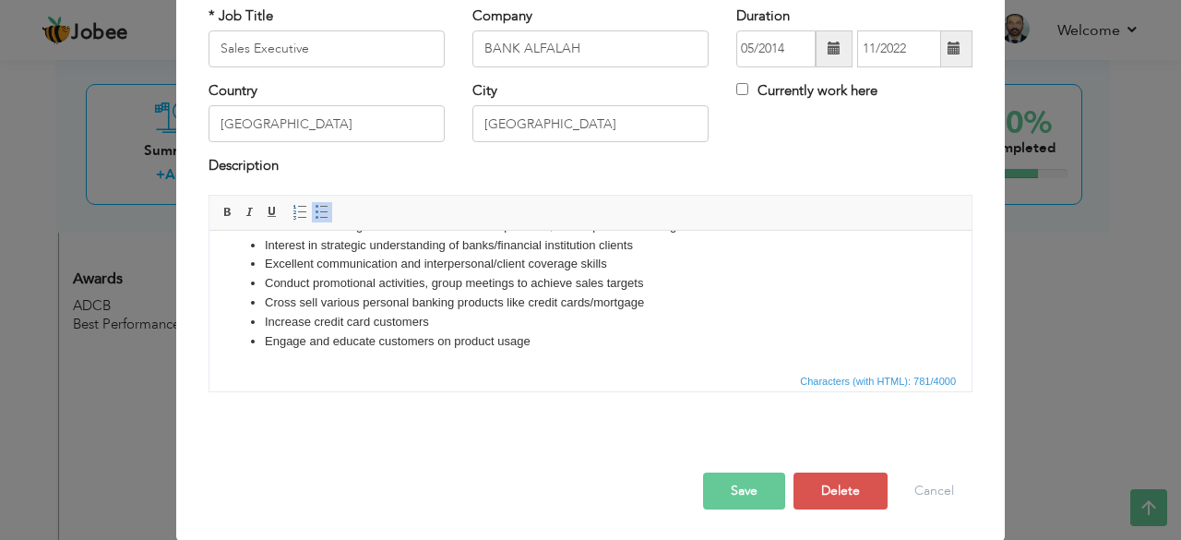
click at [713, 489] on button "Save" at bounding box center [744, 490] width 82 height 37
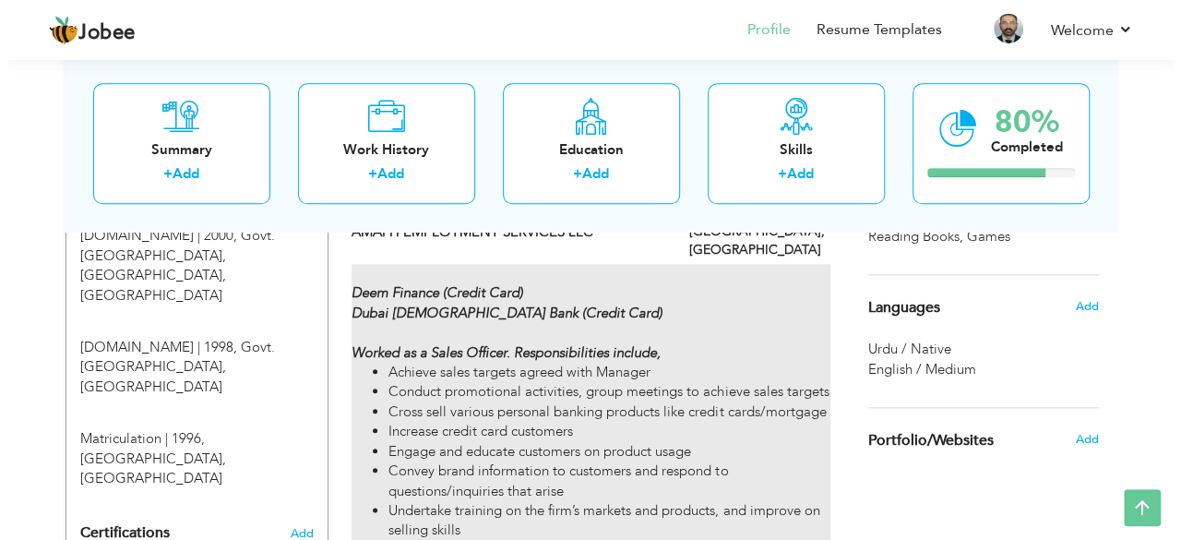
scroll to position [842, 0]
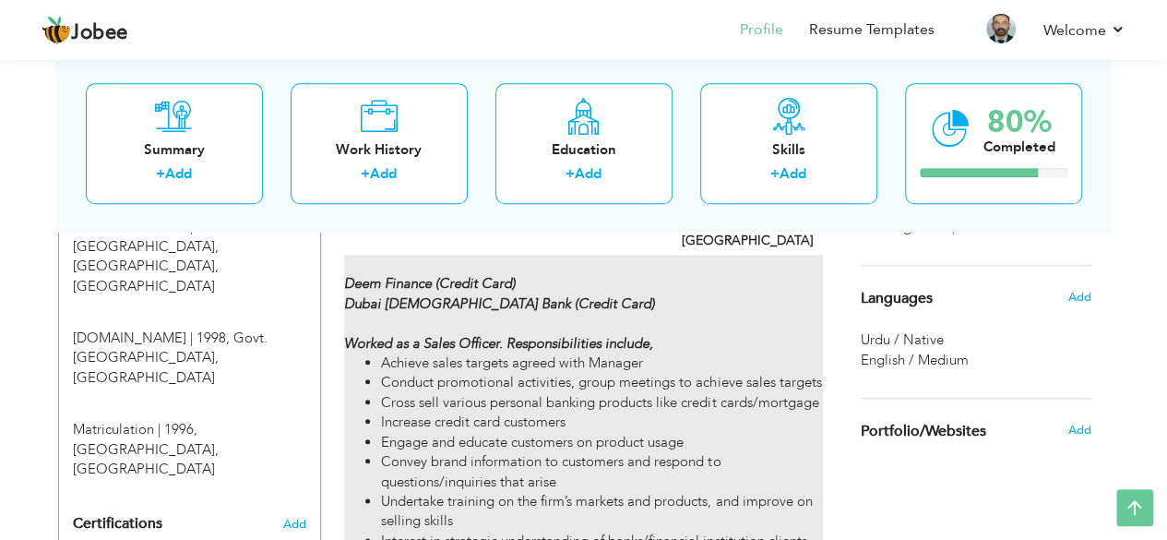
click at [460, 314] on strong "Deem Finance (Credit Card) Dubai Islamic Bank (Credit Card) Worked as a Sales O…" at bounding box center [499, 313] width 311 height 78
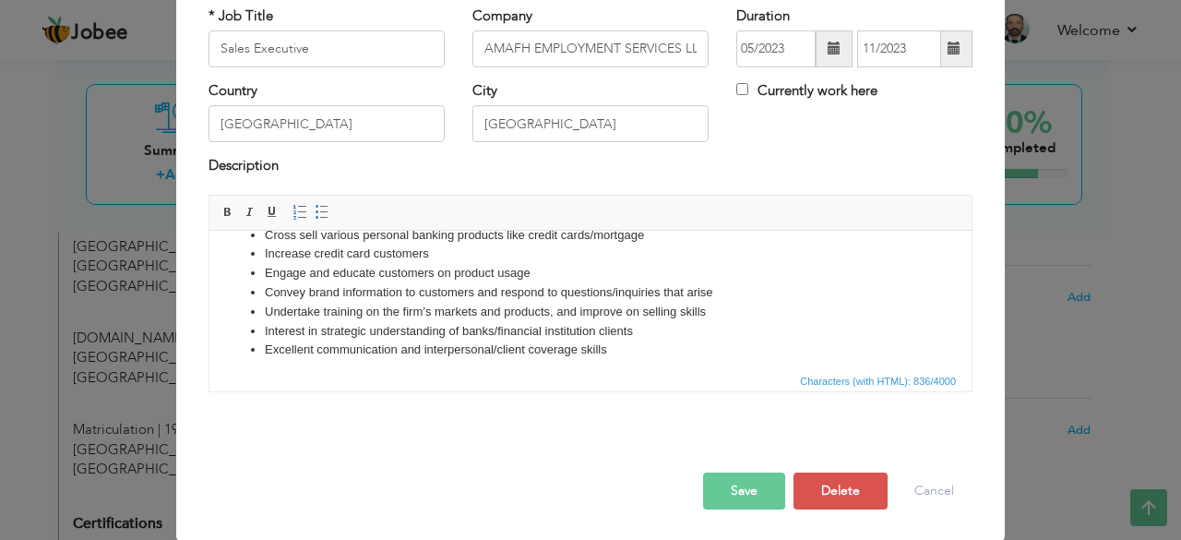
scroll to position [179, 0]
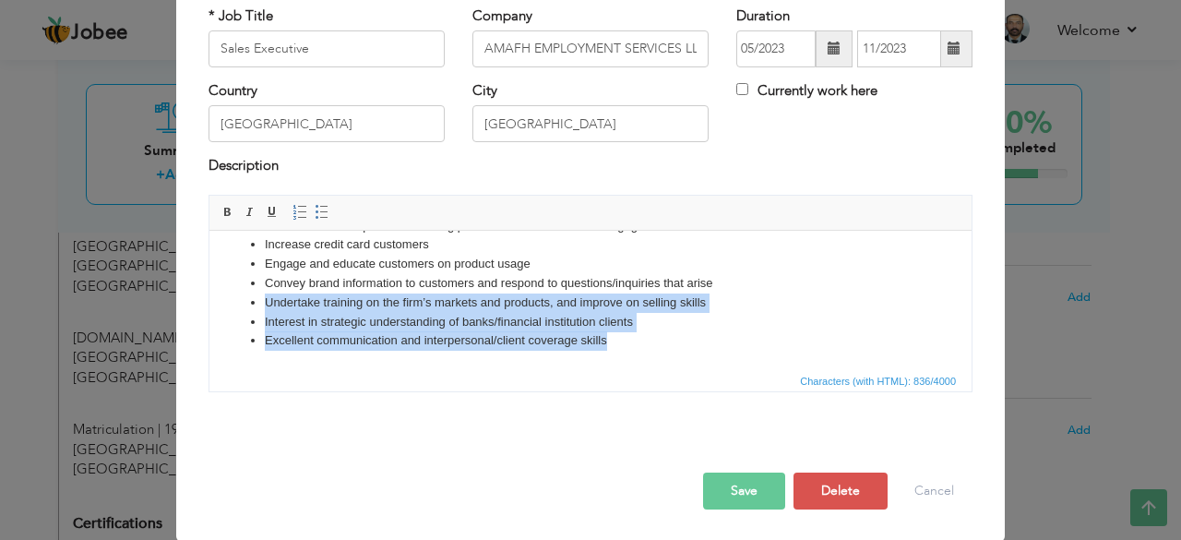
drag, startPoint x: 250, startPoint y: 302, endPoint x: 715, endPoint y: 333, distance: 466.1
click at [715, 333] on ul "Achieve sales targets agreed with Manager Conduct promotional activities, group…" at bounding box center [590, 263] width 725 height 173
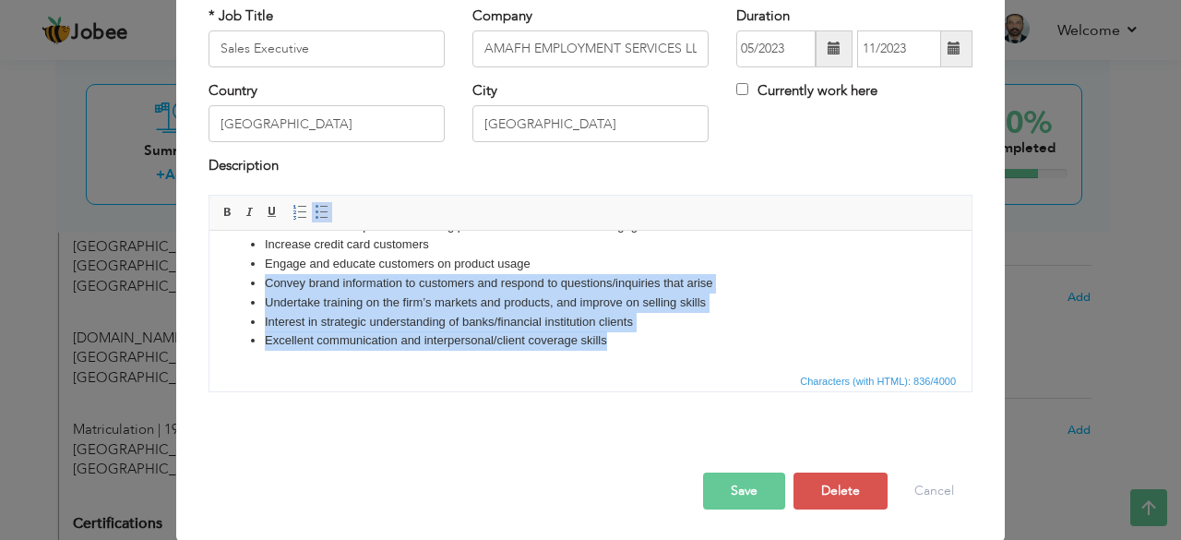
drag, startPoint x: 252, startPoint y: 281, endPoint x: 697, endPoint y: 338, distance: 448.3
click at [697, 338] on ul "Achieve sales targets agreed with Manager Conduct promotional activities, group…" at bounding box center [590, 263] width 725 height 173
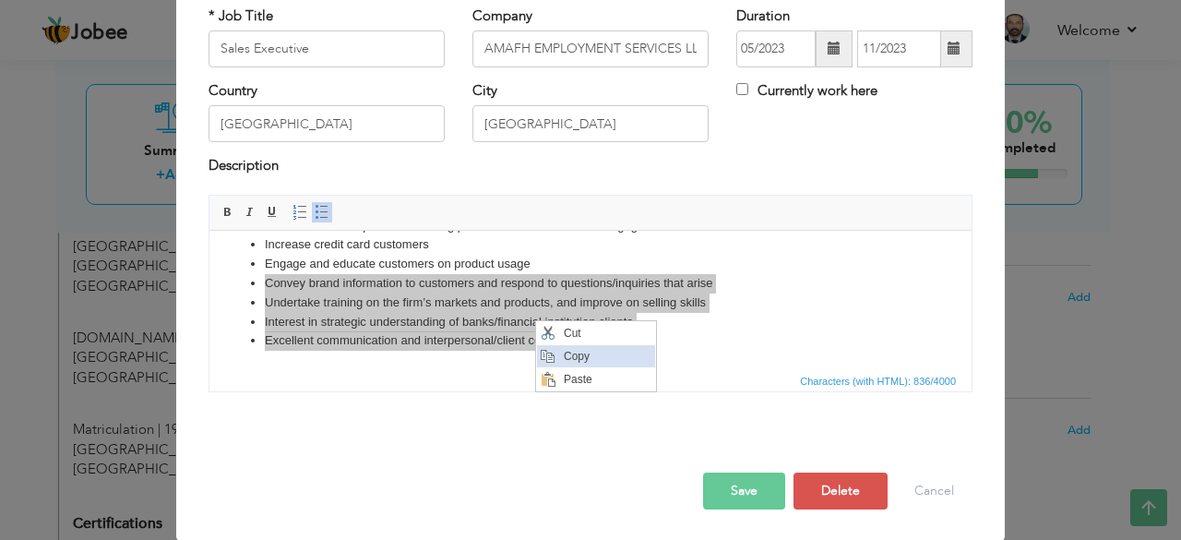
click at [566, 352] on span "Copy" at bounding box center [606, 355] width 96 height 22
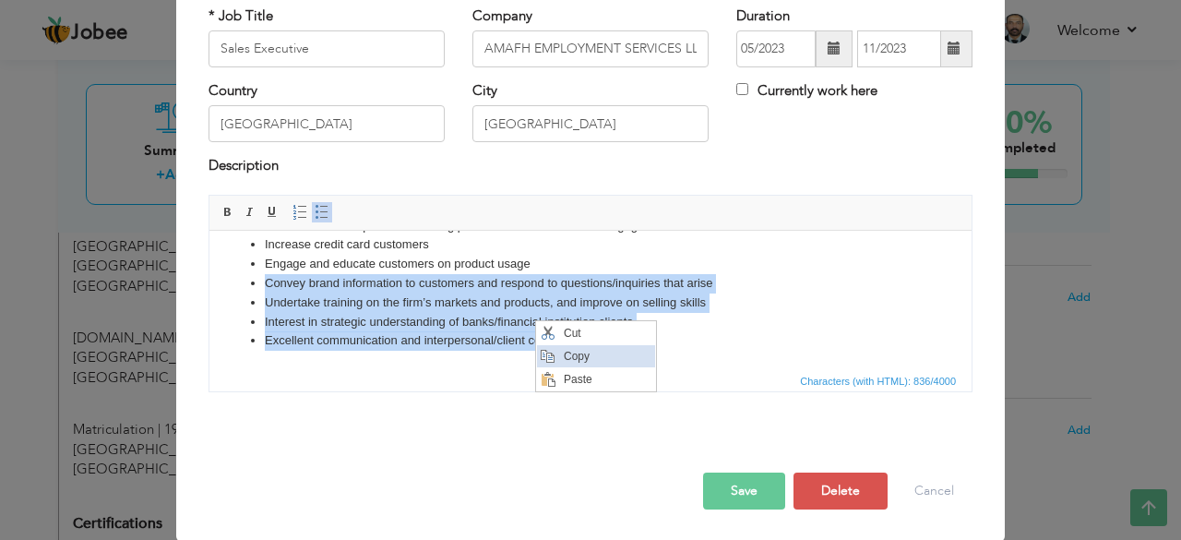
copy ul "Convey brand information to customers and respond to questions/inquiries that a…"
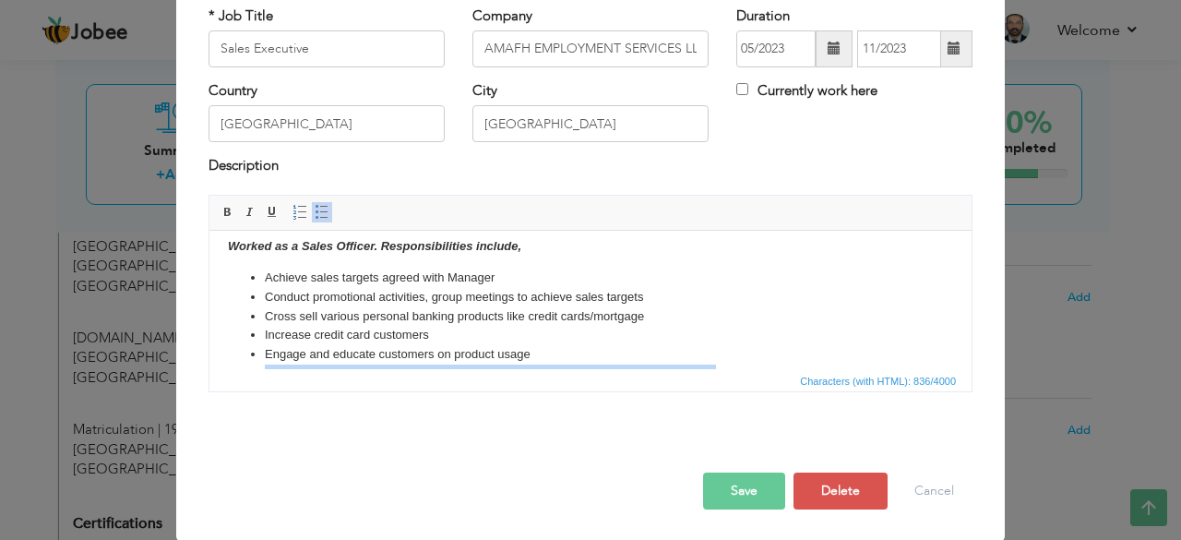
scroll to position [87, 0]
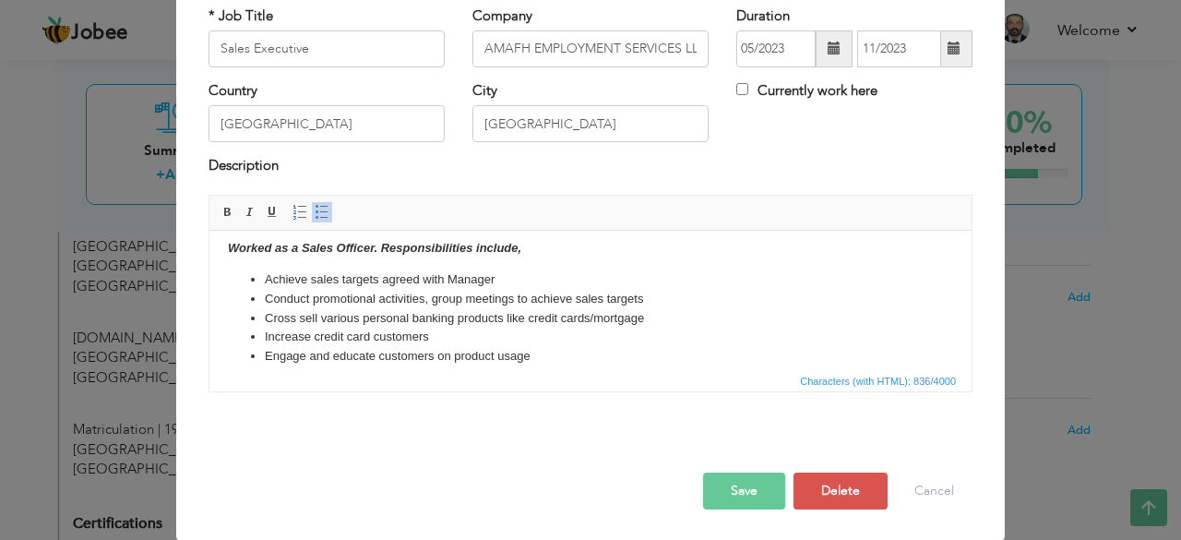
click at [267, 293] on li "Conduct promotional activities, group meetings to achieve sales targets" at bounding box center [590, 298] width 651 height 19
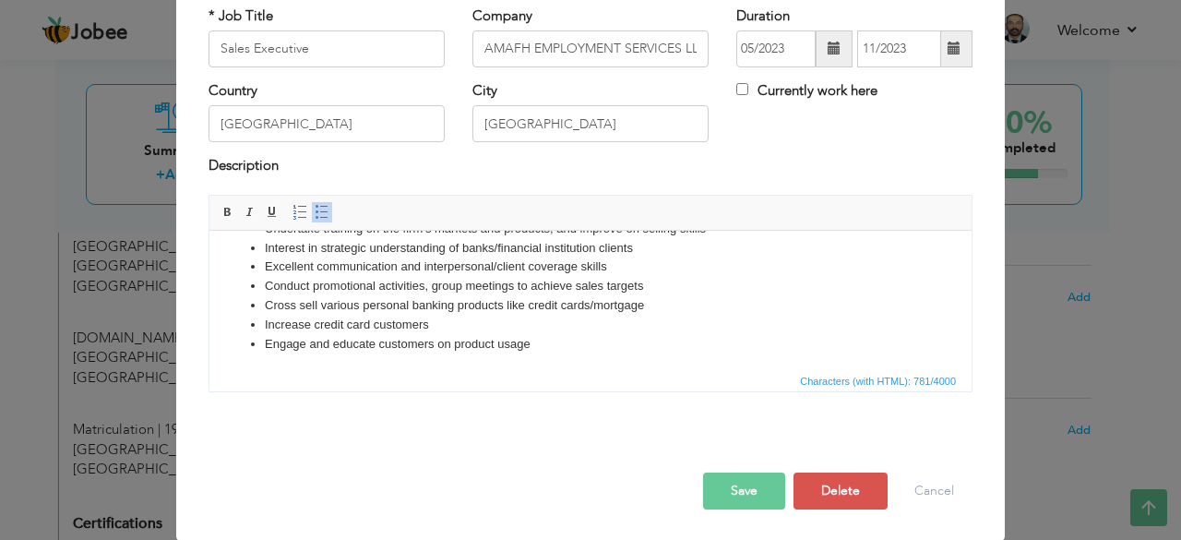
scroll to position [160, 0]
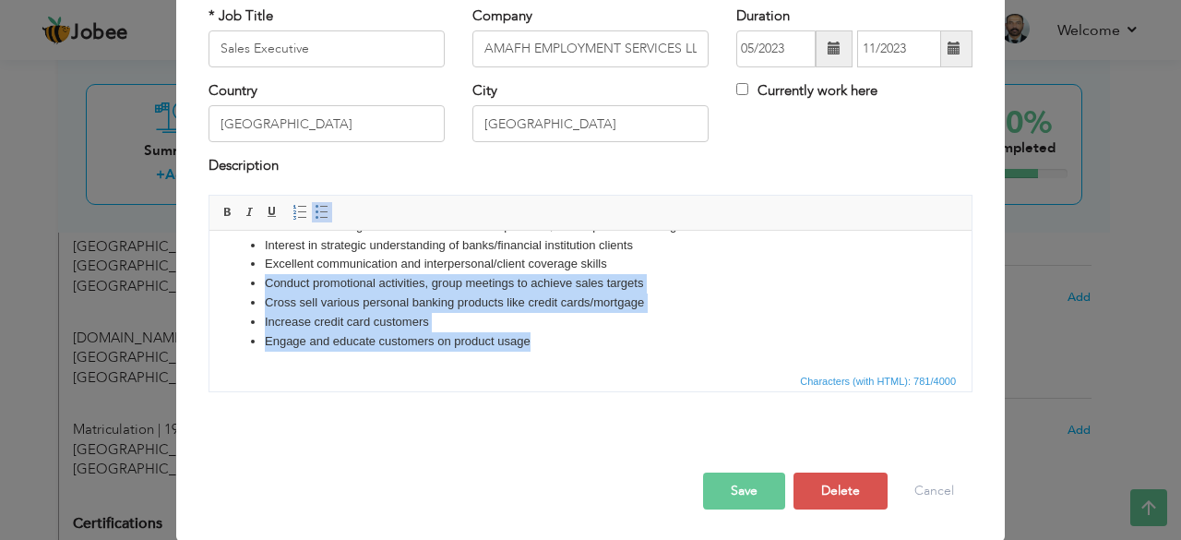
drag, startPoint x: 250, startPoint y: 286, endPoint x: 665, endPoint y: 335, distance: 418.1
click at [665, 335] on ul "Achieve sales targets agreed with Manager Convey brand information to customers…" at bounding box center [590, 263] width 725 height 173
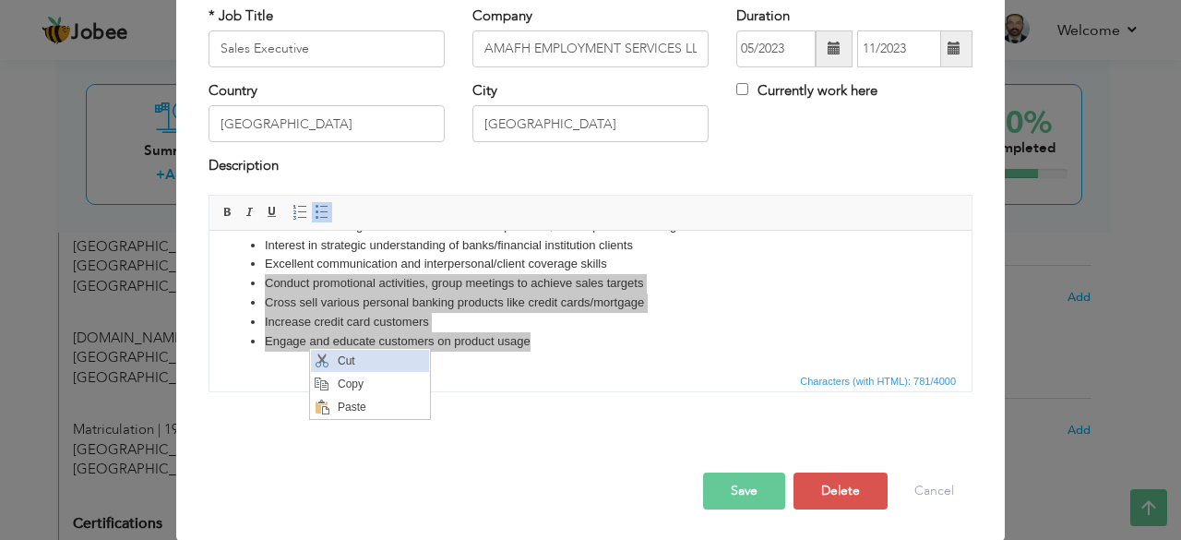
click at [335, 361] on span "Cut" at bounding box center [380, 360] width 96 height 22
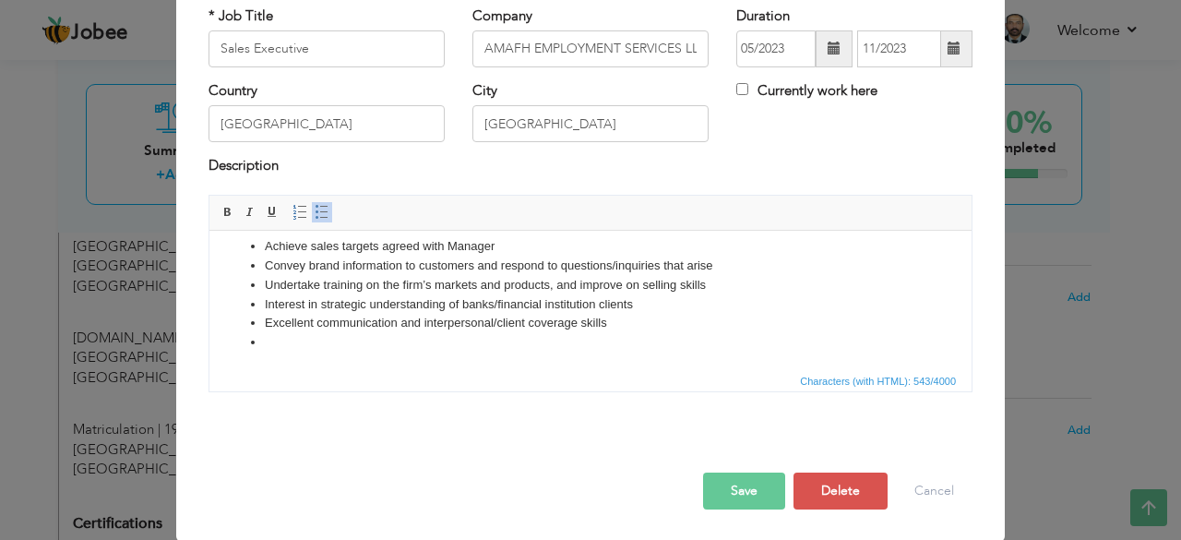
scroll to position [102, 0]
click at [267, 260] on li "Convey brand information to customers and respond to questions/inquiries that a…" at bounding box center [590, 264] width 651 height 19
click at [509, 241] on li "Achieve sales targets agreed with Manager" at bounding box center [590, 244] width 651 height 19
click at [293, 338] on li at bounding box center [590, 339] width 651 height 19
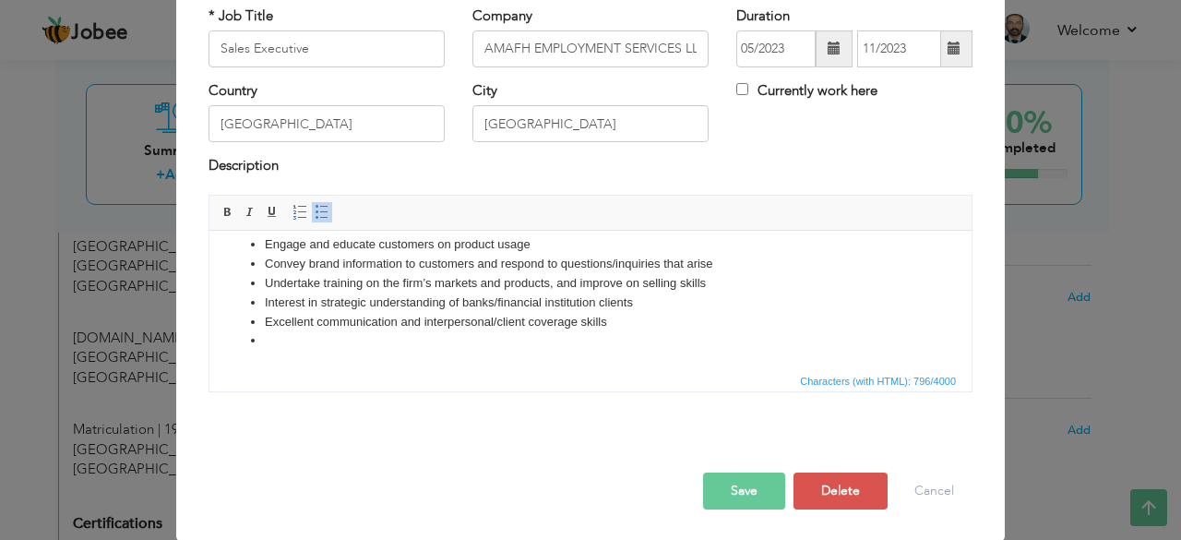
scroll to position [160, 0]
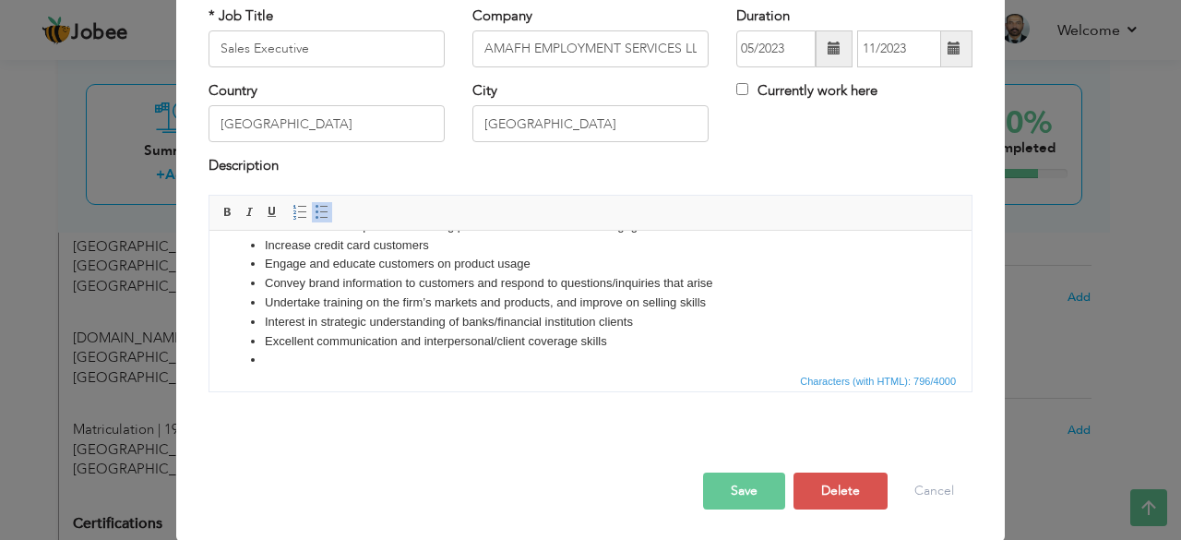
click at [265, 350] on li at bounding box center [590, 359] width 651 height 19
click at [749, 498] on button "Save" at bounding box center [744, 490] width 82 height 37
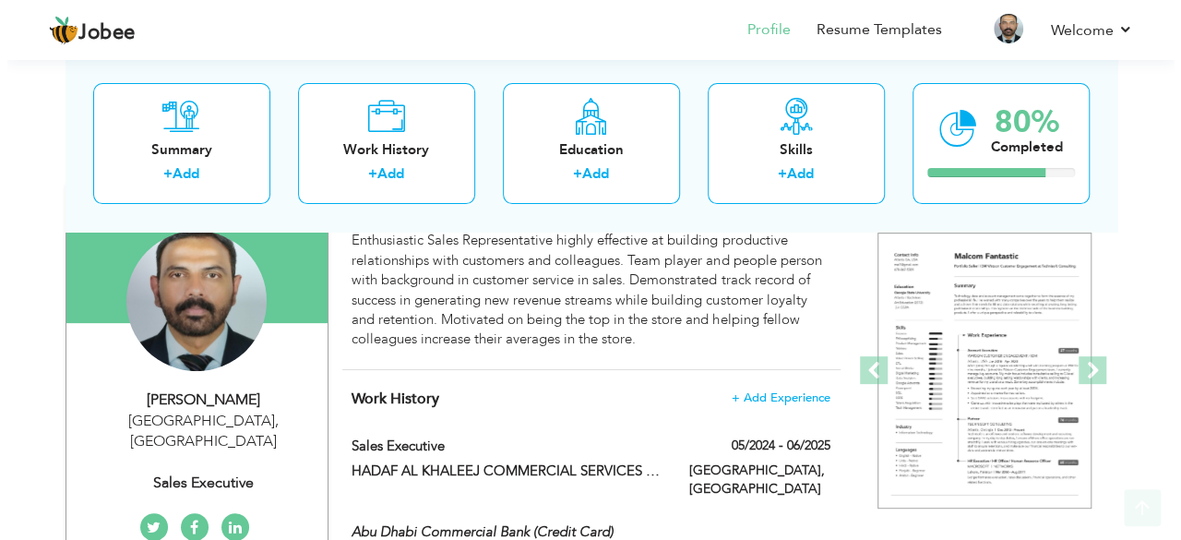
scroll to position [185, 0]
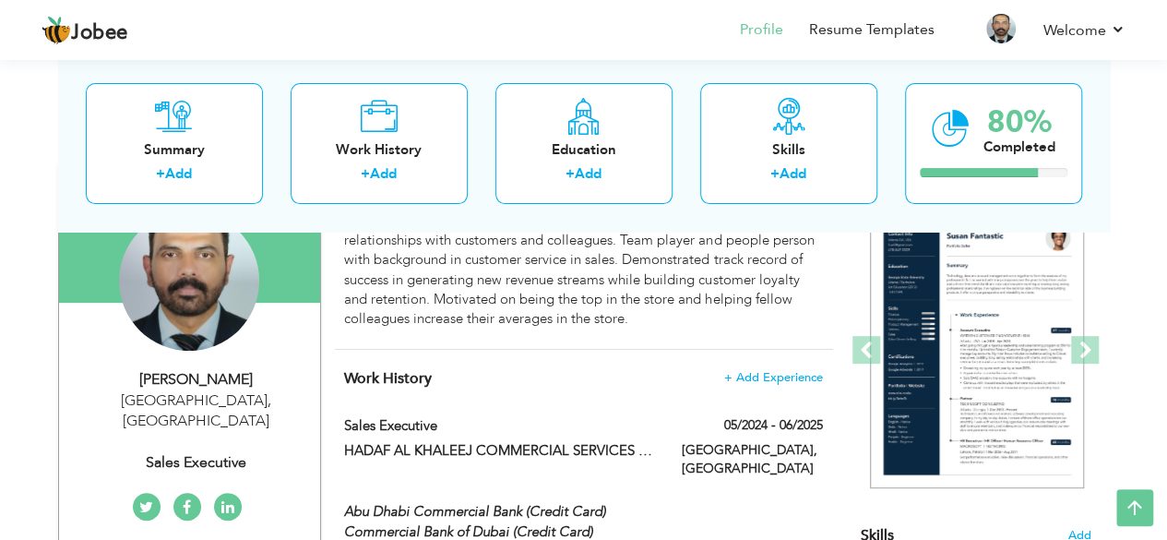
click at [721, 74] on div "Summary + Add Work History + Add Education + Add Skills + Add 80% Completed" at bounding box center [584, 143] width 1052 height 176
click at [698, 132] on div "Summary + Add Work History + Add Education + Add Skills + Add 80% Completed" at bounding box center [584, 143] width 1052 height 176
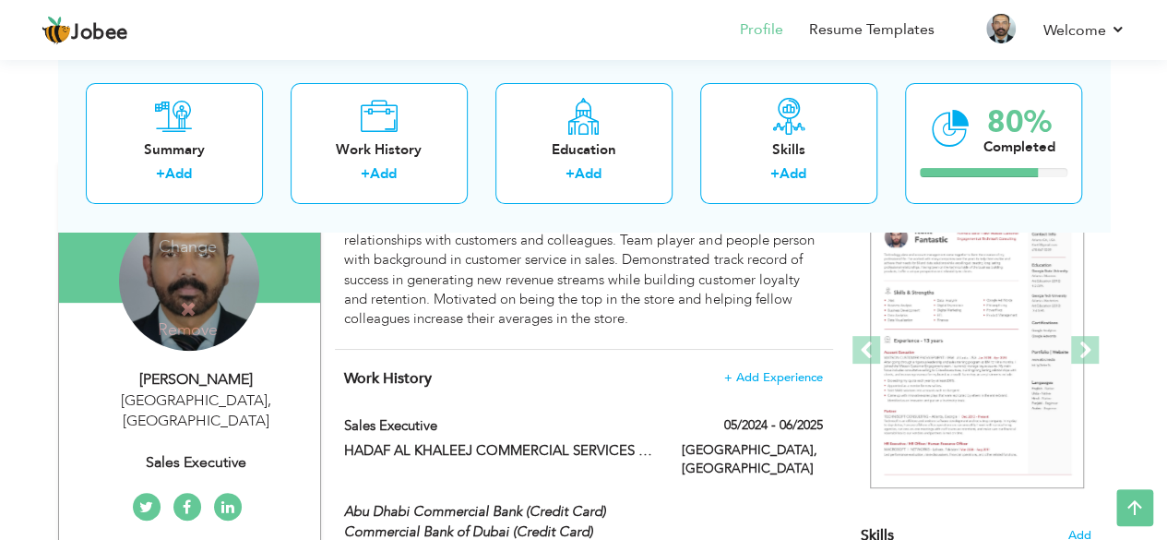
click at [131, 311] on h4 "Remove" at bounding box center [188, 320] width 132 height 40
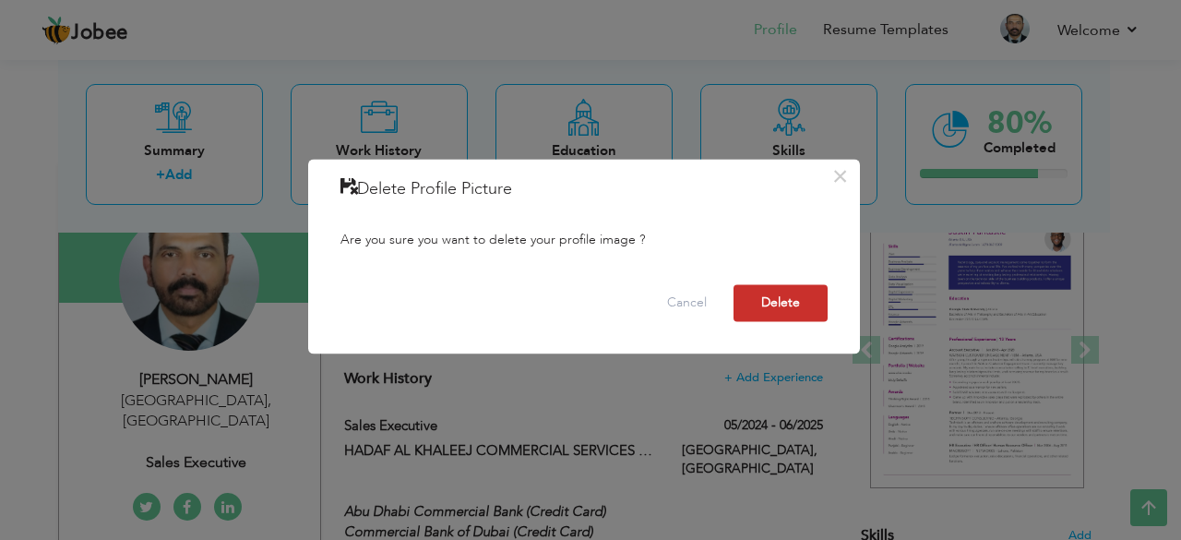
click at [764, 311] on button "Delete" at bounding box center [781, 302] width 94 height 37
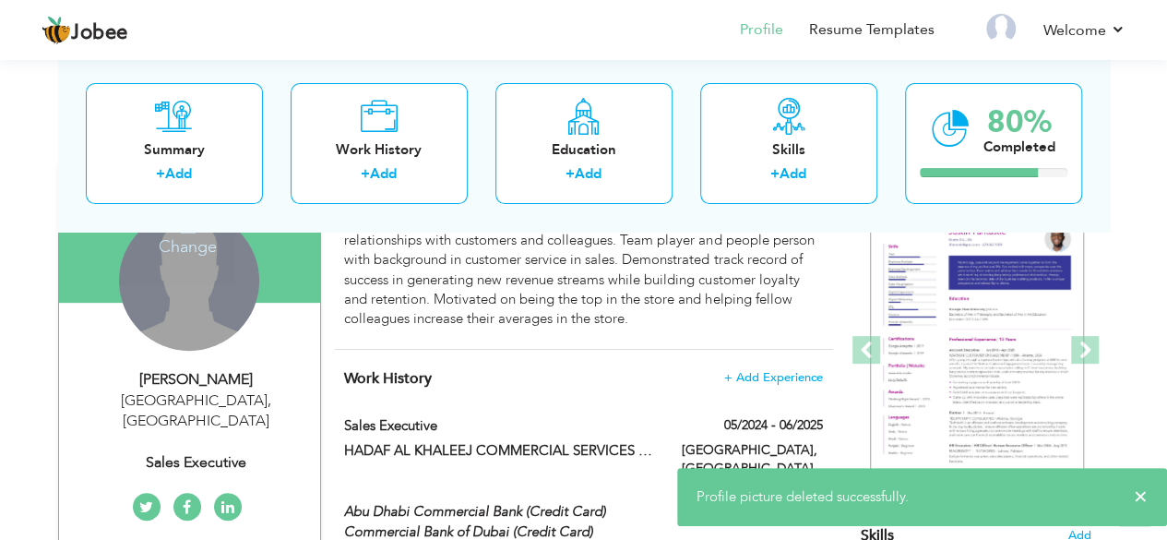
click at [214, 309] on div "Change Remove" at bounding box center [189, 280] width 140 height 140
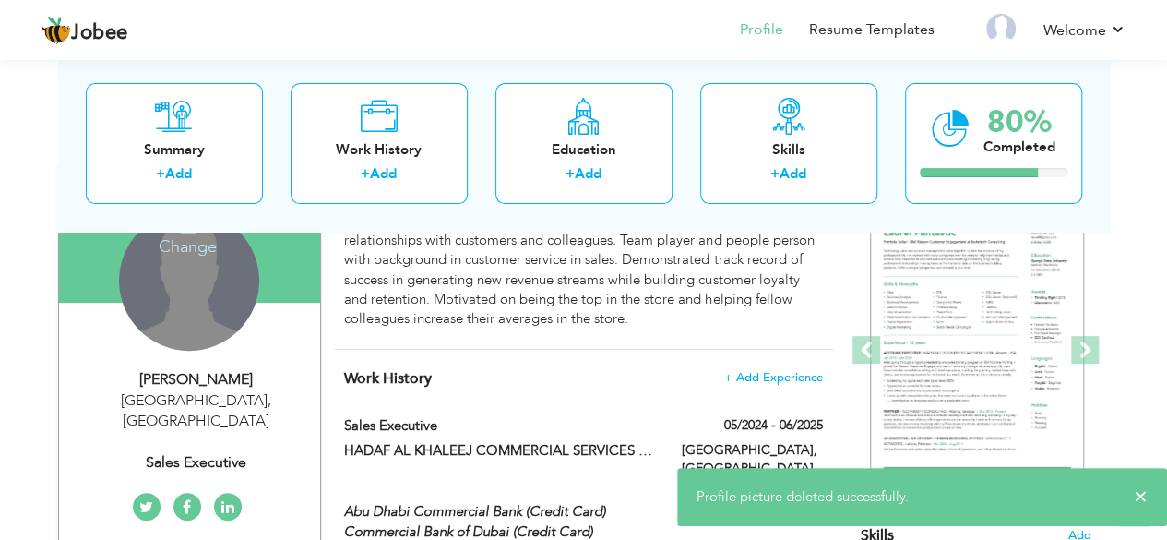
click at [190, 239] on h4 "Change" at bounding box center [188, 234] width 132 height 44
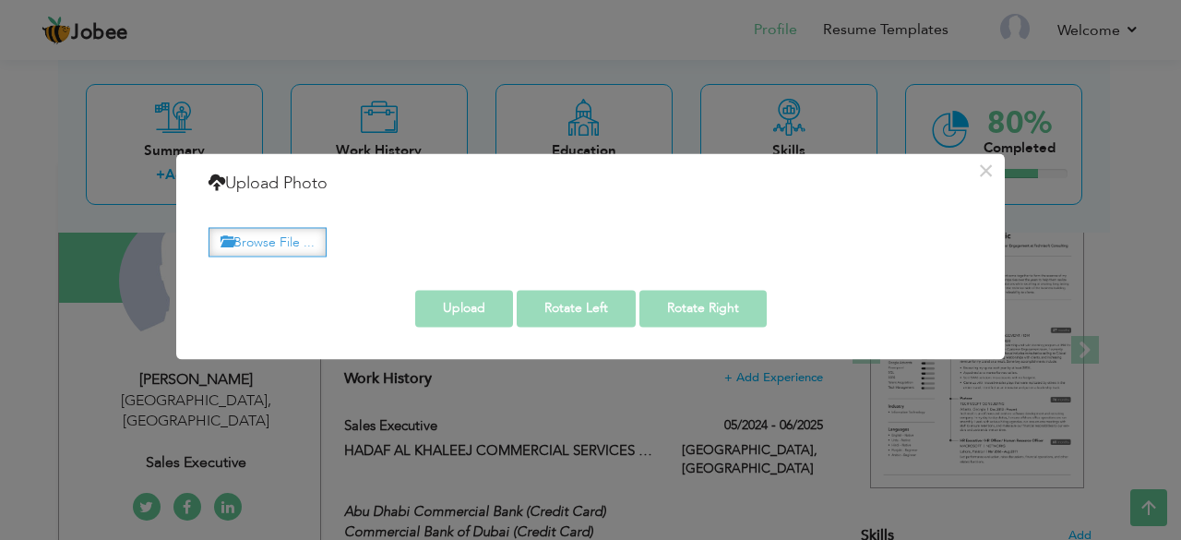
click at [284, 241] on label "Browse File ..." at bounding box center [268, 242] width 118 height 29
click at [0, 0] on input "Browse File ..." at bounding box center [0, 0] width 0 height 0
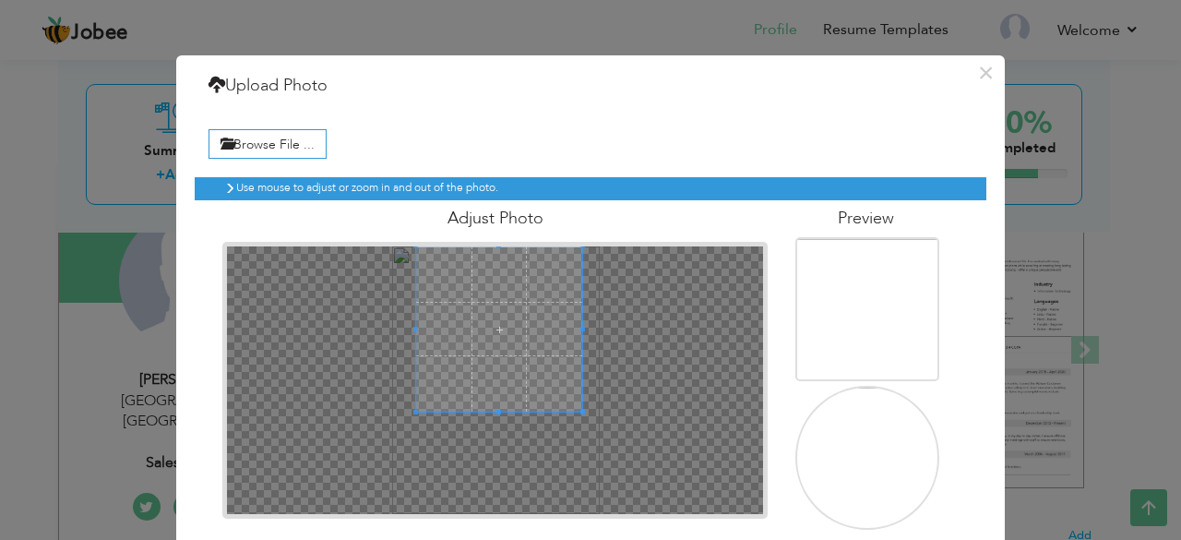
click at [555, 307] on span at bounding box center [499, 329] width 166 height 166
click at [488, 427] on div at bounding box center [496, 380] width 538 height 269
click at [496, 424] on span at bounding box center [498, 424] width 5 height 5
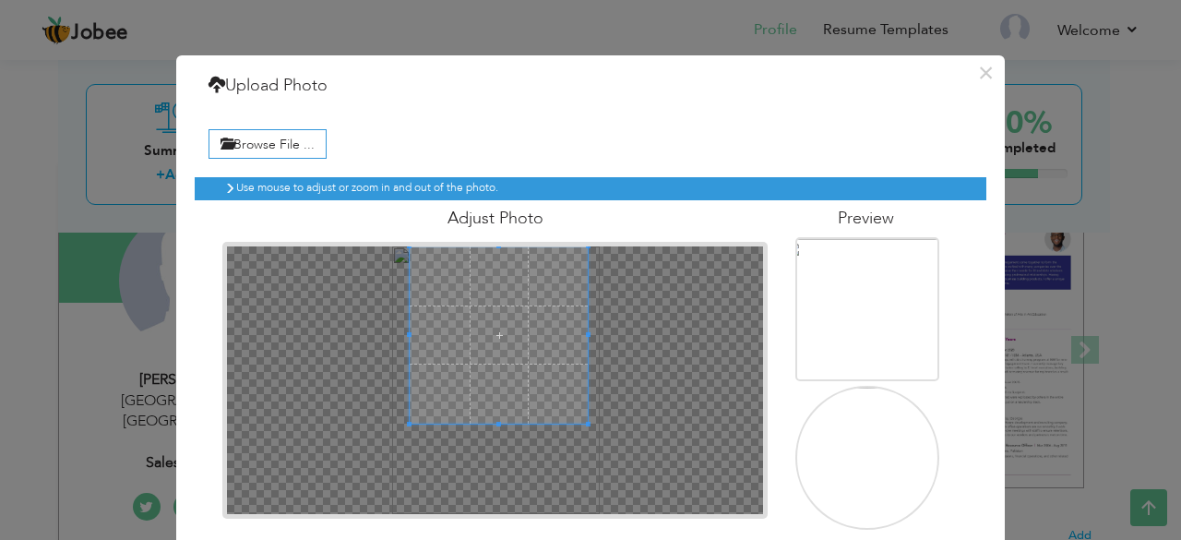
click at [578, 346] on div at bounding box center [496, 380] width 538 height 269
click at [594, 337] on div at bounding box center [496, 380] width 538 height 269
click at [492, 431] on div at bounding box center [496, 380] width 538 height 269
click at [495, 425] on div at bounding box center [499, 338] width 184 height 184
click at [496, 401] on span at bounding box center [503, 338] width 184 height 184
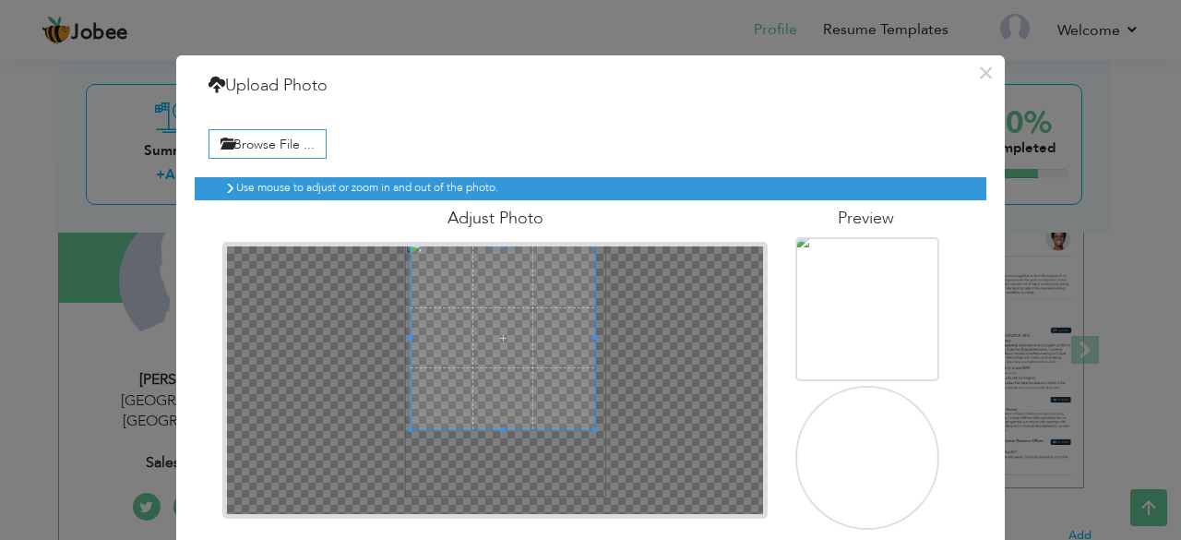
click at [710, 386] on div at bounding box center [496, 380] width 538 height 269
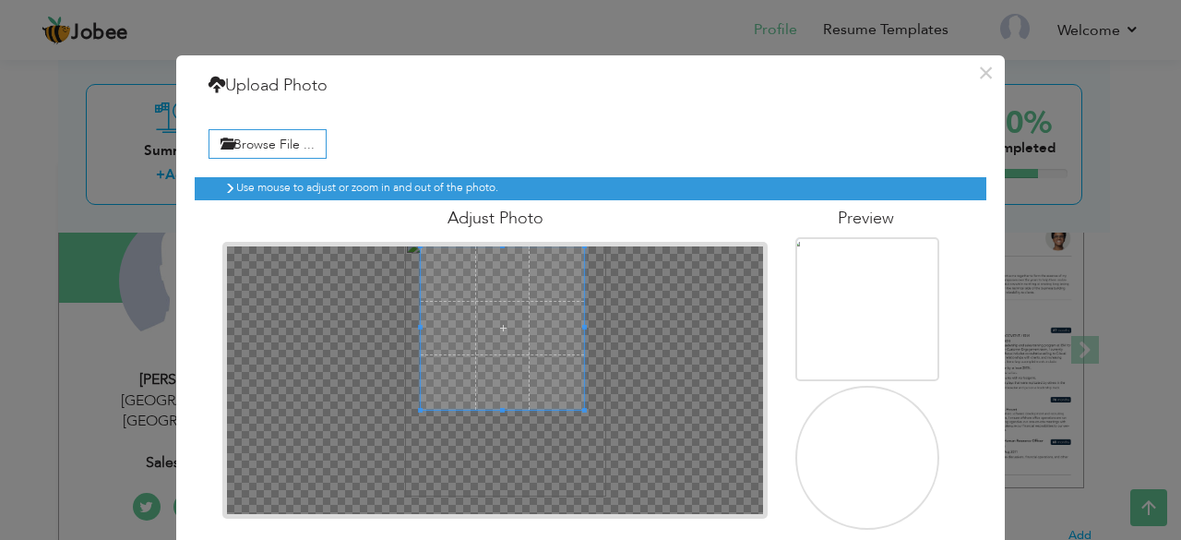
click at [499, 409] on div at bounding box center [502, 327] width 163 height 163
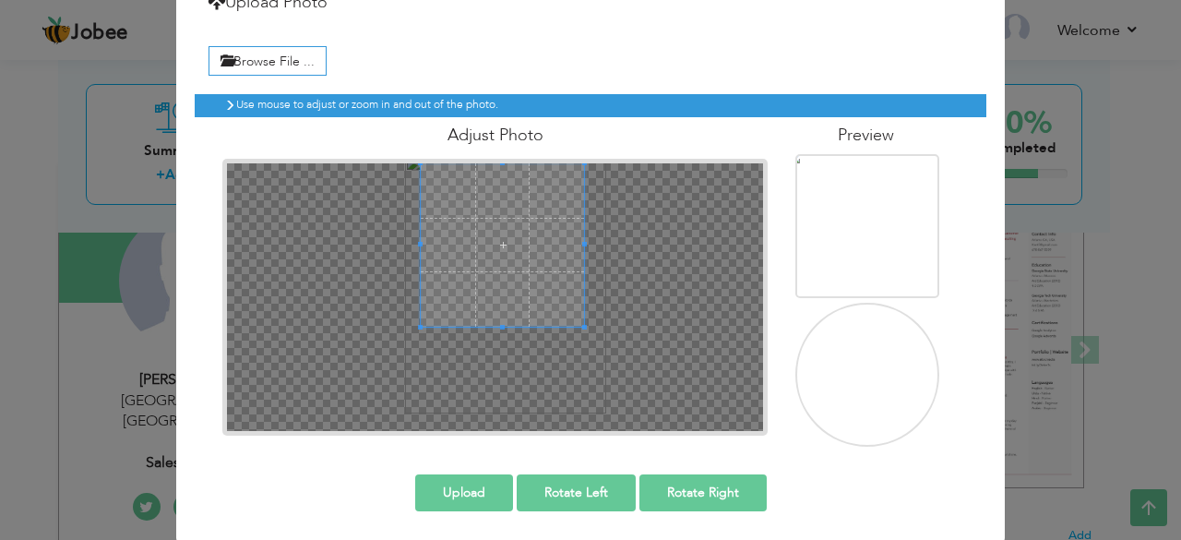
scroll to position [85, 0]
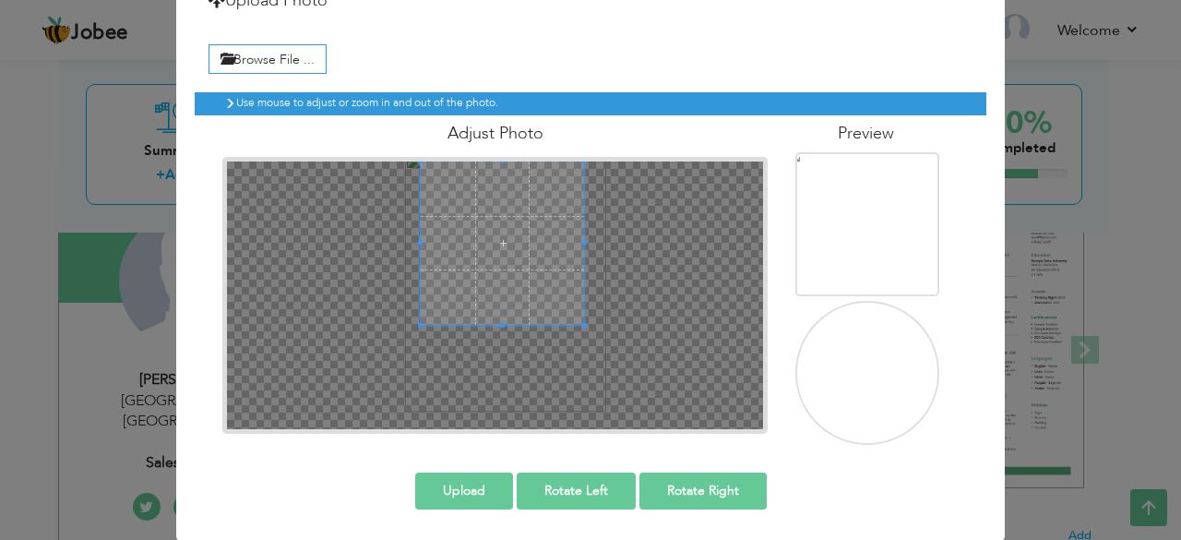
click at [495, 332] on div at bounding box center [496, 295] width 538 height 269
click at [495, 324] on span at bounding box center [502, 246] width 163 height 163
click at [500, 150] on div "Adjust Photo" at bounding box center [495, 274] width 573 height 318
click at [501, 145] on div "Adjust Photo" at bounding box center [495, 274] width 573 height 318
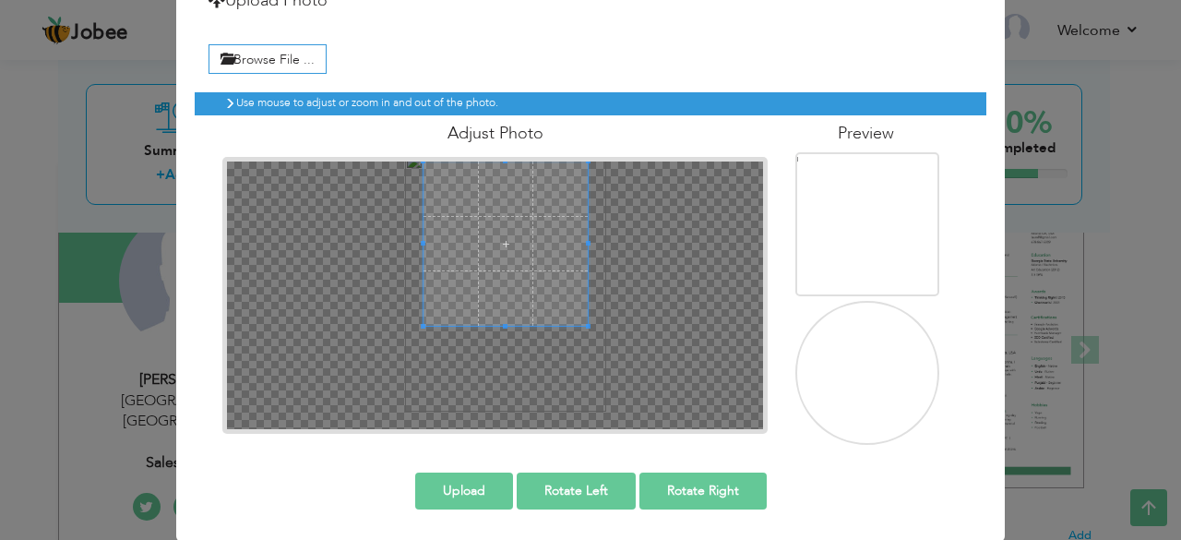
click at [503, 327] on span at bounding box center [505, 326] width 5 height 5
click at [479, 485] on button "Upload" at bounding box center [464, 490] width 98 height 37
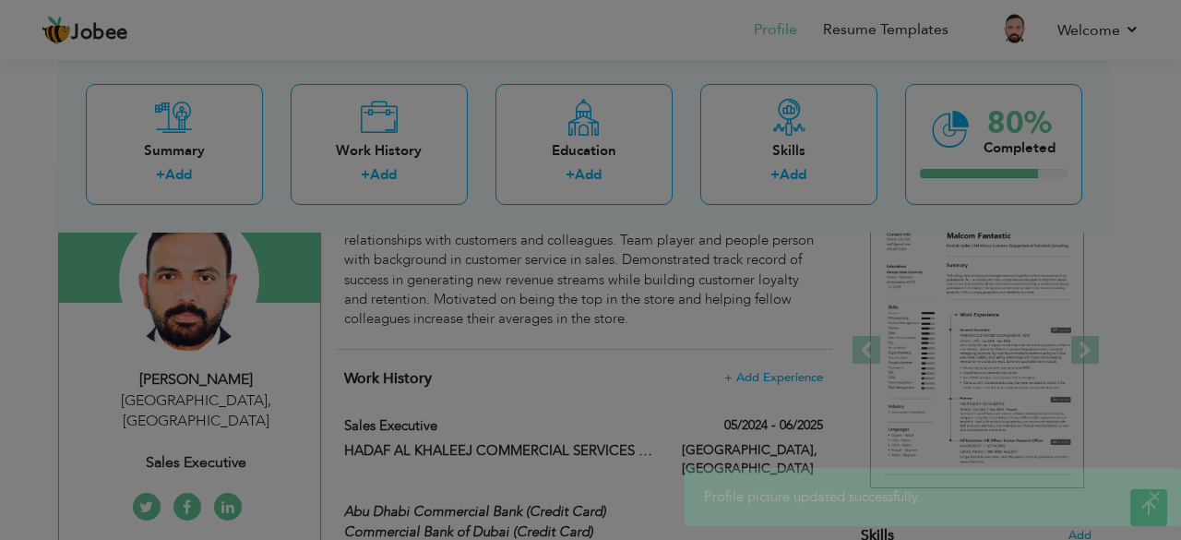
scroll to position [0, 0]
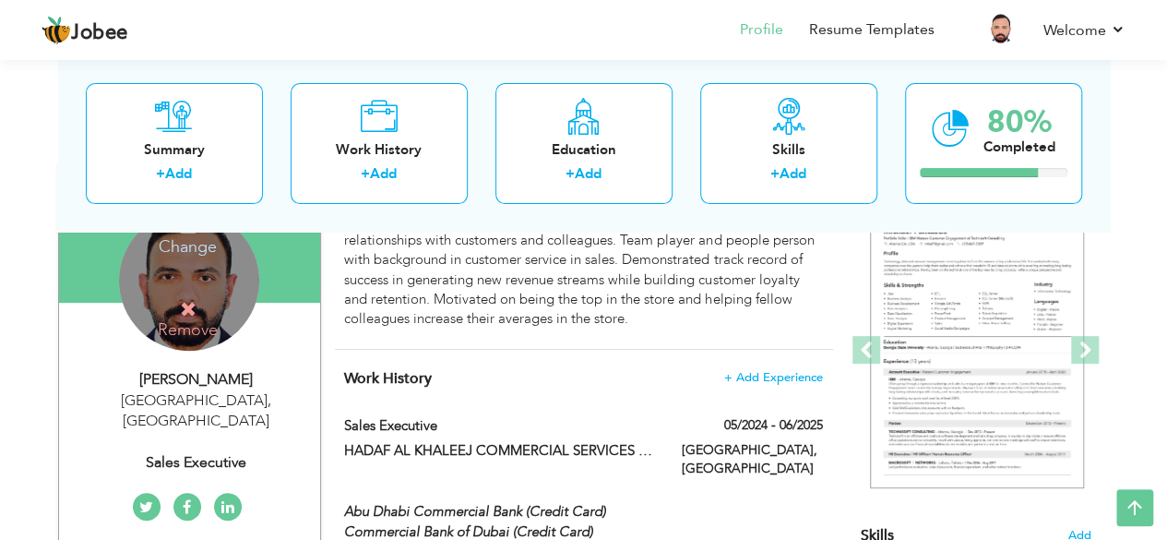
click at [202, 245] on h4 "Change" at bounding box center [188, 234] width 132 height 44
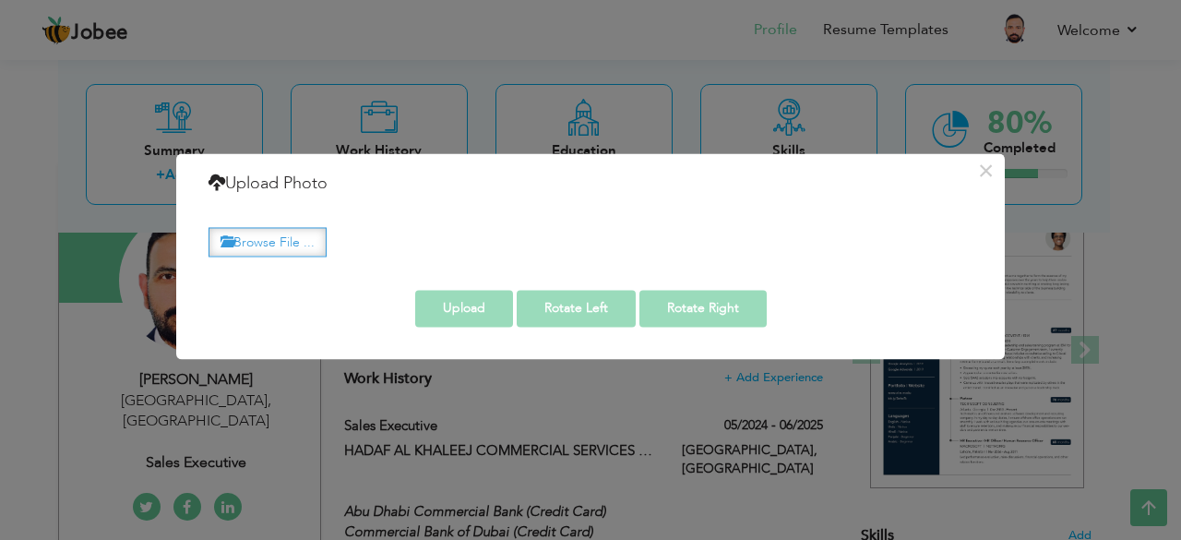
click at [236, 243] on label "Browse File ..." at bounding box center [268, 242] width 118 height 29
click at [0, 0] on input "Browse File ..." at bounding box center [0, 0] width 0 height 0
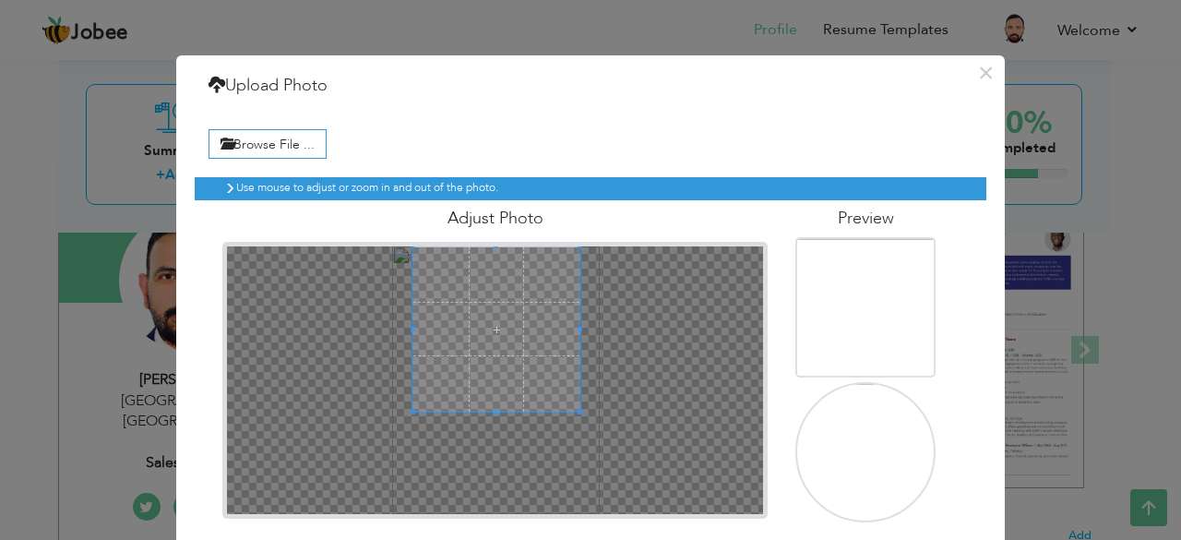
click at [508, 274] on span at bounding box center [496, 329] width 166 height 166
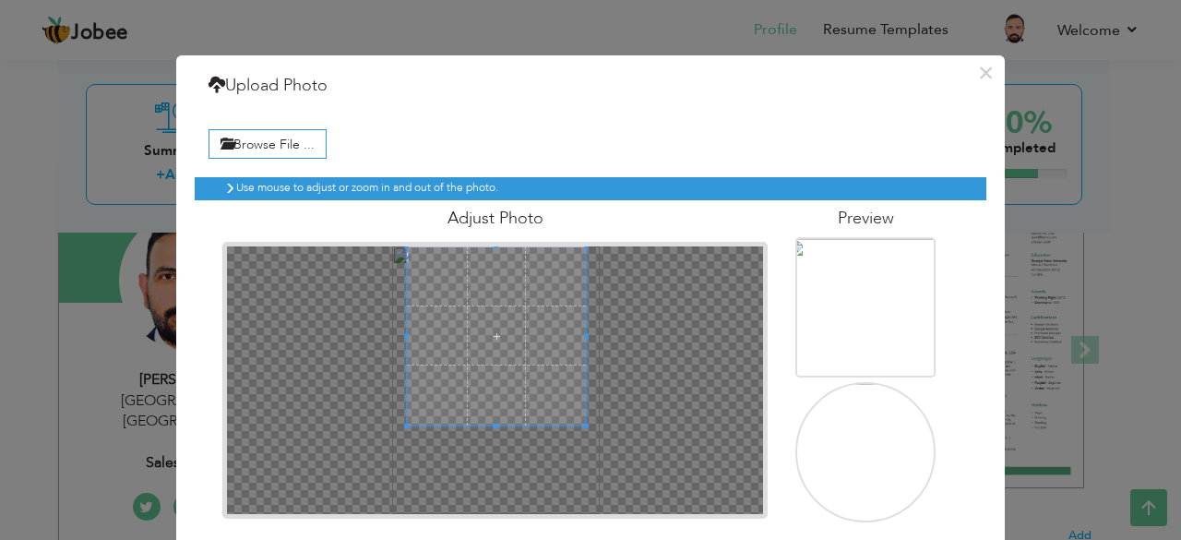
click at [494, 425] on span at bounding box center [496, 426] width 5 height 5
click at [482, 243] on div at bounding box center [494, 380] width 545 height 277
click at [532, 125] on div "Browse File ... Preview" at bounding box center [591, 320] width 792 height 429
click at [274, 147] on label "Browse File ..." at bounding box center [268, 143] width 118 height 29
click at [0, 0] on input "Browse File ..." at bounding box center [0, 0] width 0 height 0
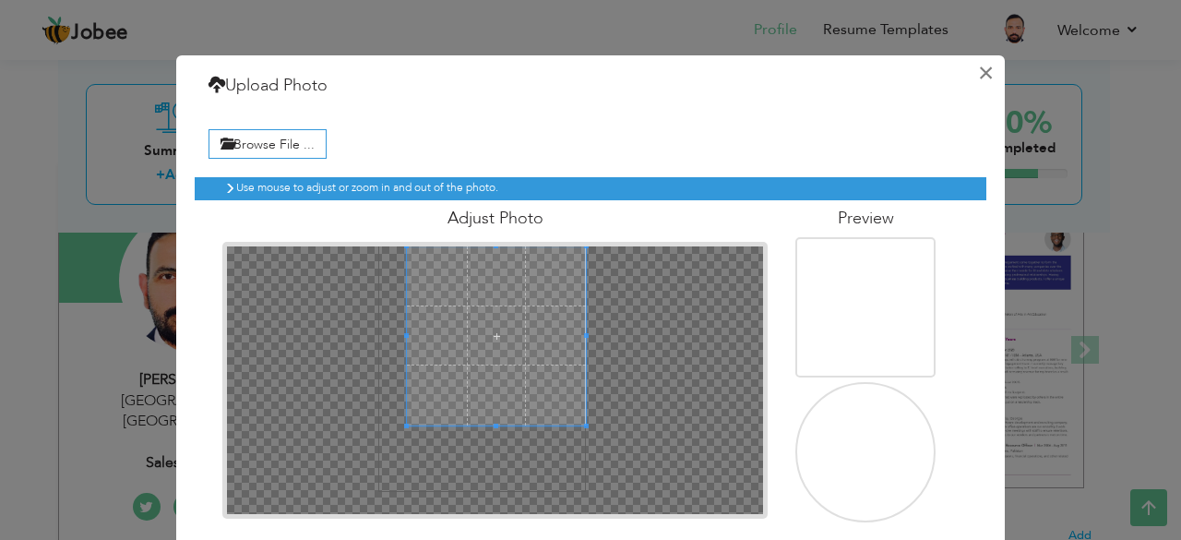
click at [978, 71] on button "×" at bounding box center [986, 73] width 30 height 30
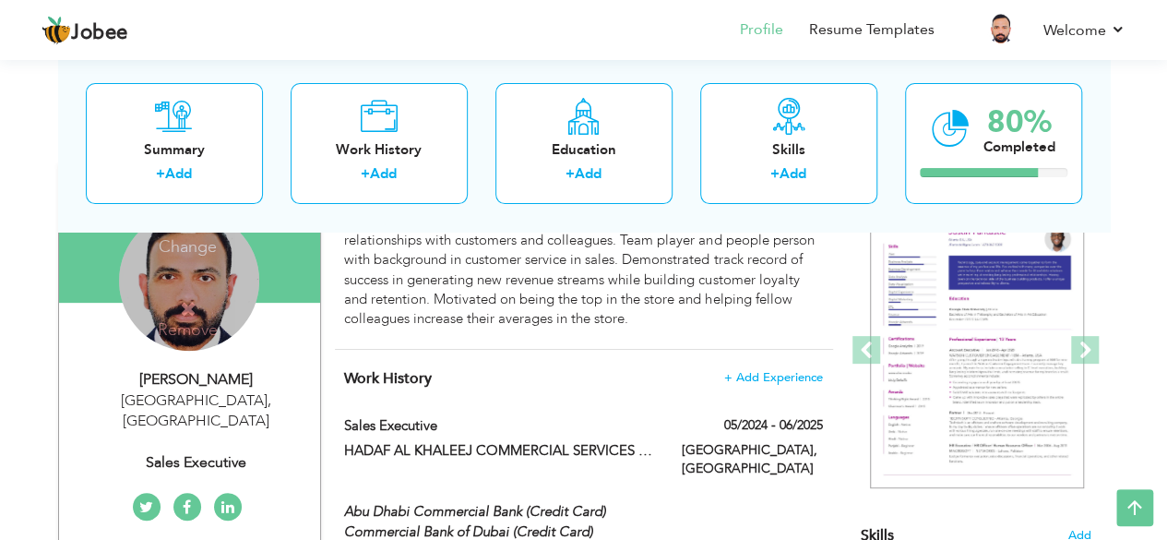
click at [197, 278] on div "Change Remove" at bounding box center [189, 280] width 140 height 140
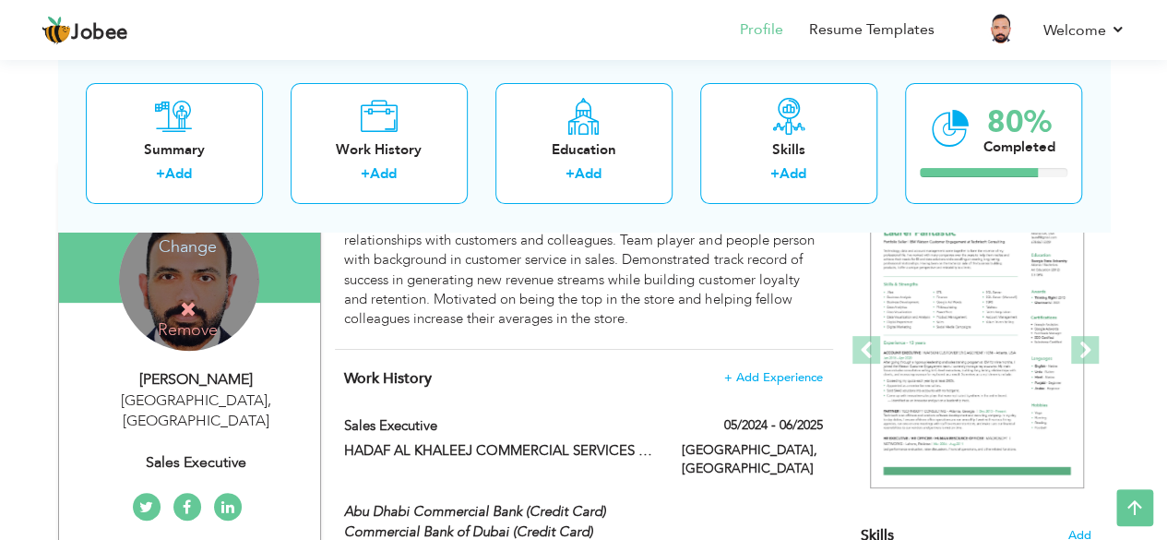
click at [194, 247] on h4 "Change" at bounding box center [188, 234] width 132 height 44
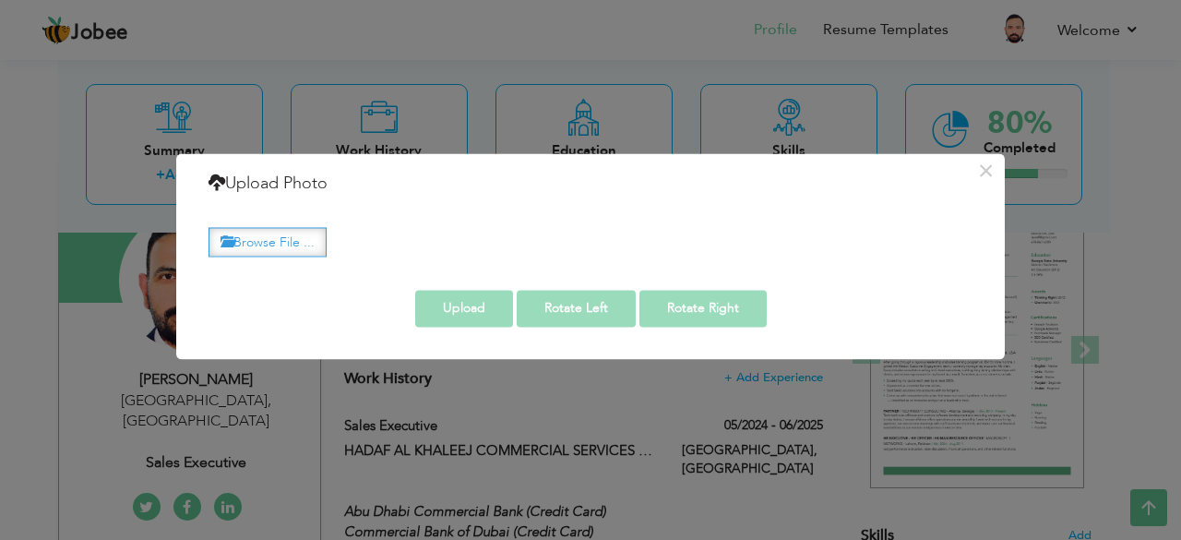
click at [289, 233] on label "Browse File ..." at bounding box center [268, 242] width 118 height 29
click at [0, 0] on input "Browse File ..." at bounding box center [0, 0] width 0 height 0
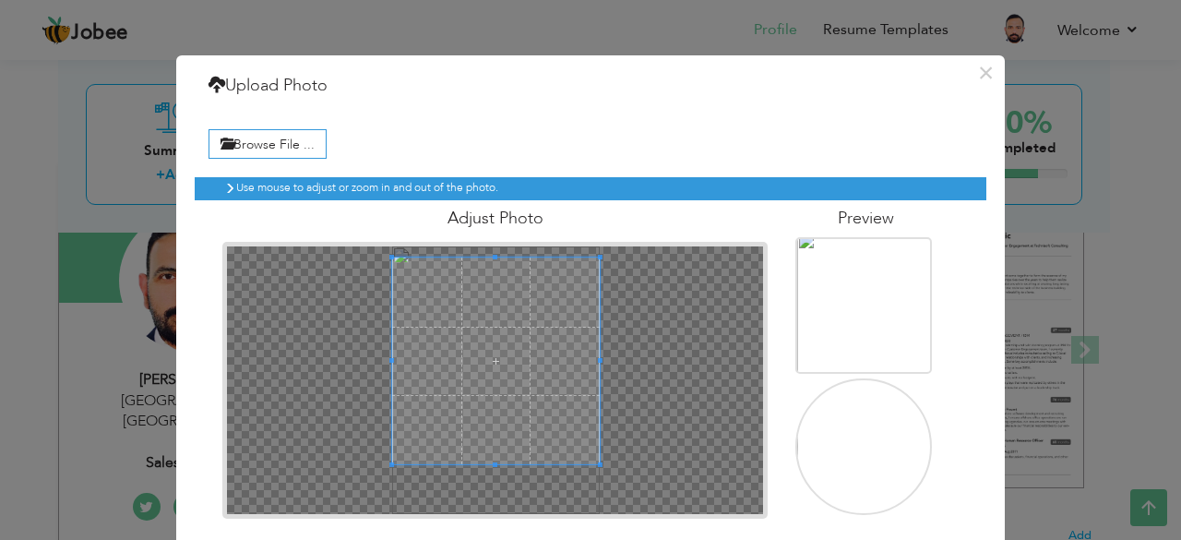
click at [493, 209] on div "Adjust Photo" at bounding box center [495, 359] width 573 height 318
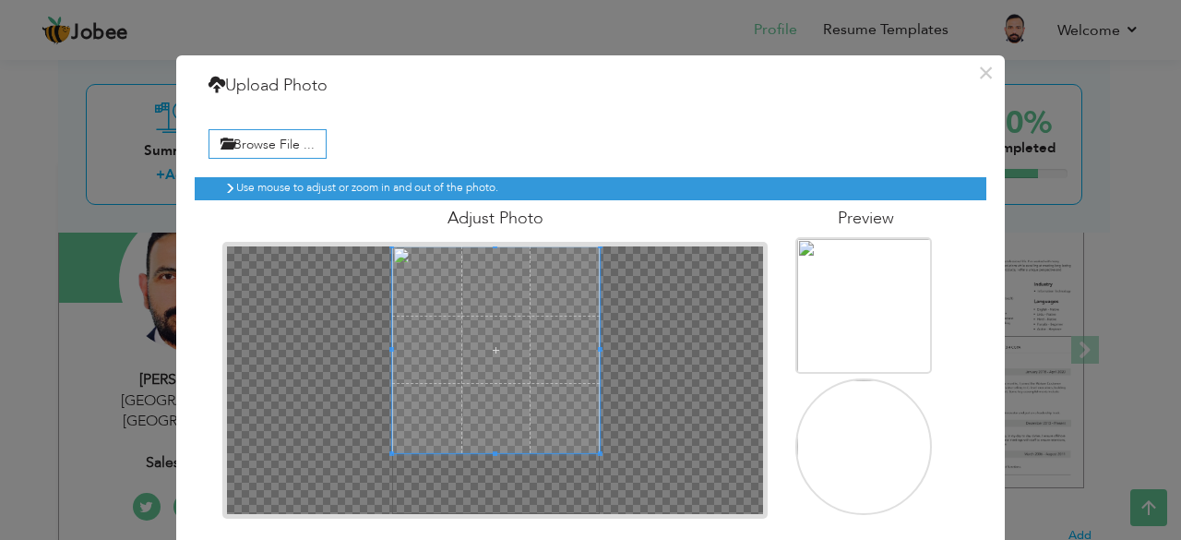
click at [496, 320] on span at bounding box center [496, 350] width 208 height 208
click at [488, 464] on div at bounding box center [496, 380] width 538 height 269
click at [487, 468] on div at bounding box center [496, 380] width 538 height 269
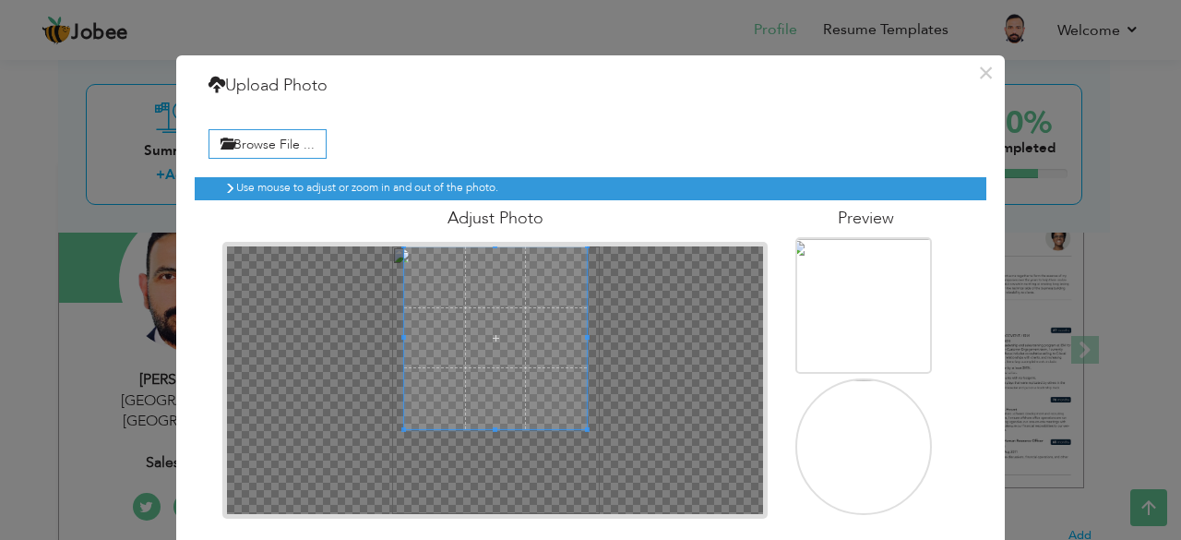
click at [493, 426] on div at bounding box center [495, 337] width 183 height 183
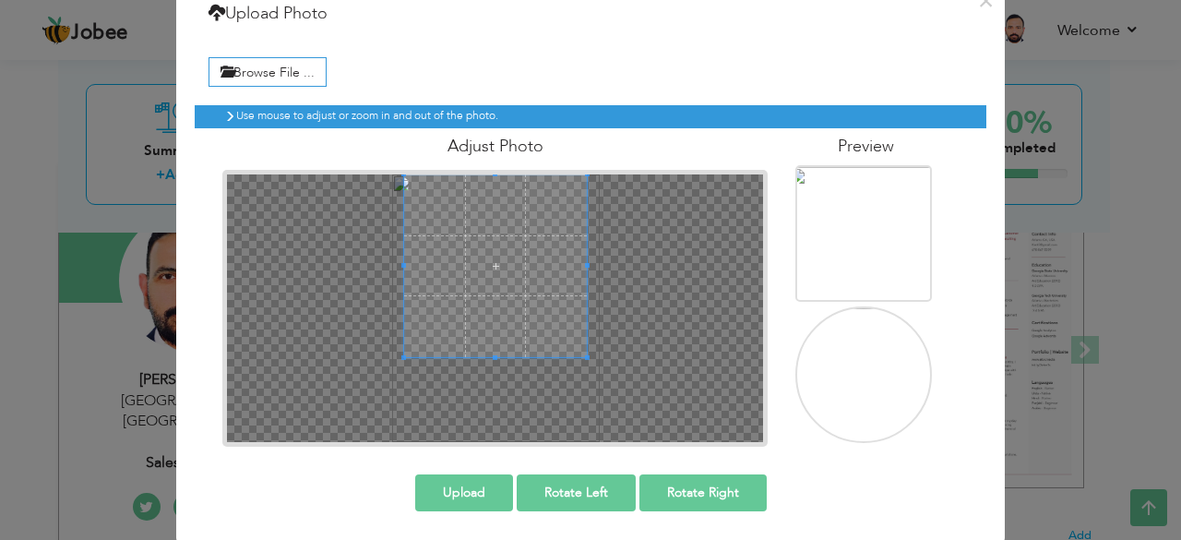
scroll to position [74, 0]
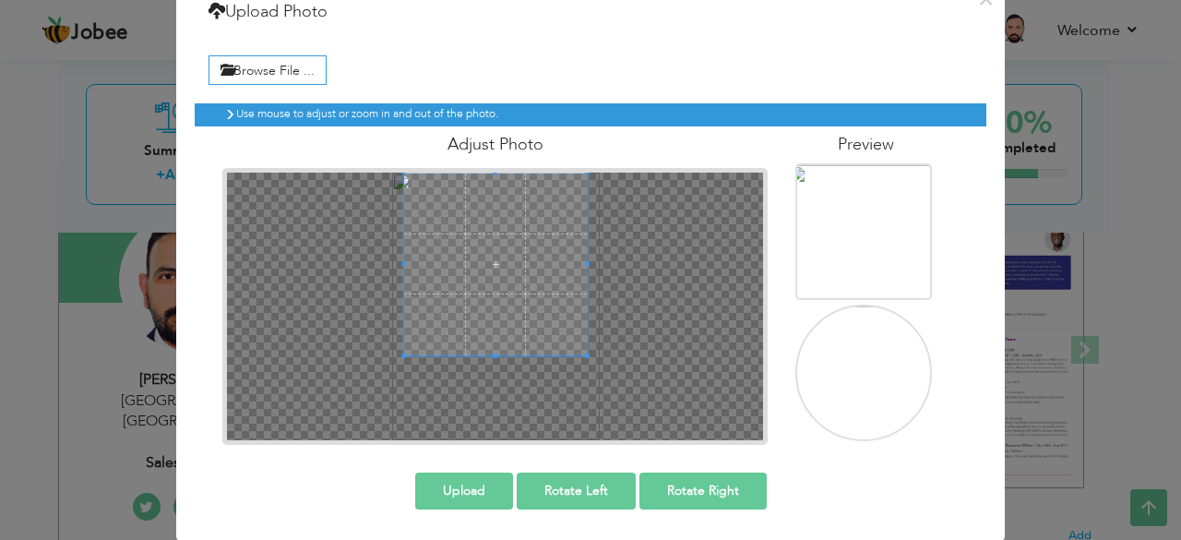
click at [480, 484] on button "Upload" at bounding box center [464, 490] width 98 height 37
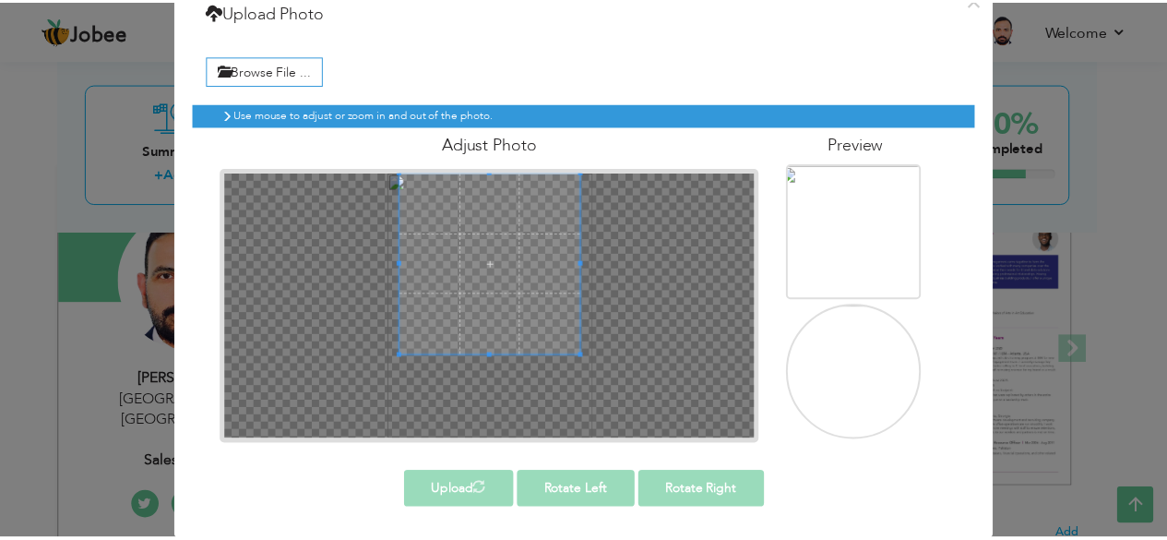
scroll to position [0, 0]
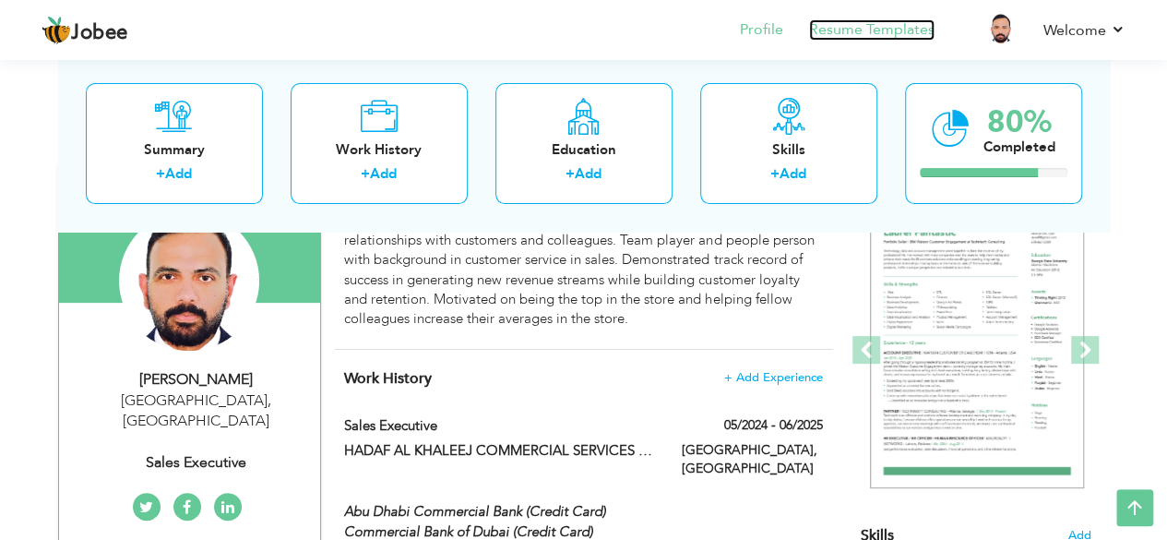
click at [844, 31] on link "Resume Templates" at bounding box center [871, 29] width 125 height 21
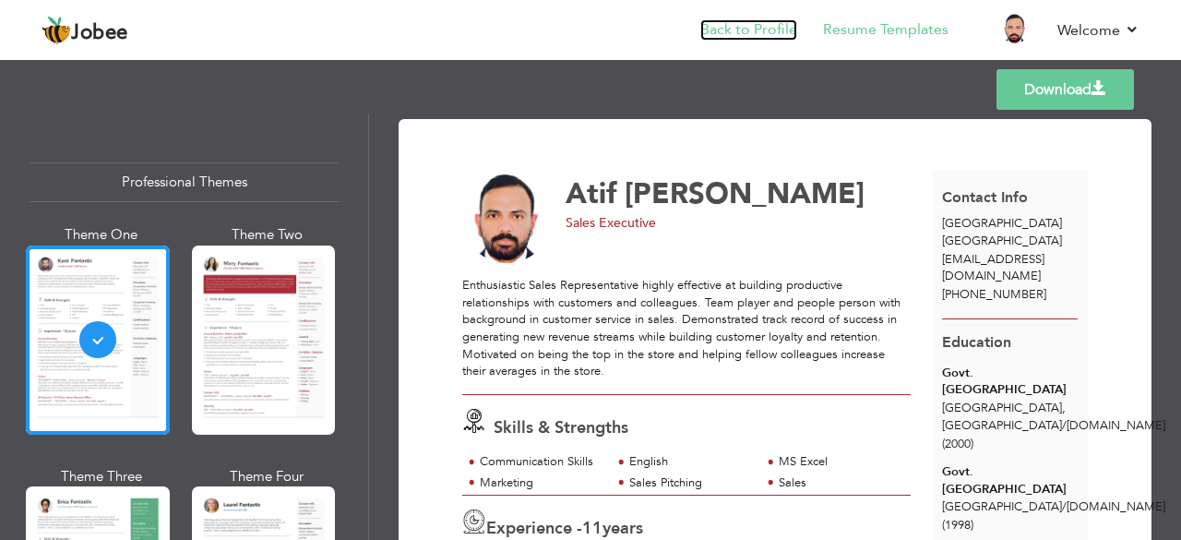
click at [728, 23] on link "Back to Profile" at bounding box center [748, 29] width 97 height 21
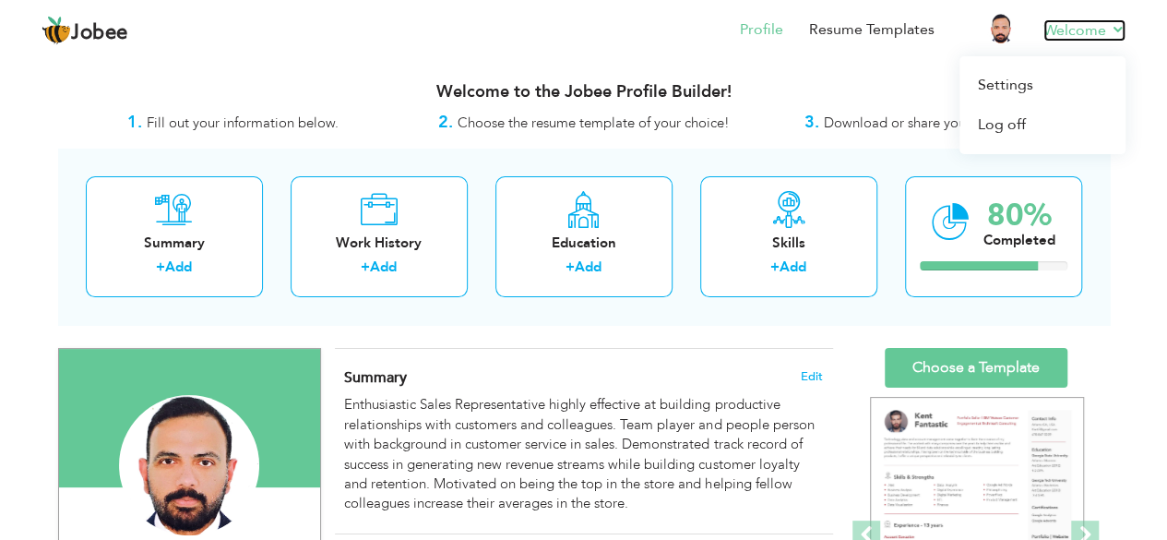
click at [1113, 30] on link "Welcome" at bounding box center [1085, 30] width 82 height 22
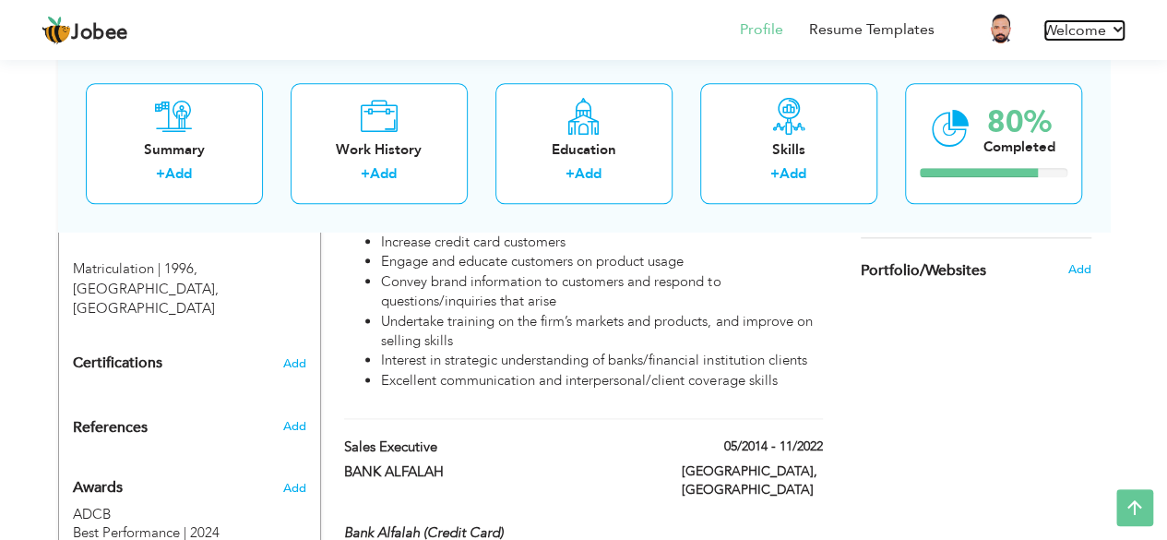
scroll to position [1015, 0]
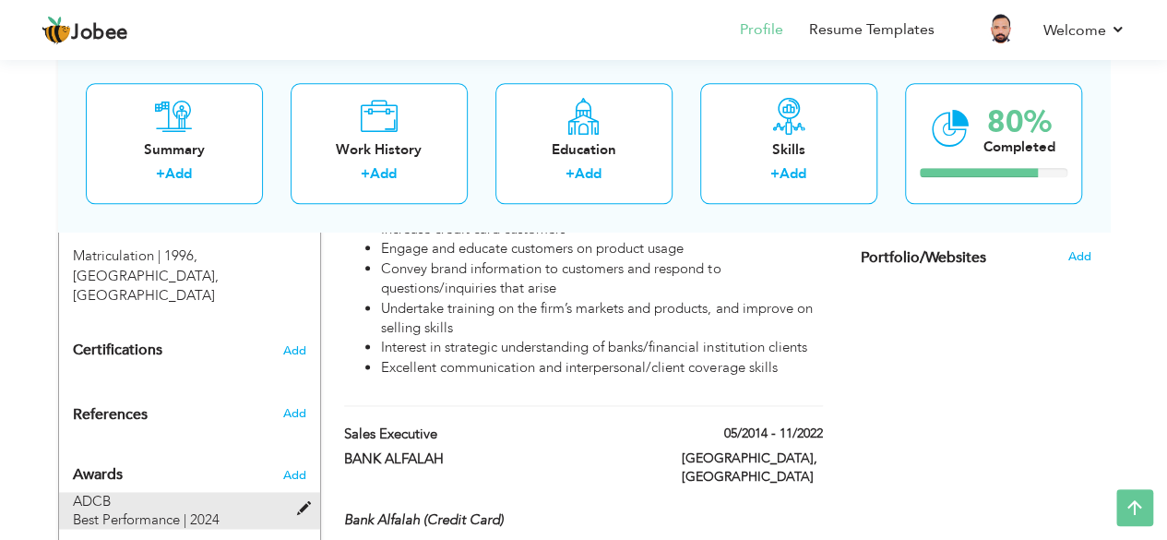
click at [230, 492] on div "ADCB Best Performance | 2024" at bounding box center [178, 510] width 211 height 37
type input "ADCB"
type input "Best Performance"
type input "2024"
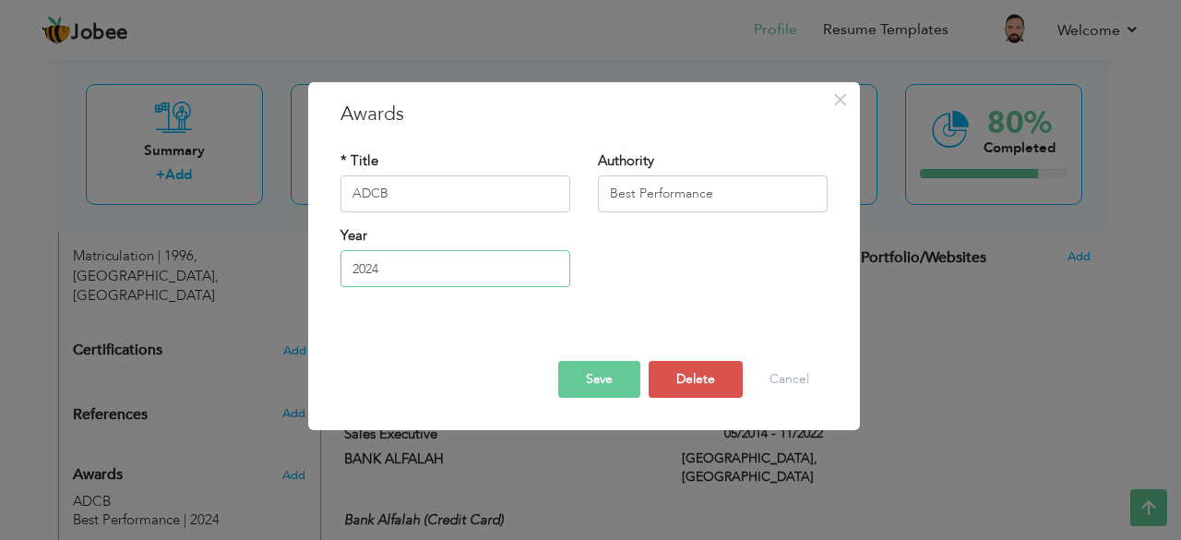
click at [349, 275] on input "2024" at bounding box center [455, 268] width 230 height 37
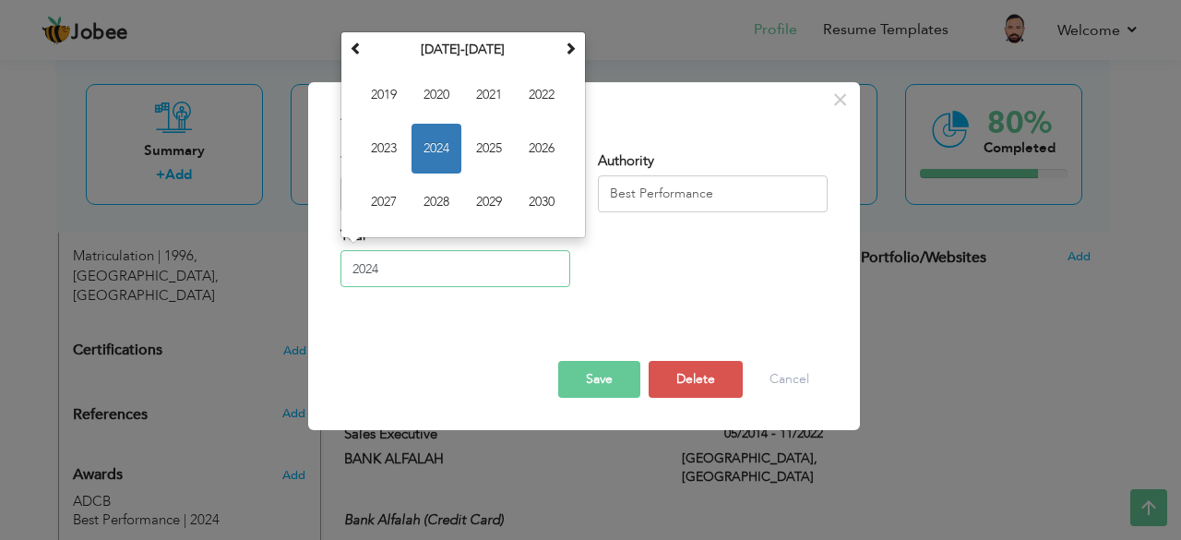
click at [412, 277] on input "2024" at bounding box center [455, 268] width 230 height 37
click at [598, 276] on div "Year 2024 [DATE] Su Mo Tu We Th Fr Sa 31 1 2 3 4 5 6 7 8 9 10 11 12 13 14 15 16…" at bounding box center [584, 263] width 515 height 75
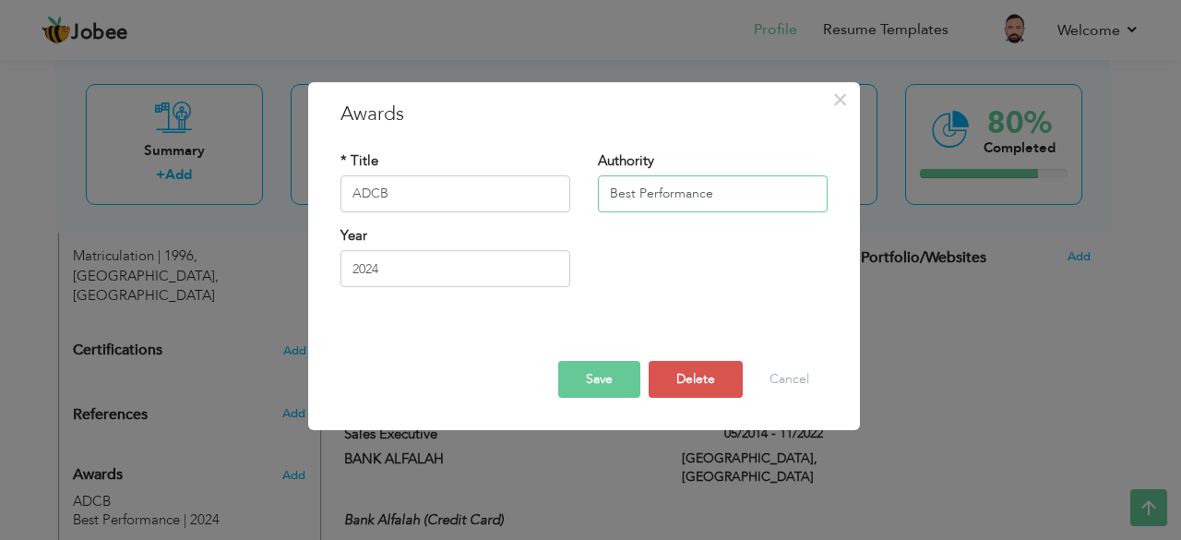
click at [742, 204] on input "Best Performance" at bounding box center [713, 193] width 230 height 37
click at [606, 375] on button "Save" at bounding box center [599, 379] width 82 height 37
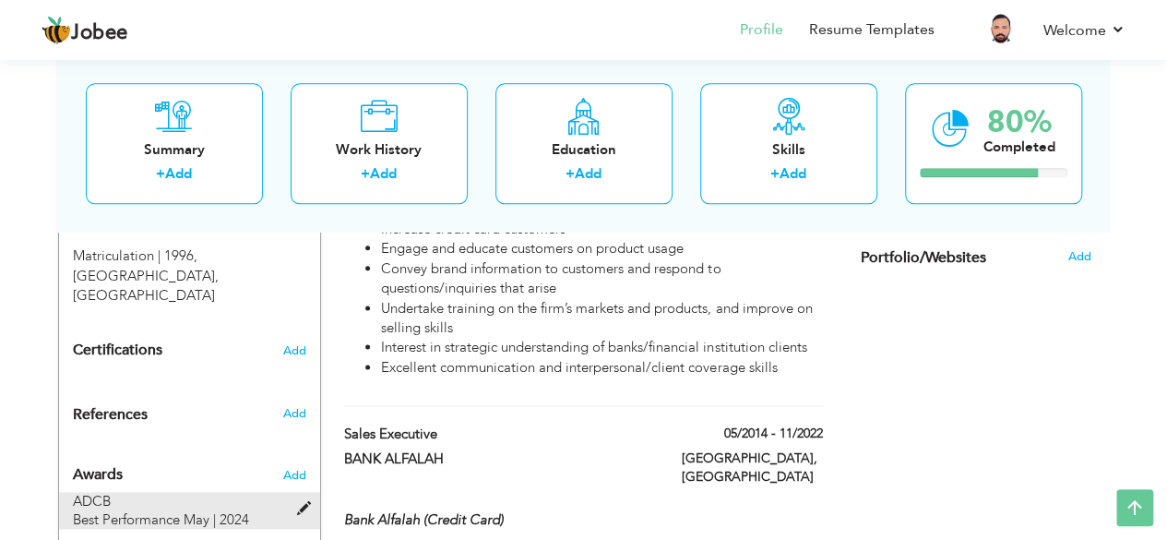
click at [190, 510] on span "Best Performance May | 2024" at bounding box center [161, 519] width 176 height 18
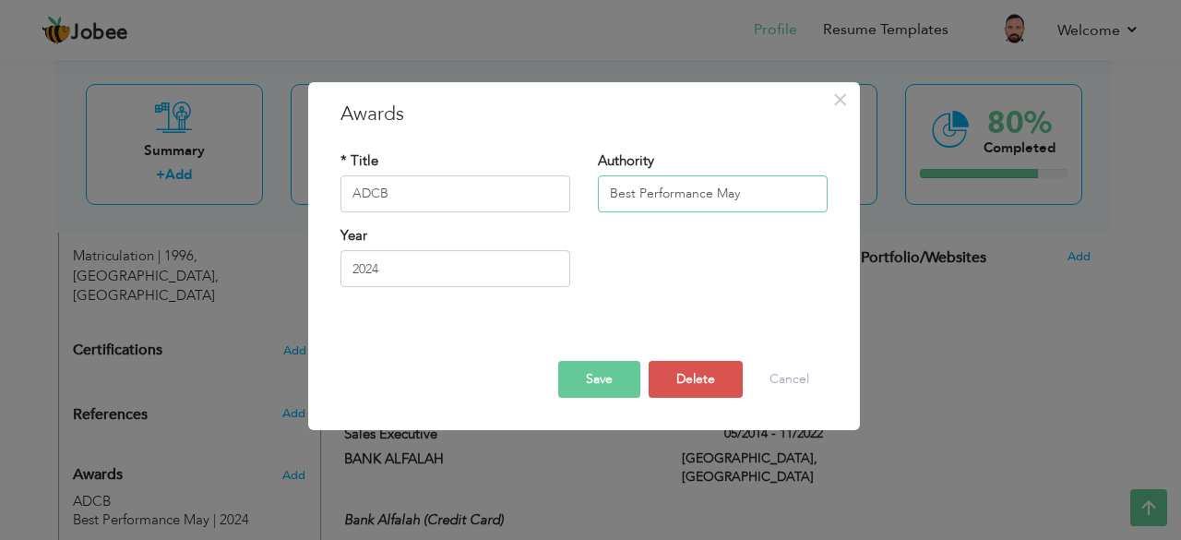
click at [780, 187] on input "Best Performance May" at bounding box center [713, 193] width 230 height 37
type input "Best Performance June"
click at [613, 404] on div "Save Delete Cancel" at bounding box center [584, 363] width 515 height 97
click at [611, 392] on button "Save" at bounding box center [599, 379] width 82 height 37
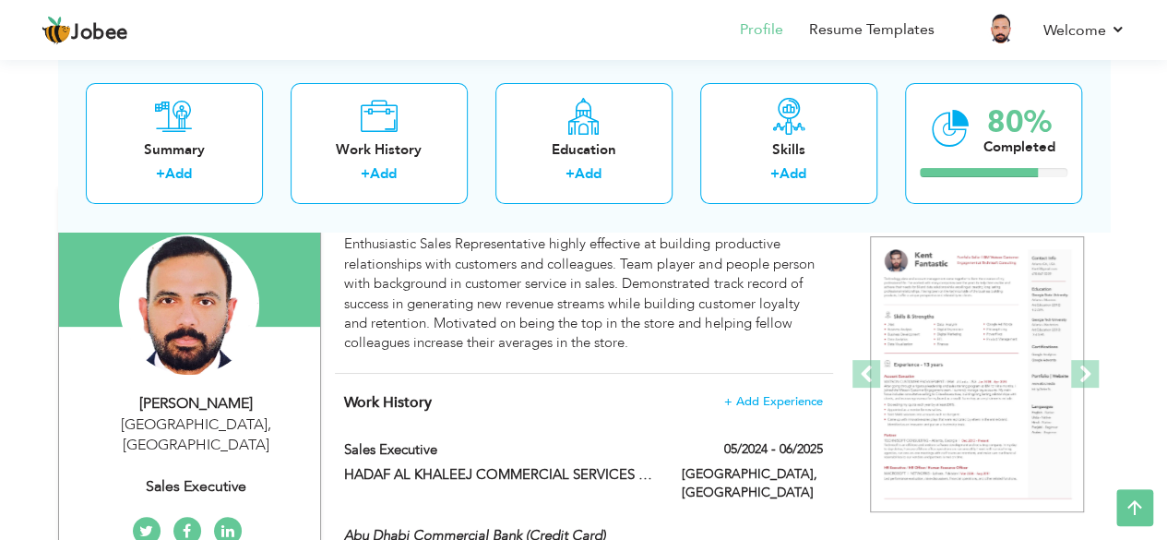
scroll to position [0, 0]
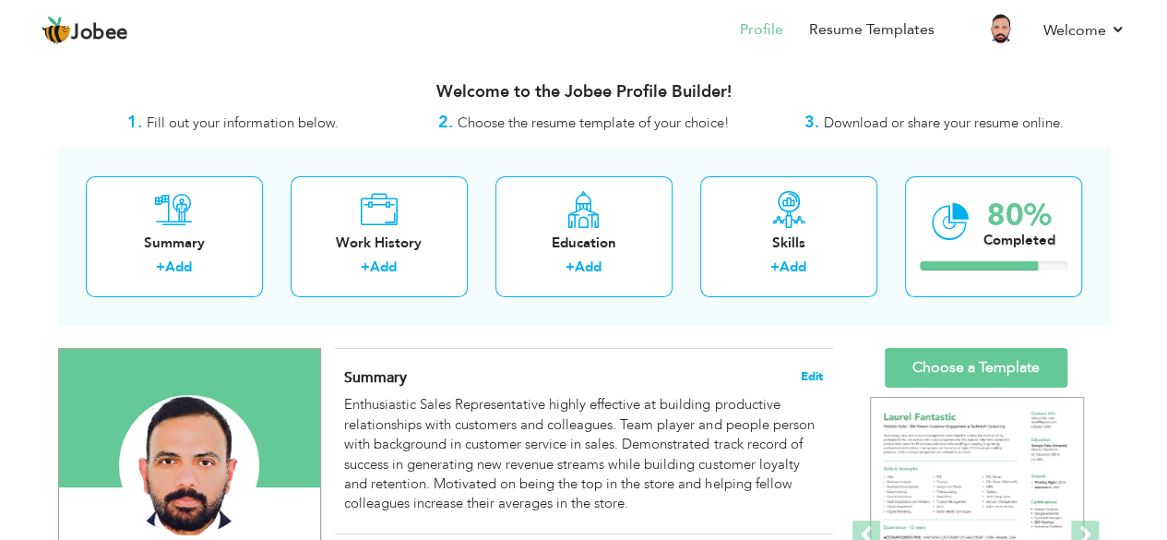
click at [802, 373] on span "Edit" at bounding box center [812, 376] width 22 height 13
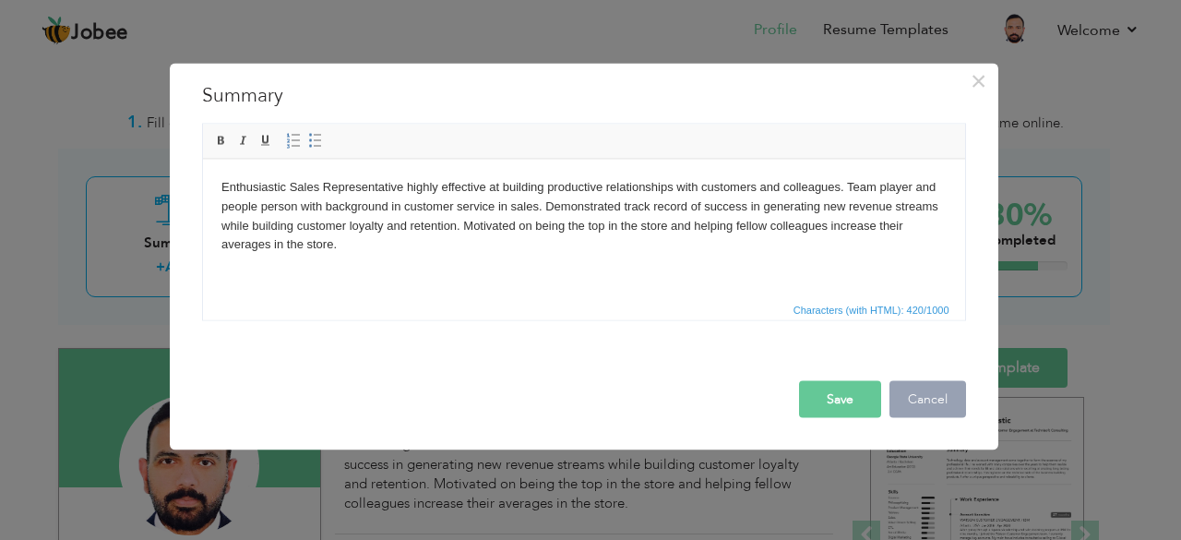
click at [928, 394] on button "Cancel" at bounding box center [928, 398] width 77 height 37
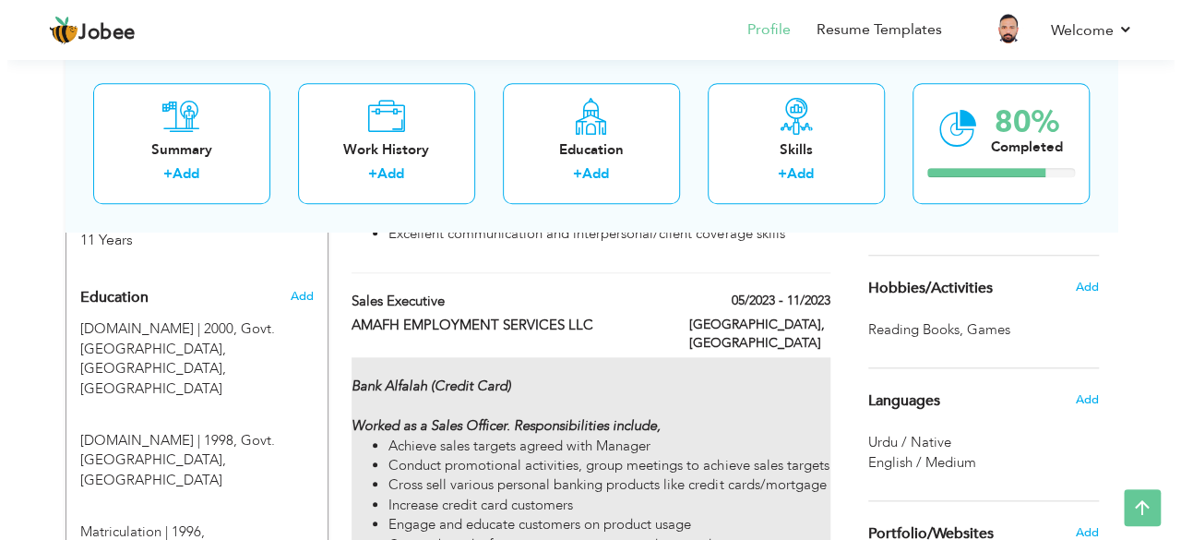
scroll to position [729, 0]
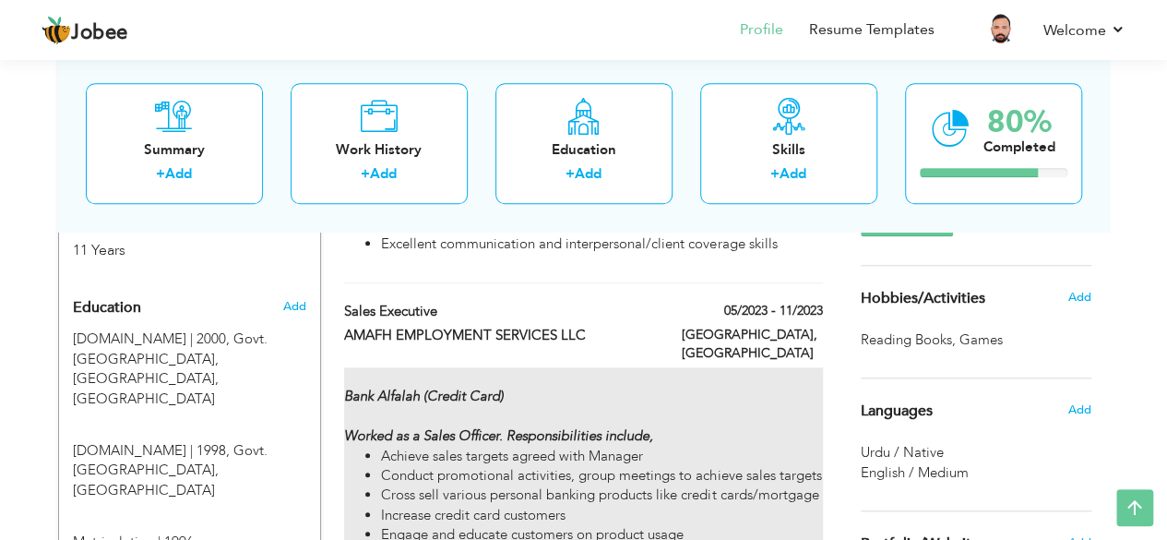
click at [397, 387] on strong "Bank Alfalah (Credit Card) Worked as a Sales Officer. Responsibilities include," at bounding box center [498, 416] width 309 height 58
type input "Sales Executive"
type input "AMAFH EMPLOYMENT SERVICES LLC"
type input "05/2023"
type input "11/2023"
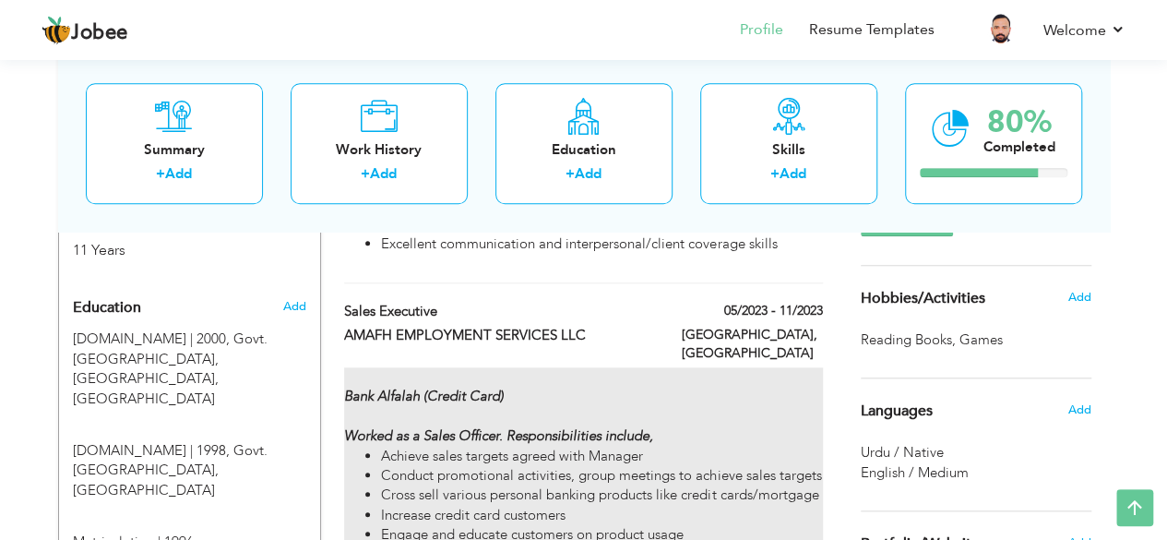
type input "[GEOGRAPHIC_DATA]"
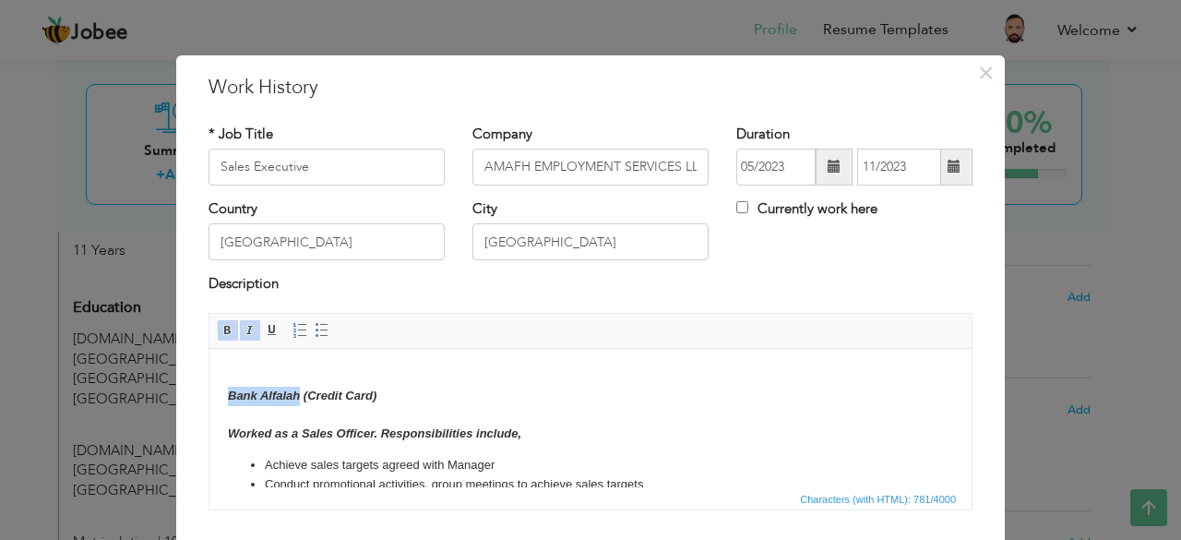
drag, startPoint x: 224, startPoint y: 393, endPoint x: 298, endPoint y: 394, distance: 73.8
click at [298, 394] on html "Bank Alfalah (Credit Card) Worked as a Sales Officer. Responsibilities include,…" at bounding box center [590, 497] width 762 height 298
click at [228, 408] on body "Deem (Credit Card) Worked as a Sales Officer. Responsibilities include, Achieve…" at bounding box center [590, 496] width 725 height 261
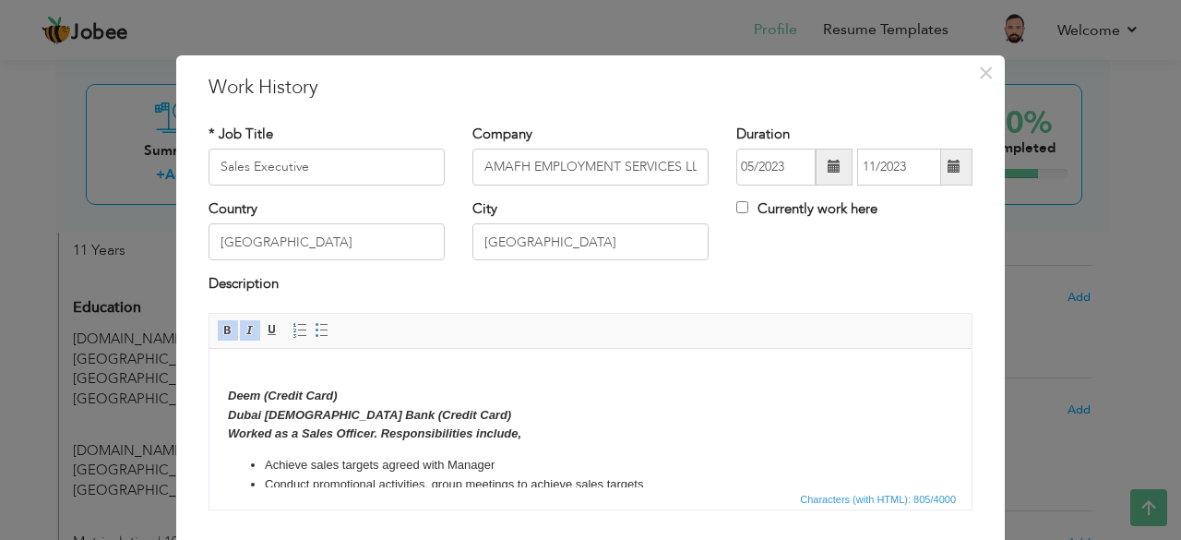
click at [226, 436] on html "Deem (Credit Card) Dubai Islamic Bank (Credit Card) Worked as a Sales Officer. …" at bounding box center [590, 497] width 762 height 298
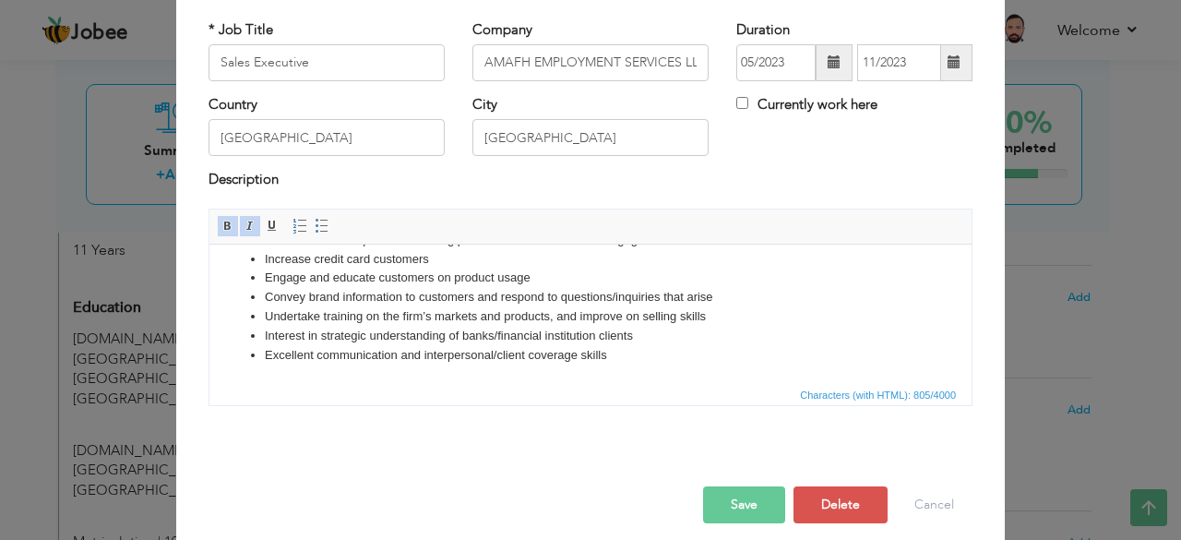
scroll to position [118, 0]
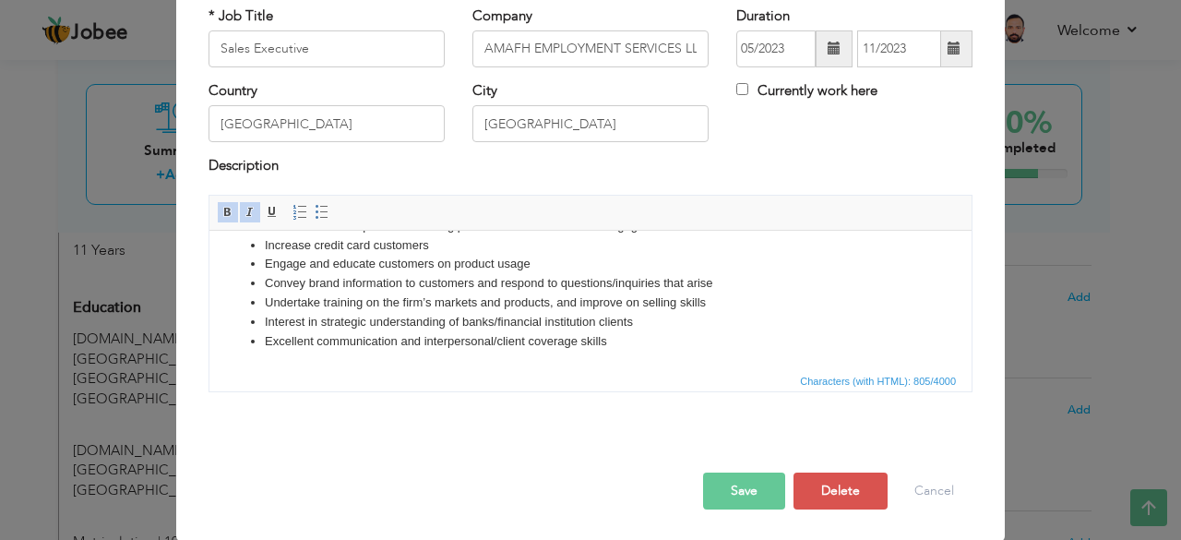
click at [757, 500] on button "Save" at bounding box center [744, 490] width 82 height 37
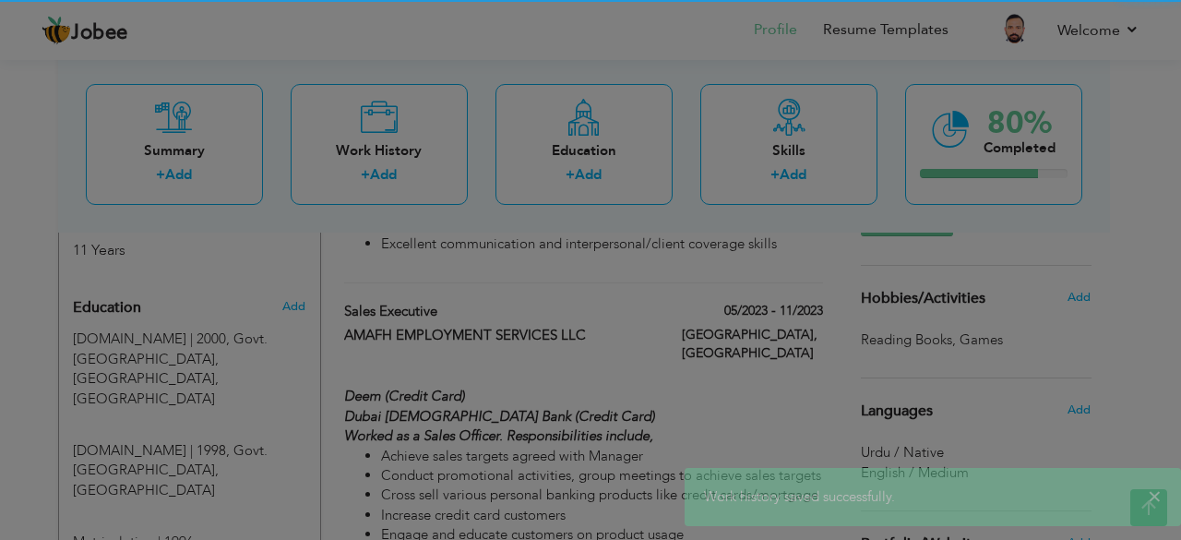
scroll to position [0, 0]
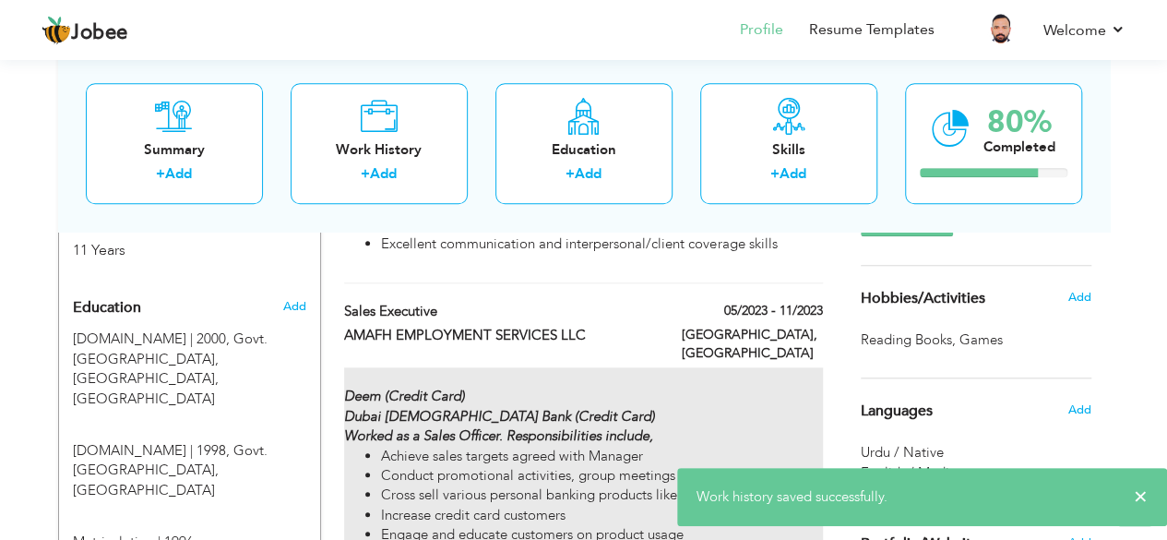
click at [425, 387] on strong "Deem (Credit Card) Dubai Islamic Bank (Credit Card) Worked as a Sales Officer. …" at bounding box center [499, 416] width 311 height 58
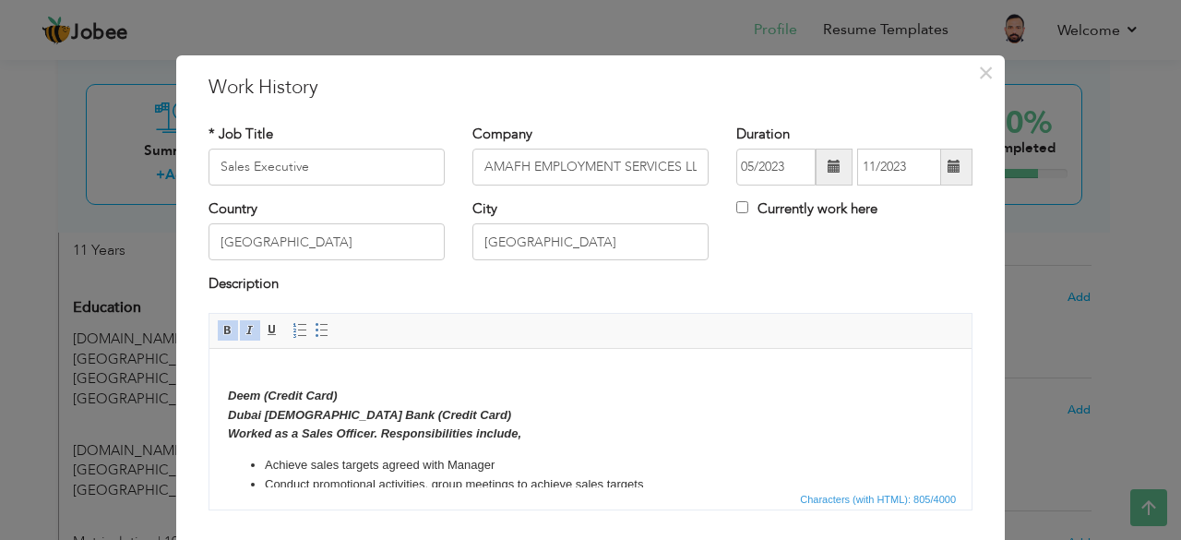
click at [427, 403] on body "Deem (Credit Card) Dubai Islamic Bank (Credit Card) Worked as a Sales Officer. …" at bounding box center [590, 496] width 725 height 261
click at [427, 410] on body "Deem (Credit Card) Dubai Islamic Bank (Credit Card) Worked as a Sales Officer. …" at bounding box center [590, 496] width 725 height 261
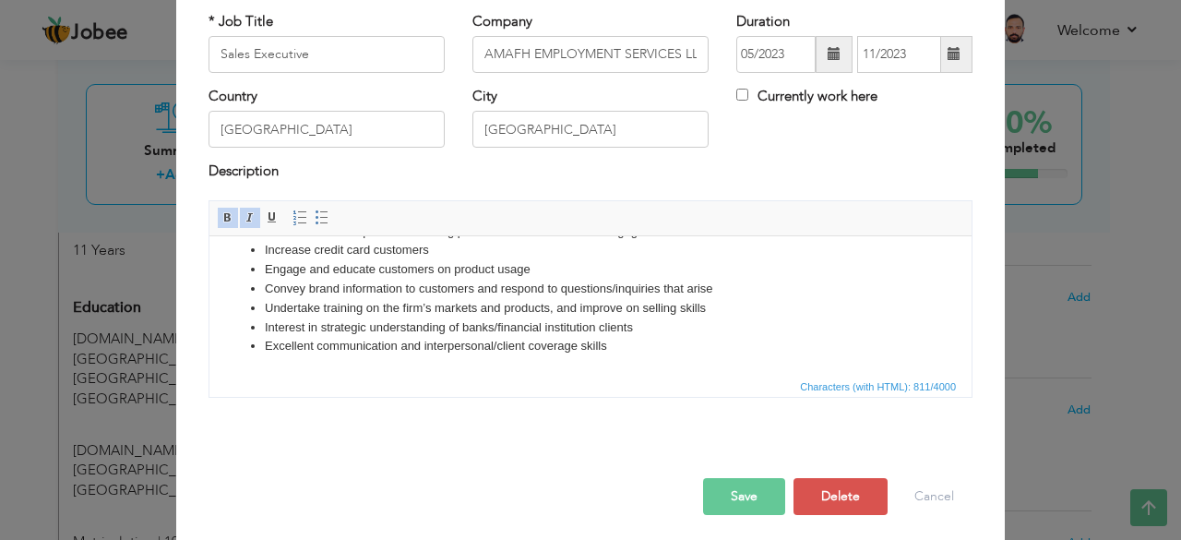
scroll to position [118, 0]
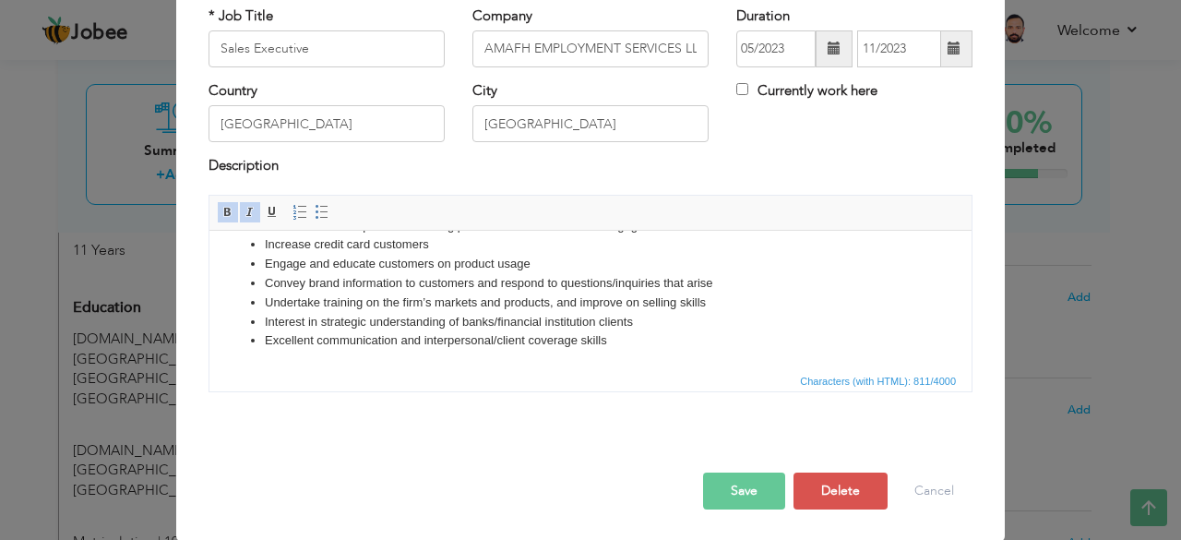
click at [725, 484] on button "Save" at bounding box center [744, 490] width 82 height 37
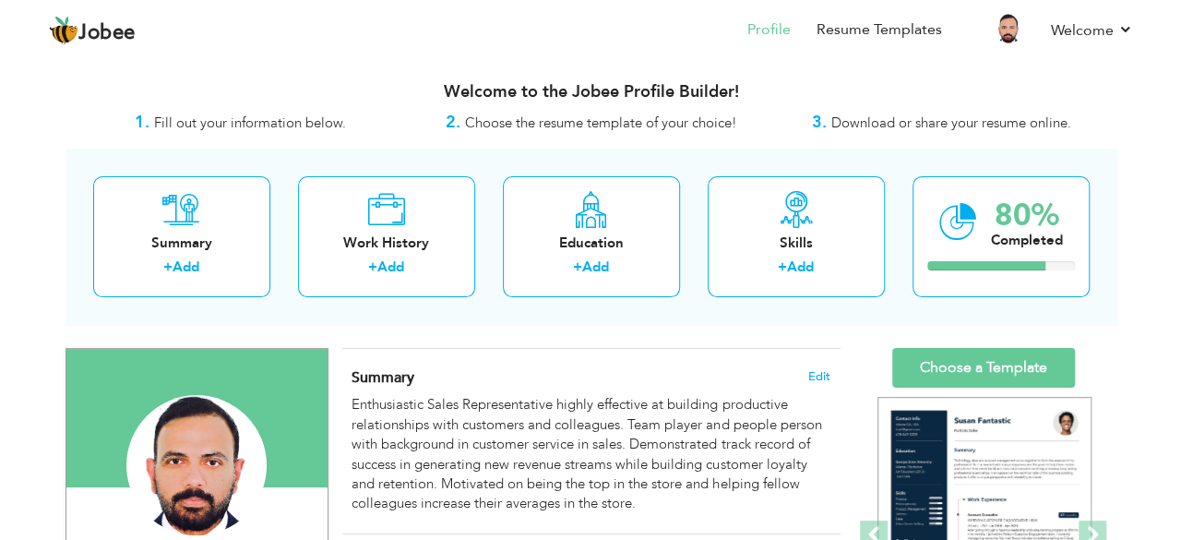
scroll to position [277, 0]
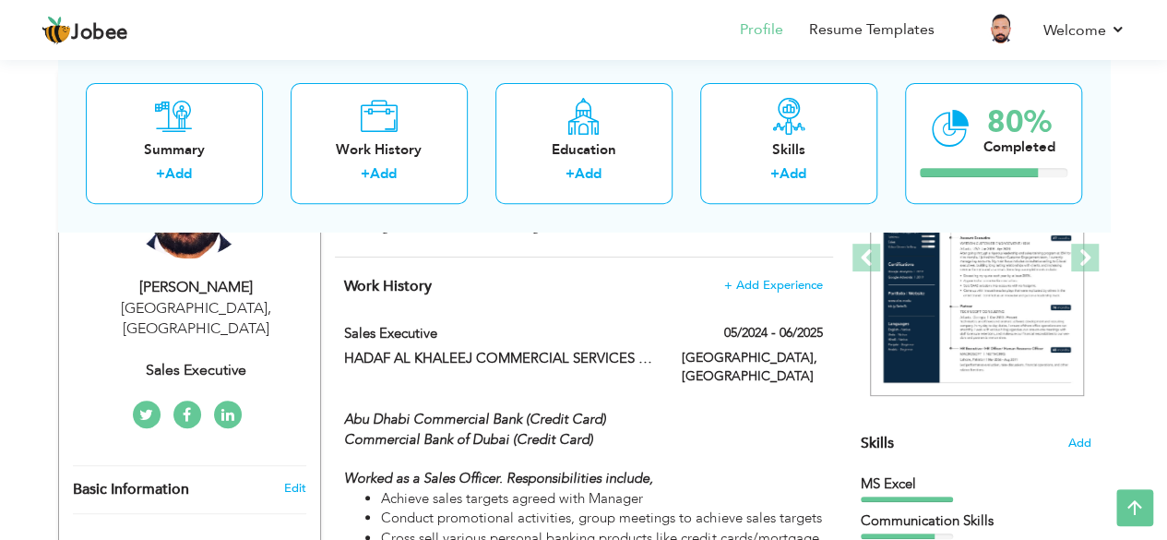
click at [220, 360] on div "Sales Executive" at bounding box center [196, 370] width 247 height 21
type input "Atif"
type input "[PERSON_NAME]"
type input "[PHONE_NUMBER]"
select select "number:228"
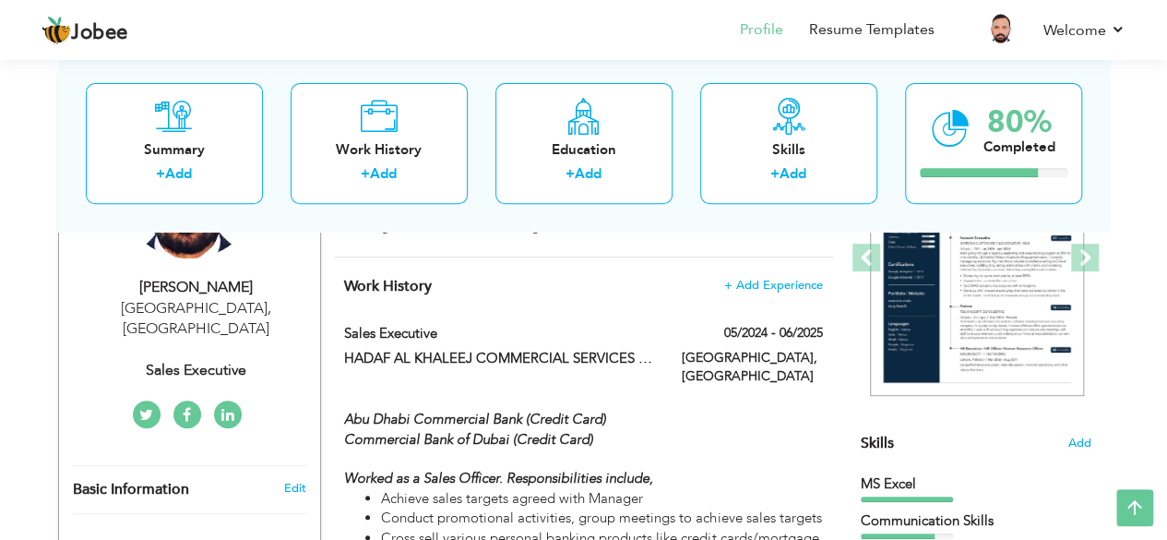
type input "[GEOGRAPHIC_DATA]"
select select "number:13"
type input "Sales Executive"
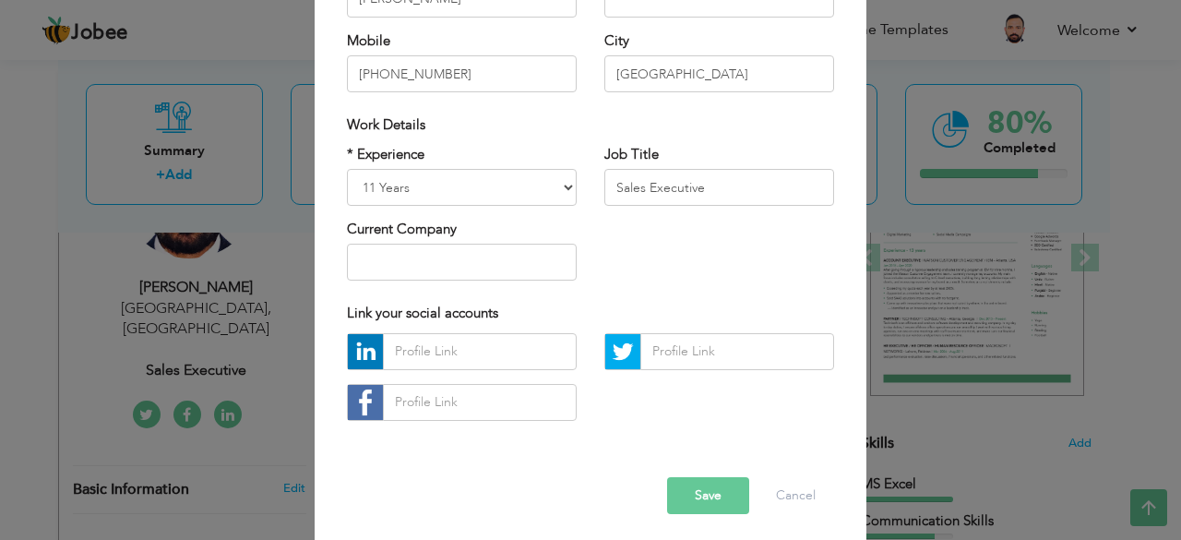
scroll to position [287, 0]
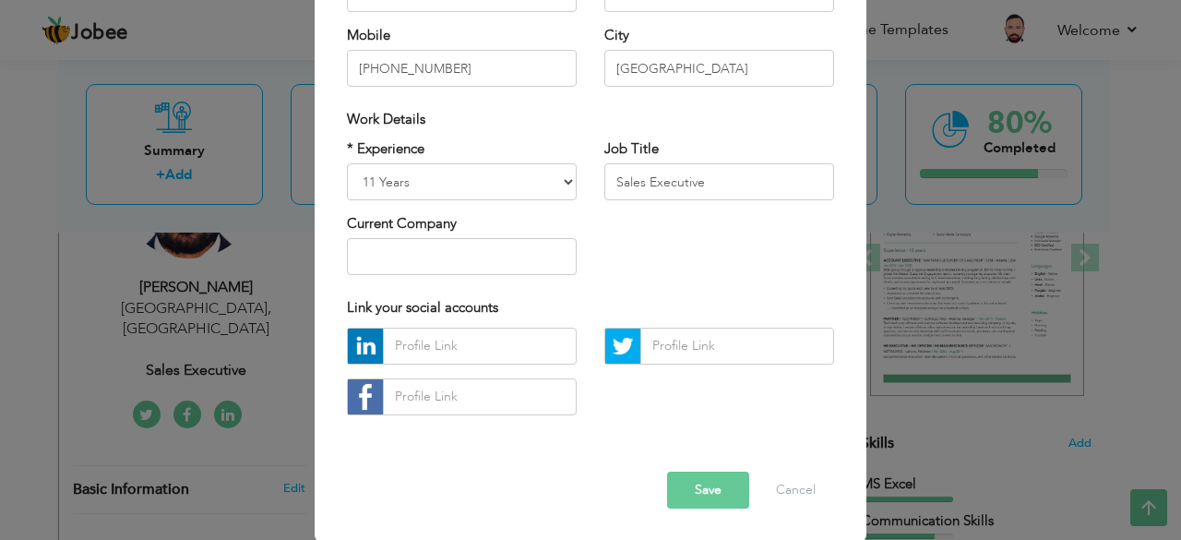
click at [695, 477] on button "Save" at bounding box center [708, 490] width 82 height 37
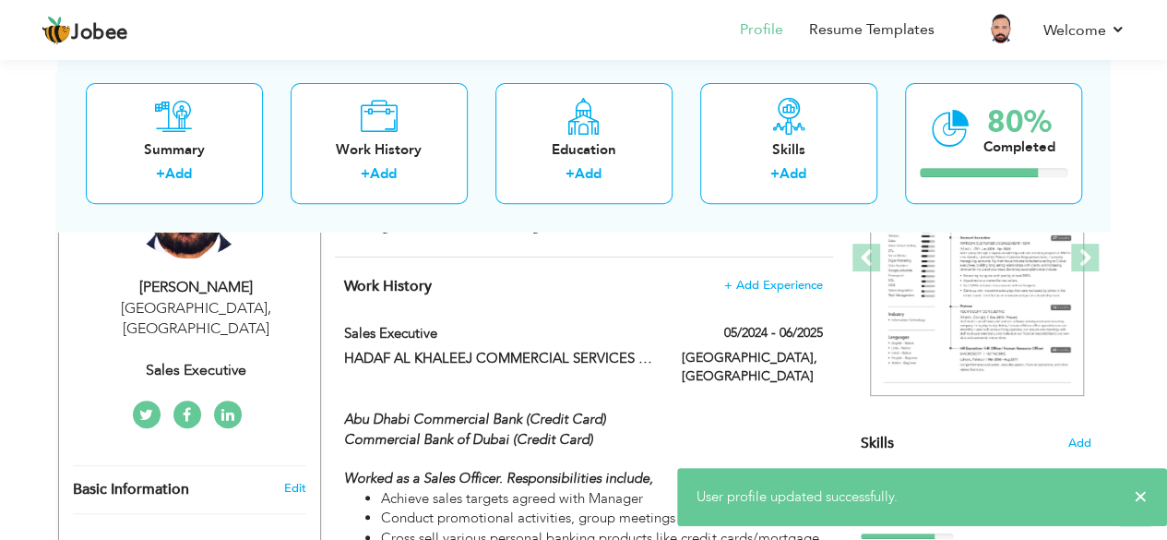
click at [225, 287] on div "Atif Sohail" at bounding box center [196, 287] width 247 height 21
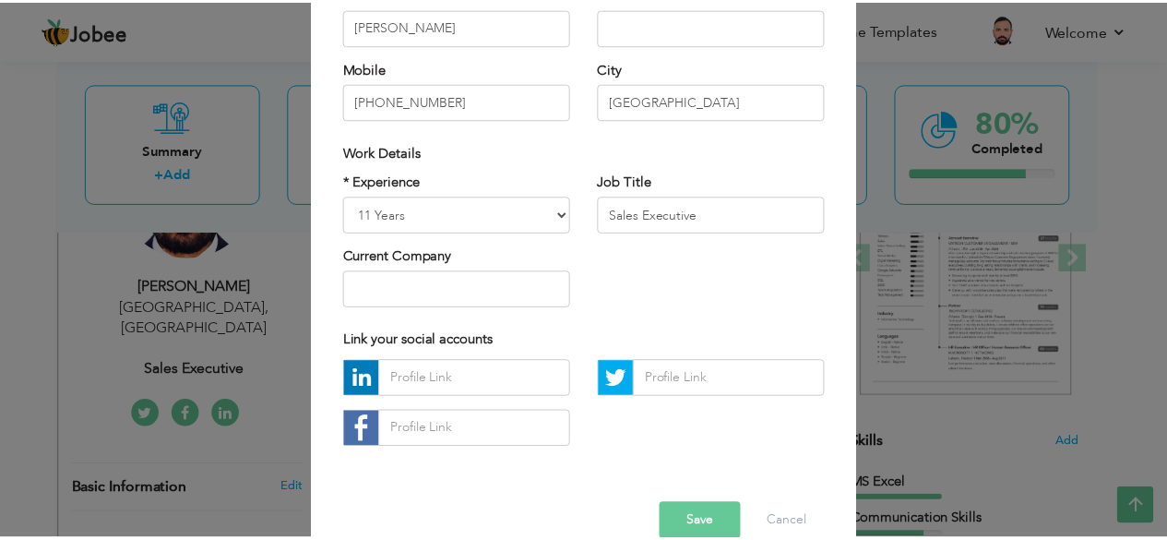
scroll to position [277, 0]
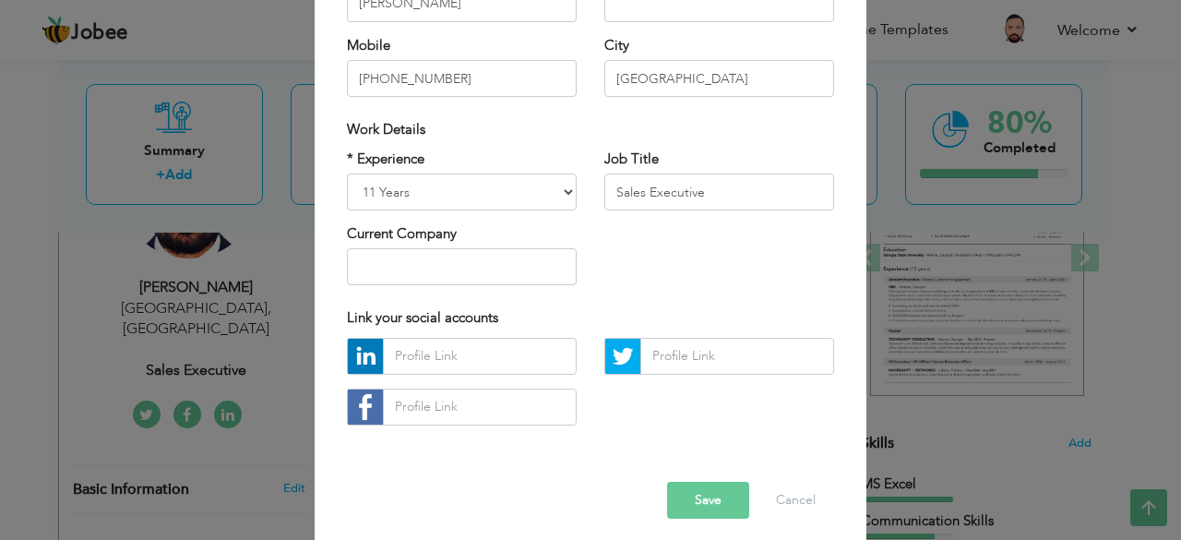
click at [720, 499] on button "Save" at bounding box center [708, 500] width 82 height 37
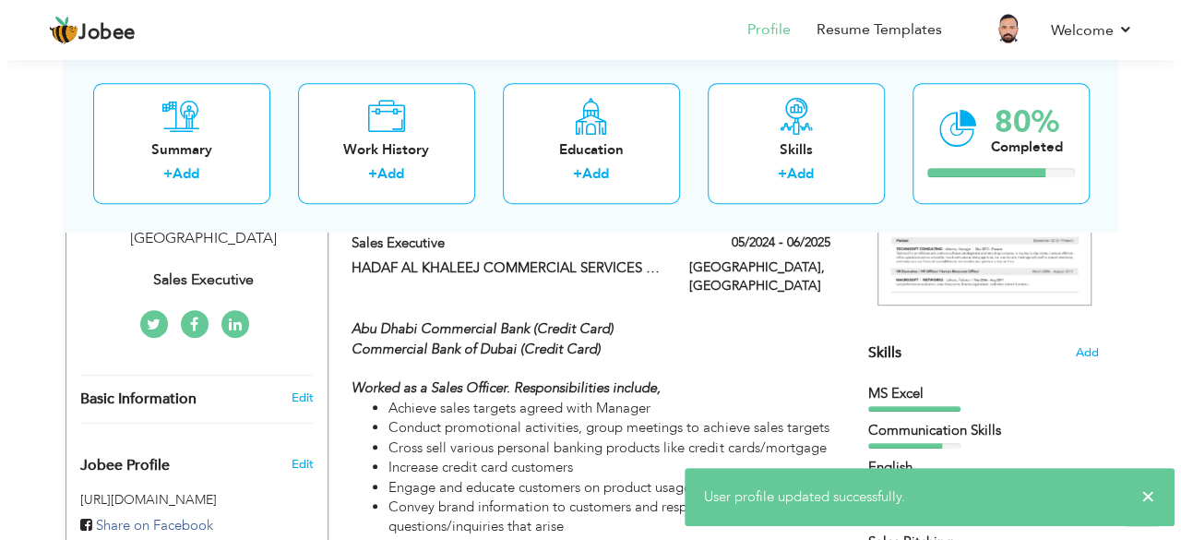
scroll to position [369, 0]
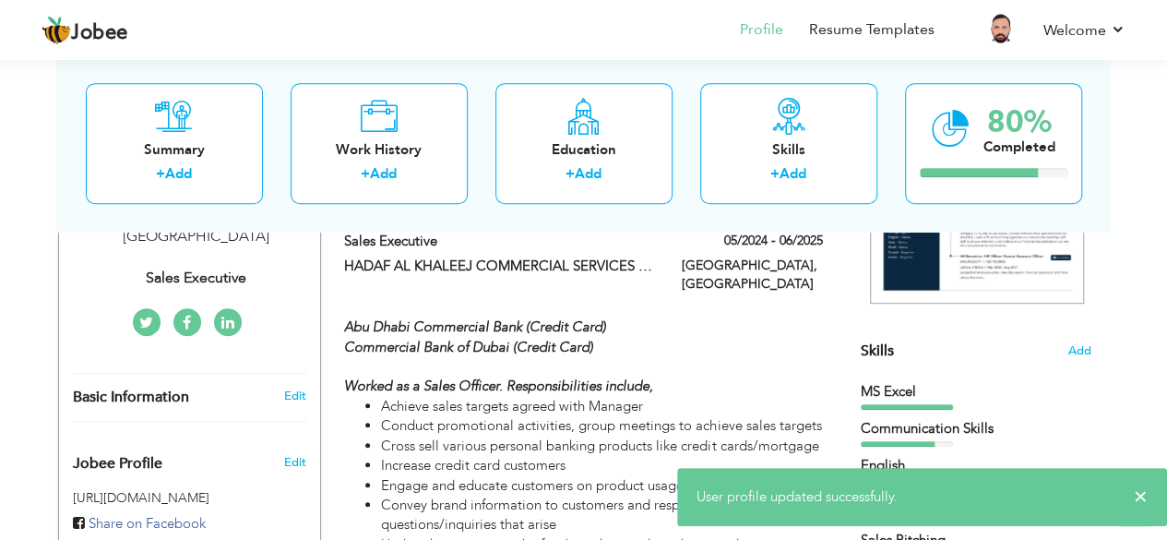
click at [179, 389] on span "Basic Information" at bounding box center [131, 397] width 116 height 17
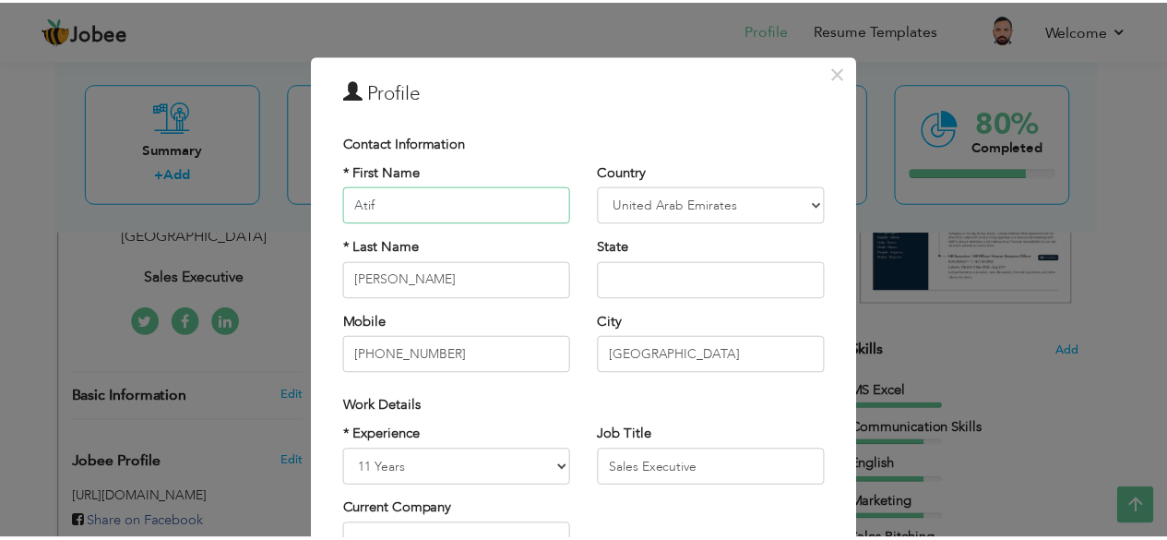
scroll to position [287, 0]
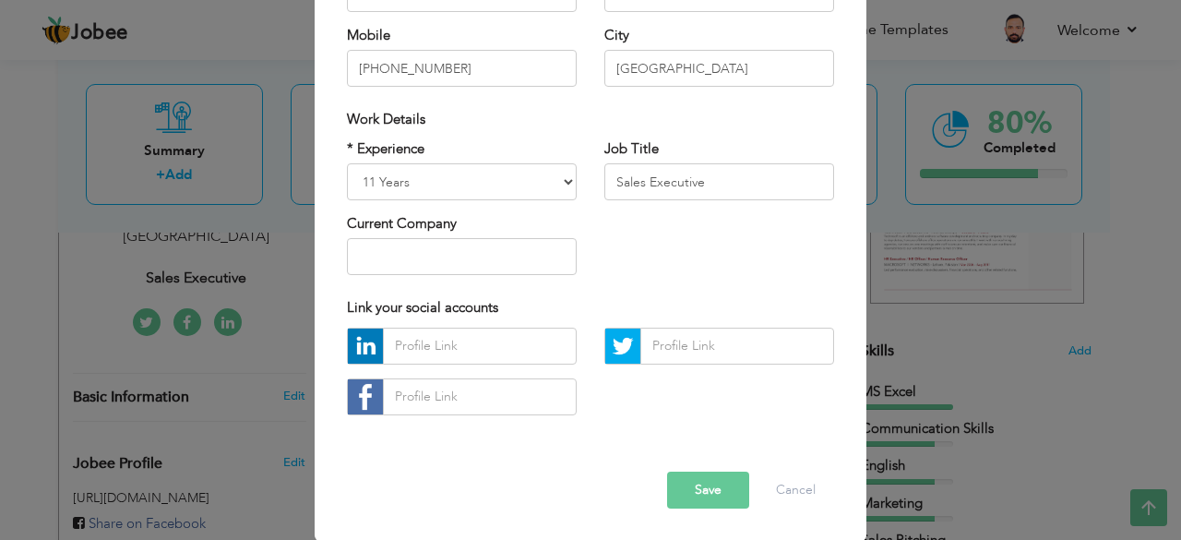
click at [22, 164] on div "× Profile Contact Information * First Name Atif * Last Name Sohail" at bounding box center [590, 270] width 1181 height 540
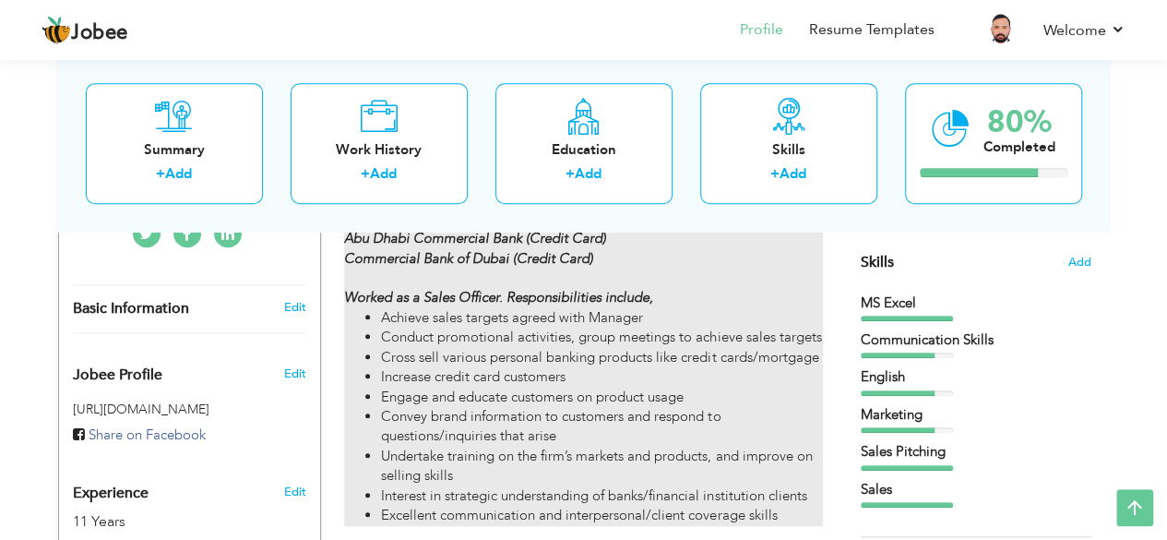
scroll to position [461, 0]
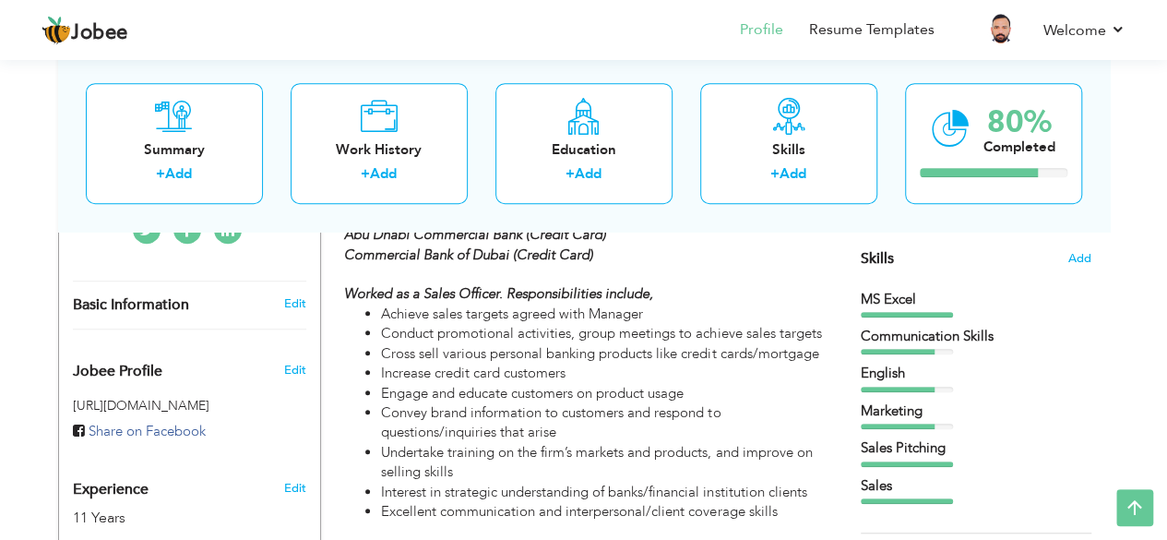
click at [136, 364] on span "Jobee Profile" at bounding box center [118, 372] width 90 height 17
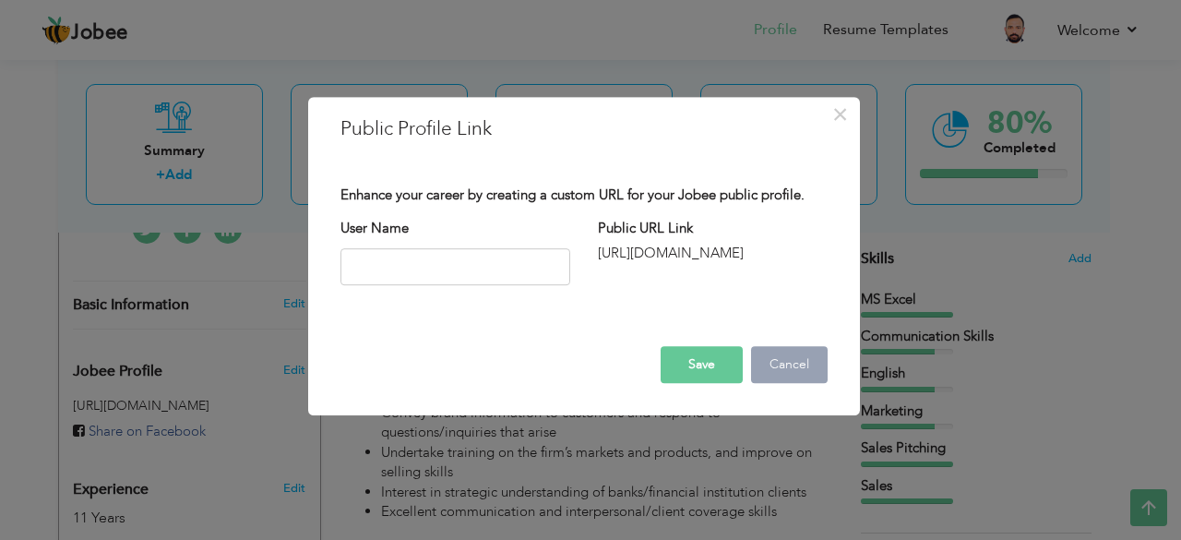
click at [782, 364] on button "Cancel" at bounding box center [789, 364] width 77 height 37
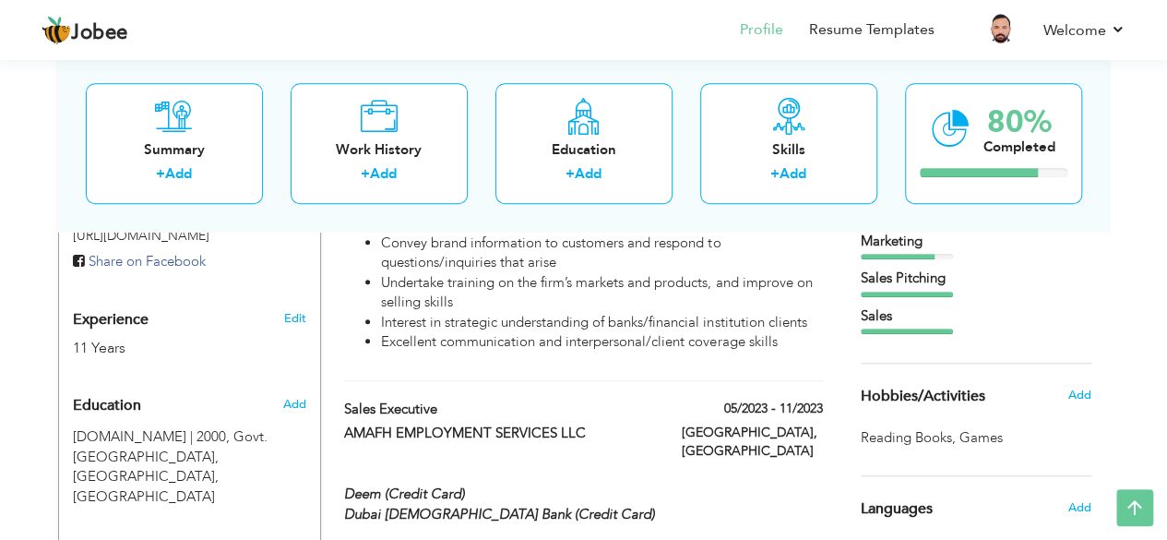
scroll to position [646, 0]
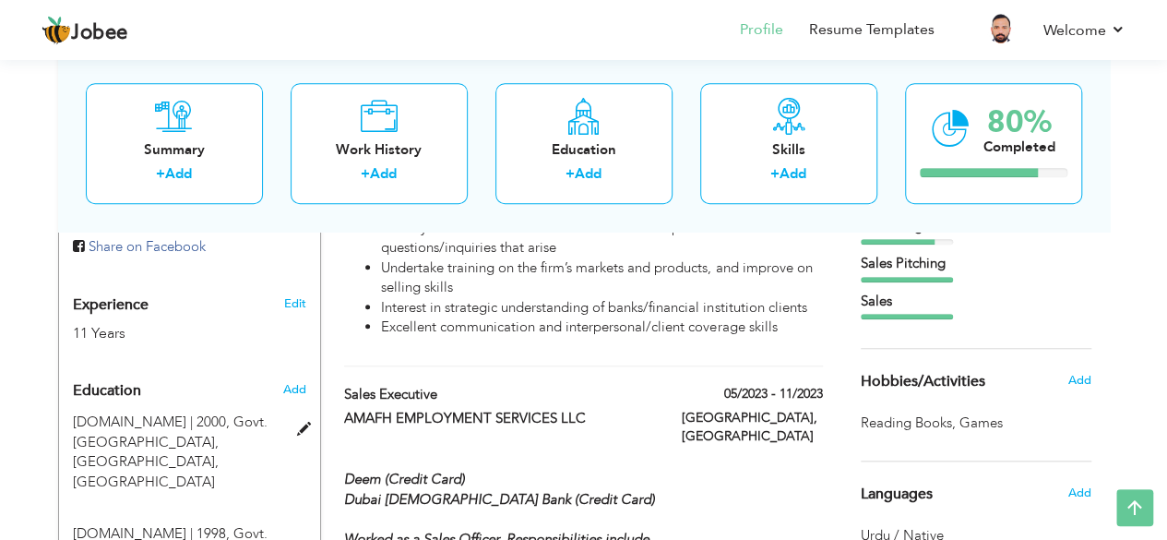
click at [237, 412] on div "B.COM | 2000, Govt. Premier College, Karachi, Pakistan" at bounding box center [178, 451] width 239 height 79
type input "[DOMAIN_NAME]"
type input "2000"
type input "Govt. [GEOGRAPHIC_DATA]"
radio input "true"
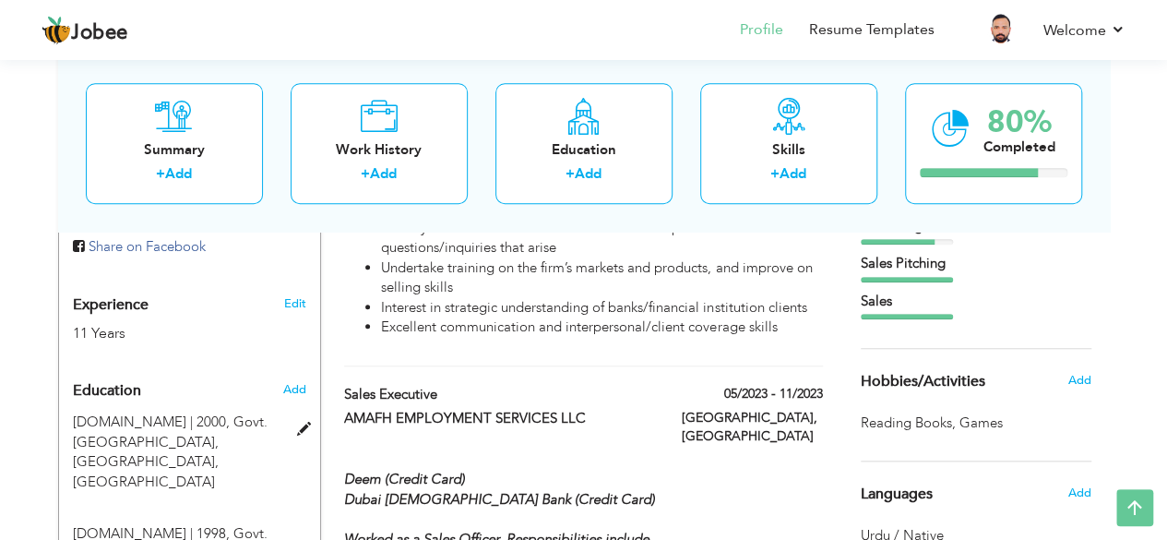
type input "Karachi, Pakistan"
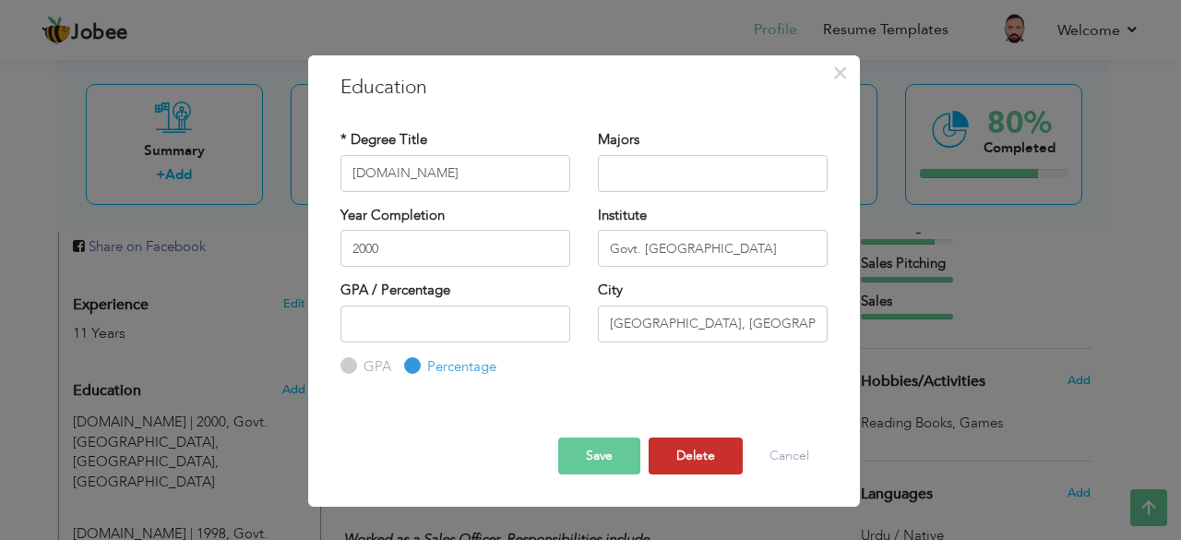
click at [721, 464] on button "Delete" at bounding box center [696, 455] width 94 height 37
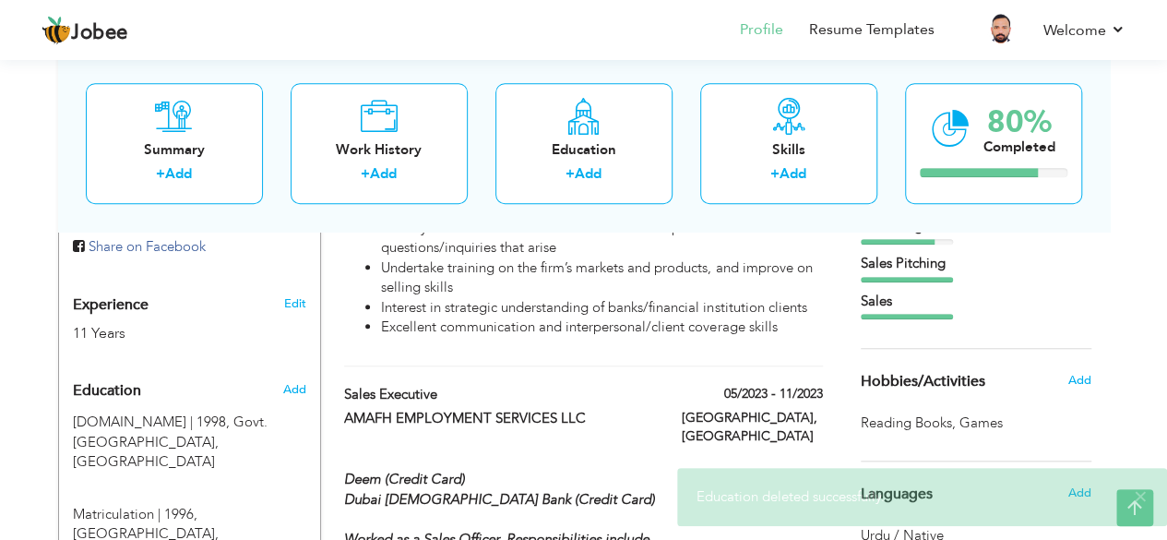
click at [1119, 497] on div "× Education deleted successfully." at bounding box center [922, 497] width 490 height 58
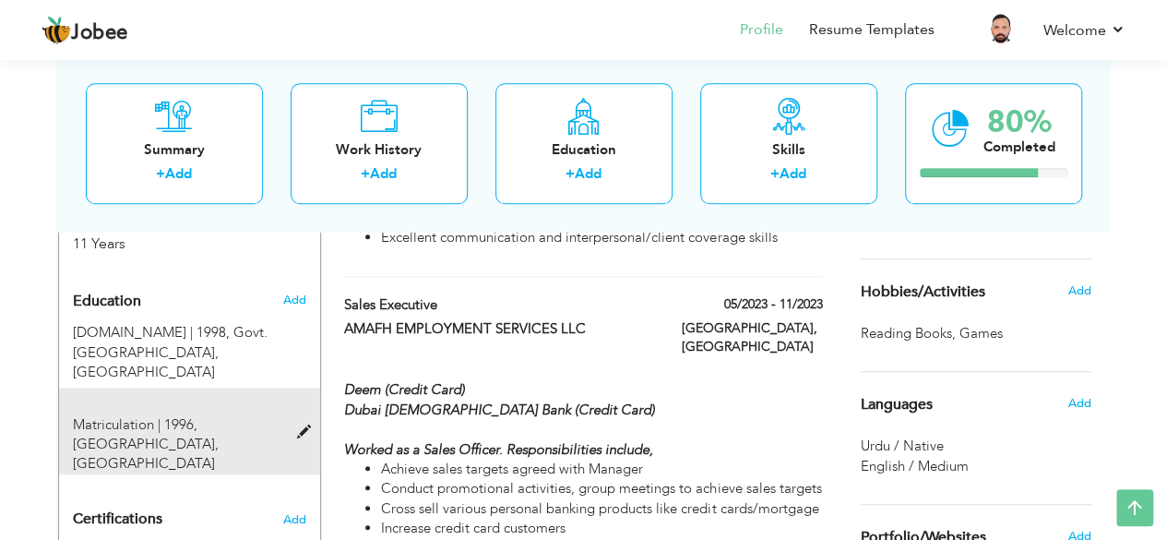
scroll to position [738, 0]
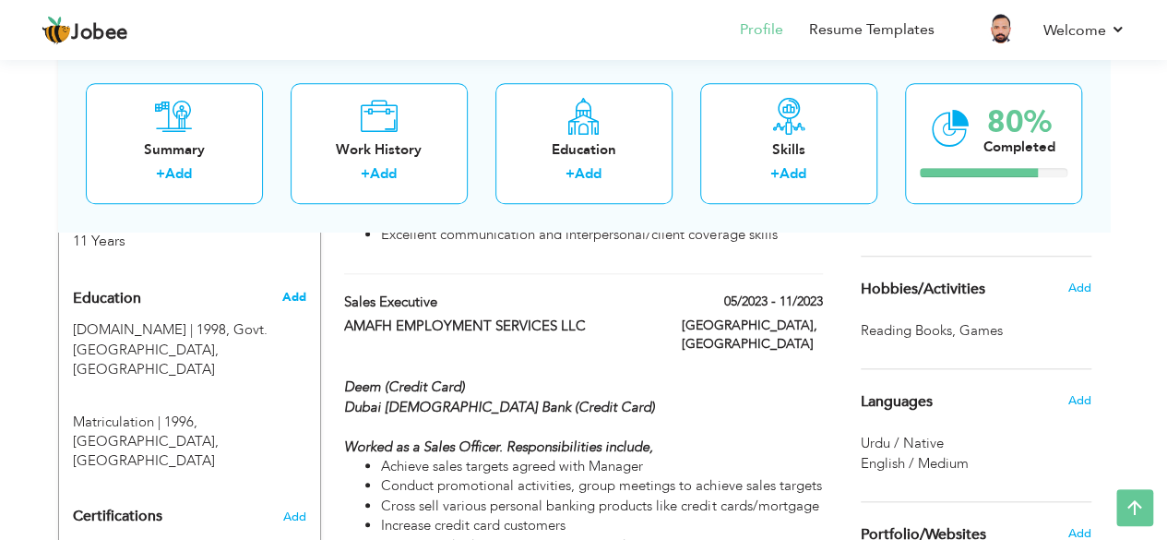
click at [297, 289] on span "Add" at bounding box center [293, 297] width 24 height 17
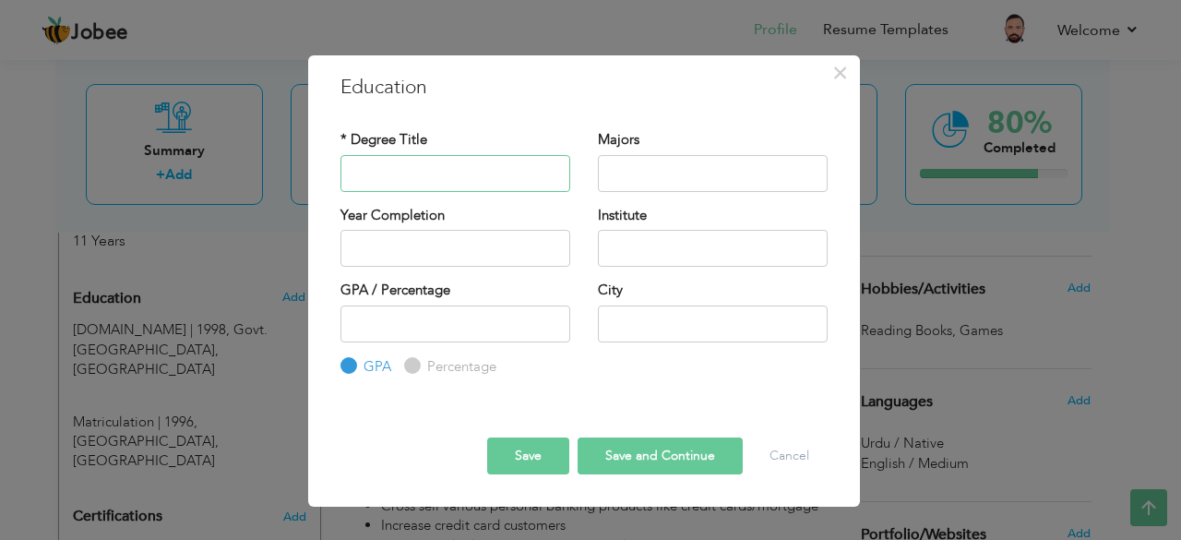
type input "B"
click at [837, 70] on span "×" at bounding box center [840, 72] width 16 height 33
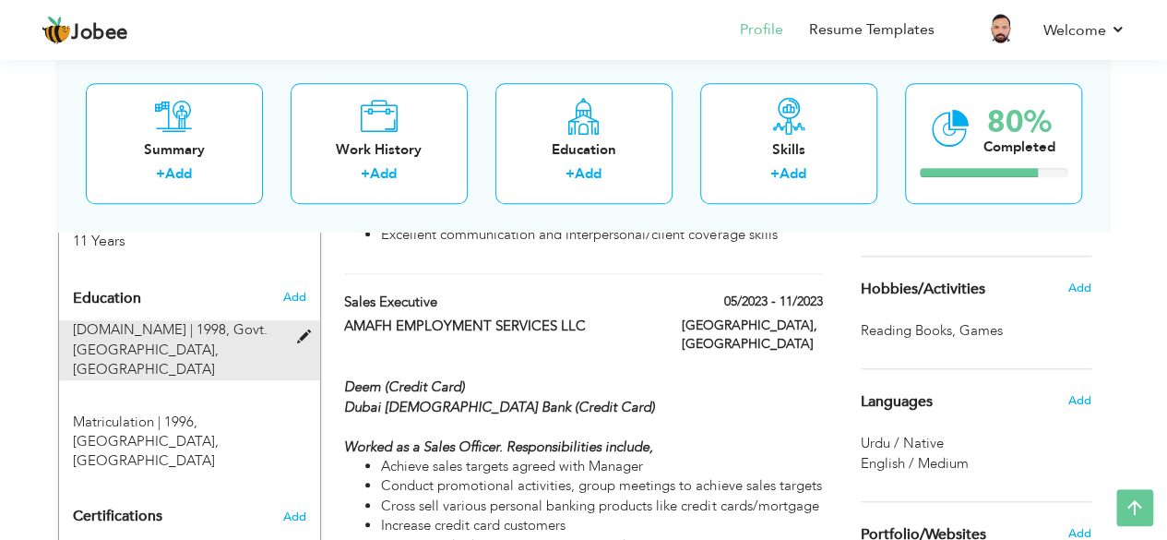
click at [209, 320] on span "Govt. Premier College, Karachi" at bounding box center [170, 349] width 195 height 58
type input "[DOMAIN_NAME]"
type input "1998"
type input "Govt. [GEOGRAPHIC_DATA]"
type input "[GEOGRAPHIC_DATA]"
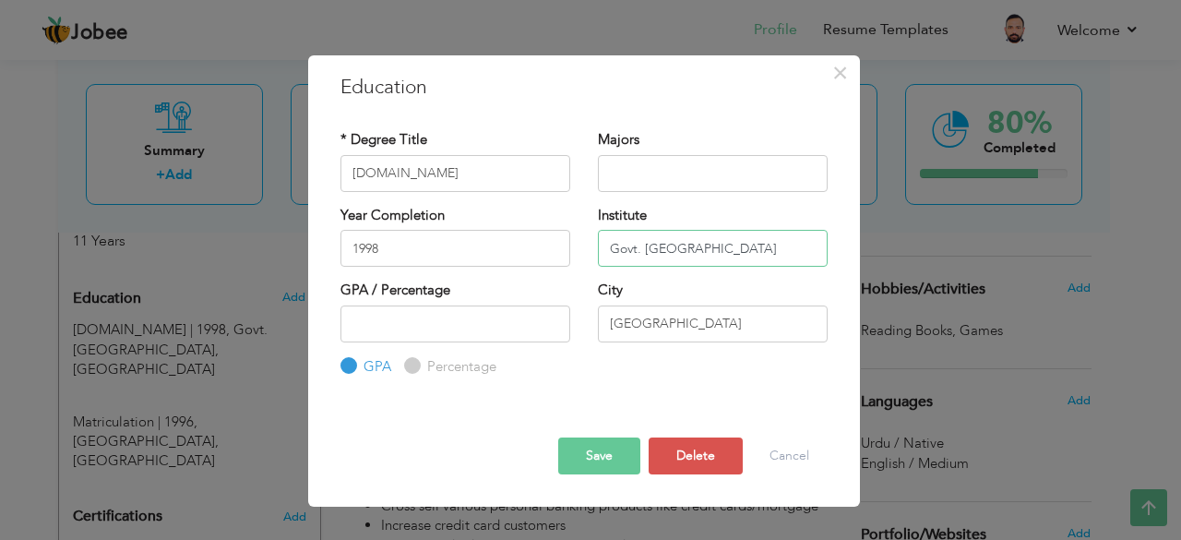
drag, startPoint x: 605, startPoint y: 249, endPoint x: 750, endPoint y: 245, distance: 144.9
click at [750, 245] on input "Govt. [GEOGRAPHIC_DATA]" at bounding box center [713, 248] width 230 height 37
click at [784, 459] on button "Cancel" at bounding box center [789, 455] width 77 height 37
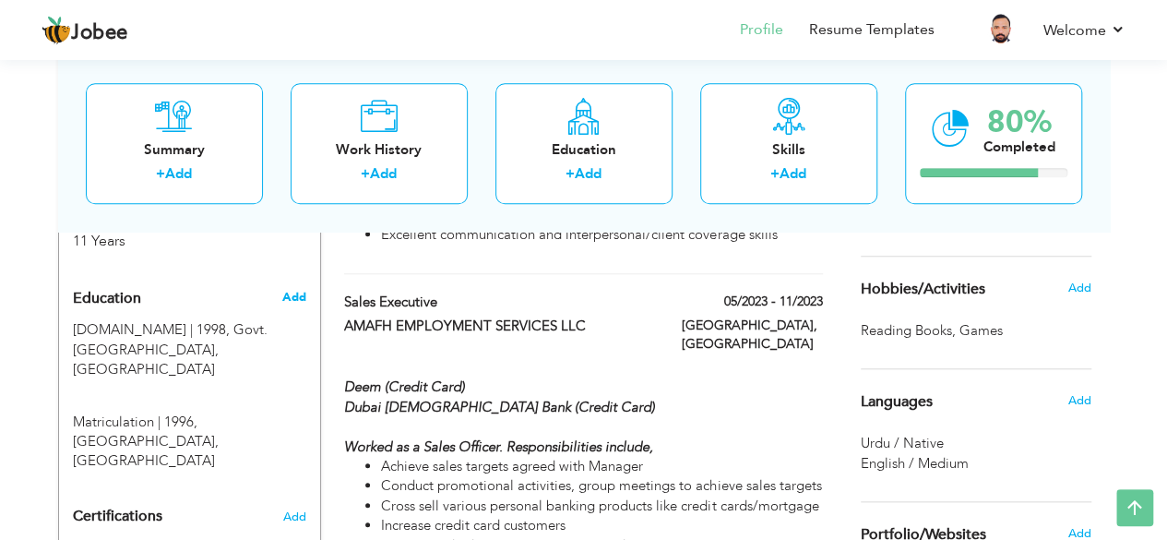
click at [300, 289] on span "Add" at bounding box center [293, 297] width 24 height 17
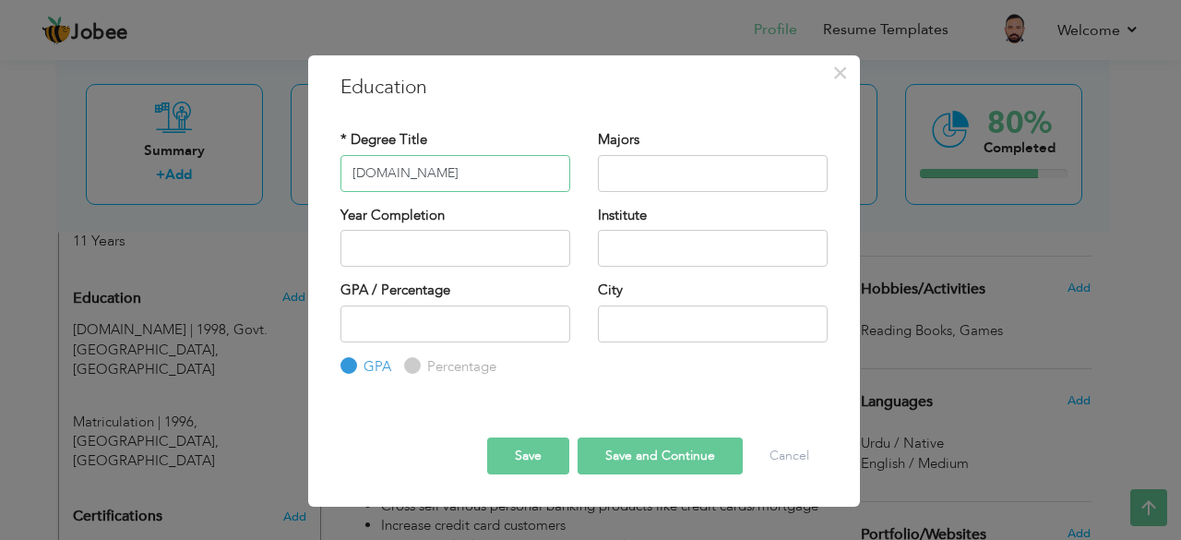
type input "[DOMAIN_NAME]"
drag, startPoint x: 632, startPoint y: 229, endPoint x: 627, endPoint y: 243, distance: 14.6
click at [627, 243] on input "text" at bounding box center [713, 248] width 230 height 37
paste input "Govt. [GEOGRAPHIC_DATA]"
type input "Govt. [GEOGRAPHIC_DATA]"
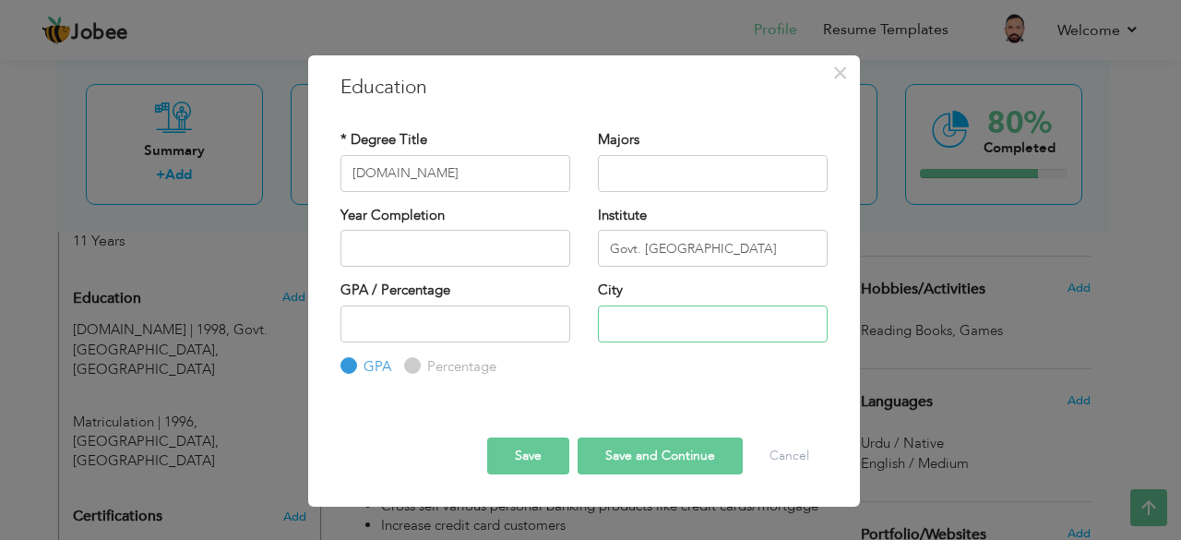
click at [662, 327] on input "text" at bounding box center [713, 323] width 230 height 37
type input "[GEOGRAPHIC_DATA]"
click at [391, 250] on input "2025" at bounding box center [455, 248] width 230 height 37
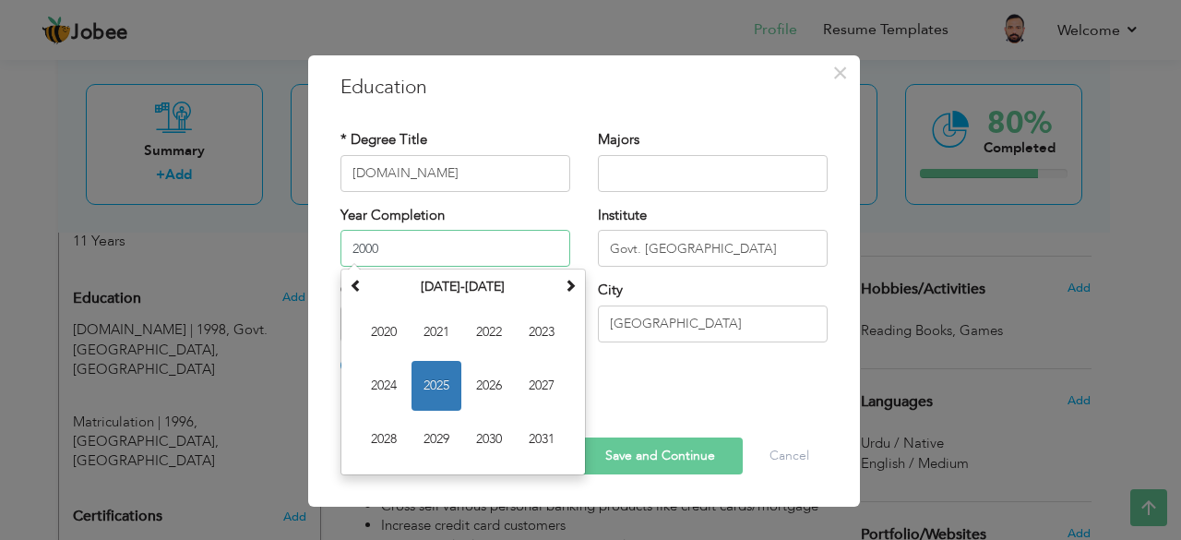
type input "2000"
click at [633, 471] on button "Save and Continue" at bounding box center [660, 455] width 165 height 37
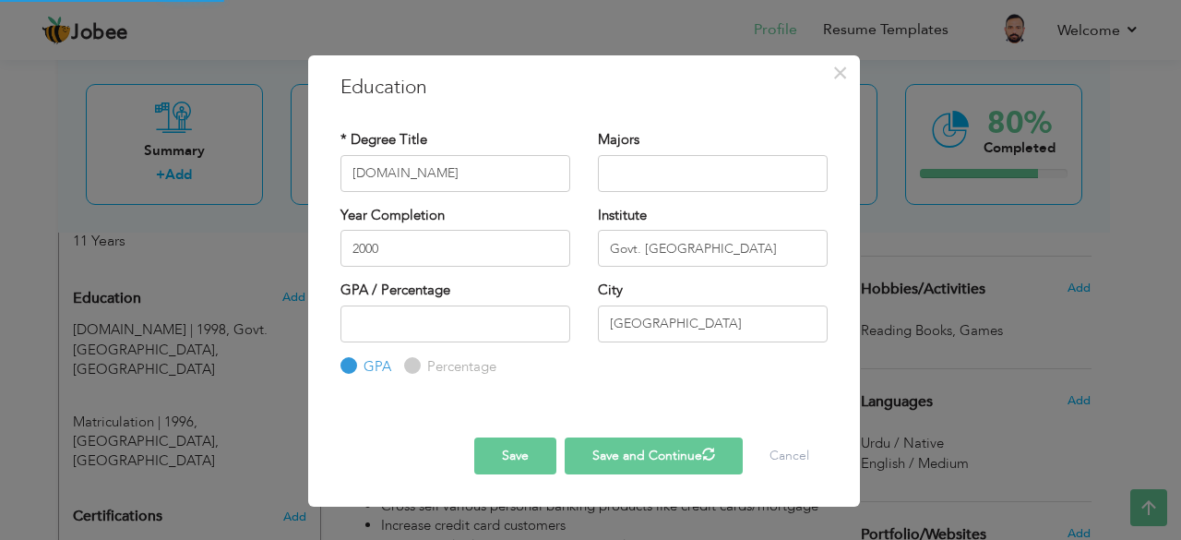
click at [630, 463] on button "Save and Continue" at bounding box center [654, 455] width 178 height 37
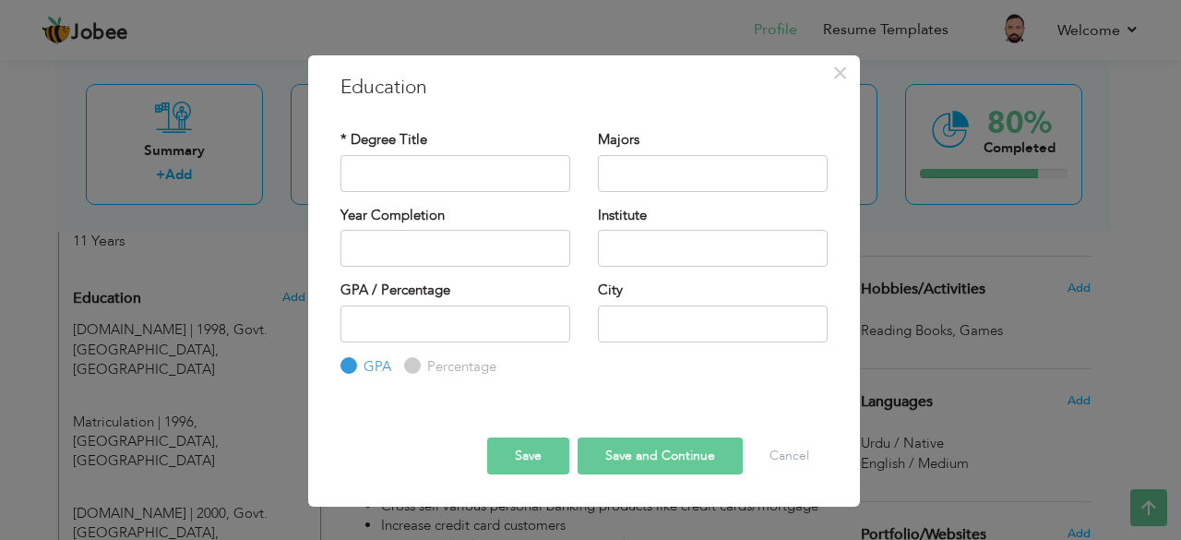
click at [717, 446] on button "Save and Continue" at bounding box center [660, 455] width 165 height 37
click at [770, 452] on button "Cancel" at bounding box center [789, 455] width 77 height 37
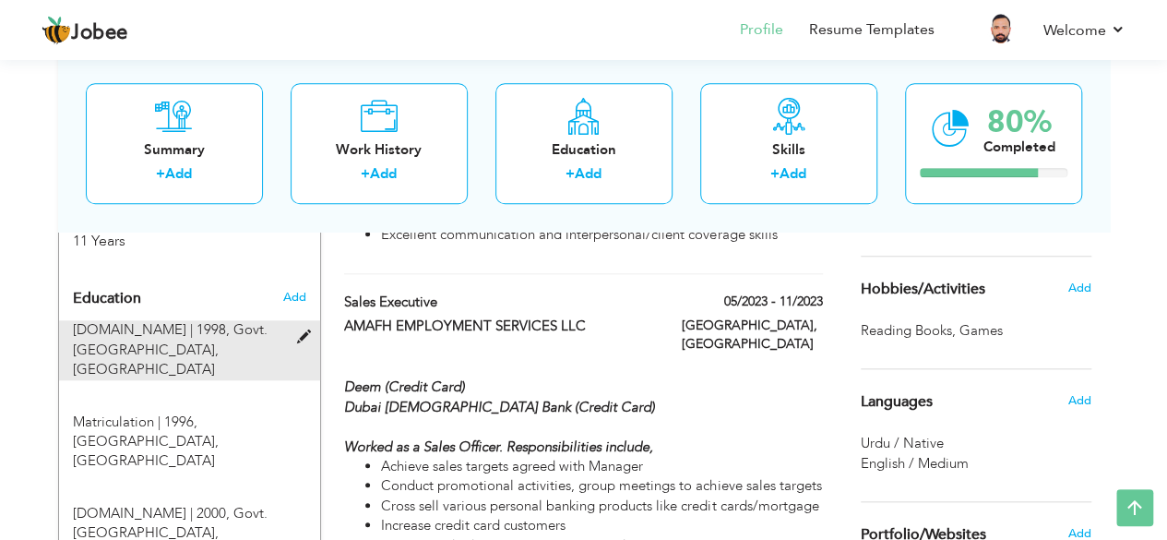
click at [305, 330] on span at bounding box center [307, 337] width 23 height 14
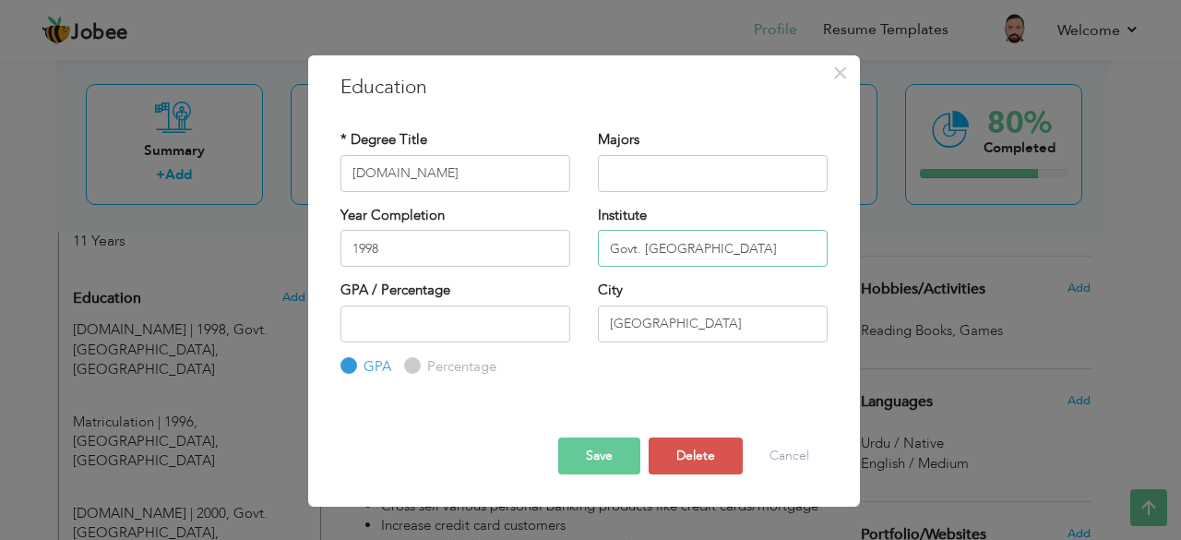
drag, startPoint x: 611, startPoint y: 250, endPoint x: 742, endPoint y: 250, distance: 131.0
click at [742, 250] on input "Govt. [GEOGRAPHIC_DATA]" at bounding box center [713, 248] width 230 height 37
click at [729, 441] on button "Delete" at bounding box center [696, 455] width 94 height 37
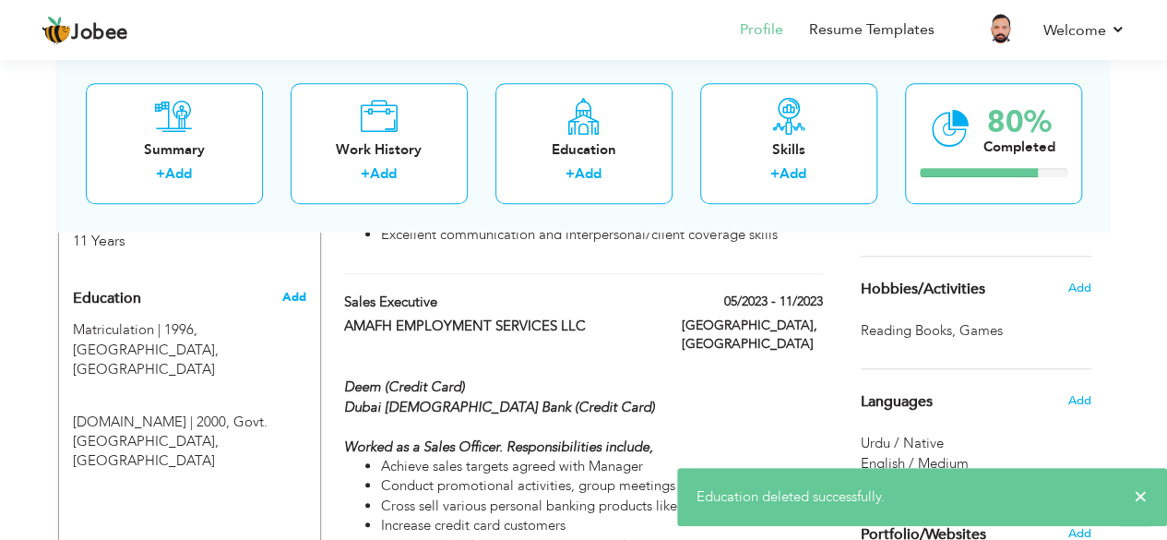
click at [289, 289] on span "Add" at bounding box center [293, 297] width 24 height 17
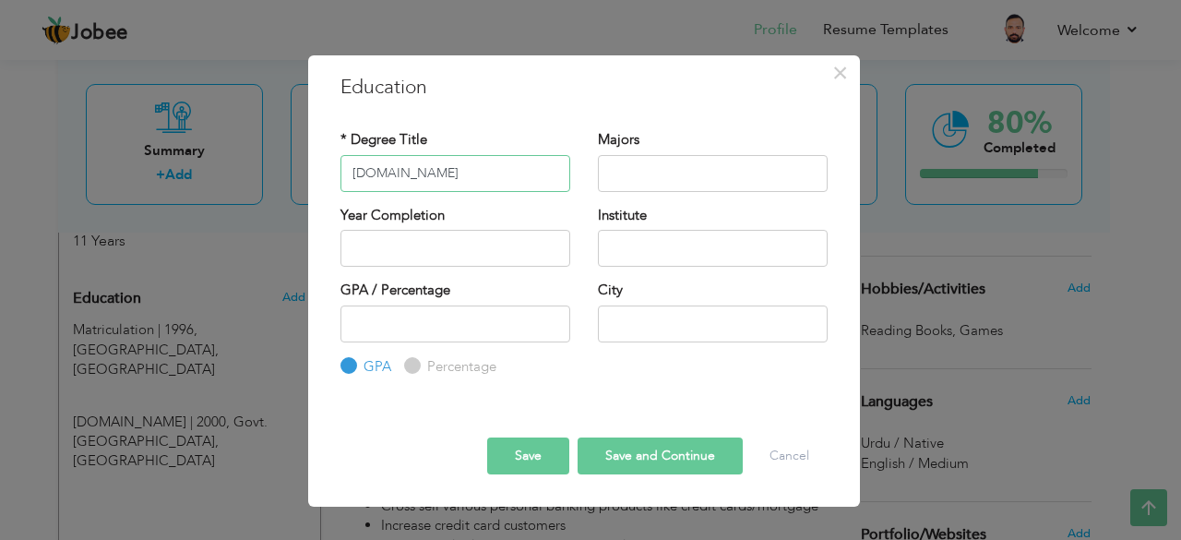
type input "[DOMAIN_NAME]"
click at [609, 250] on input "text" at bounding box center [713, 248] width 230 height 37
paste input "Govt. [GEOGRAPHIC_DATA]"
type input "Govt. [GEOGRAPHIC_DATA]"
click at [602, 327] on input "text" at bounding box center [713, 323] width 230 height 37
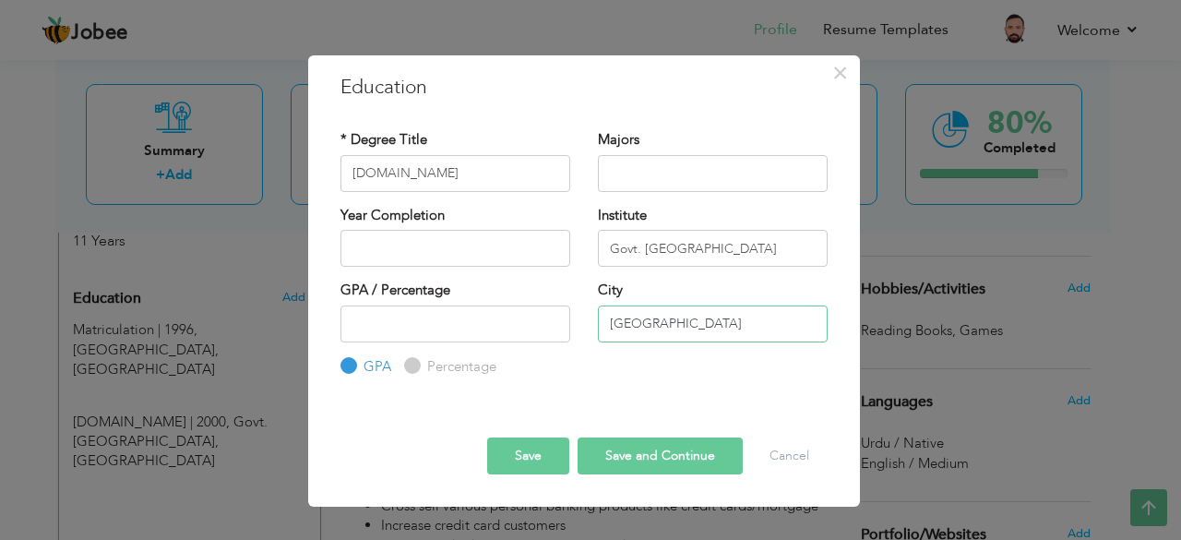
type input "[GEOGRAPHIC_DATA]"
click at [477, 246] on input "text" at bounding box center [455, 248] width 230 height 37
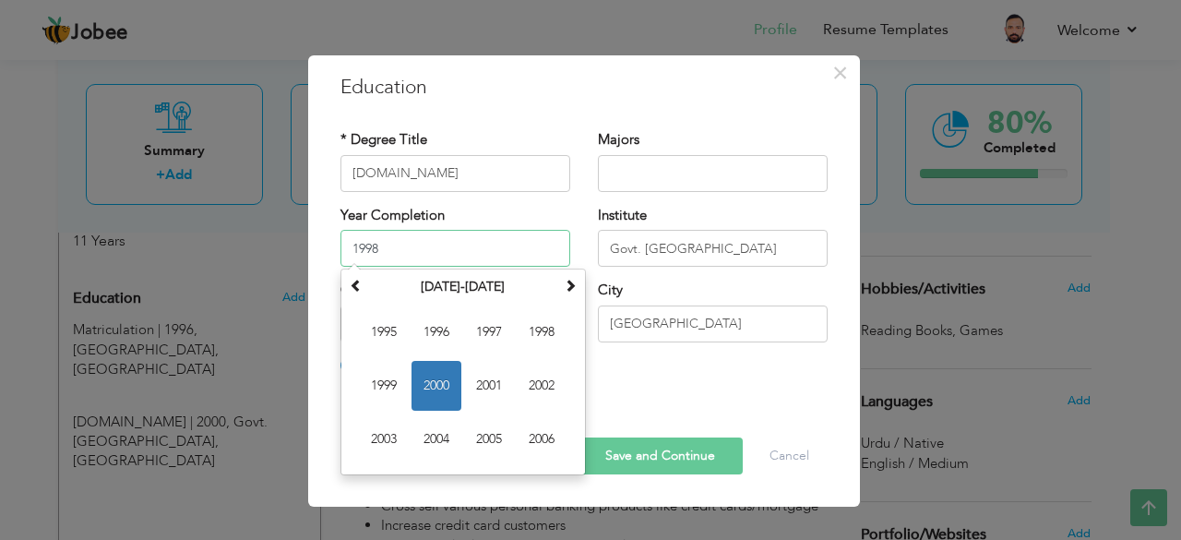
type input "1998"
click at [655, 453] on button "Save and Continue" at bounding box center [660, 455] width 165 height 37
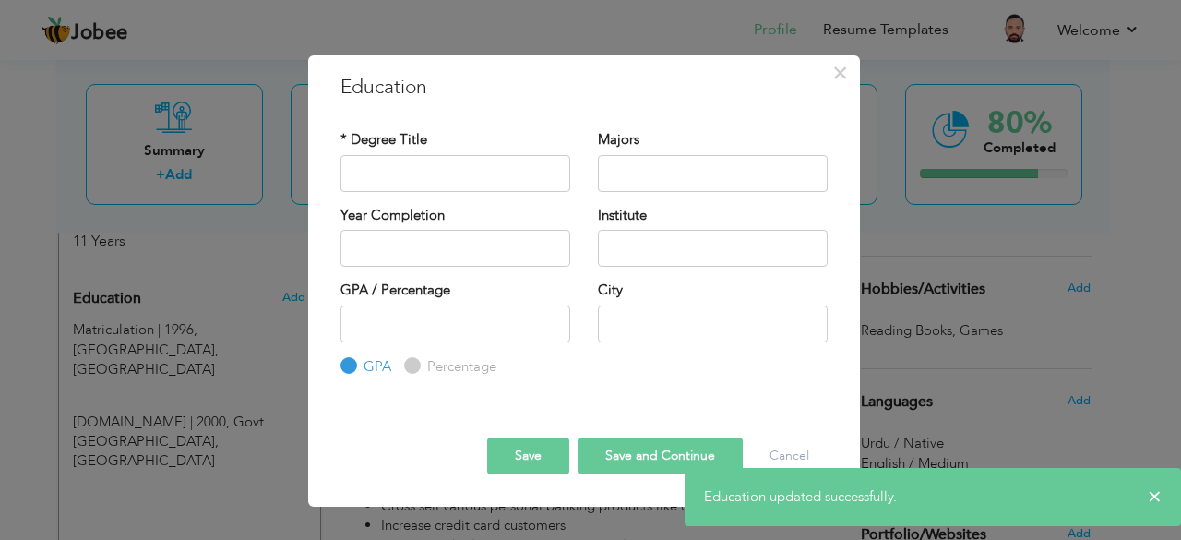
click at [655, 453] on button "Save and Continue" at bounding box center [660, 455] width 165 height 37
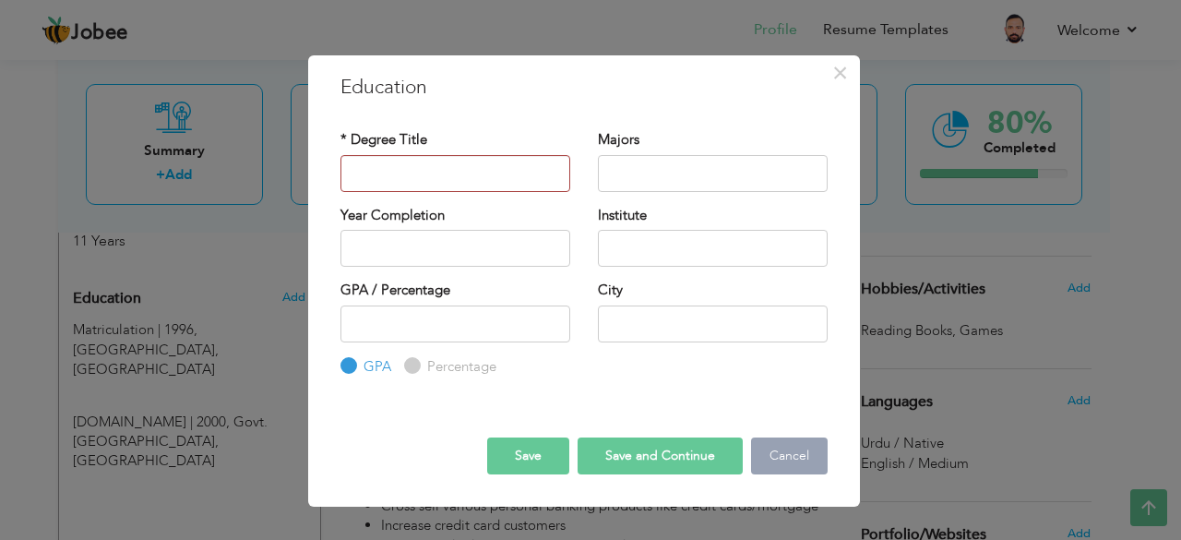
click at [782, 453] on button "Cancel" at bounding box center [789, 455] width 77 height 37
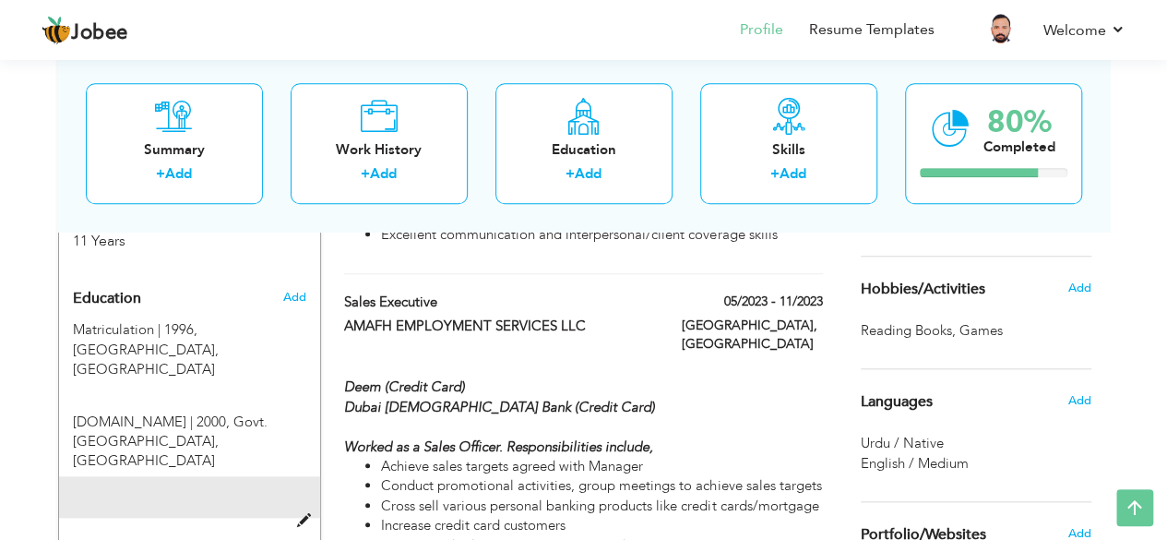
click at [216, 476] on div at bounding box center [189, 497] width 261 height 42
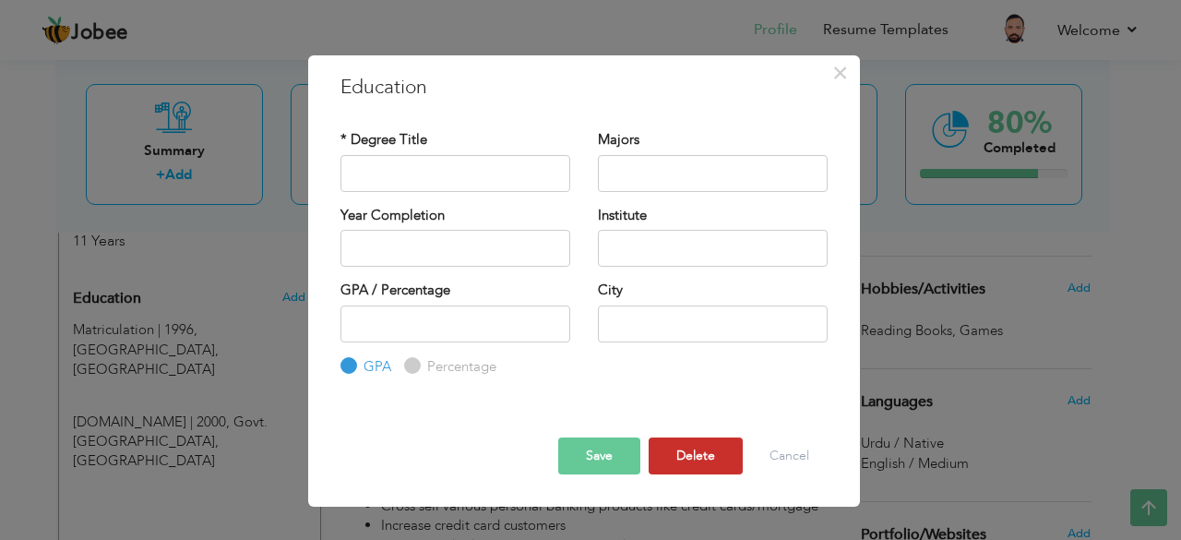
click at [727, 462] on button "Delete" at bounding box center [696, 455] width 94 height 37
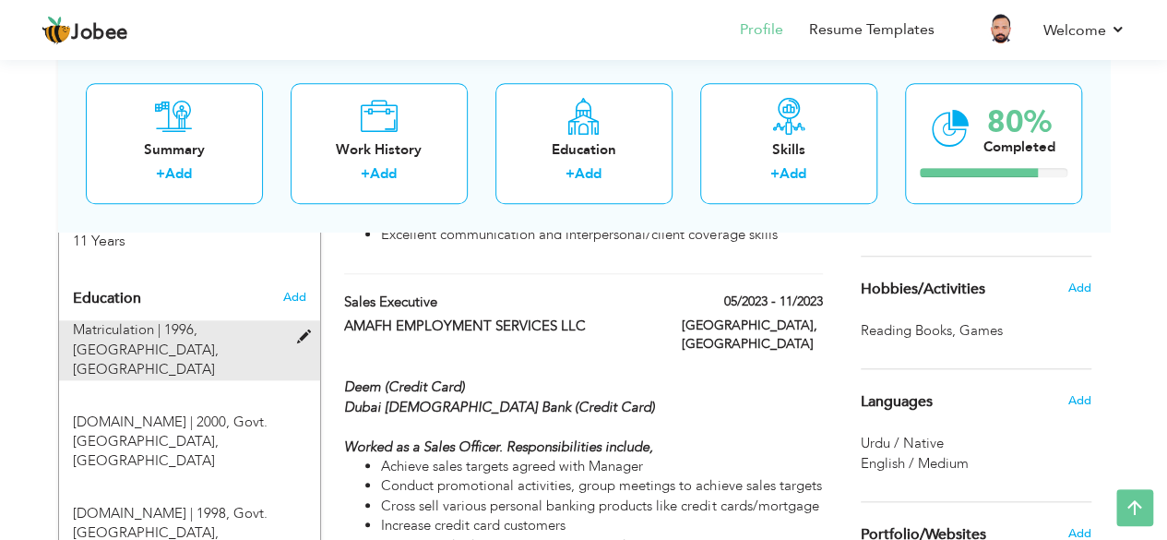
click at [192, 326] on div "Matriculation | 1996, S.M Public Academy, Karachi" at bounding box center [178, 349] width 239 height 59
type input "Matriculation"
type input "1996"
type input "S.M Public Academy"
type input "[GEOGRAPHIC_DATA]"
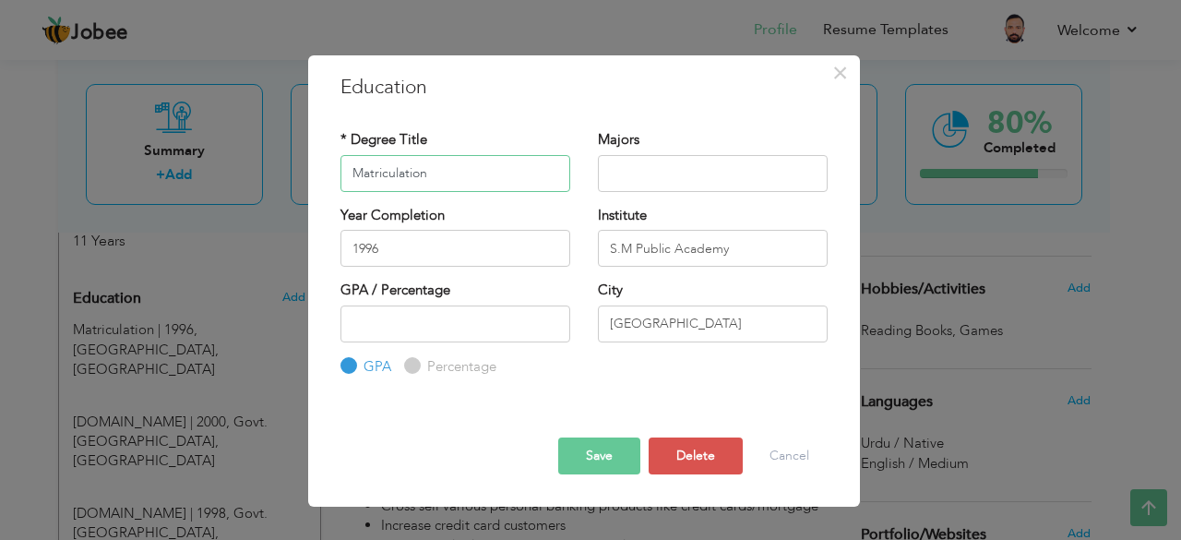
drag, startPoint x: 351, startPoint y: 173, endPoint x: 427, endPoint y: 172, distance: 76.6
click at [427, 172] on input "Matriculation" at bounding box center [455, 173] width 230 height 37
click at [773, 462] on button "Cancel" at bounding box center [789, 455] width 77 height 37
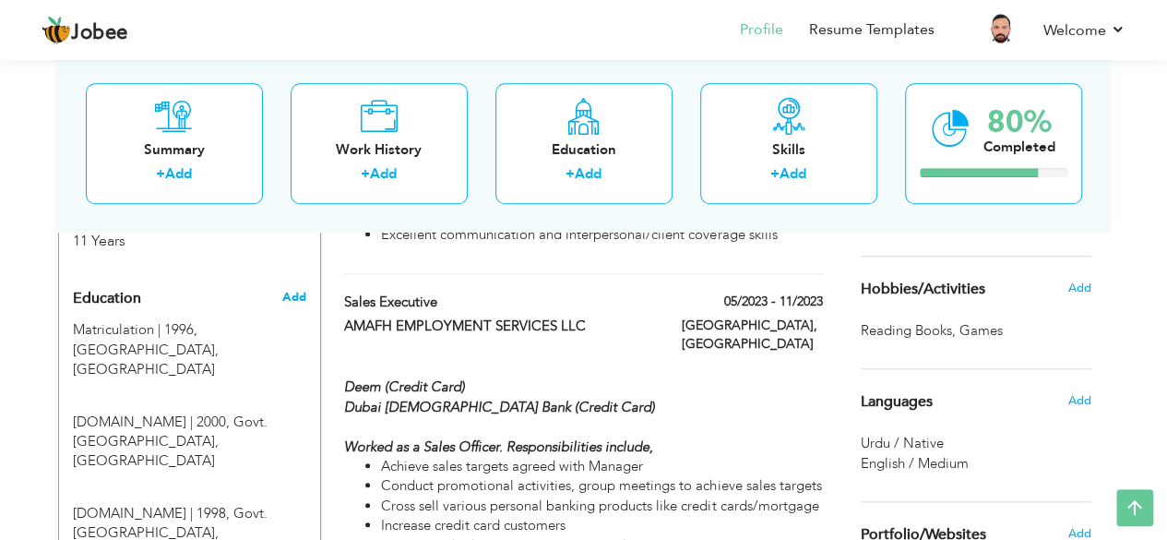
click at [286, 289] on span "Add" at bounding box center [293, 297] width 24 height 17
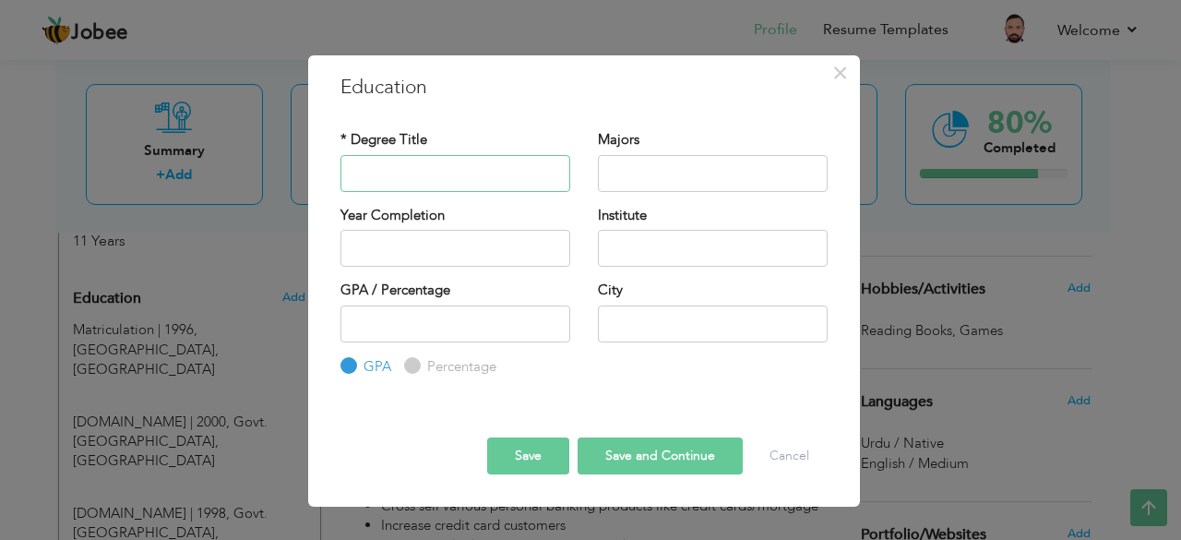
paste input "Matriculation"
type input "Matriculation"
click at [639, 324] on input "text" at bounding box center [713, 323] width 230 height 37
type input "[GEOGRAPHIC_DATA]"
click at [637, 233] on input "text" at bounding box center [713, 248] width 230 height 37
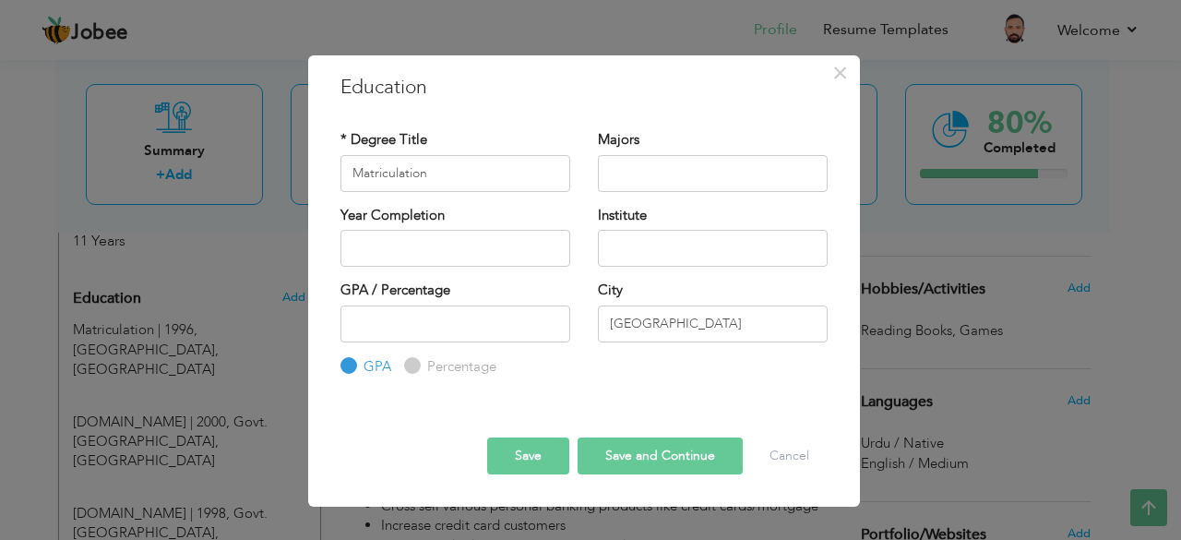
click at [506, 458] on button "Save" at bounding box center [528, 455] width 82 height 37
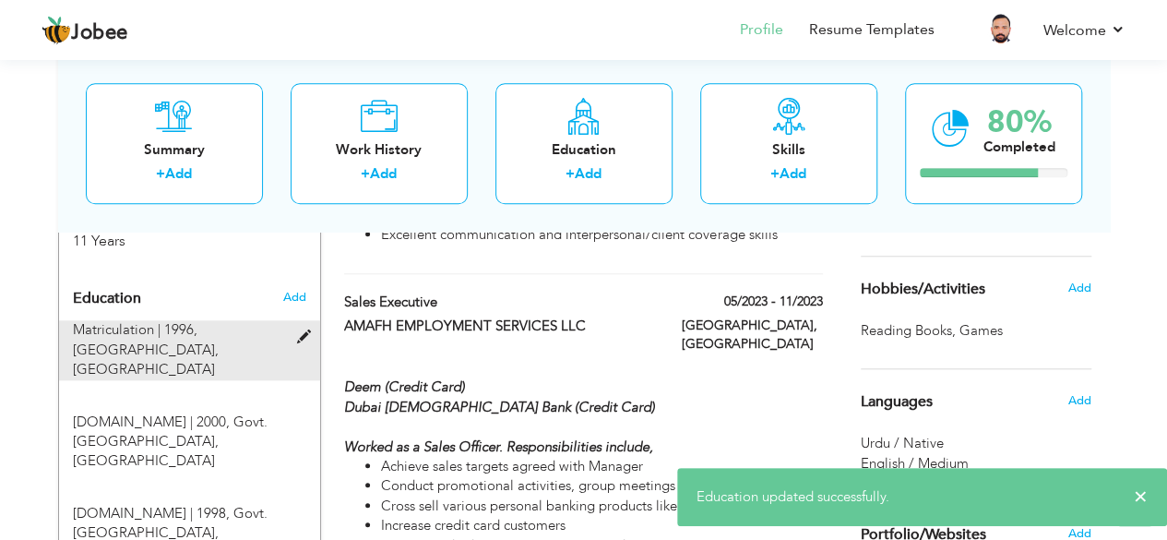
click at [173, 340] on span "S.M Public Academy, Karachi" at bounding box center [146, 359] width 146 height 38
type input "1996"
type input "S.M Public Academy"
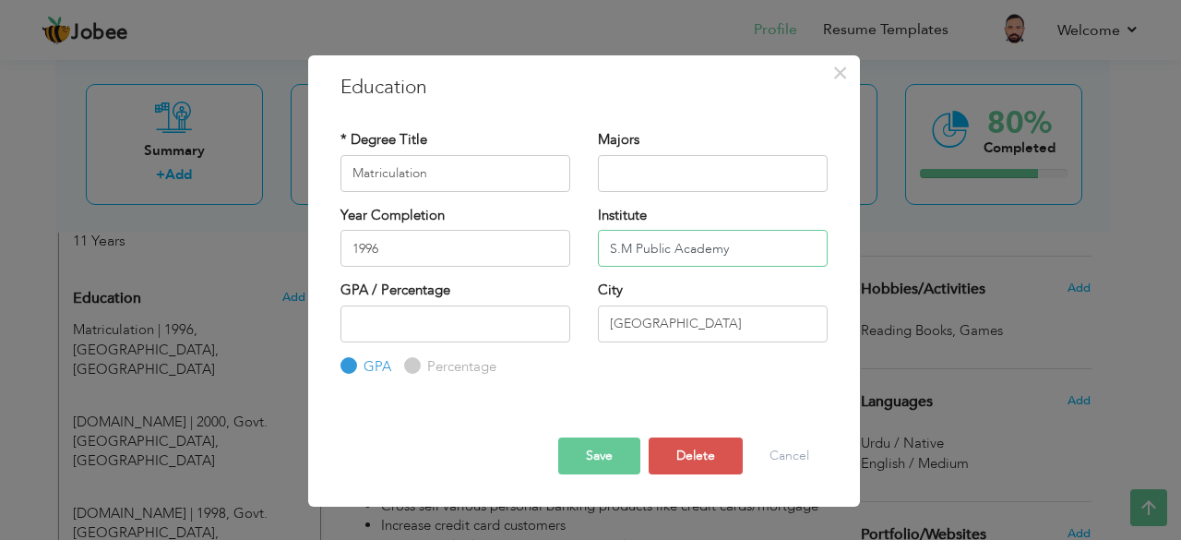
drag, startPoint x: 609, startPoint y: 248, endPoint x: 731, endPoint y: 256, distance: 122.0
click at [731, 256] on input "S.M Public Academy" at bounding box center [713, 248] width 230 height 37
click at [797, 459] on button "Cancel" at bounding box center [789, 455] width 77 height 37
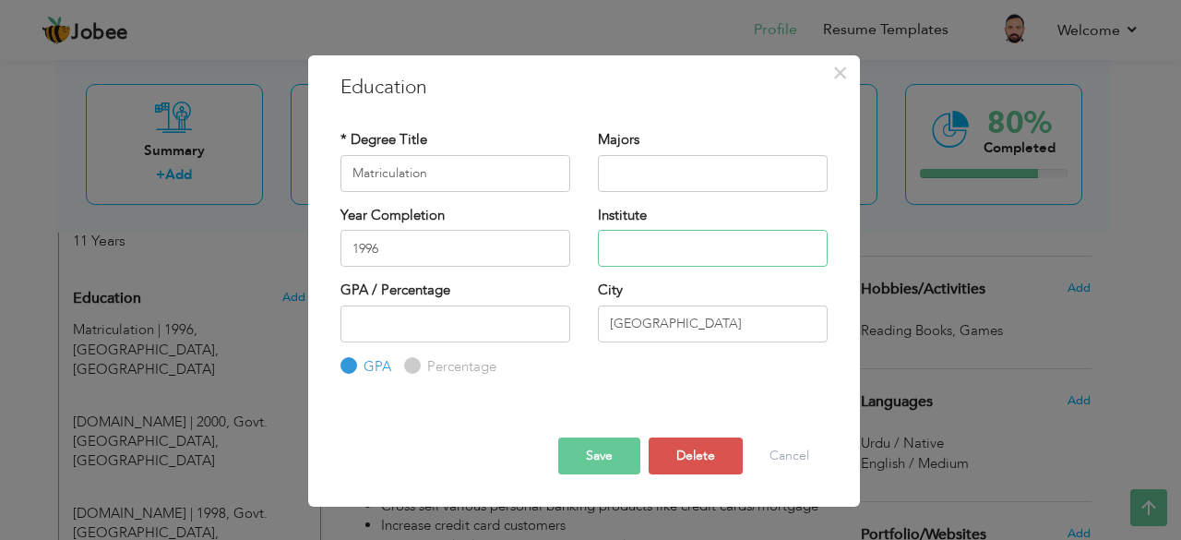
paste input "S.M Public Academy"
type input "S.M Public Academy"
click at [579, 443] on button "Save" at bounding box center [599, 455] width 82 height 37
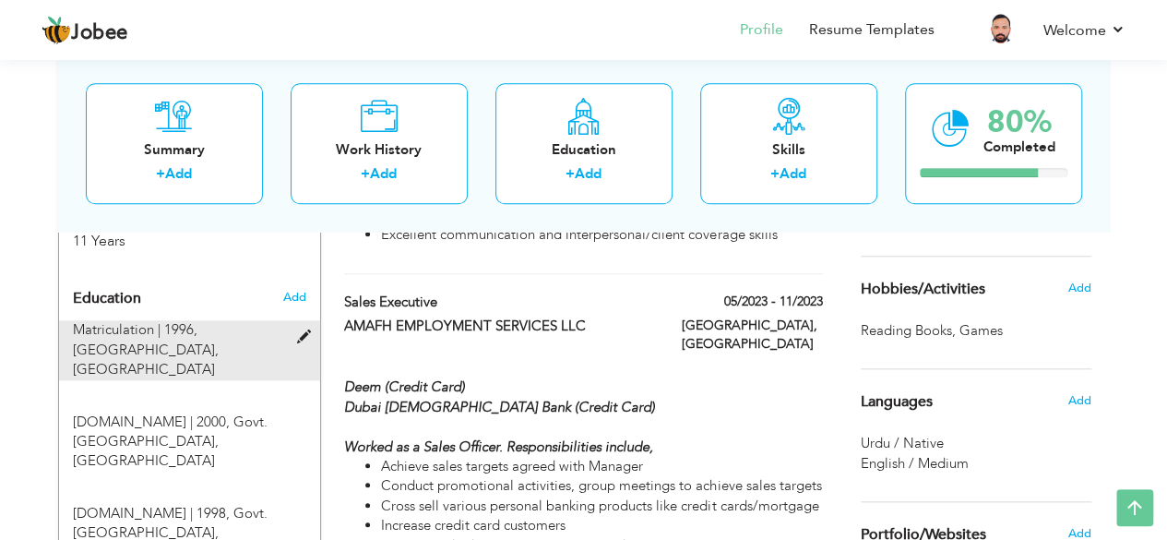
click at [214, 323] on div "Matriculation | 1996, S.M Public Academy, Karachi" at bounding box center [178, 349] width 239 height 59
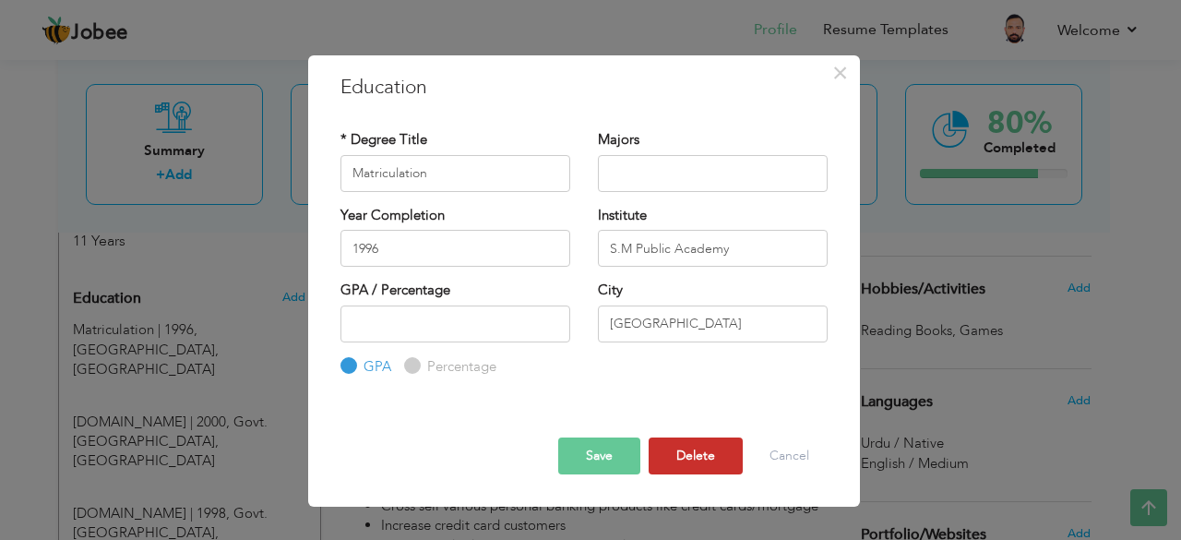
click at [723, 457] on button "Delete" at bounding box center [696, 455] width 94 height 37
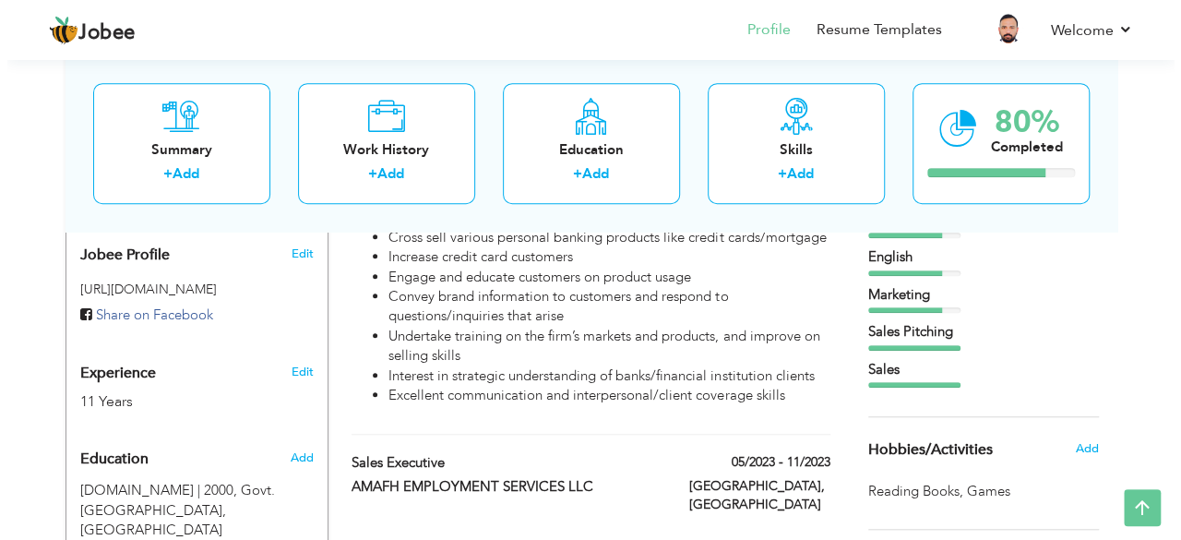
scroll to position [565, 0]
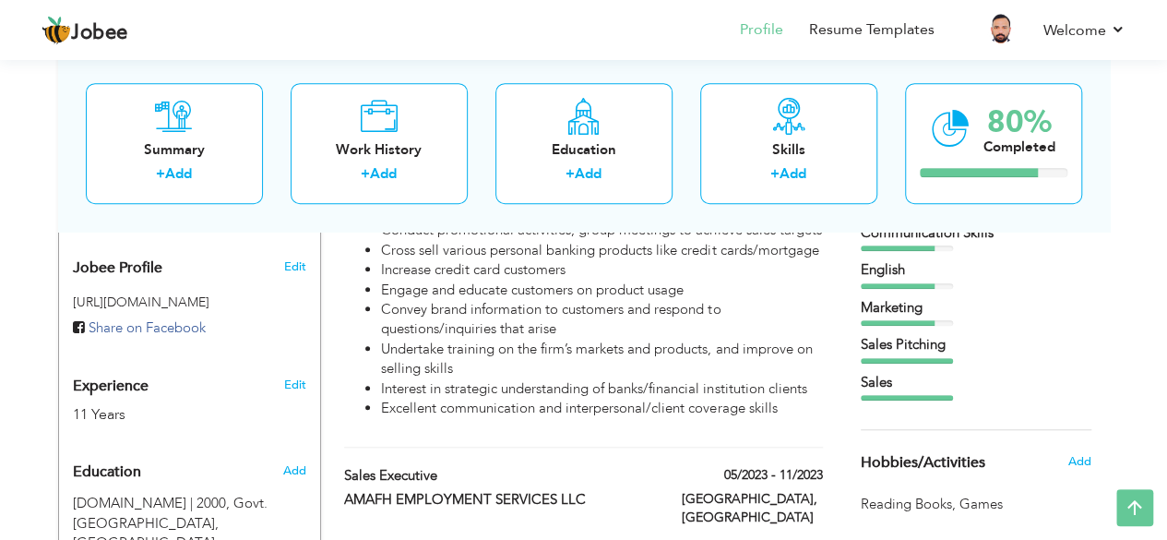
click at [125, 378] on span "Experience" at bounding box center [111, 386] width 76 height 17
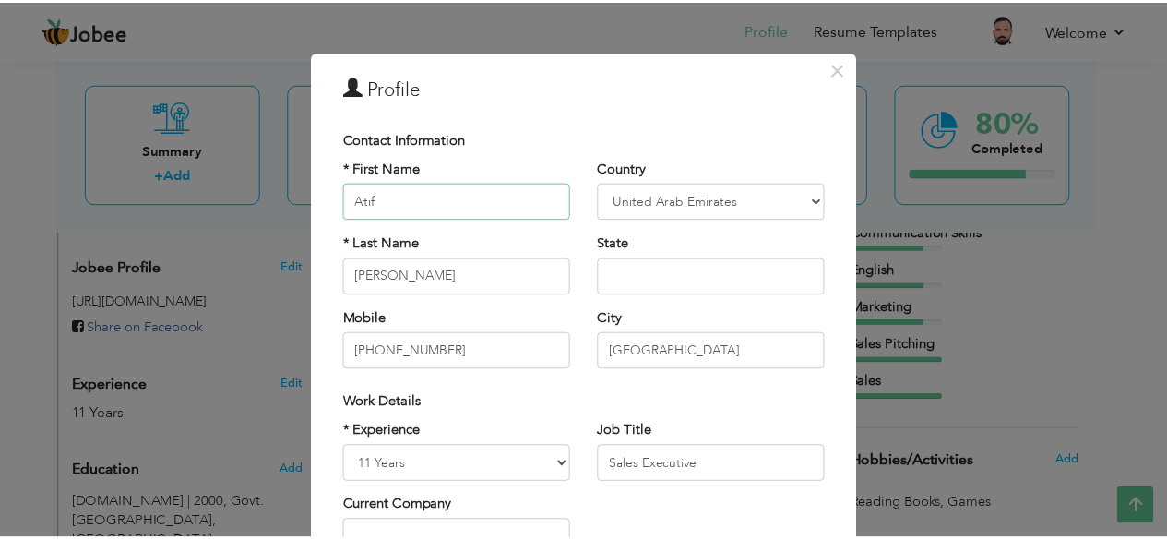
scroll to position [0, 0]
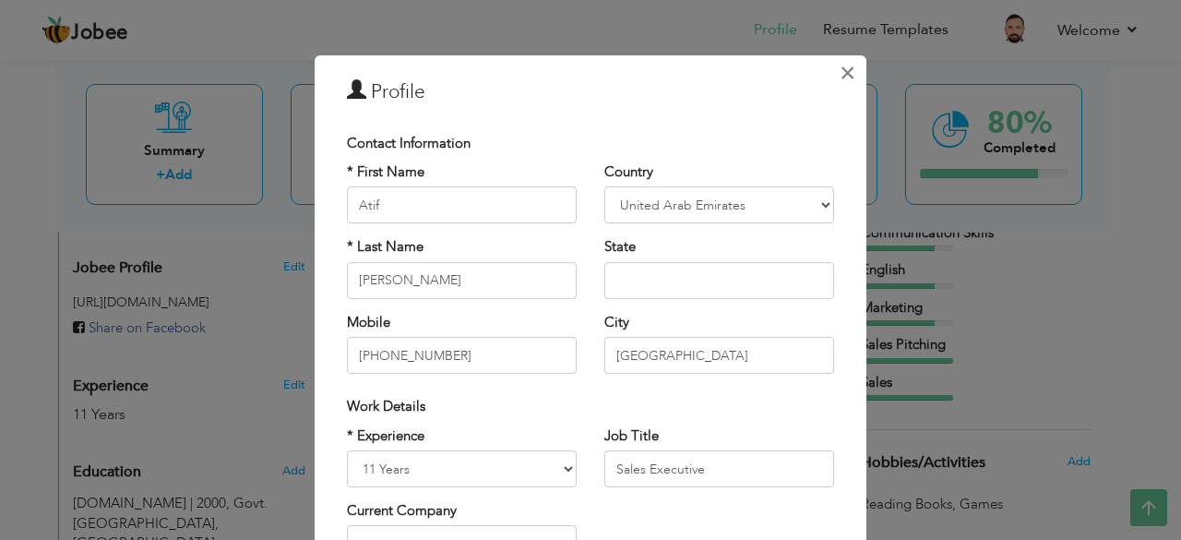
click at [840, 71] on span "×" at bounding box center [848, 72] width 16 height 33
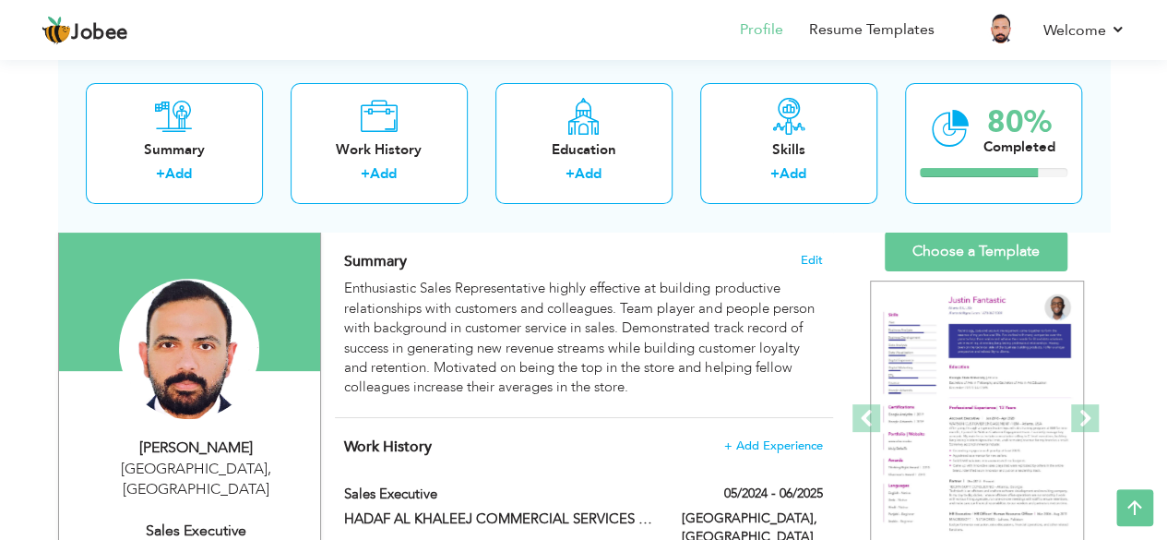
scroll to position [103, 0]
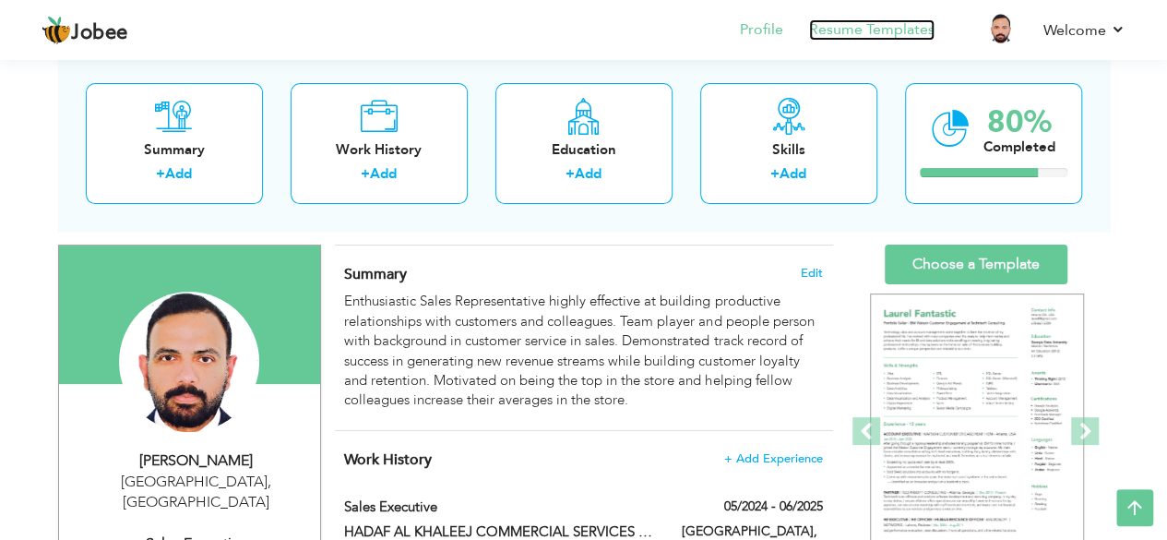
click at [866, 29] on link "Resume Templates" at bounding box center [871, 29] width 125 height 21
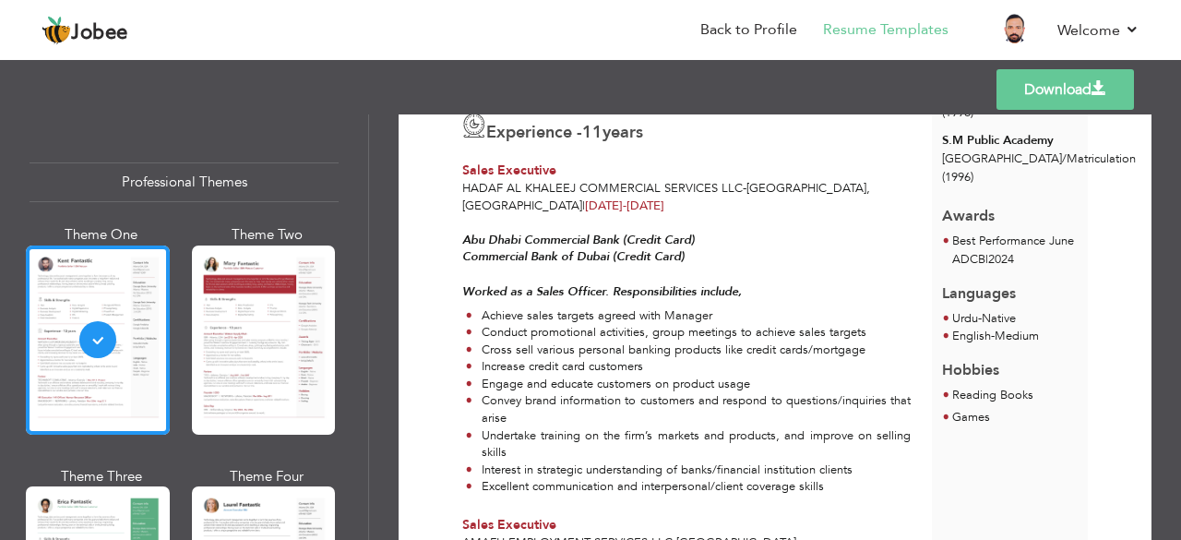
scroll to position [365, 0]
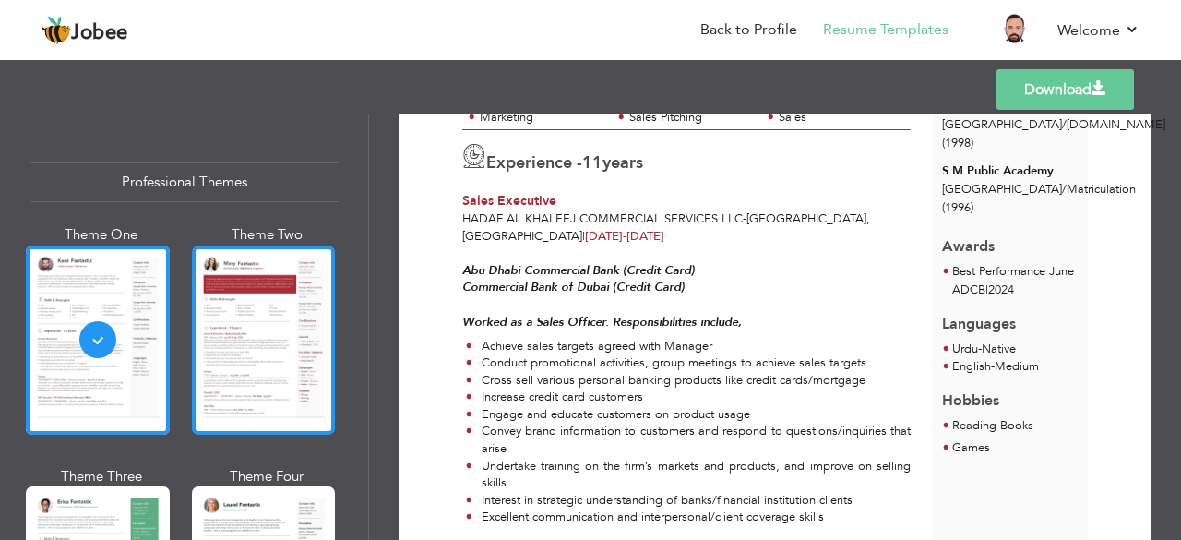
click at [213, 366] on div at bounding box center [264, 339] width 144 height 189
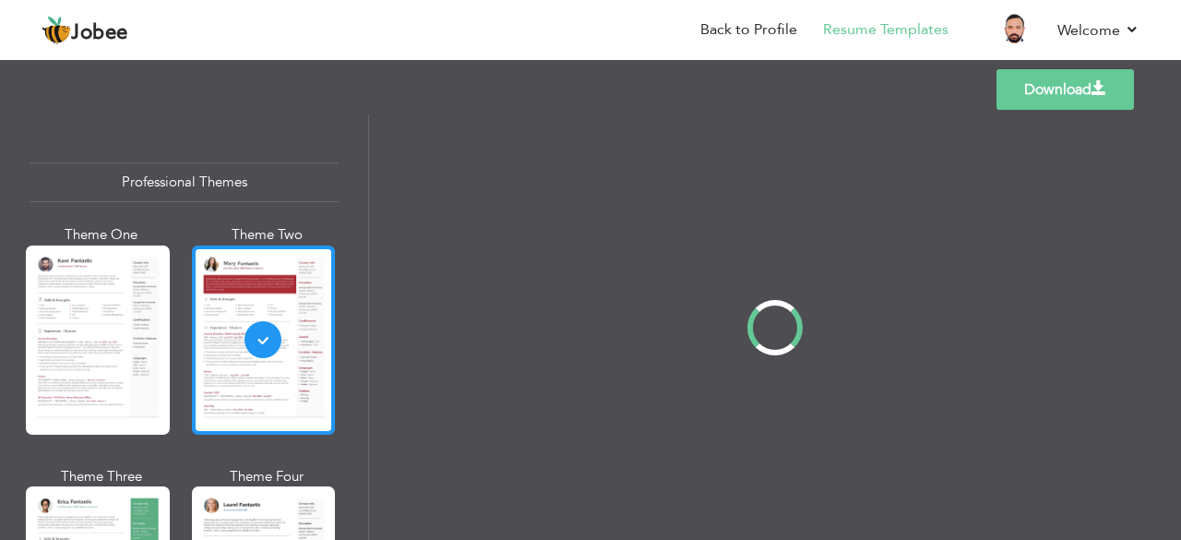
scroll to position [0, 0]
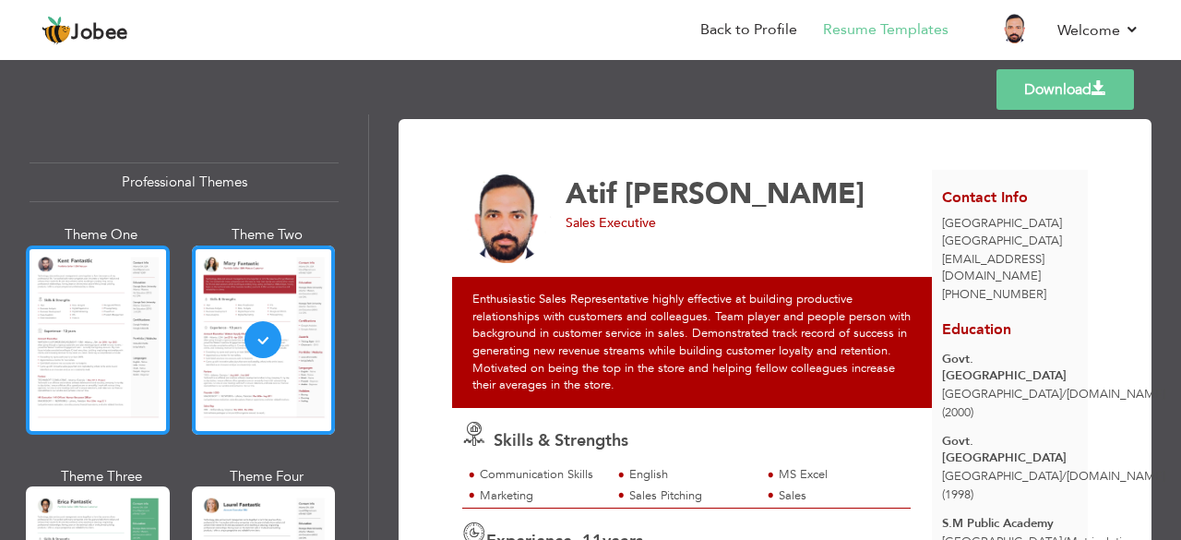
click at [136, 344] on div at bounding box center [98, 339] width 144 height 189
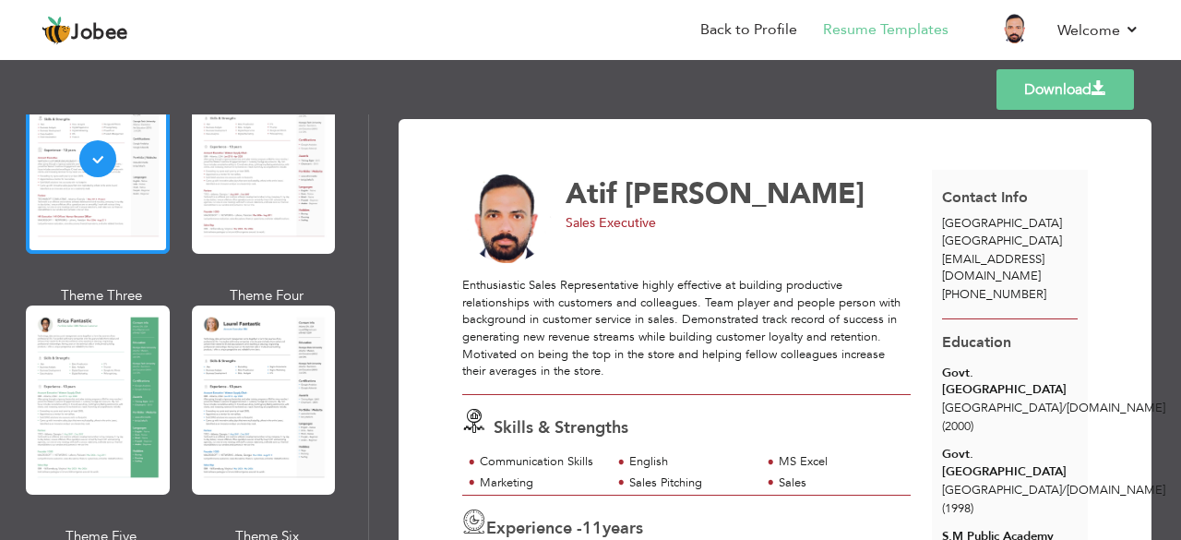
scroll to position [185, 0]
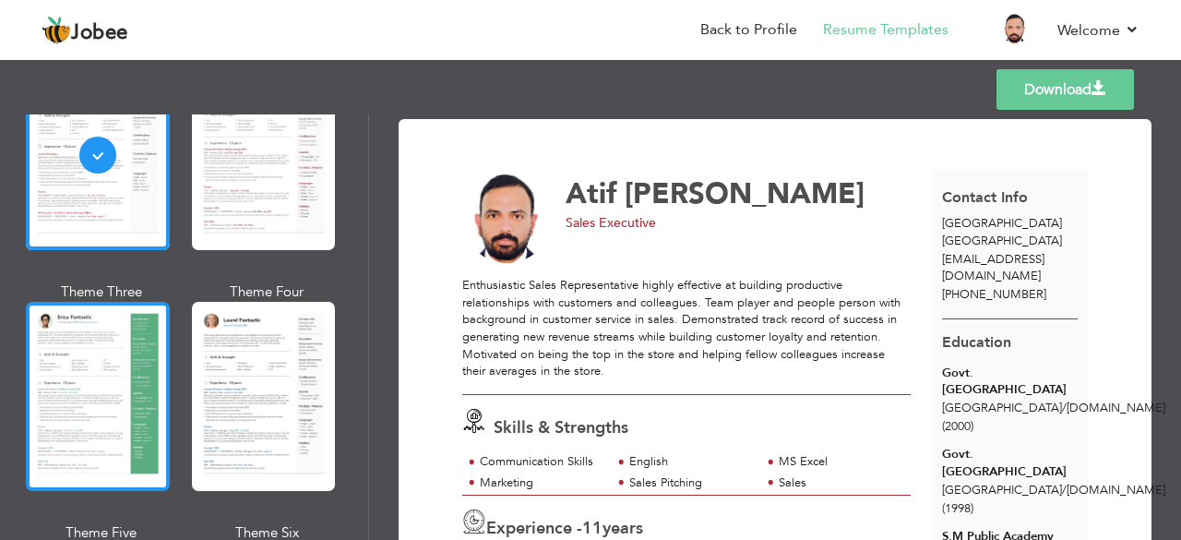
click at [138, 343] on div at bounding box center [98, 396] width 144 height 189
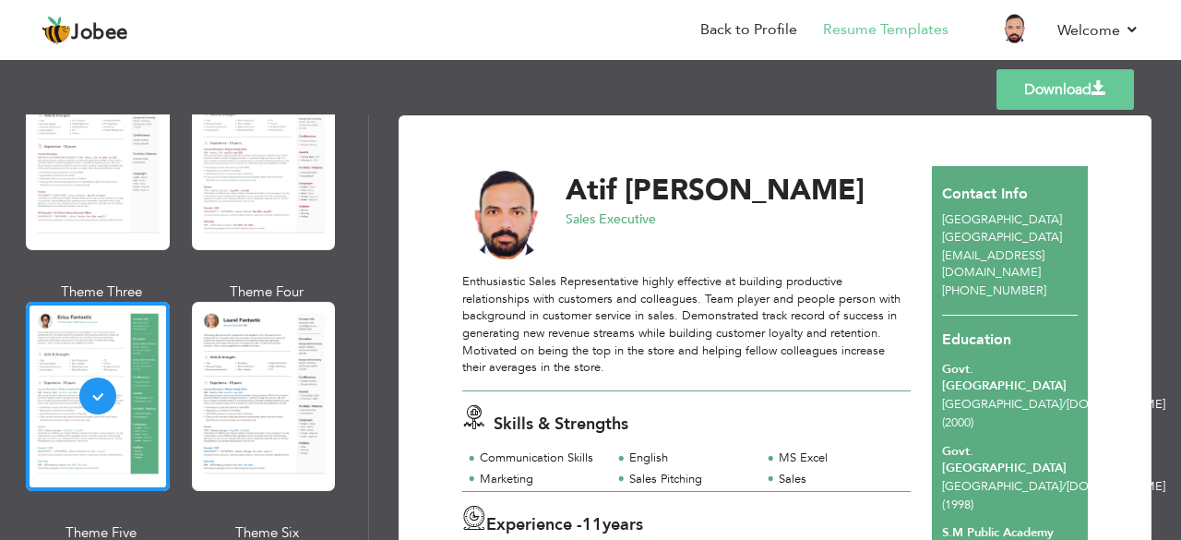
scroll to position [0, 0]
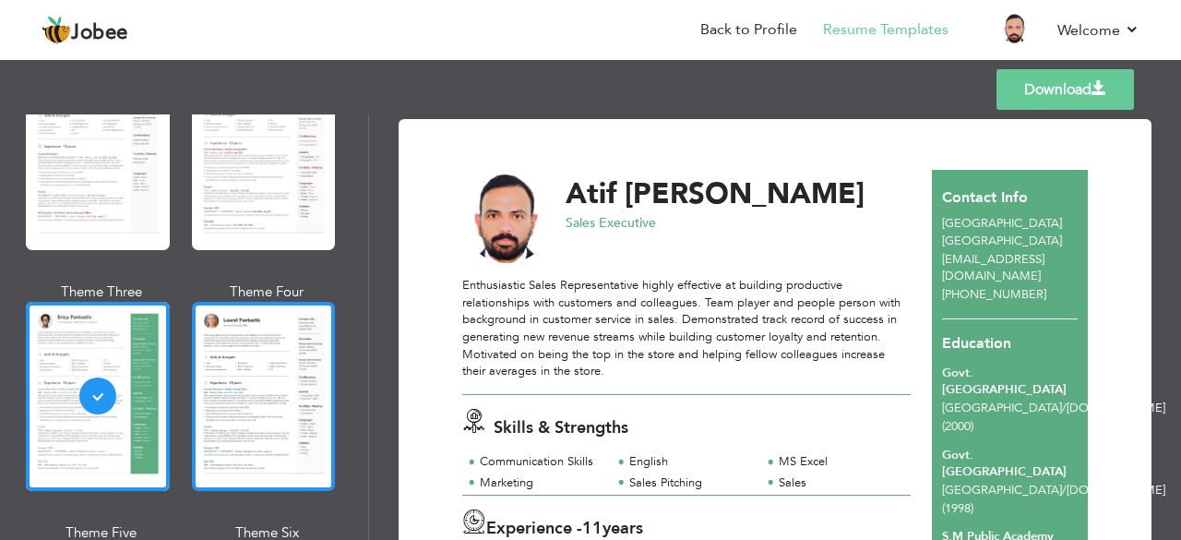
click at [306, 350] on div at bounding box center [264, 396] width 144 height 189
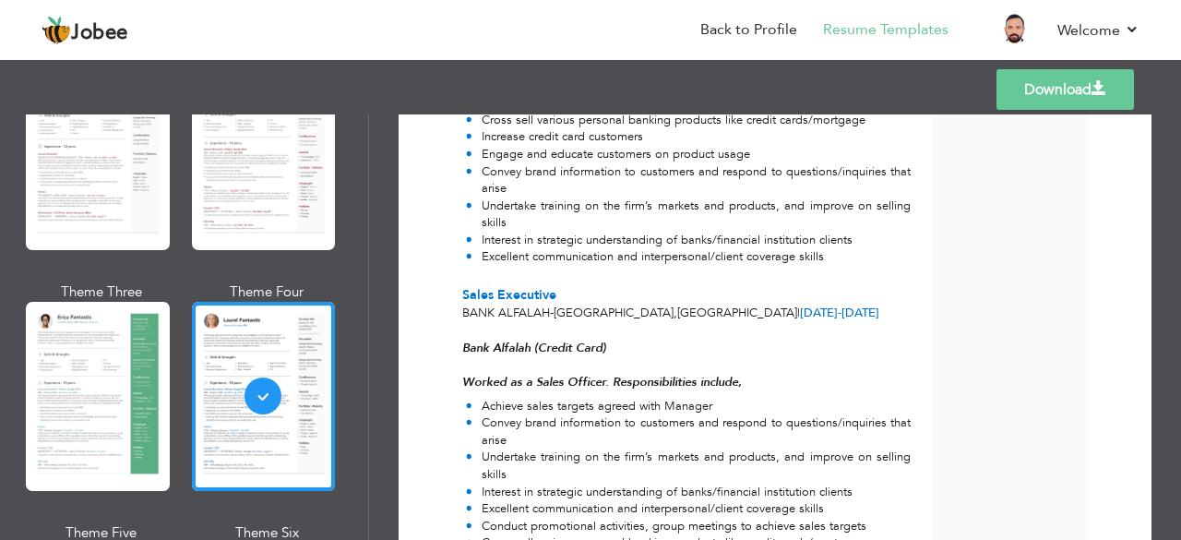
scroll to position [1015, 0]
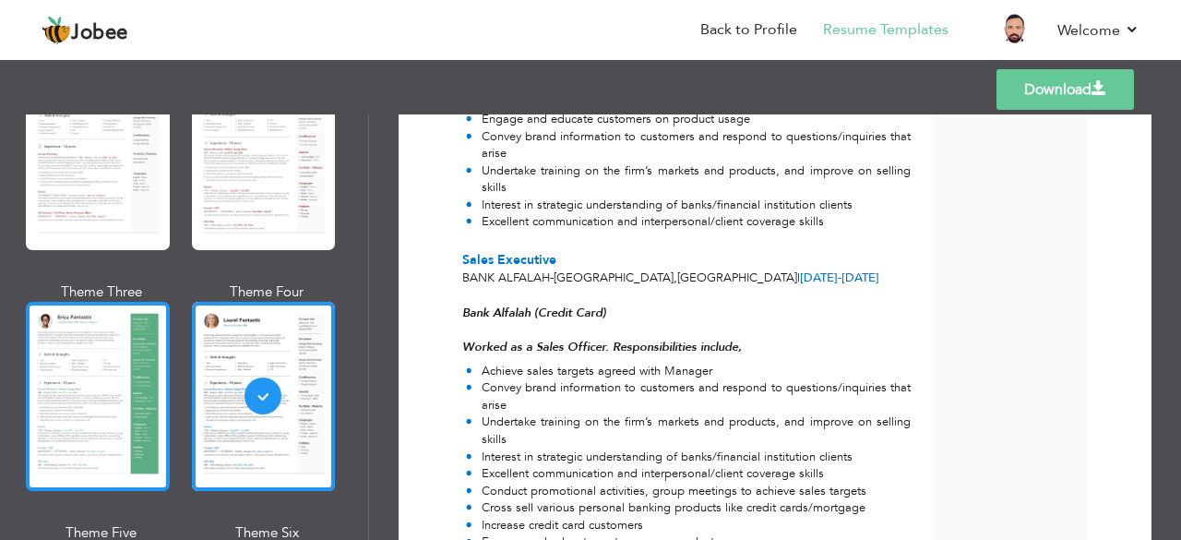
click at [109, 353] on div at bounding box center [98, 396] width 144 height 189
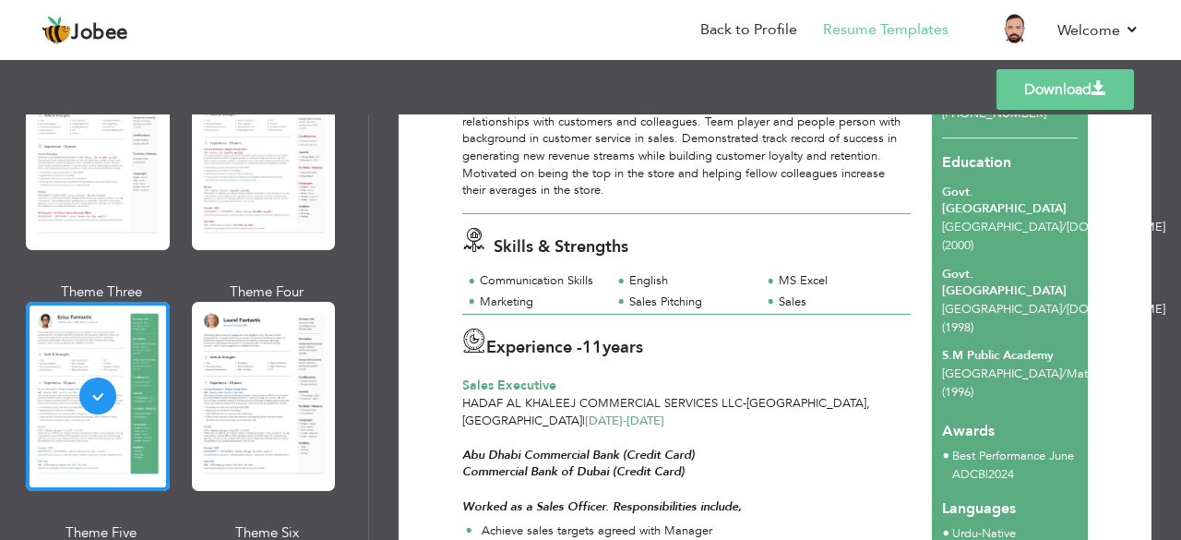
scroll to position [185, 0]
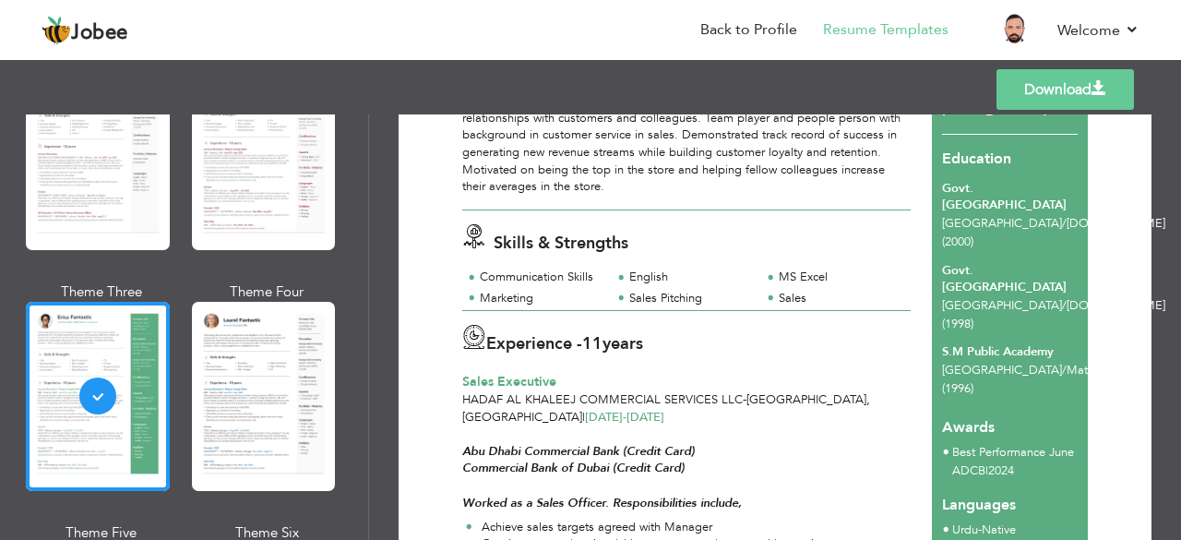
click at [1093, 93] on span at bounding box center [1099, 88] width 15 height 15
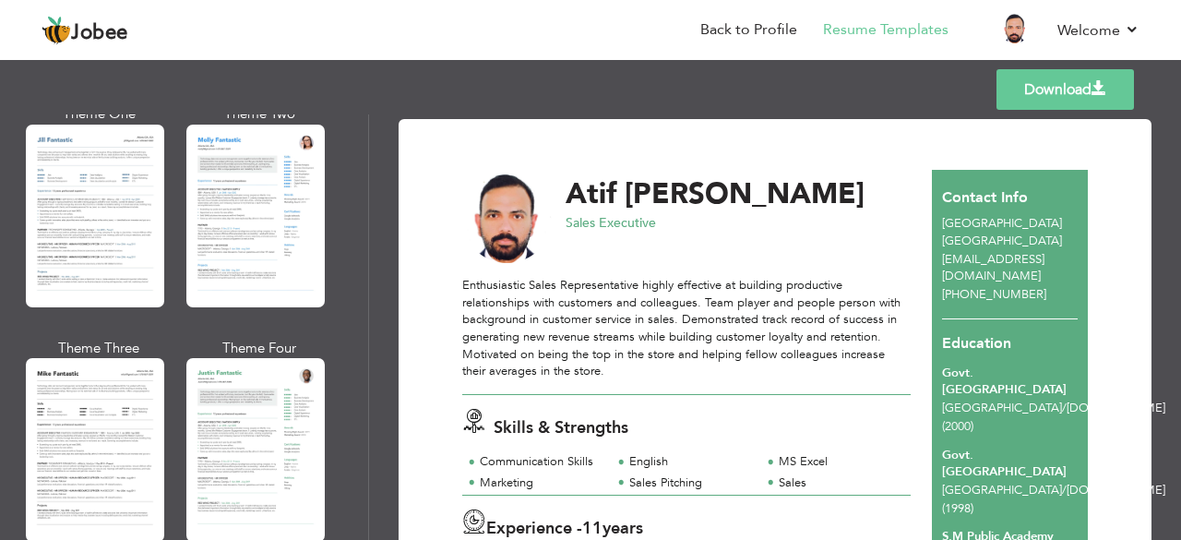
scroll to position [923, 0]
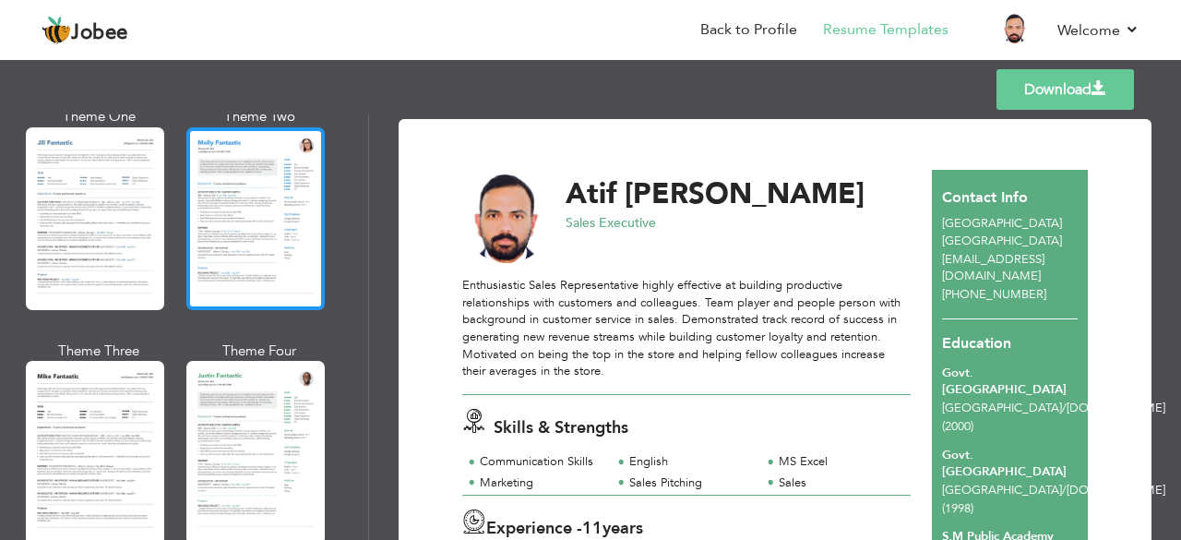
click at [245, 268] on div at bounding box center [255, 218] width 138 height 183
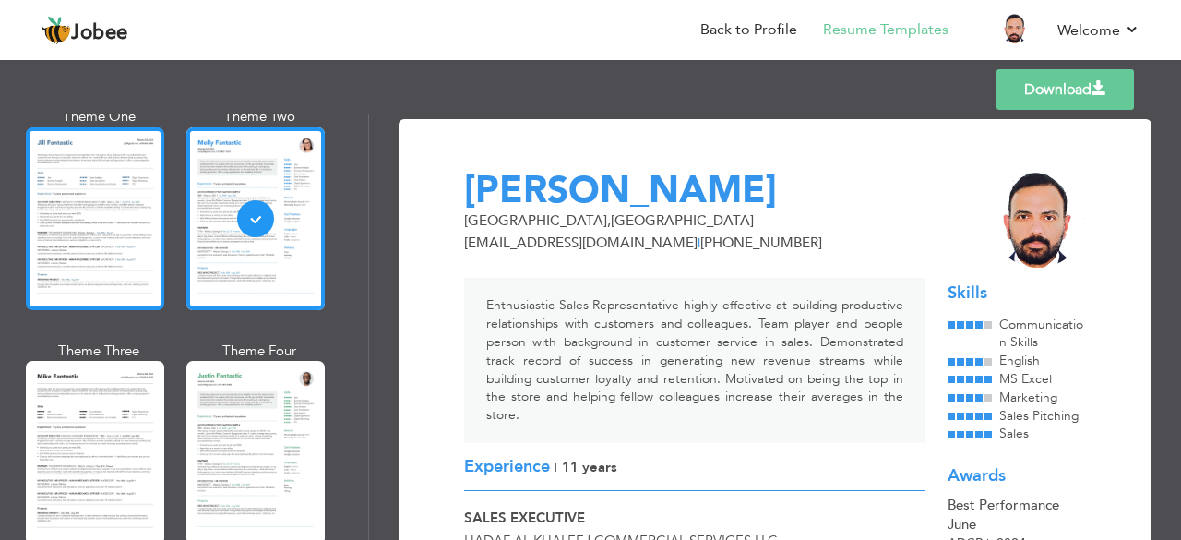
click at [96, 217] on div at bounding box center [95, 218] width 138 height 183
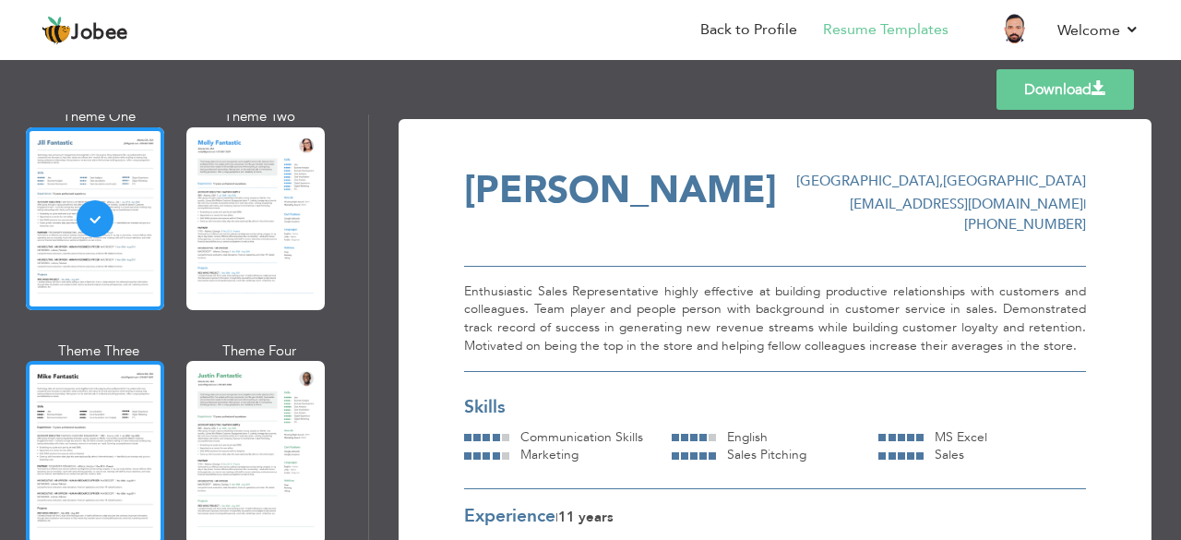
click at [96, 412] on div at bounding box center [95, 452] width 138 height 183
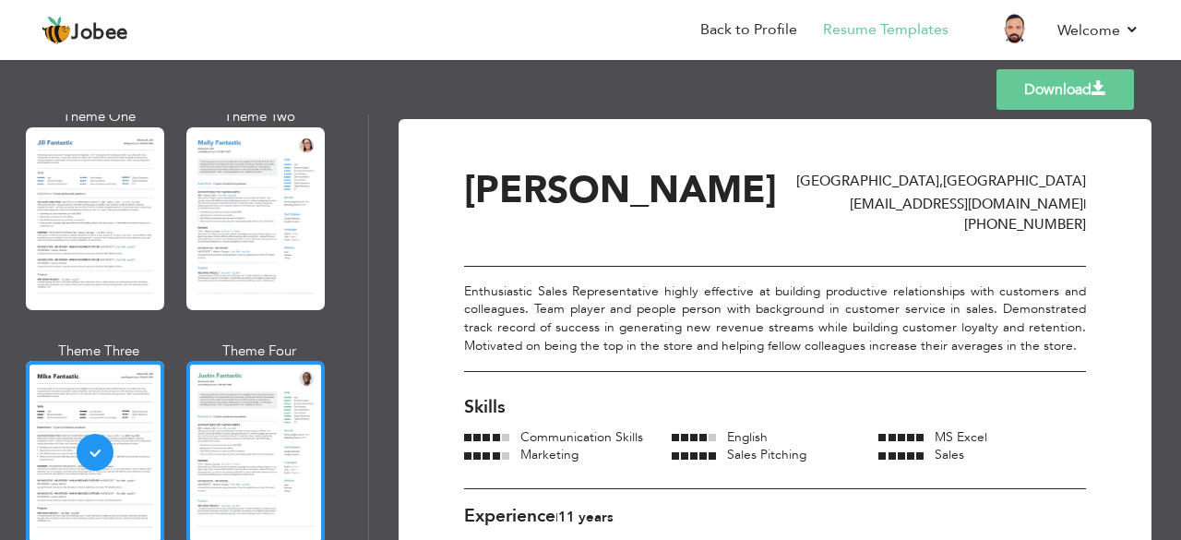
click at [277, 416] on div at bounding box center [255, 452] width 138 height 183
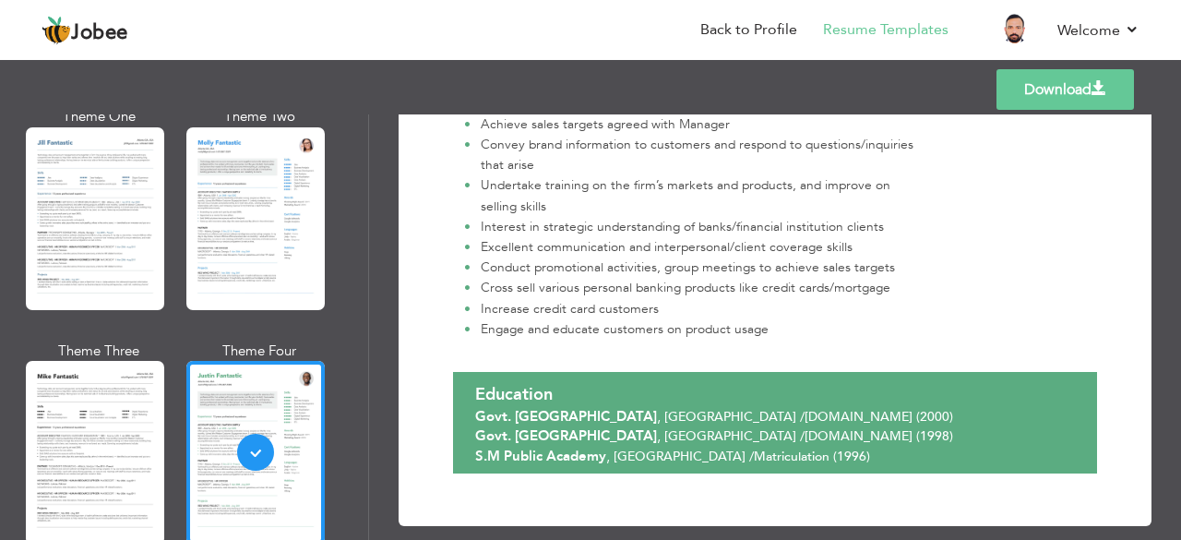
scroll to position [1373, 0]
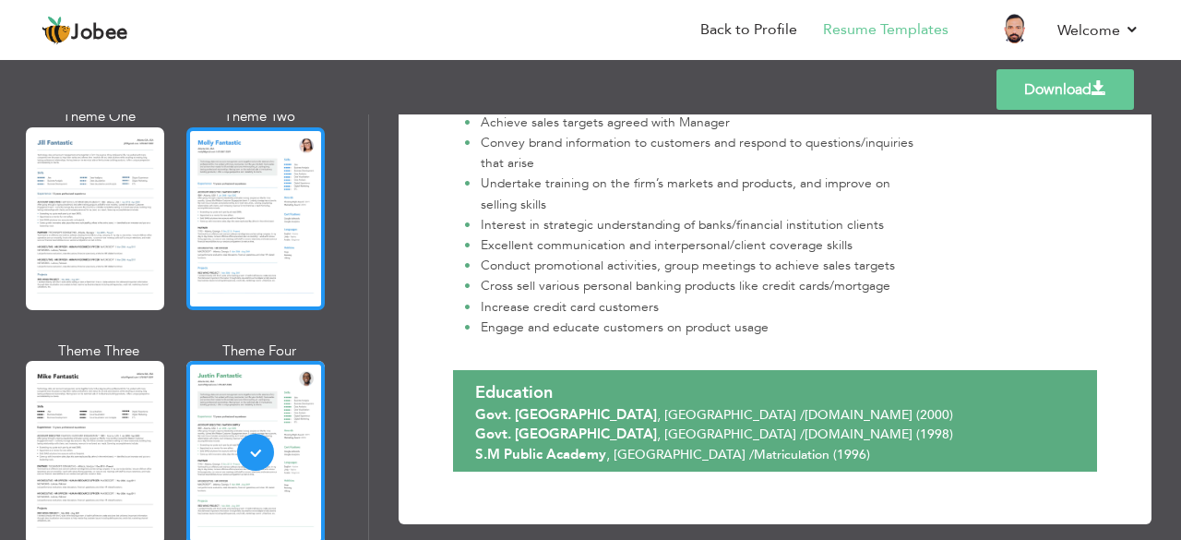
click at [241, 281] on div at bounding box center [255, 218] width 138 height 183
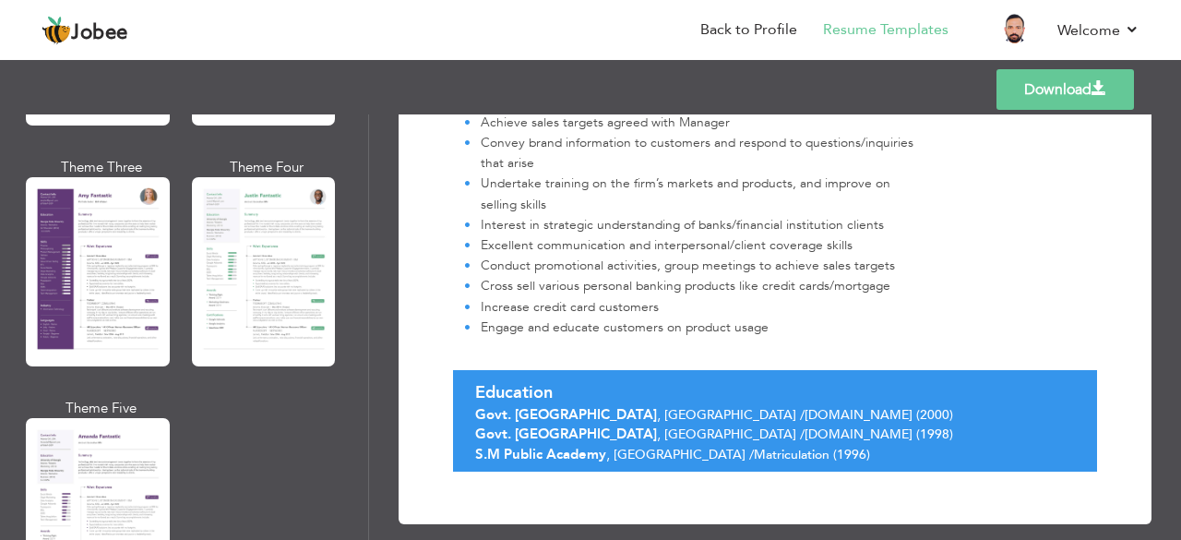
scroll to position [1661, 0]
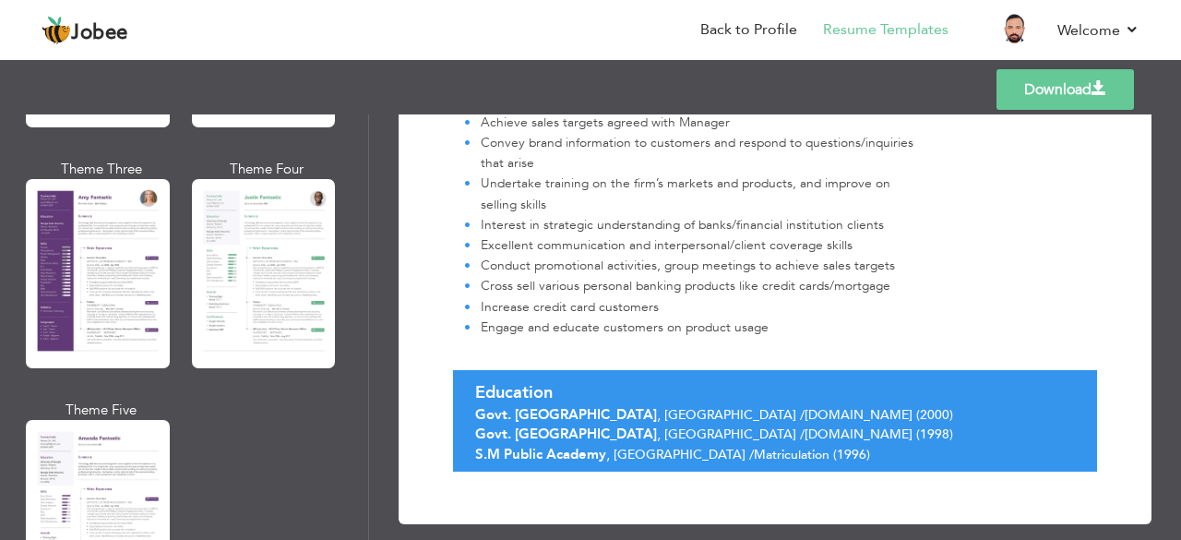
click at [103, 221] on div at bounding box center [98, 273] width 144 height 189
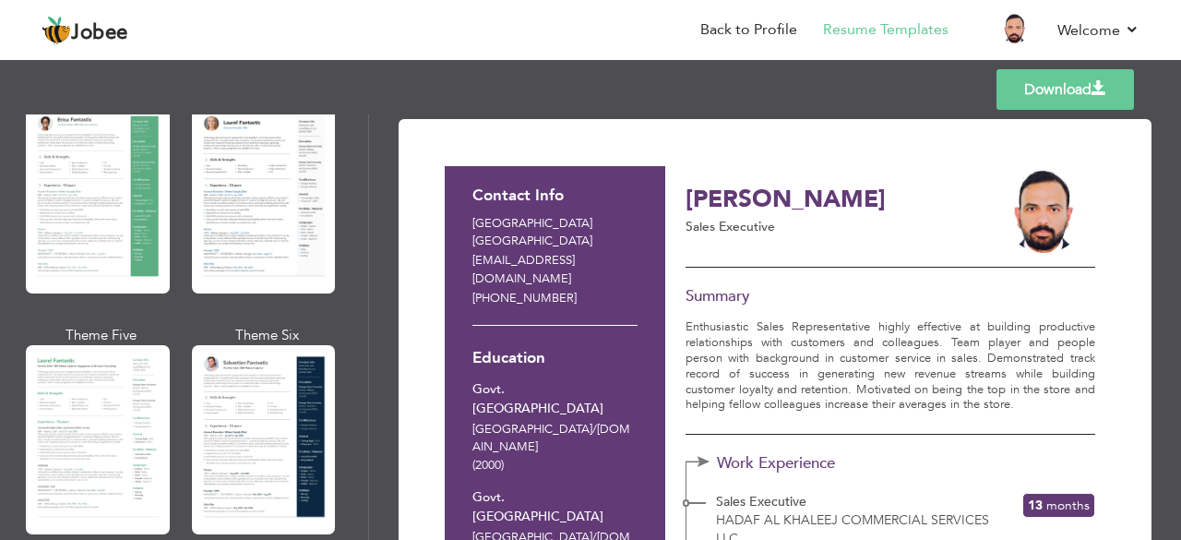
scroll to position [369, 0]
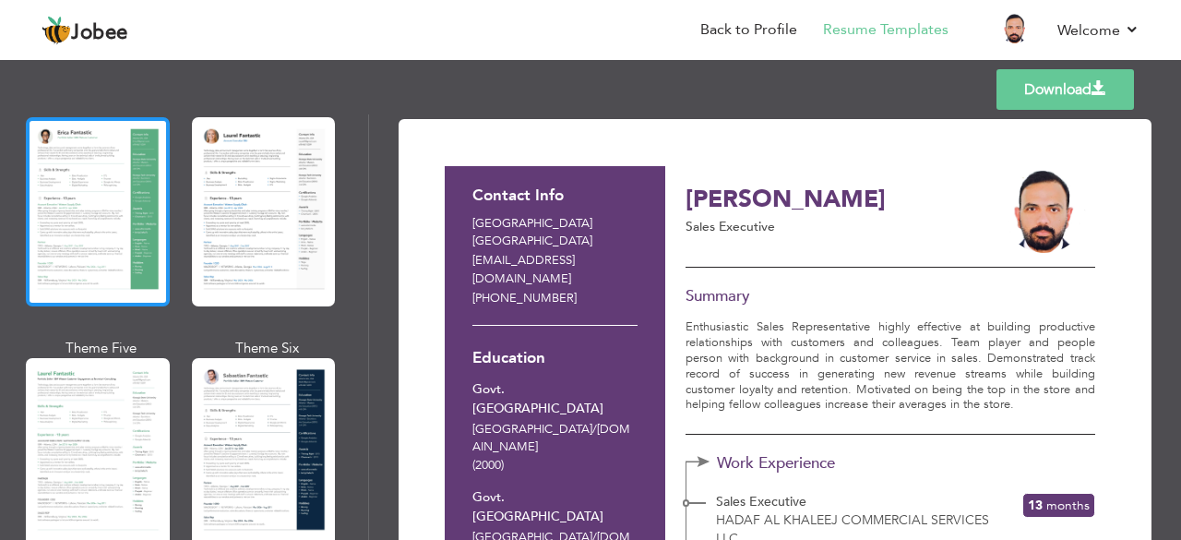
click at [121, 249] on div at bounding box center [98, 211] width 144 height 189
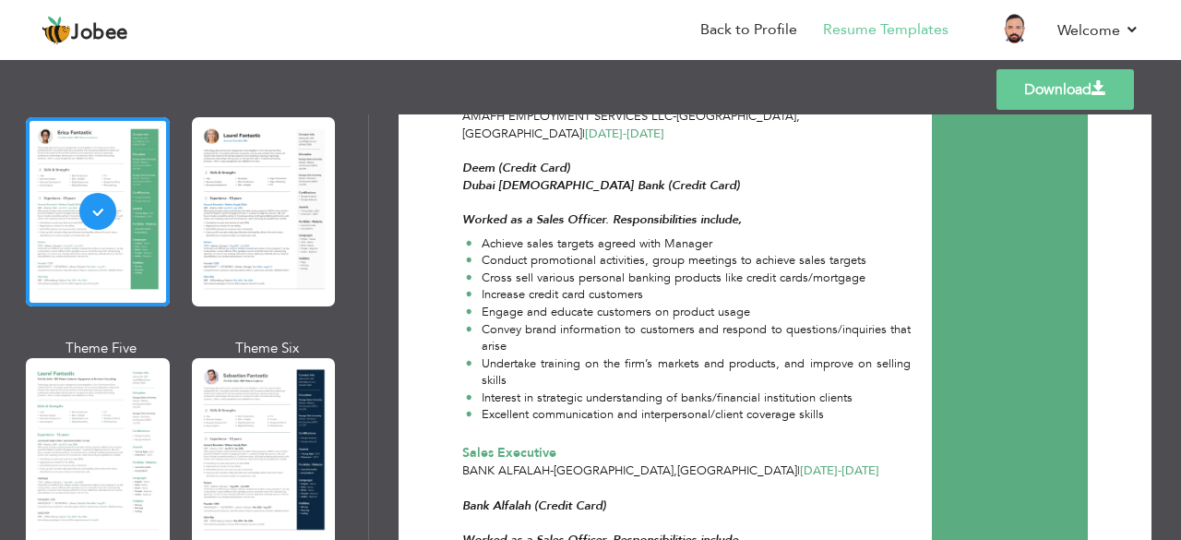
scroll to position [830, 0]
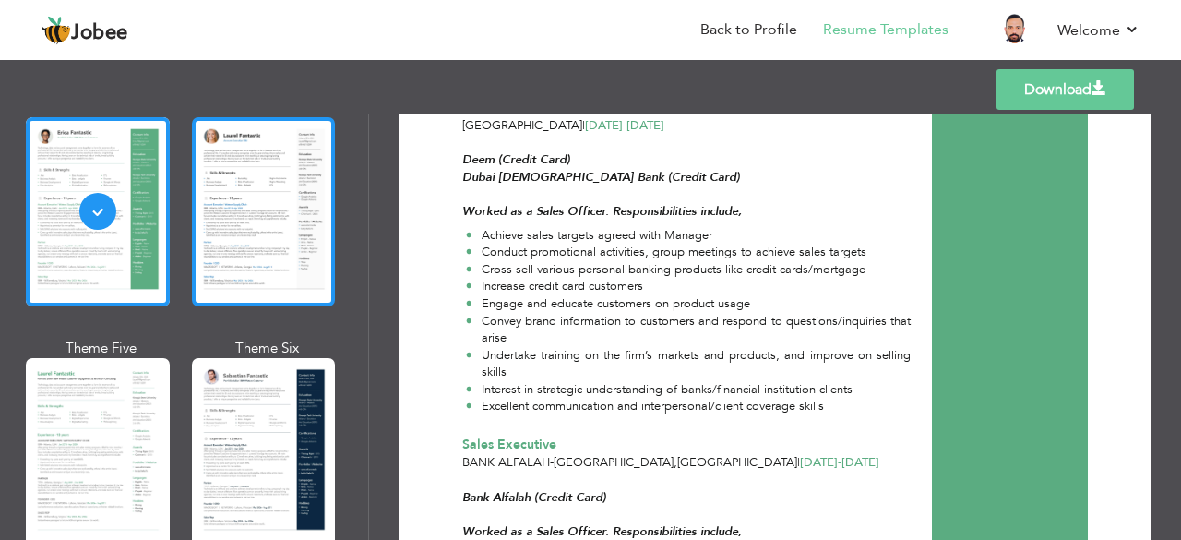
click at [238, 232] on div at bounding box center [264, 211] width 144 height 189
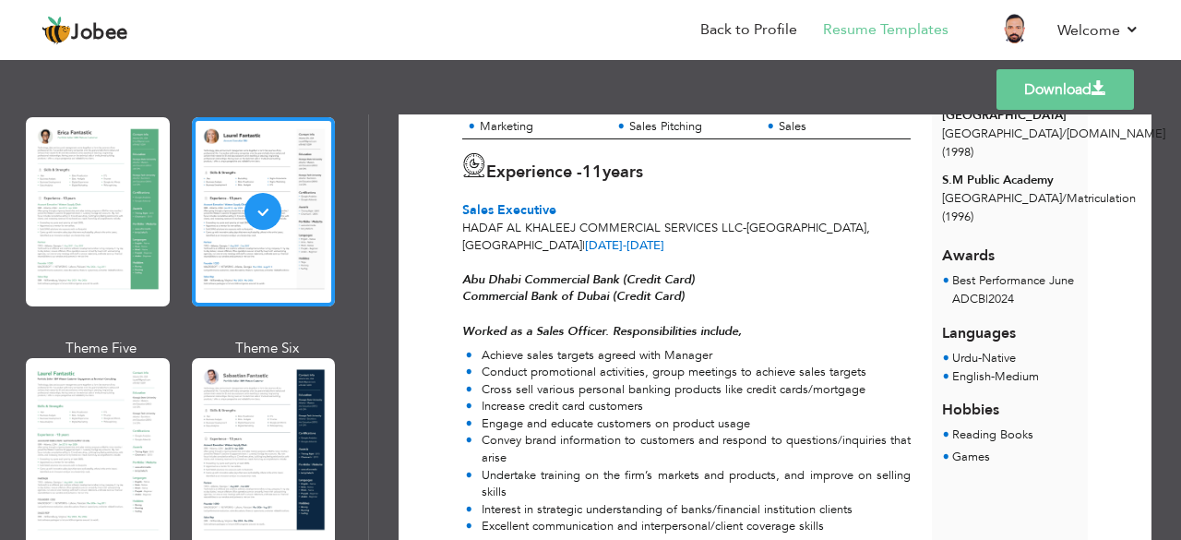
scroll to position [369, 0]
